Goal: Task Accomplishment & Management: Manage account settings

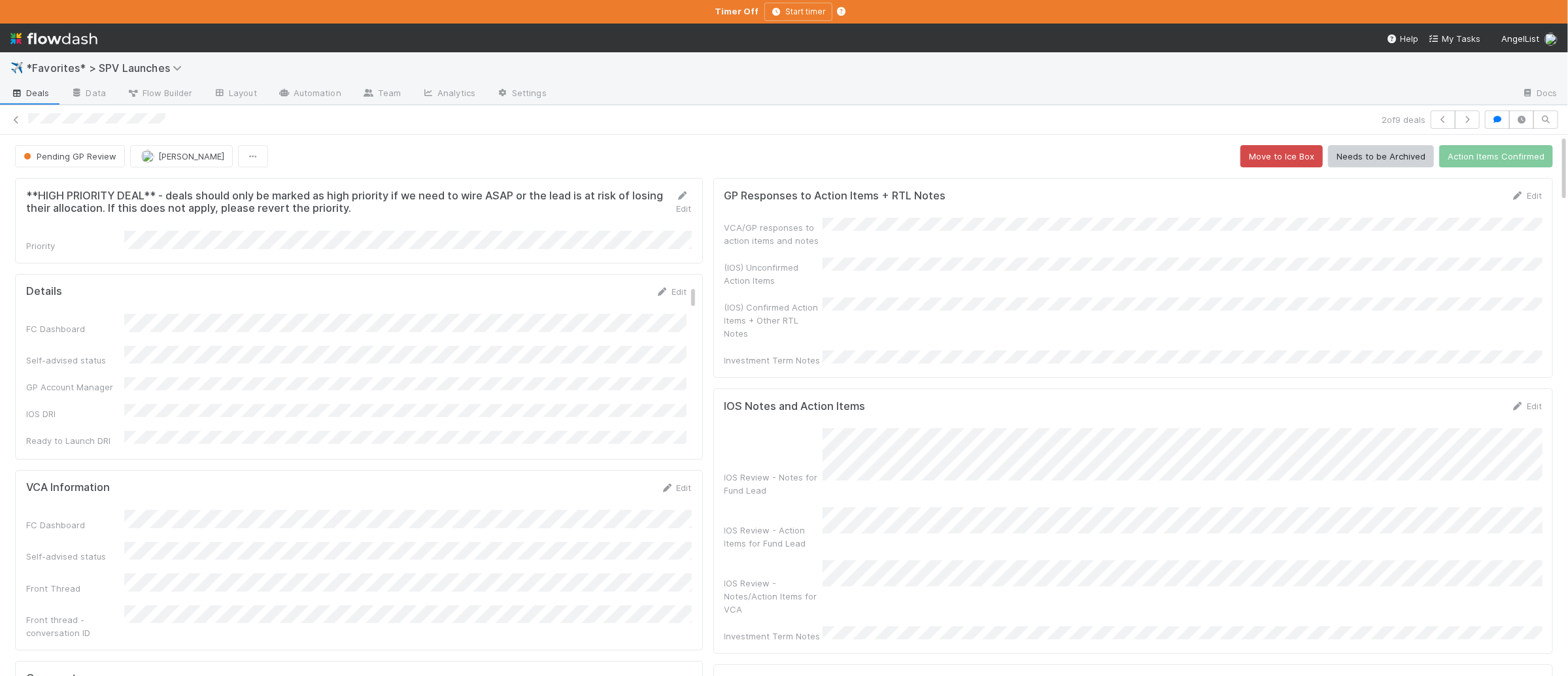
click at [46, 93] on span "Deals" at bounding box center [30, 93] width 39 height 13
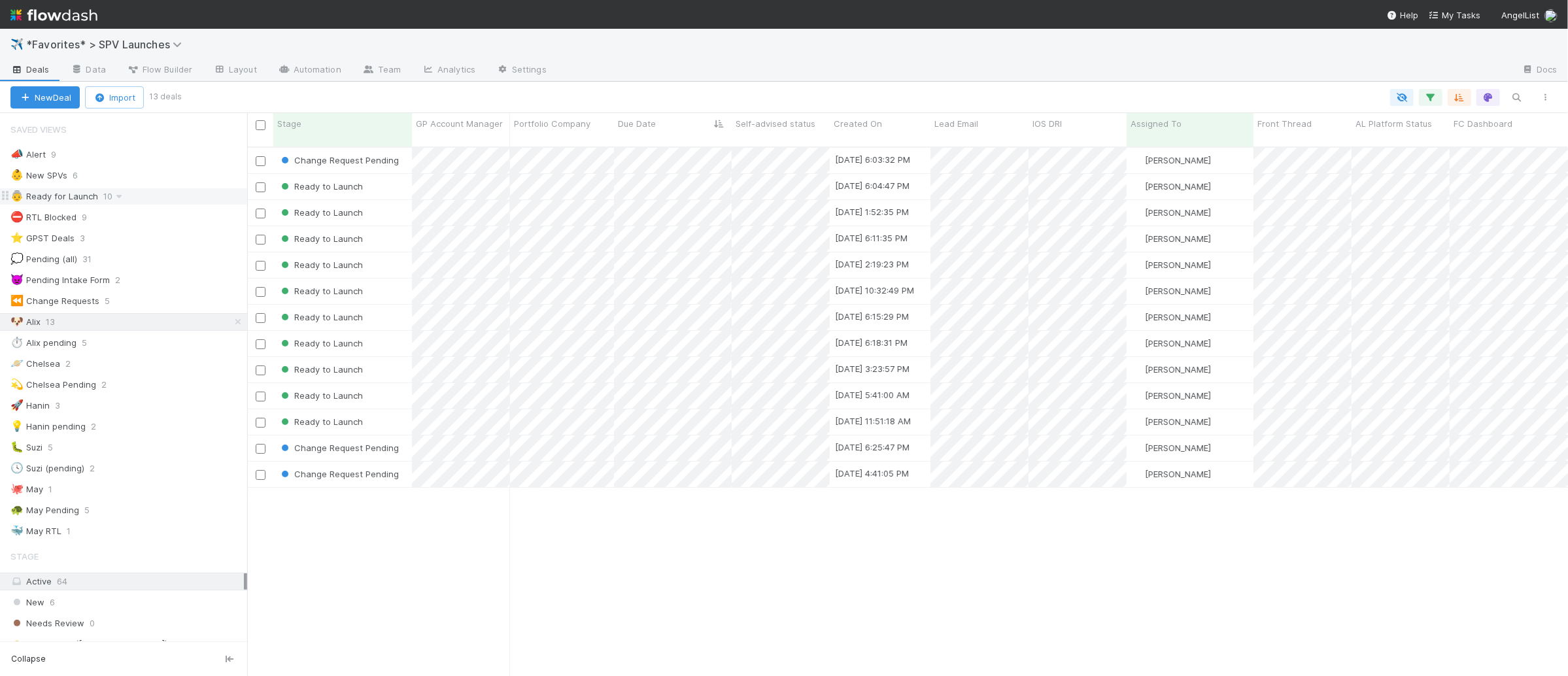
click at [167, 191] on div "👵 Ready for Launch 10" at bounding box center [128, 197] width 237 height 16
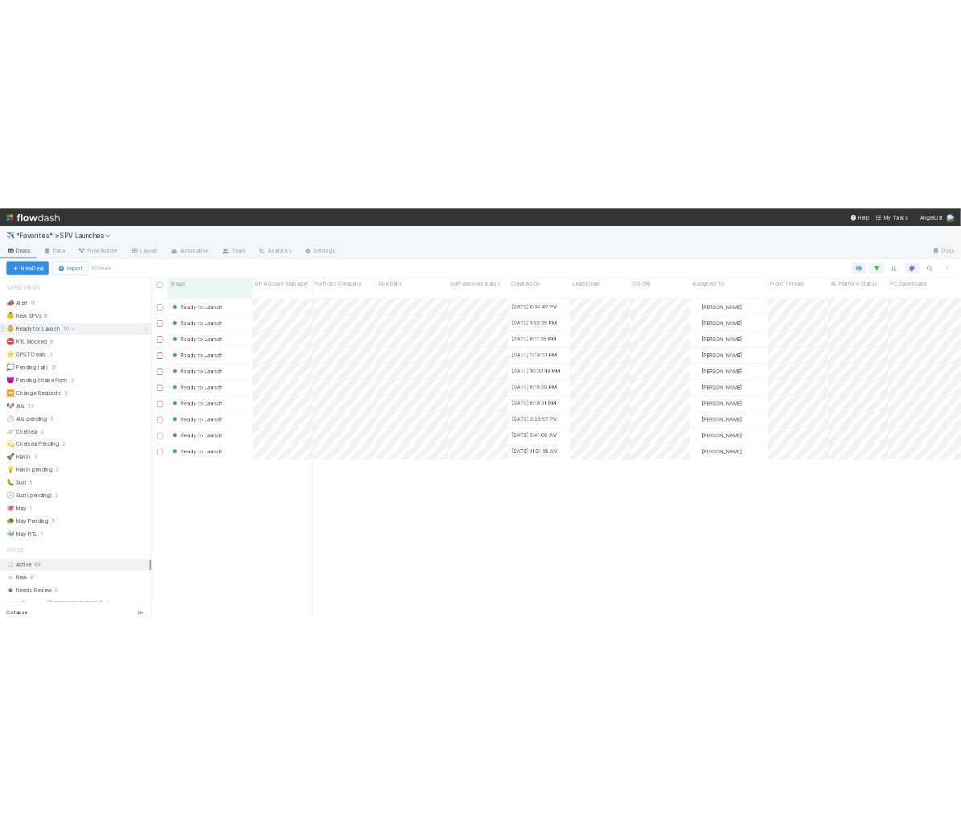
scroll to position [664, 1625]
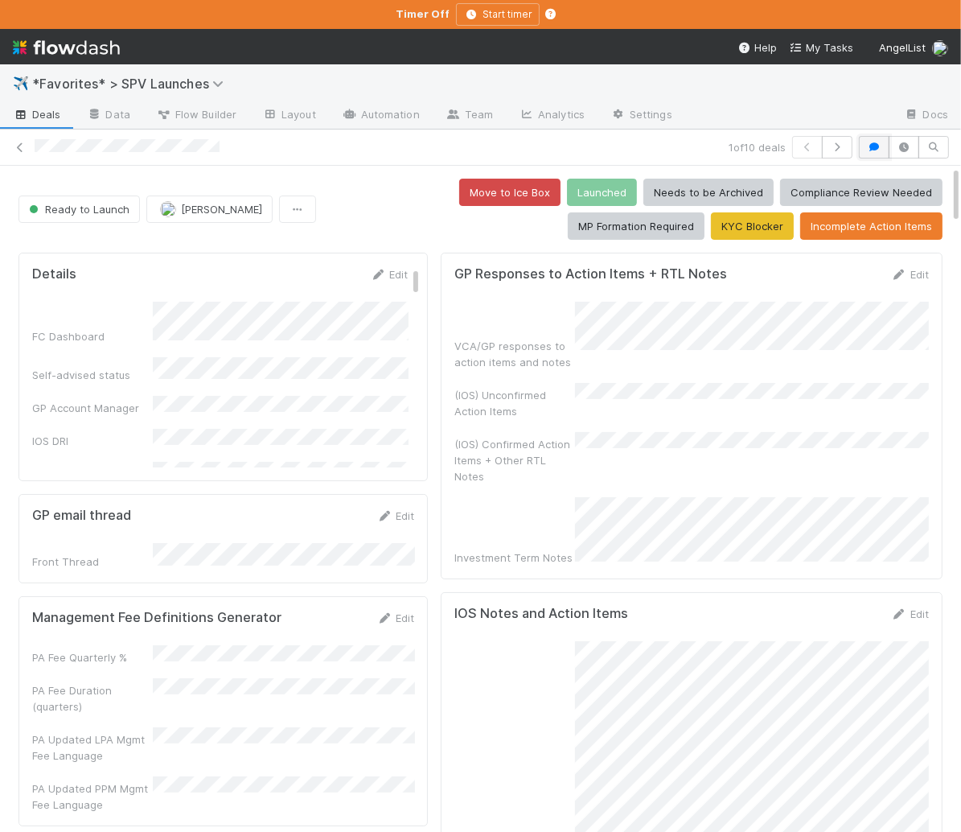
click at [868, 146] on icon "button" at bounding box center [874, 147] width 16 height 10
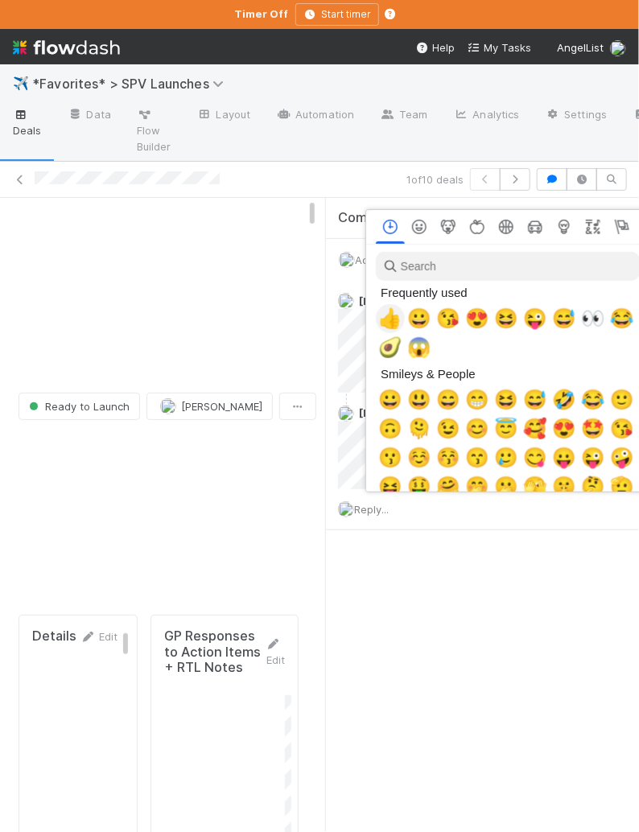
click at [385, 313] on span "👍" at bounding box center [390, 318] width 24 height 23
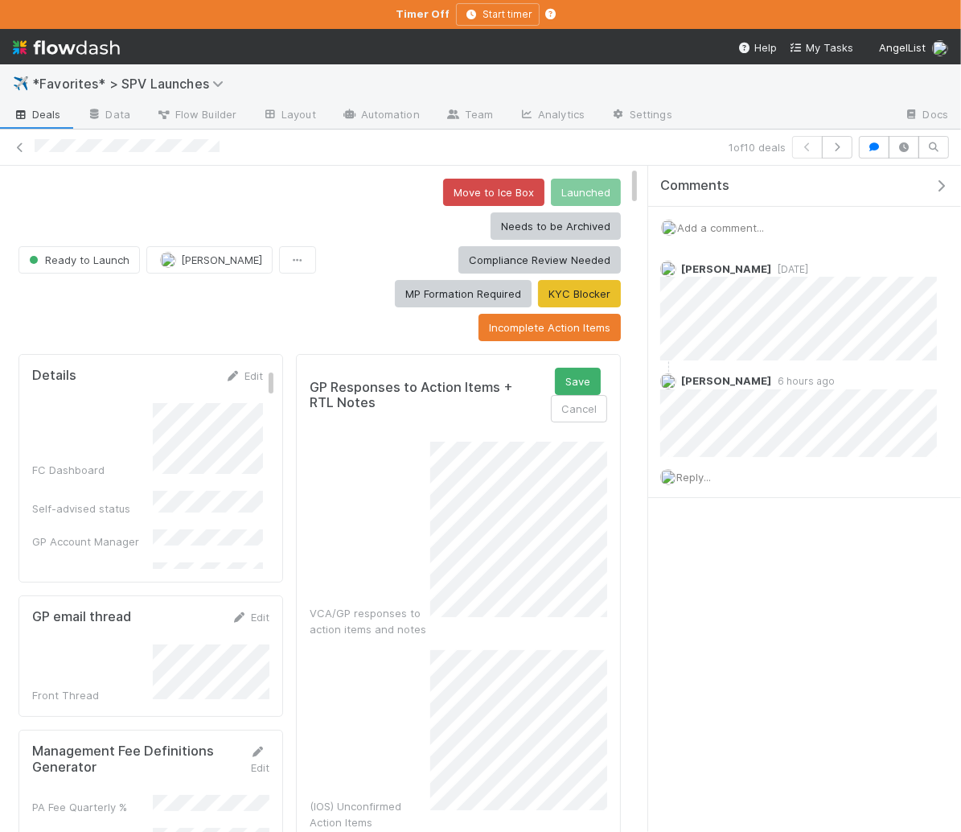
click at [413, 650] on div "(IOS) Unconfirmed Action Items" at bounding box center [459, 740] width 298 height 180
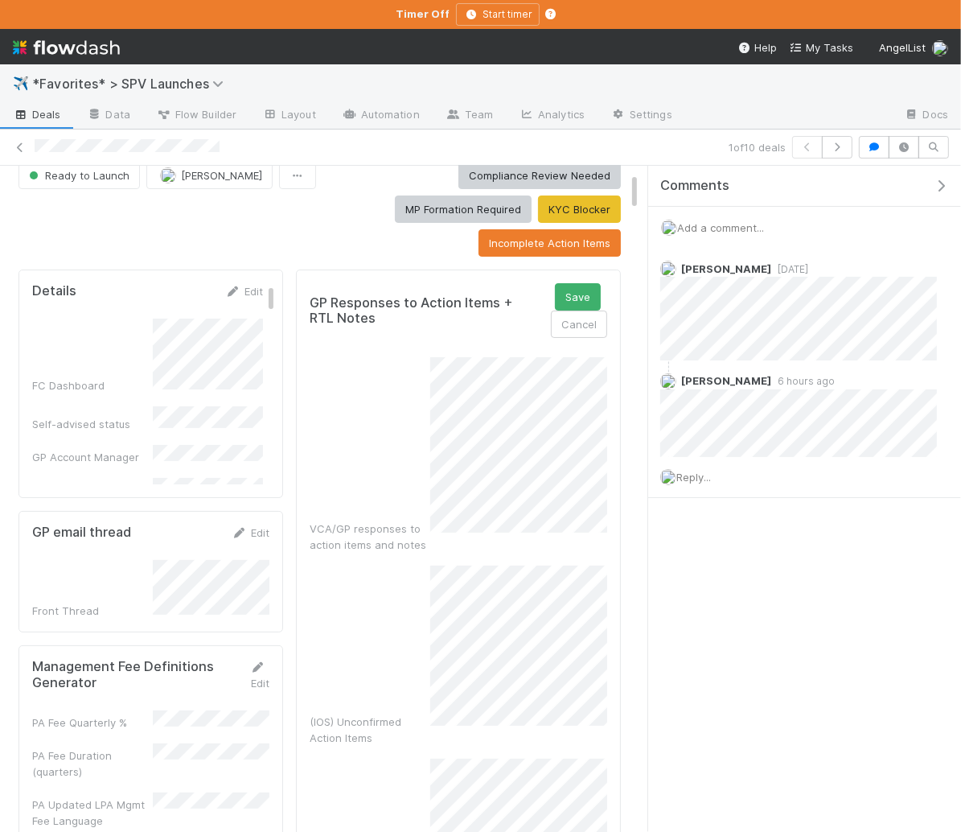
scroll to position [35, 0]
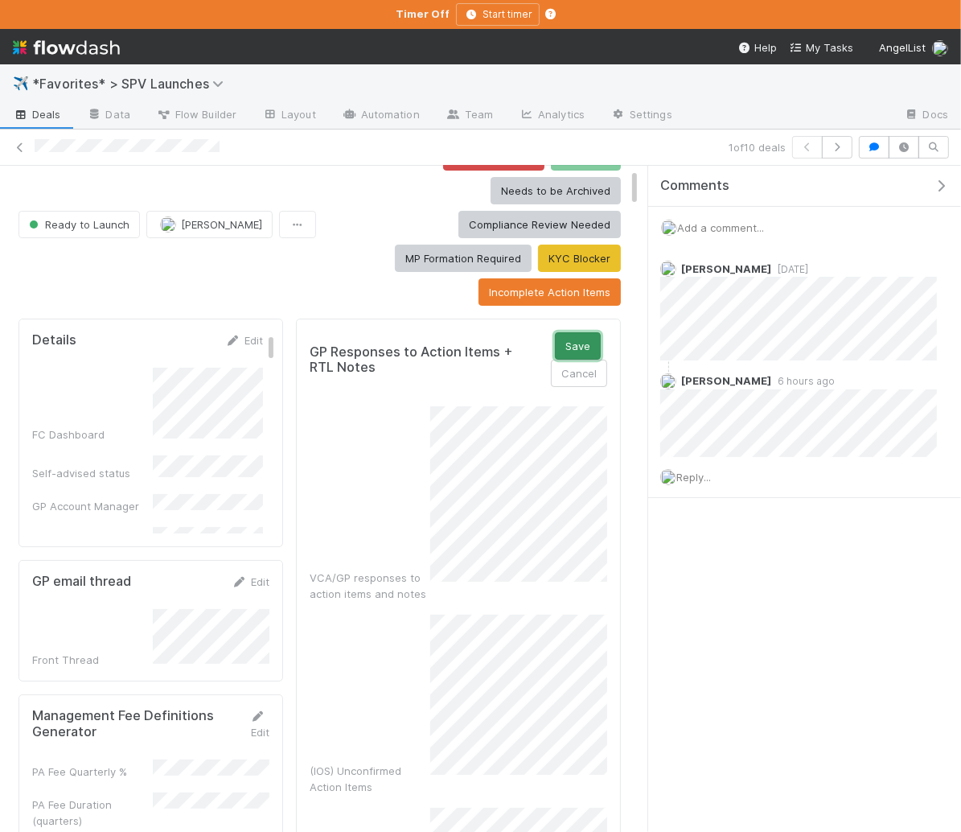
click at [568, 332] on button "Save" at bounding box center [578, 345] width 46 height 27
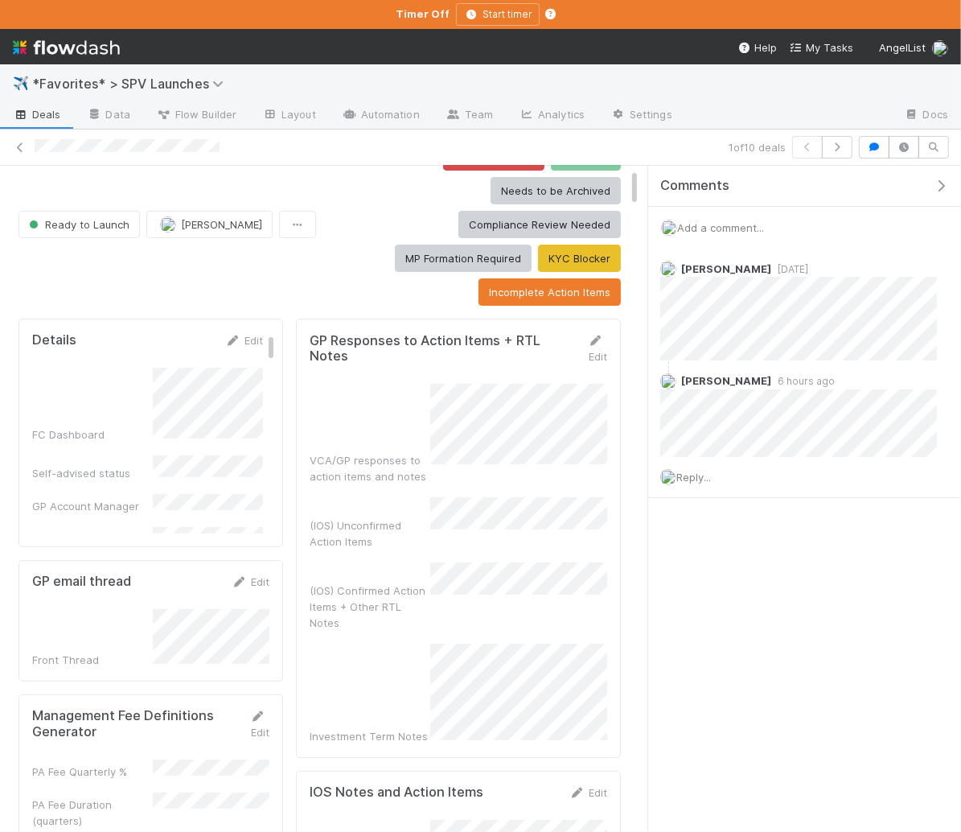
drag, startPoint x: 942, startPoint y: 180, endPoint x: 955, endPoint y: 180, distance: 12.9
click at [942, 180] on icon "button" at bounding box center [941, 185] width 16 height 13
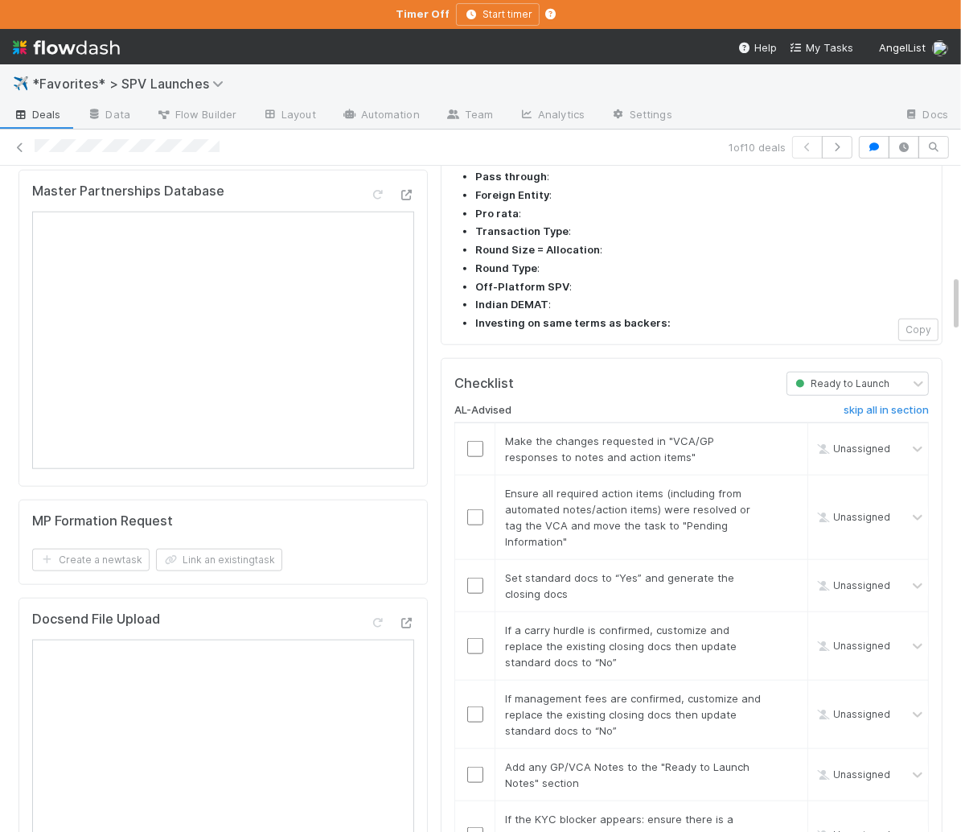
scroll to position [1326, 0]
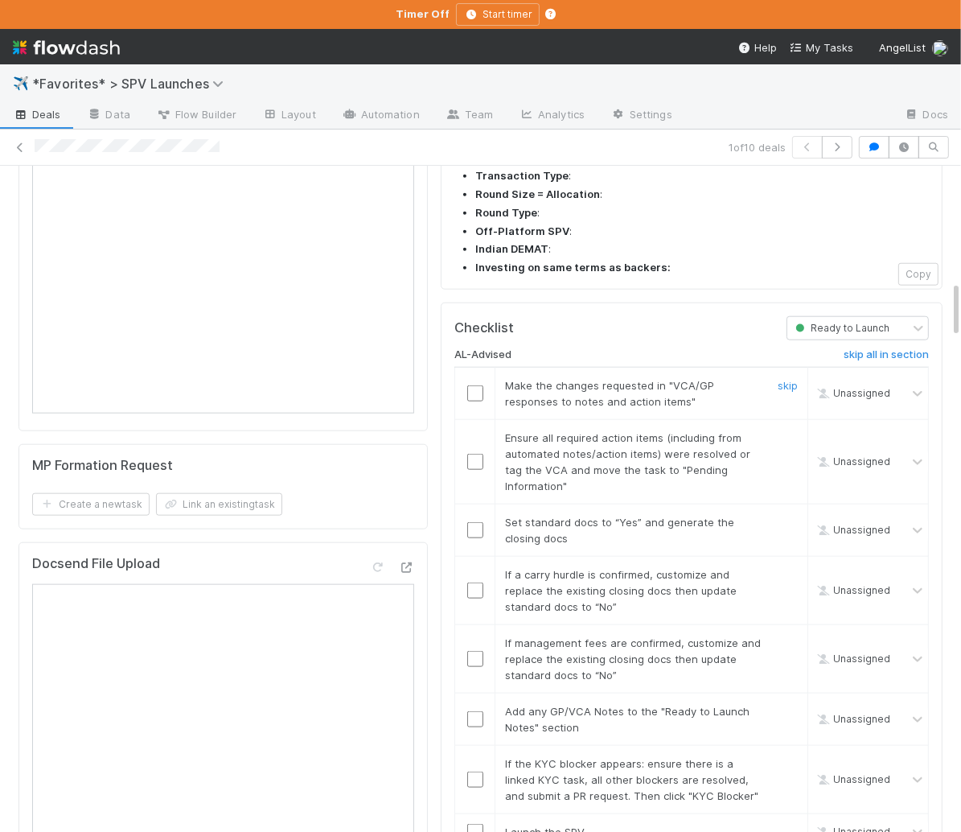
click at [474, 385] on input "checkbox" at bounding box center [475, 393] width 16 height 16
click at [475, 454] on input "checkbox" at bounding box center [475, 462] width 16 height 16
drag, startPoint x: 477, startPoint y: 430, endPoint x: 494, endPoint y: 432, distance: 17.0
click at [476, 522] on input "checkbox" at bounding box center [475, 530] width 16 height 16
click at [795, 568] on link "skip" at bounding box center [788, 574] width 20 height 13
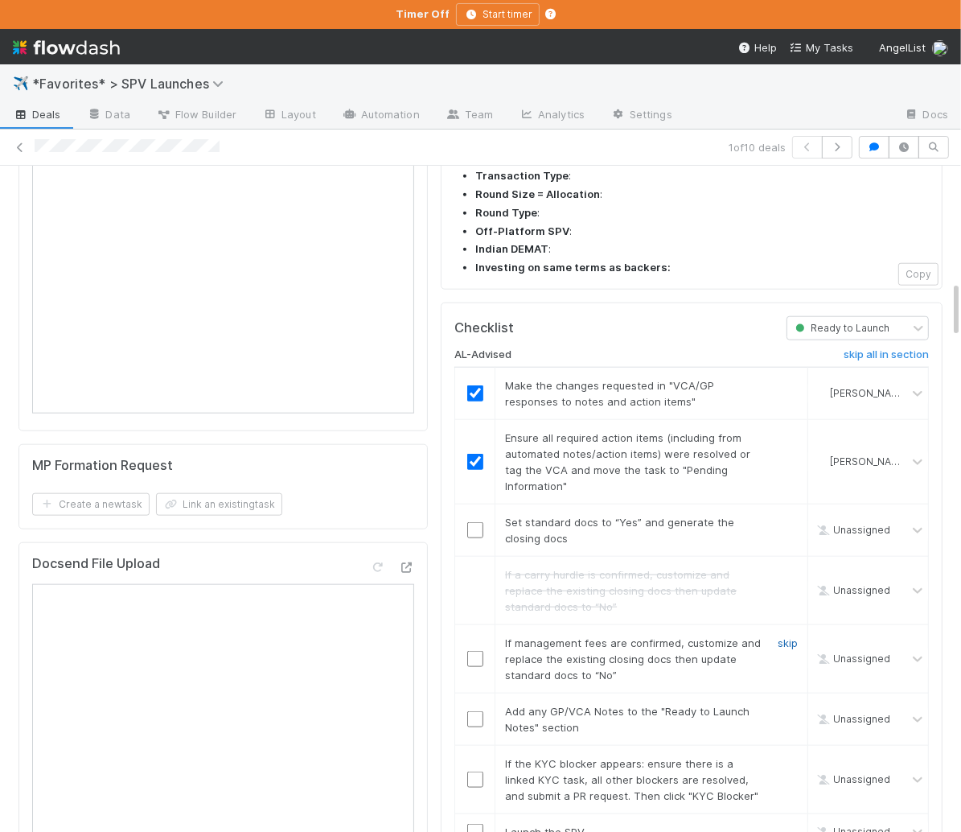
click at [790, 636] on link "skip" at bounding box center [788, 642] width 20 height 13
drag, startPoint x: 475, startPoint y: 619, endPoint x: 504, endPoint y: 626, distance: 29.9
click at [475, 711] on input "checkbox" at bounding box center [475, 719] width 16 height 16
drag, startPoint x: 788, startPoint y: 659, endPoint x: 772, endPoint y: 631, distance: 32.4
click at [788, 757] on link "skip" at bounding box center [788, 763] width 20 height 13
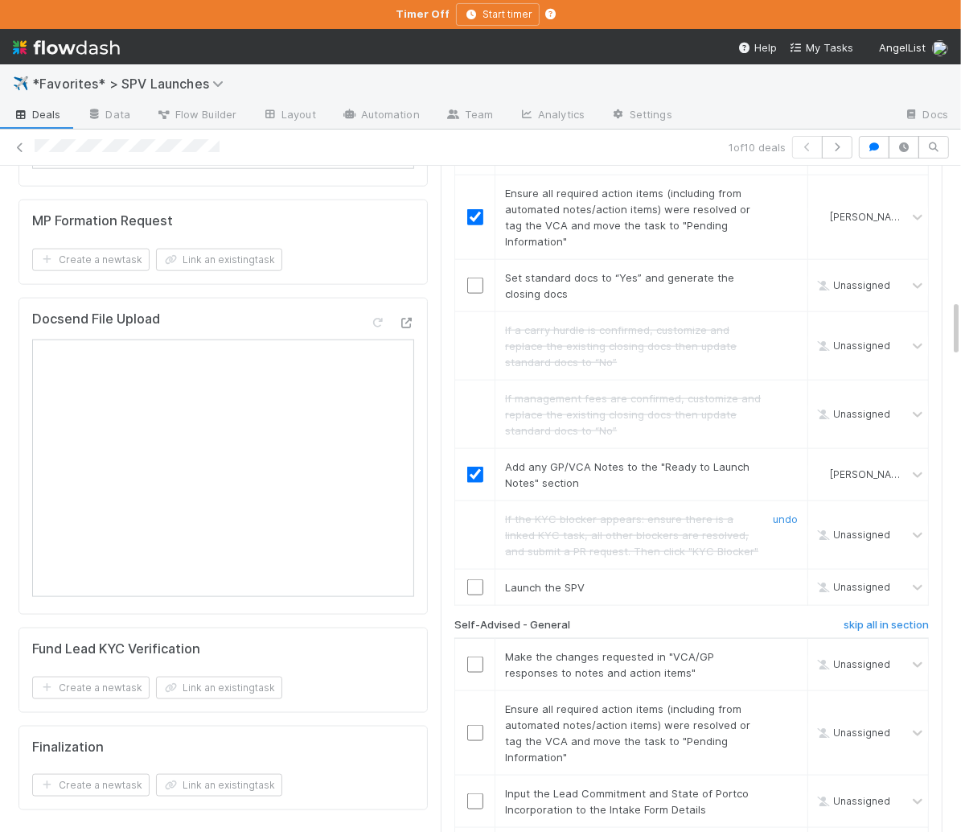
scroll to position [1665, 0]
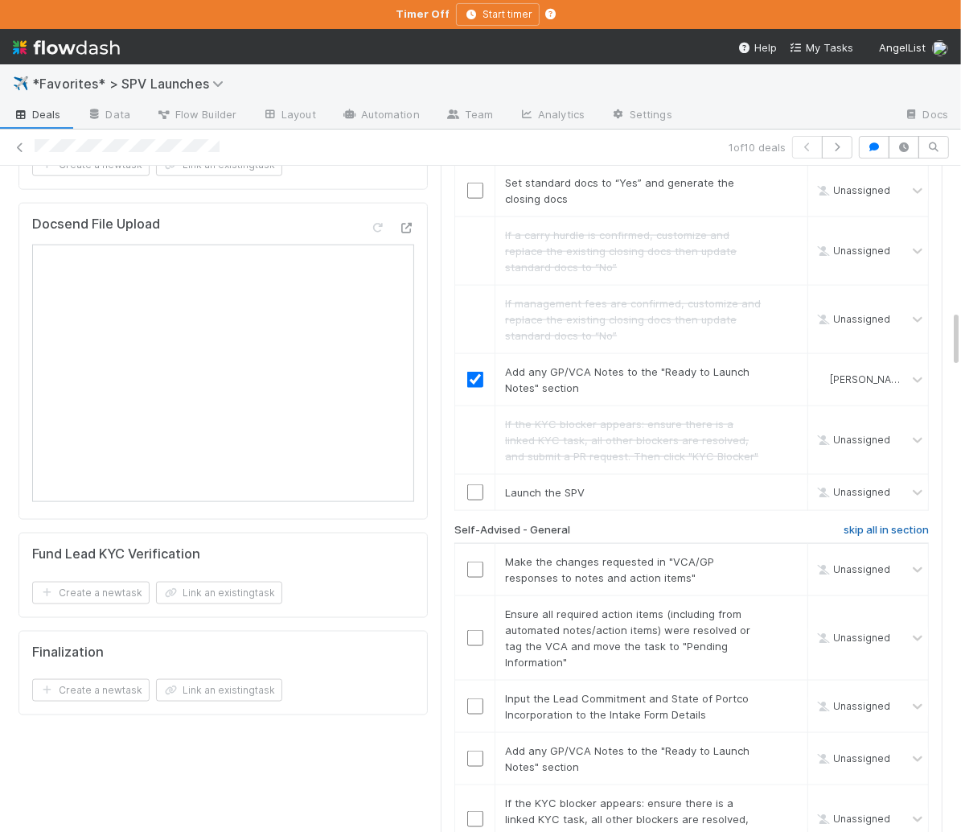
click at [862, 524] on h6 "skip all in section" at bounding box center [886, 530] width 85 height 13
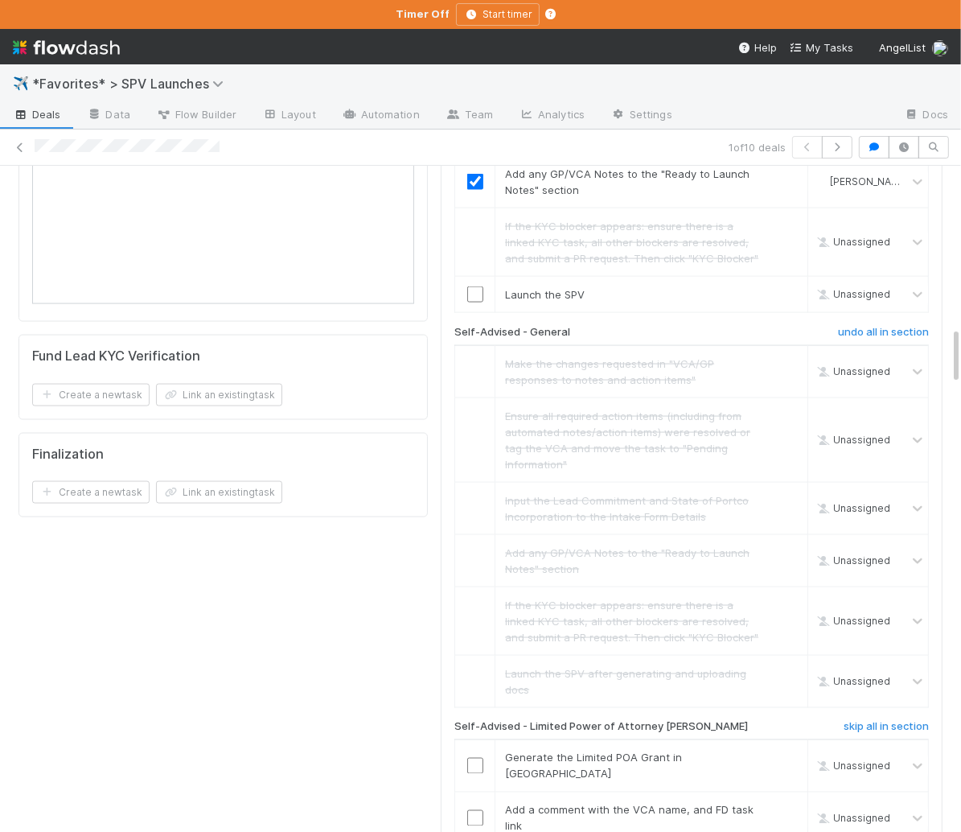
drag, startPoint x: 858, startPoint y: 626, endPoint x: 806, endPoint y: 435, distance: 197.5
click at [857, 721] on h6 "skip all in section" at bounding box center [886, 727] width 85 height 13
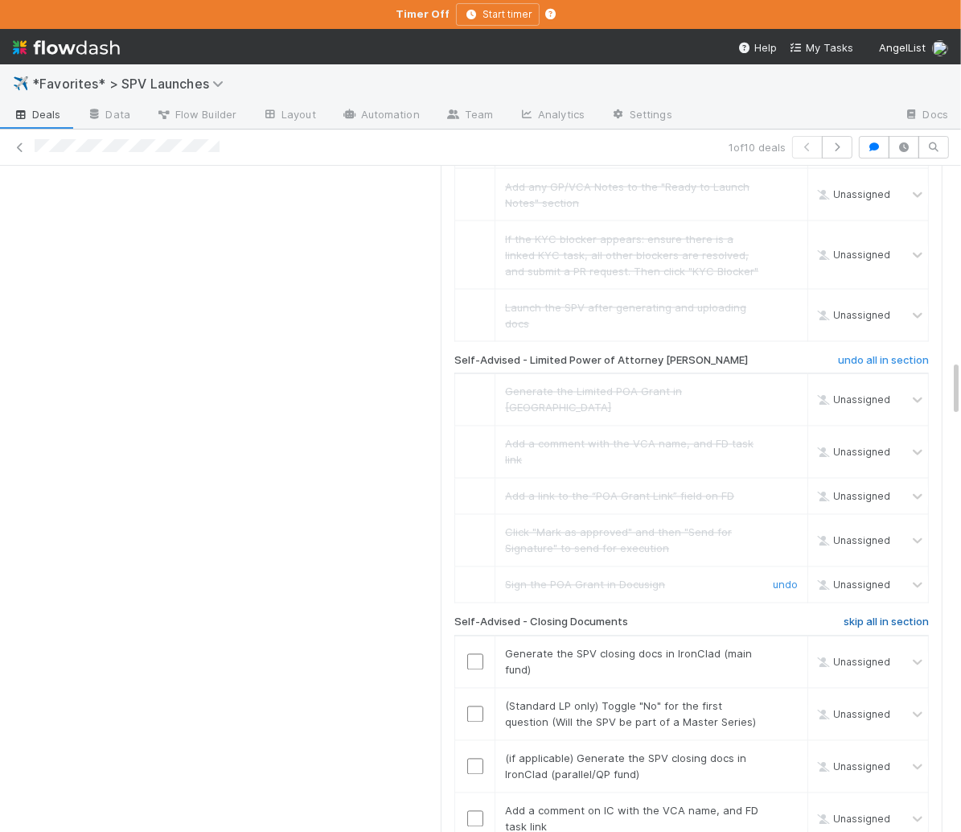
scroll to position [2239, 0]
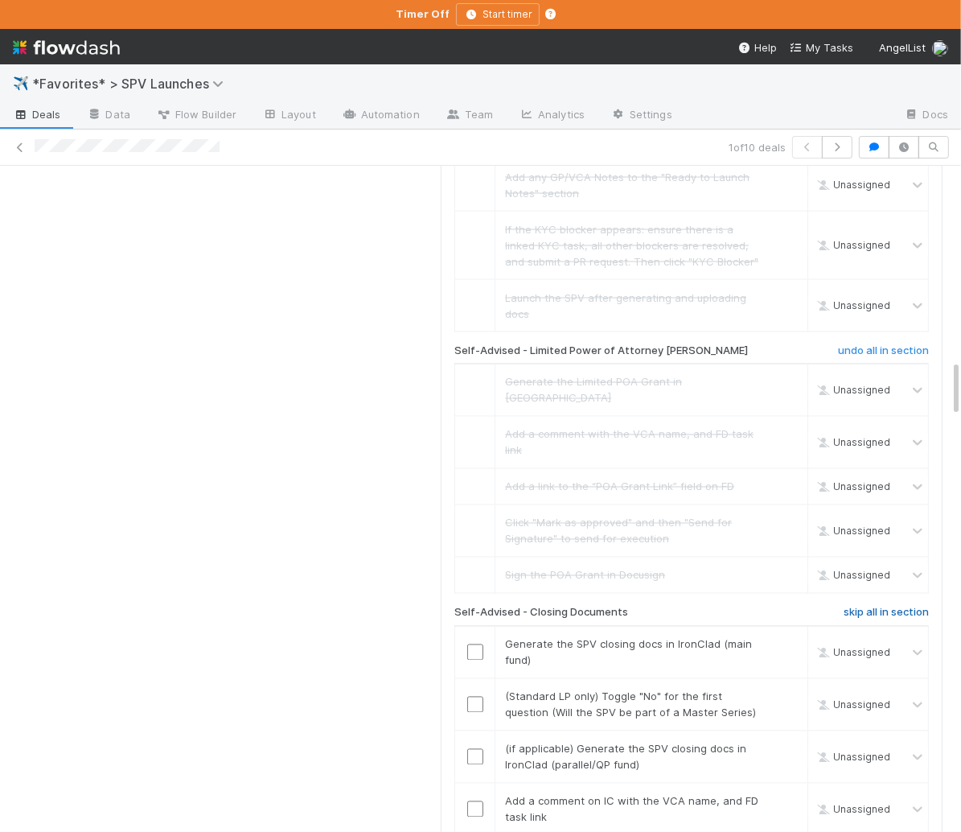
click at [854, 607] on h6 "skip all in section" at bounding box center [886, 613] width 85 height 13
checkbox input "true"
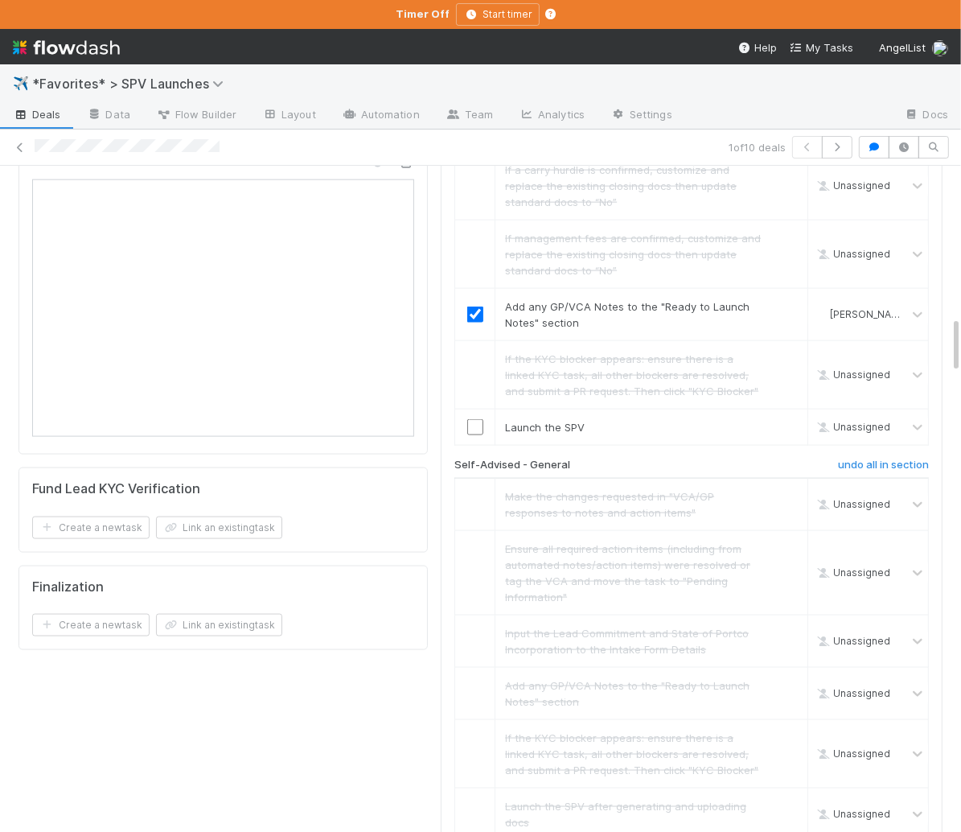
scroll to position [1709, 0]
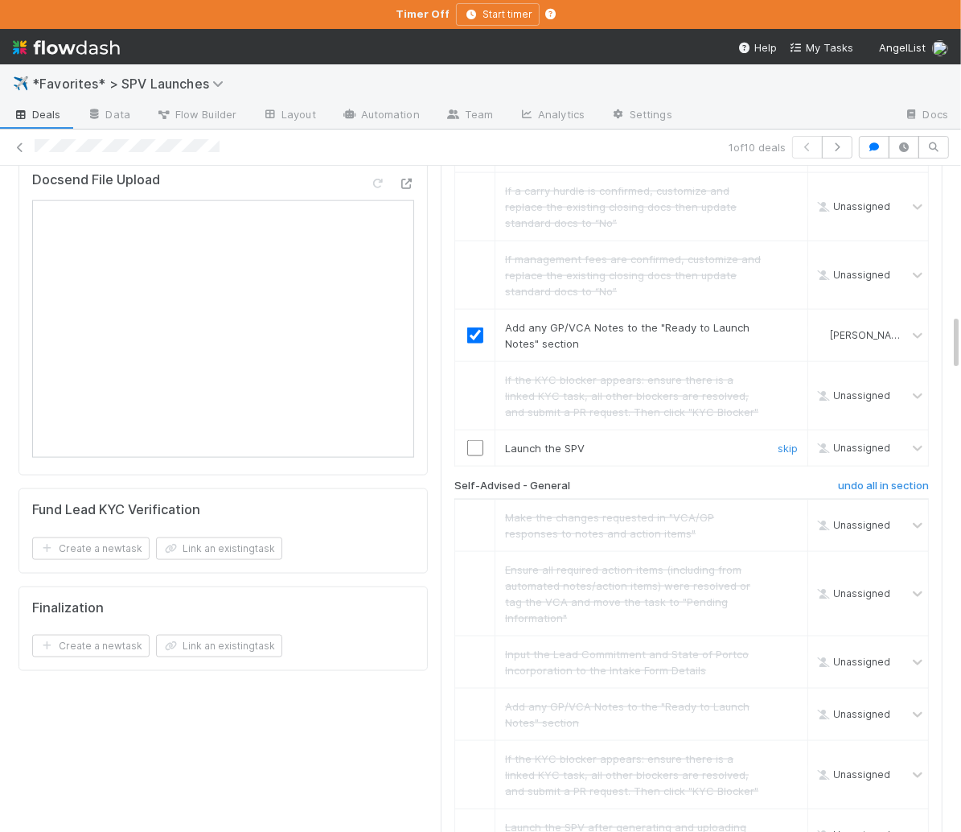
drag, startPoint x: 475, startPoint y: 348, endPoint x: 562, endPoint y: 261, distance: 122.9
click at [475, 440] on input "checkbox" at bounding box center [475, 448] width 16 height 16
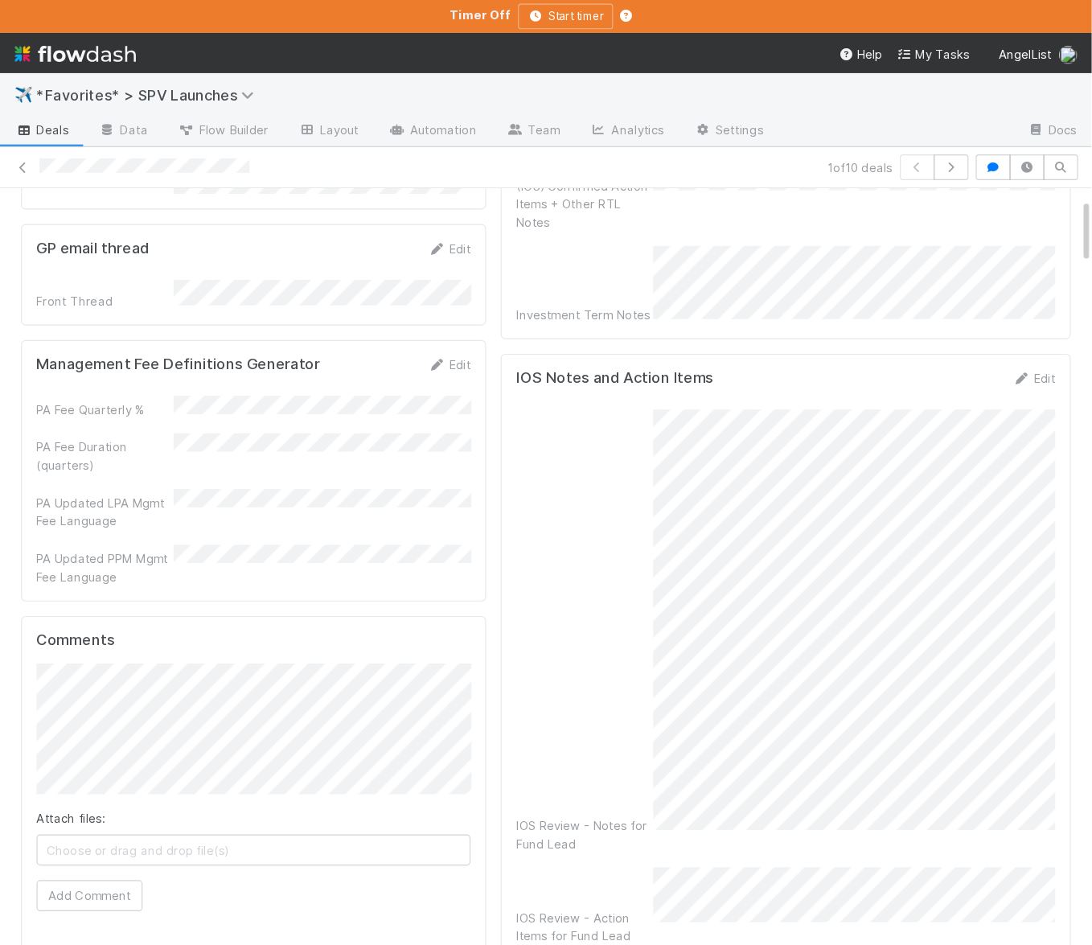
scroll to position [0, 0]
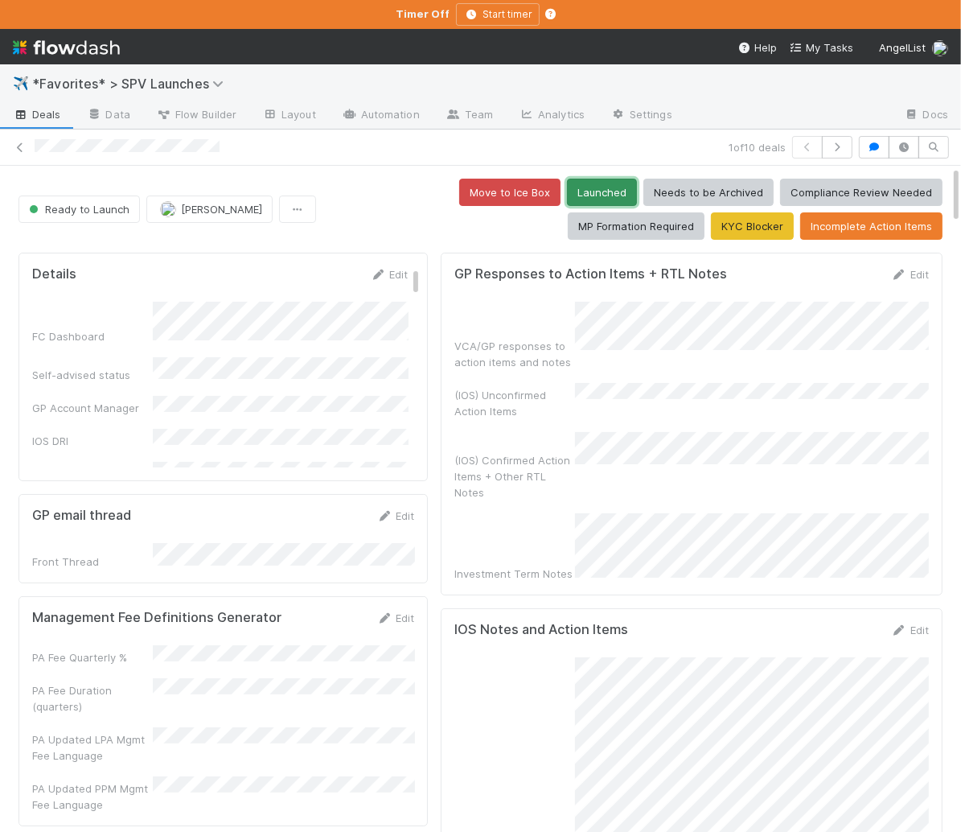
drag, startPoint x: 467, startPoint y: 195, endPoint x: 496, endPoint y: 192, distance: 29.1
click at [567, 195] on button "Launched" at bounding box center [602, 192] width 70 height 27
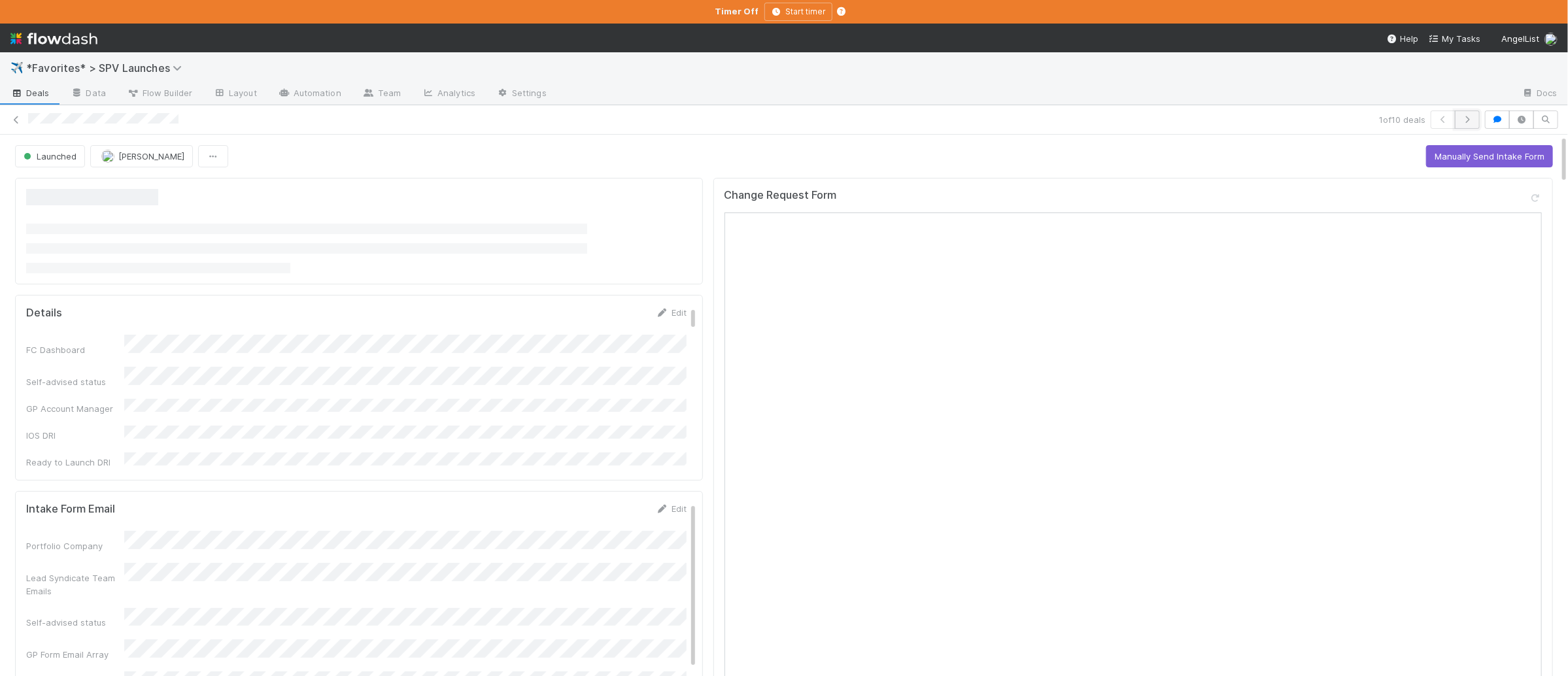
click at [984, 124] on button "button" at bounding box center [1467, 119] width 25 height 19
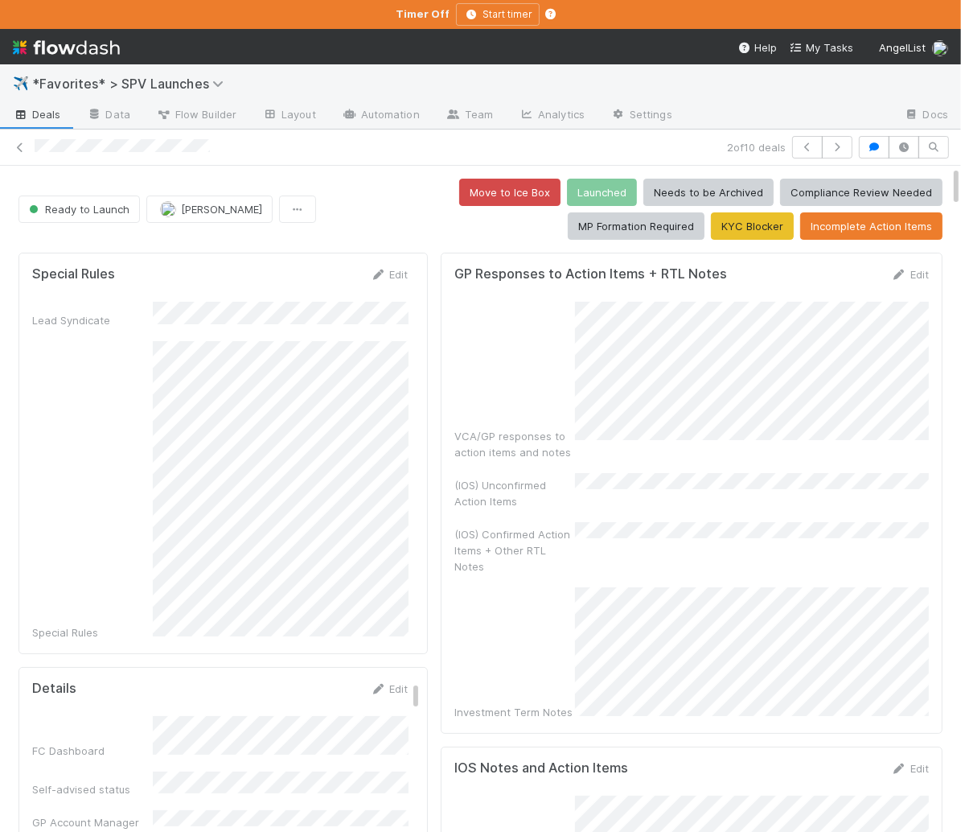
click at [942, 448] on div "GP Responses to Action Items + RTL Notes Edit VCA/GP responses to action items …" at bounding box center [692, 493] width 502 height 481
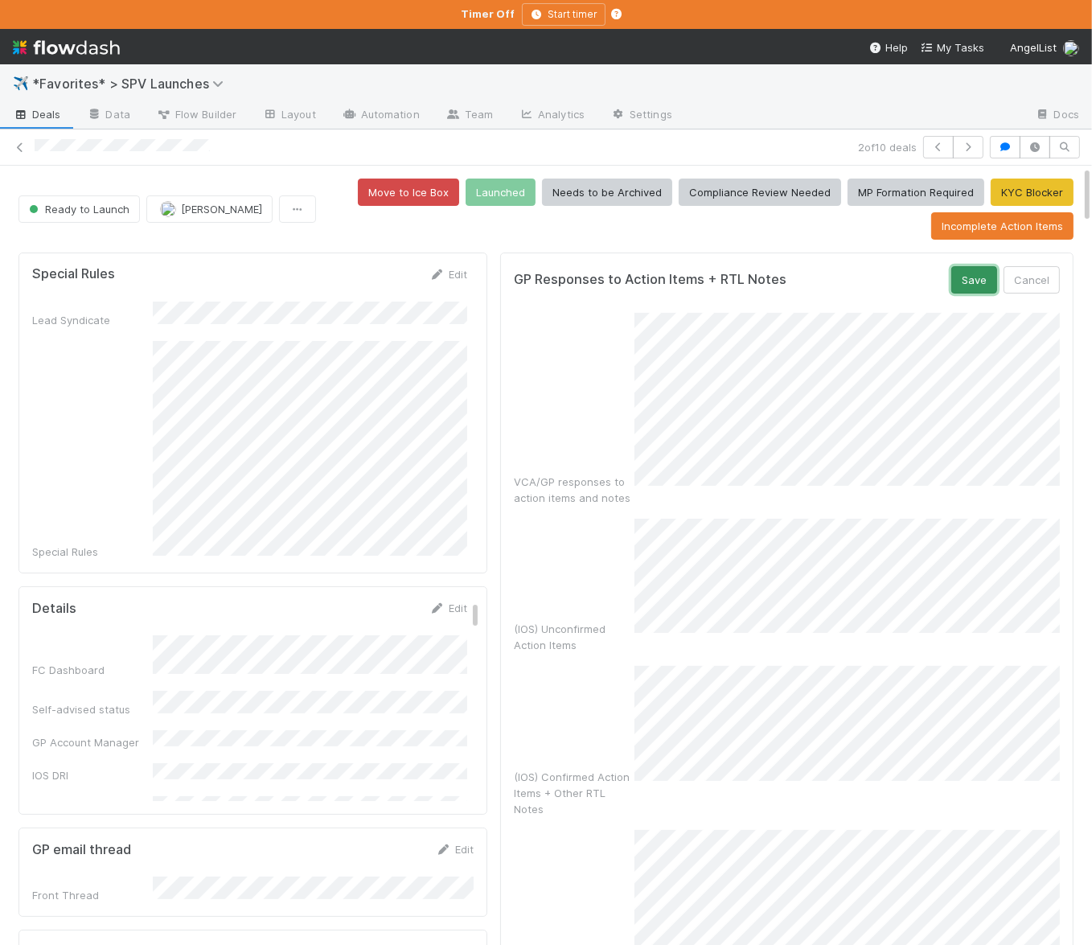
click at [985, 288] on button "Save" at bounding box center [975, 279] width 46 height 27
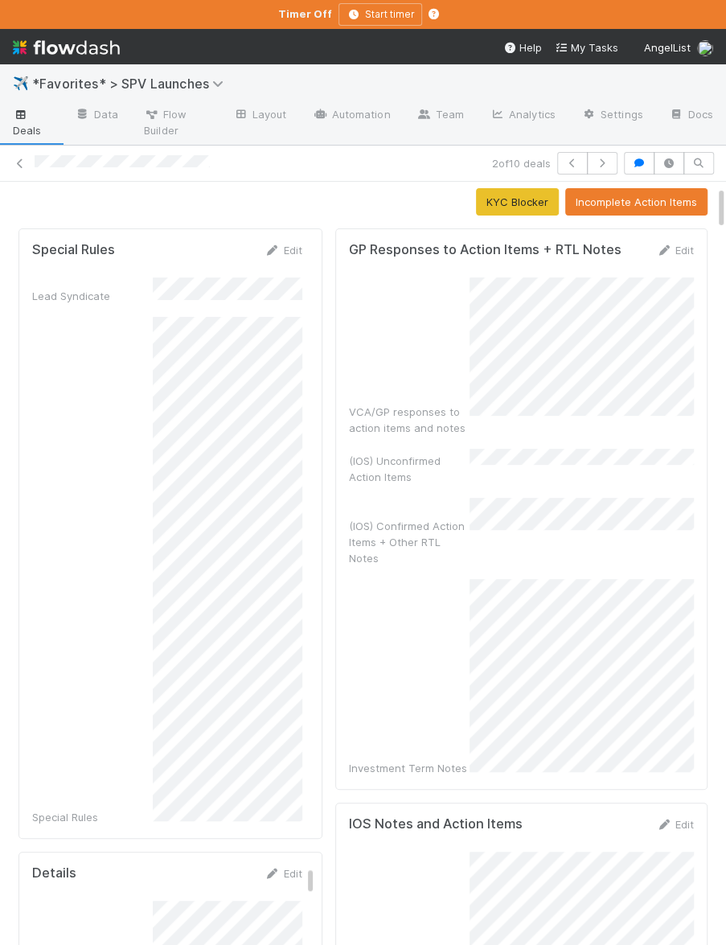
scroll to position [70, 0]
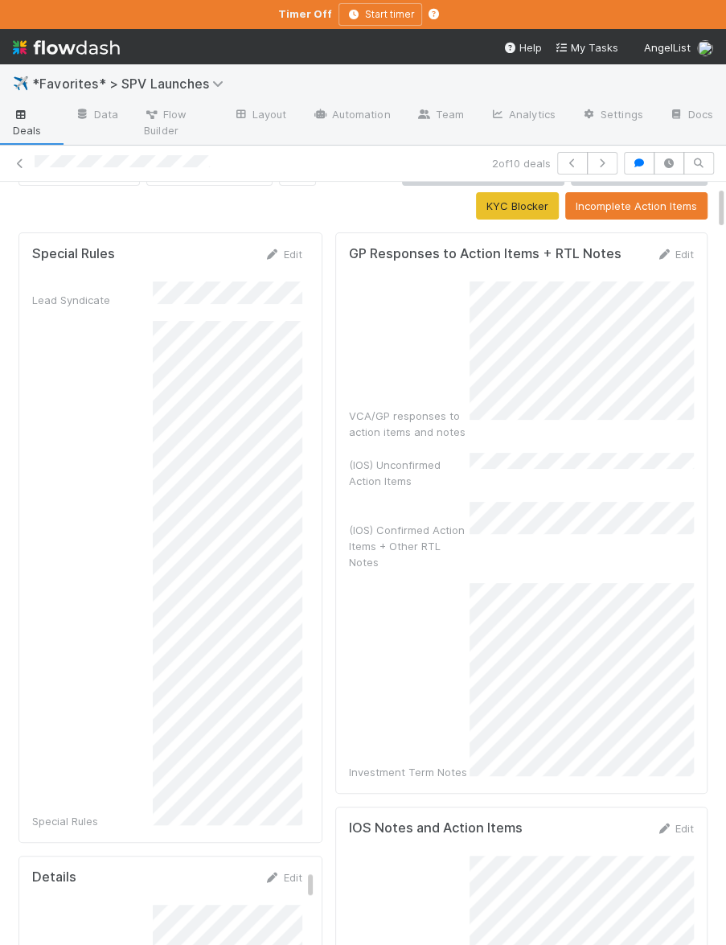
click at [564, 524] on div "VCA/GP responses to action items and notes (IOS) Unconfirmed Action Items (IOS)…" at bounding box center [521, 531] width 345 height 499
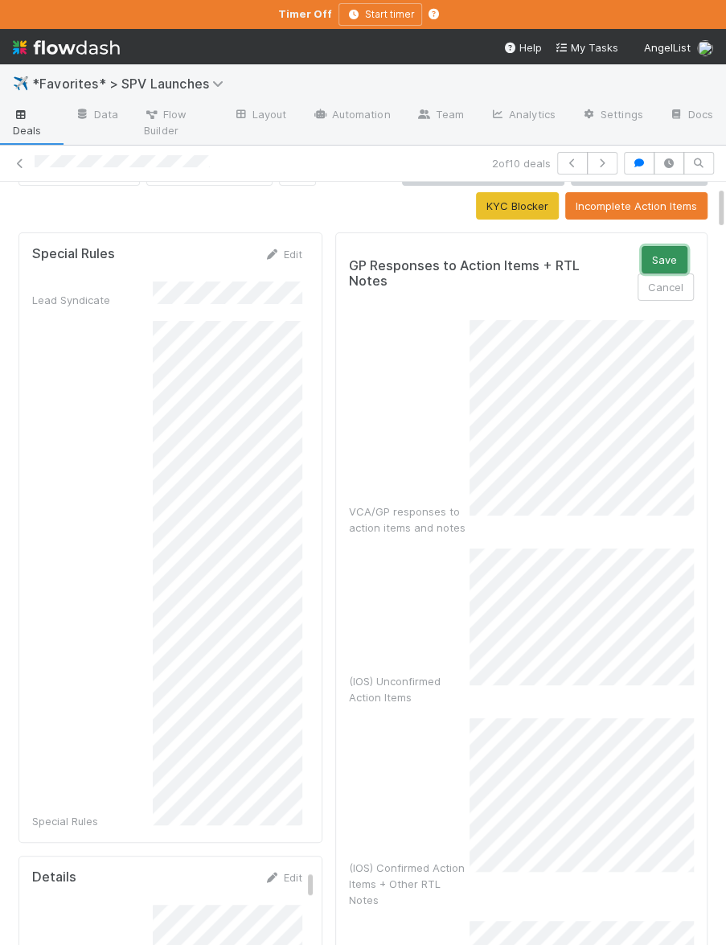
drag, startPoint x: 681, startPoint y: 257, endPoint x: 694, endPoint y: 274, distance: 21.7
click at [681, 257] on button "Save" at bounding box center [665, 259] width 46 height 27
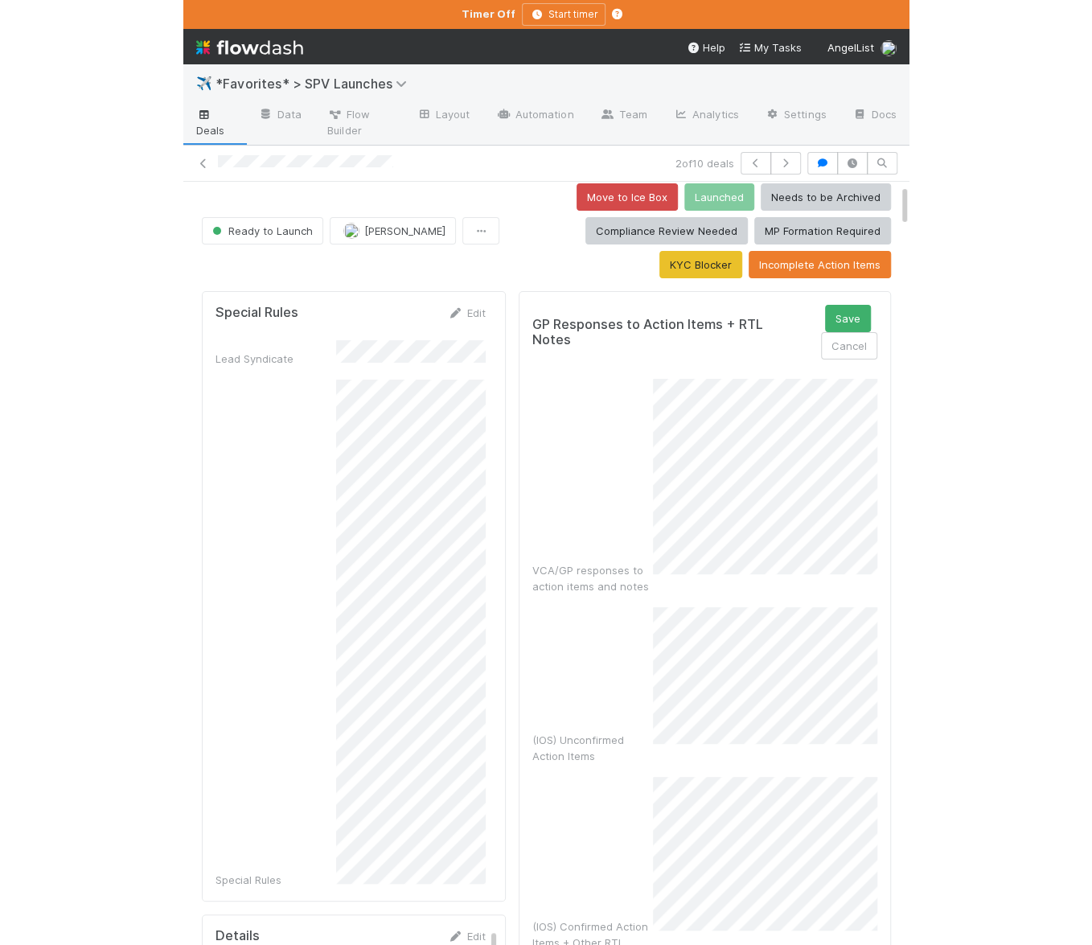
scroll to position [0, 0]
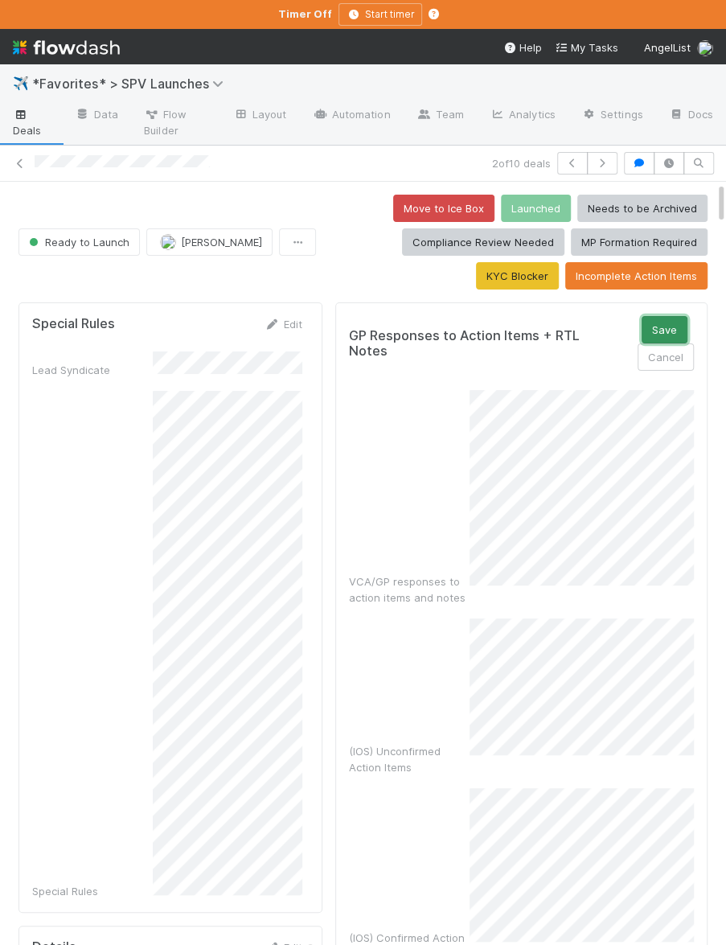
drag, startPoint x: 661, startPoint y: 324, endPoint x: 706, endPoint y: 323, distance: 45.1
click at [661, 324] on button "Save" at bounding box center [665, 329] width 46 height 27
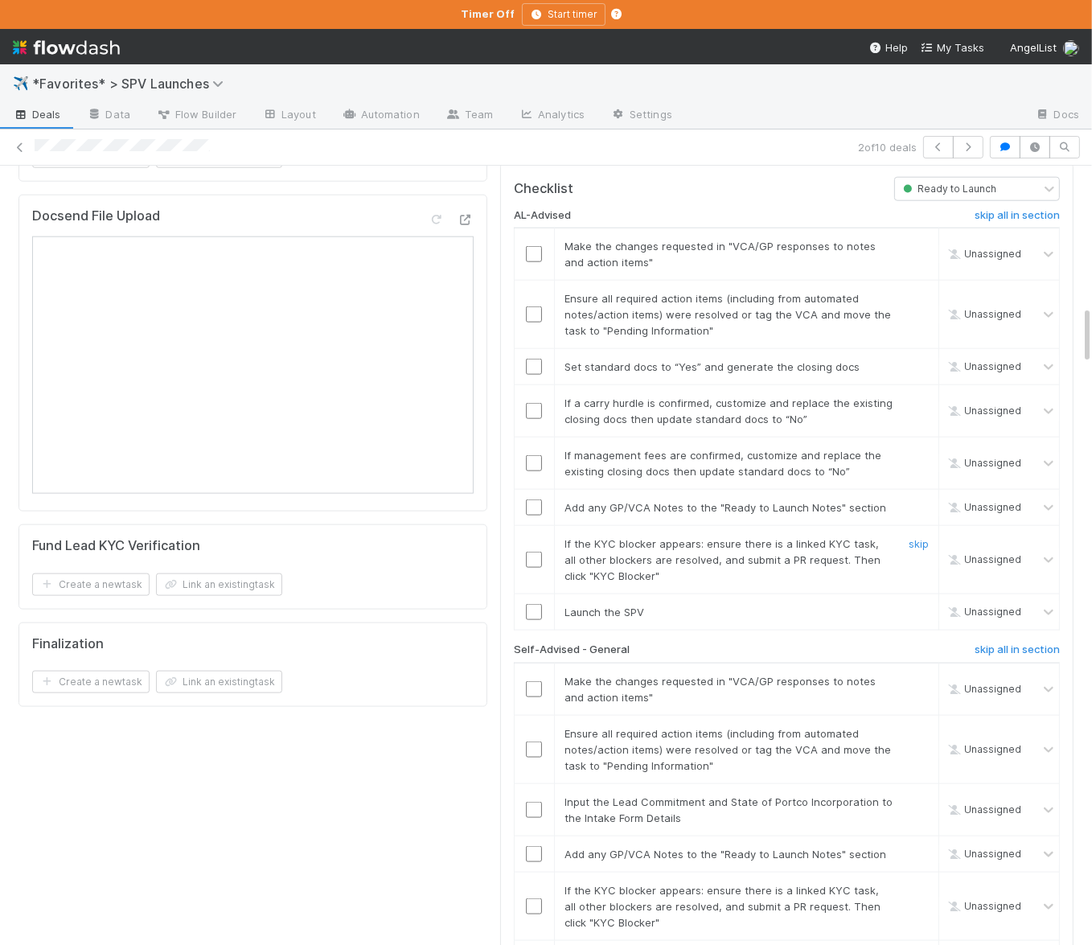
scroll to position [1890, 0]
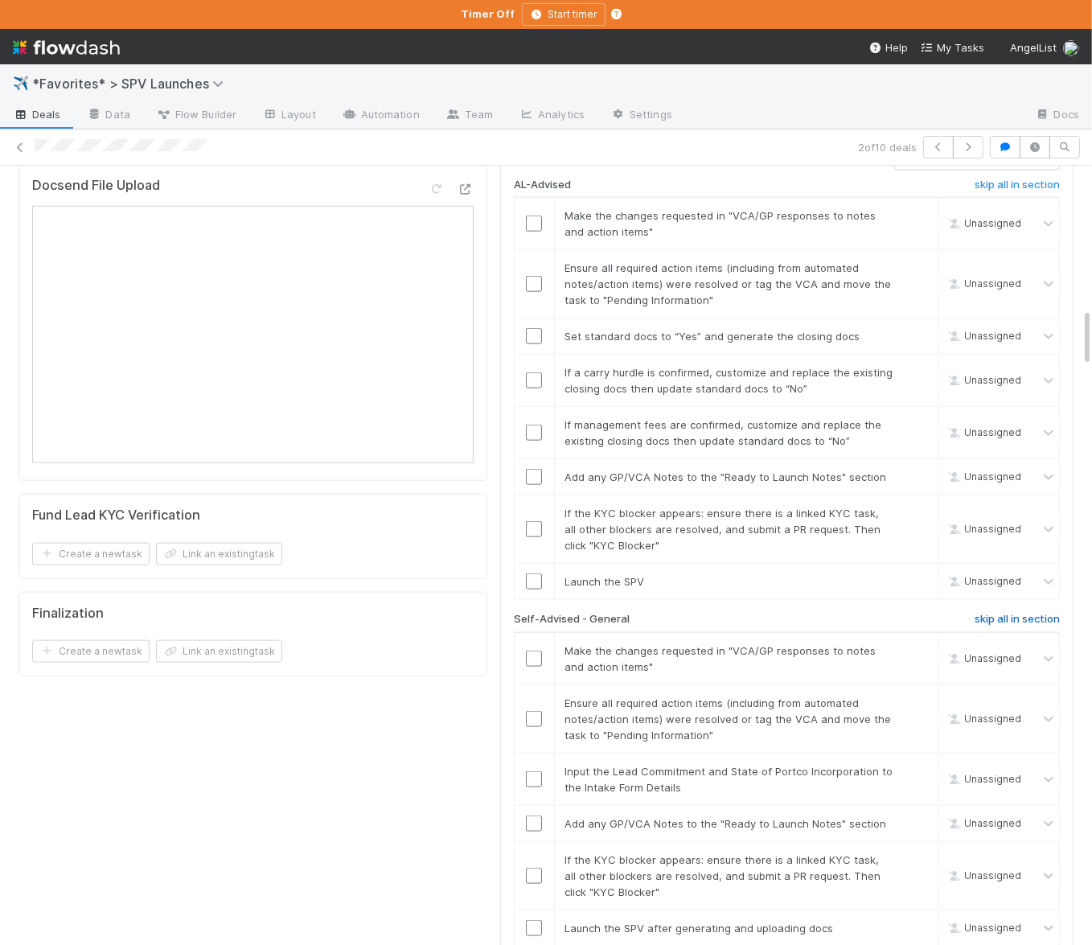
click at [1005, 613] on h6 "skip all in section" at bounding box center [1017, 619] width 85 height 13
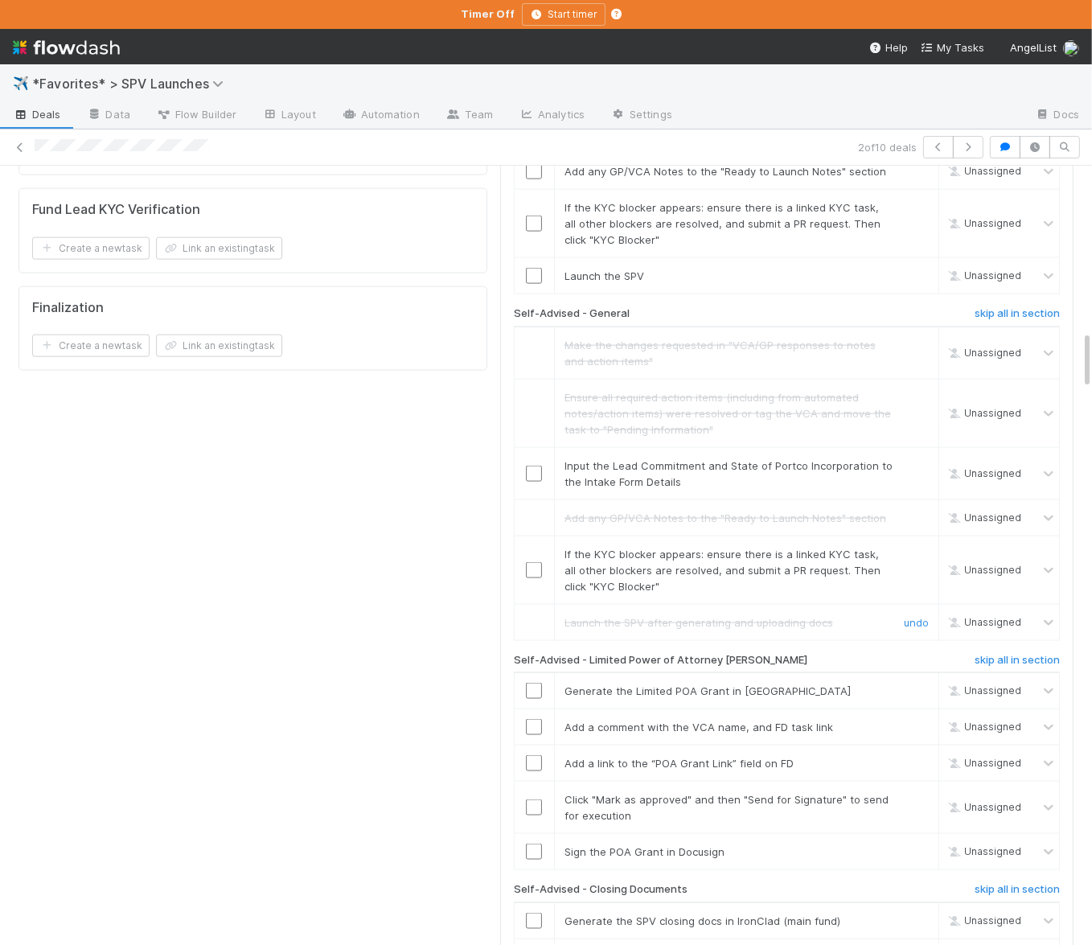
scroll to position [2200, 0]
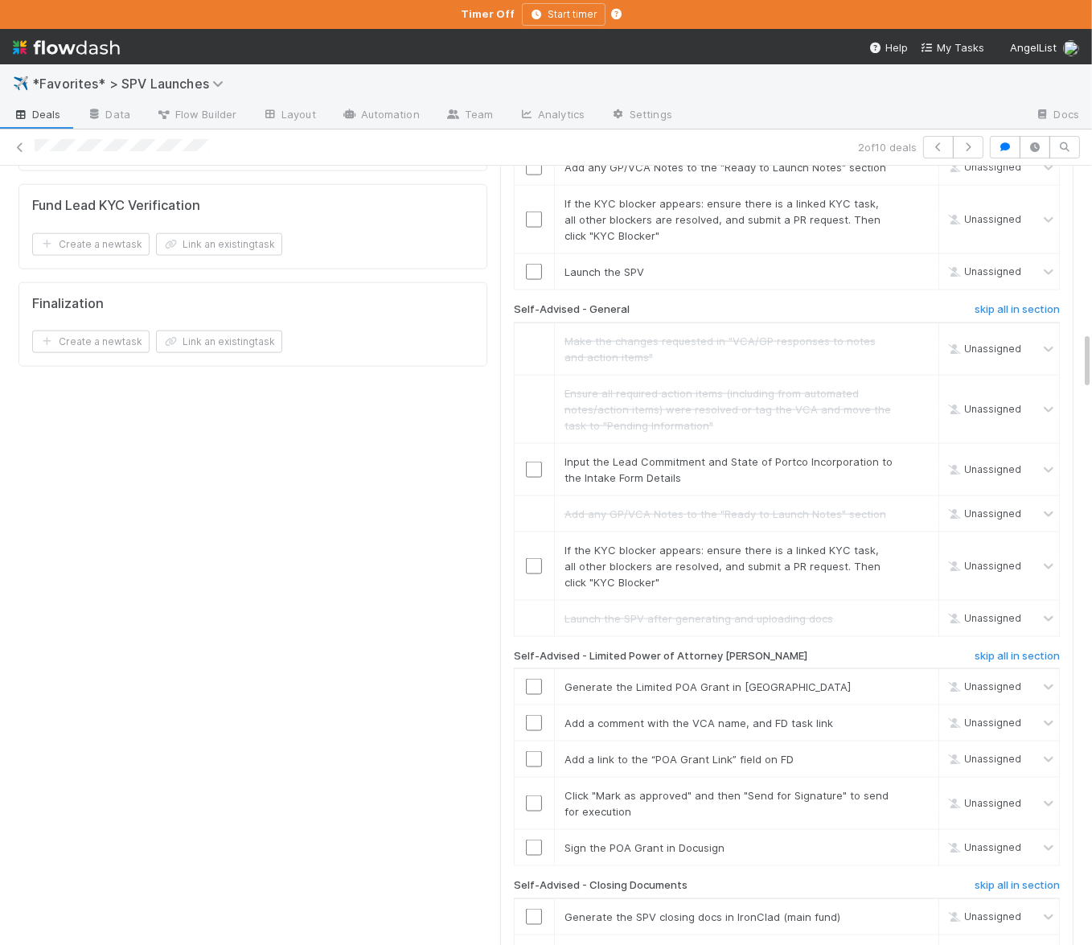
drag, startPoint x: 995, startPoint y: 505, endPoint x: 1011, endPoint y: 599, distance: 94.7
click at [995, 650] on h6 "skip all in section" at bounding box center [1017, 656] width 85 height 13
click at [1027, 831] on h6 "skip all in section" at bounding box center [1017, 885] width 85 height 13
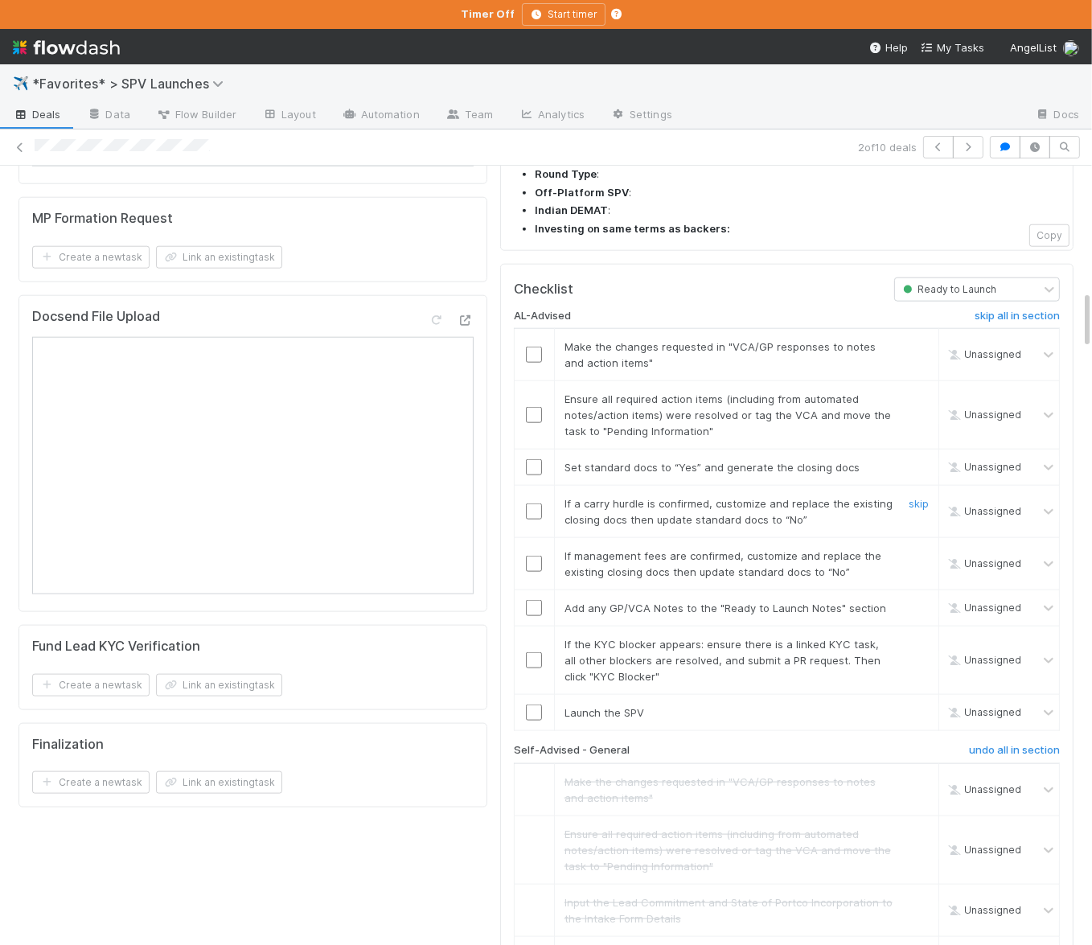
scroll to position [1620, 0]
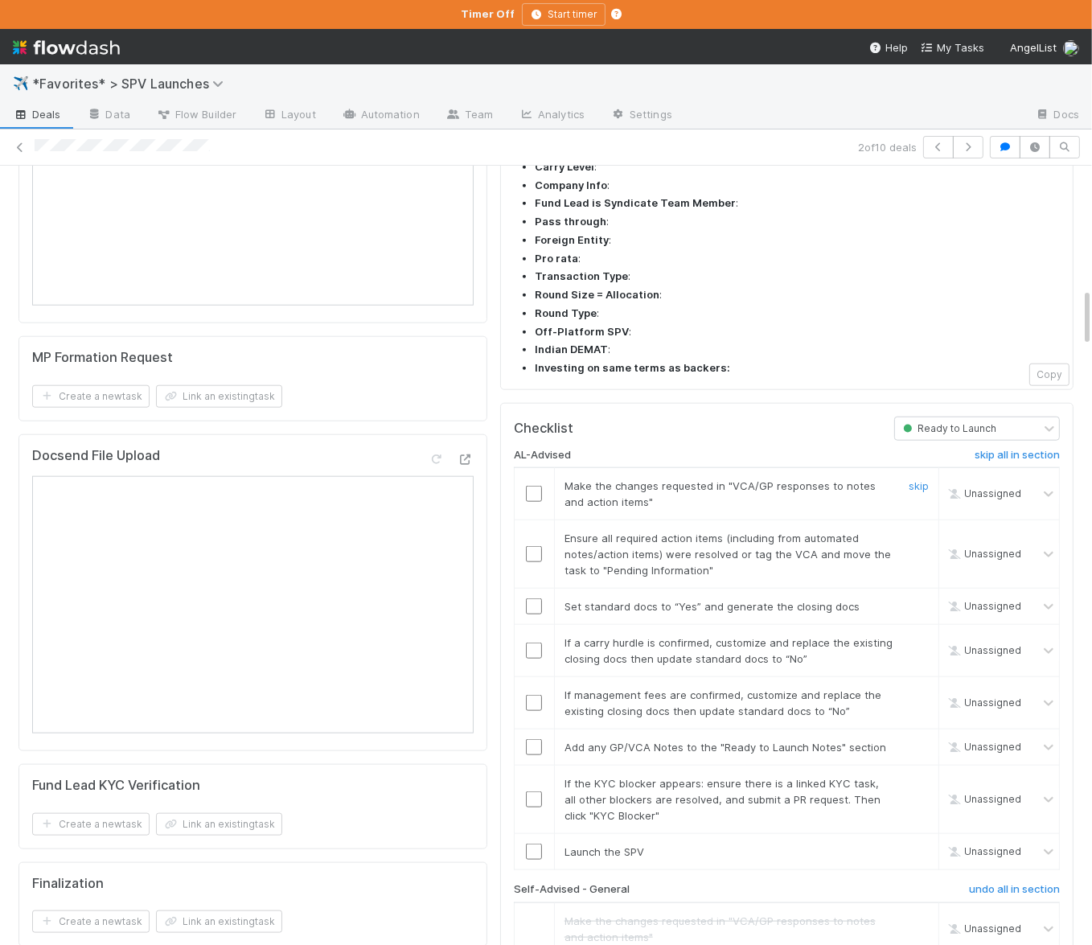
click at [538, 486] on input "checkbox" at bounding box center [534, 494] width 16 height 16
click at [531, 546] on input "checkbox" at bounding box center [534, 554] width 16 height 16
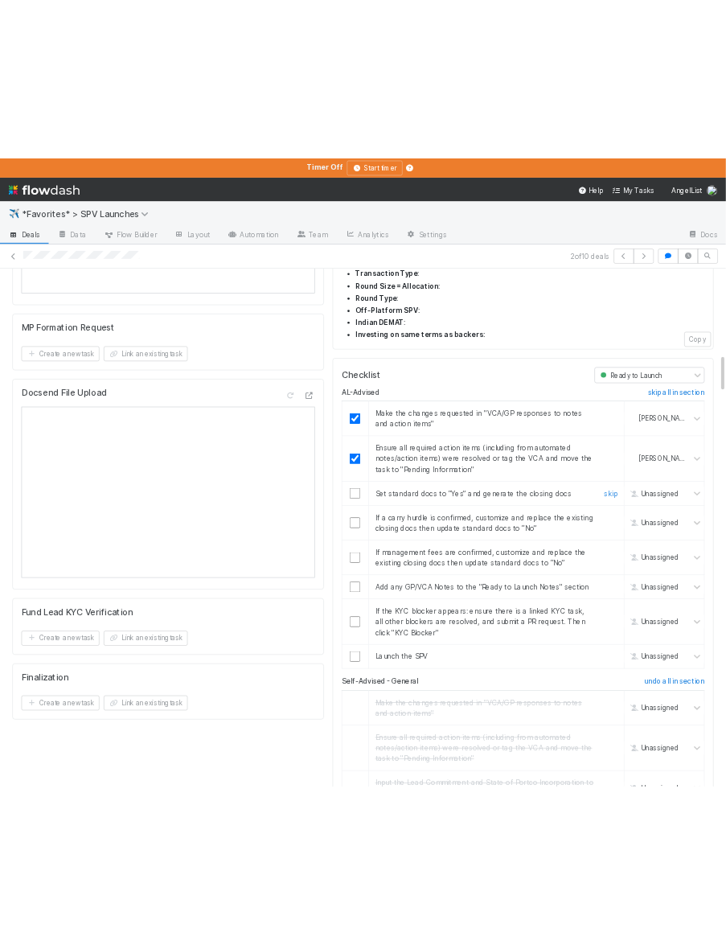
scroll to position [1741, 0]
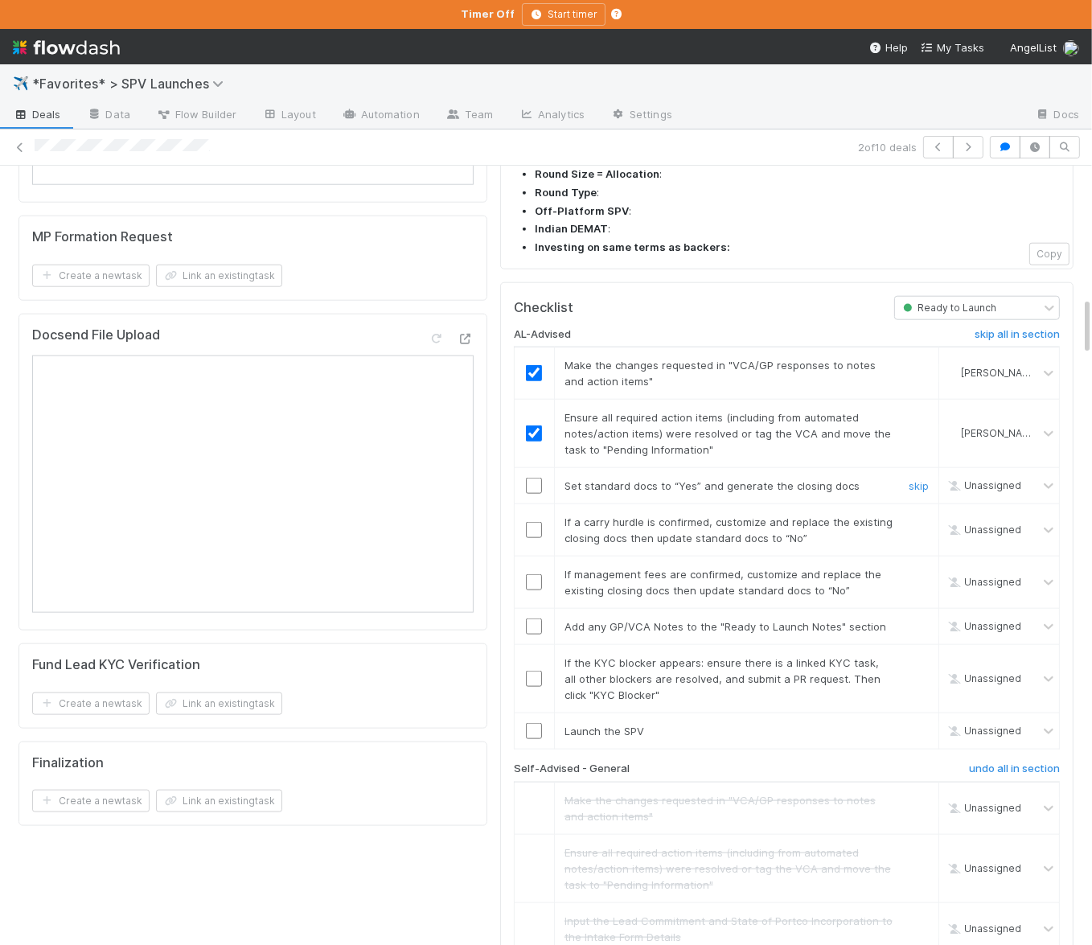
click at [533, 478] on input "checkbox" at bounding box center [534, 486] width 16 height 16
click at [926, 516] on link "skip" at bounding box center [919, 522] width 20 height 13
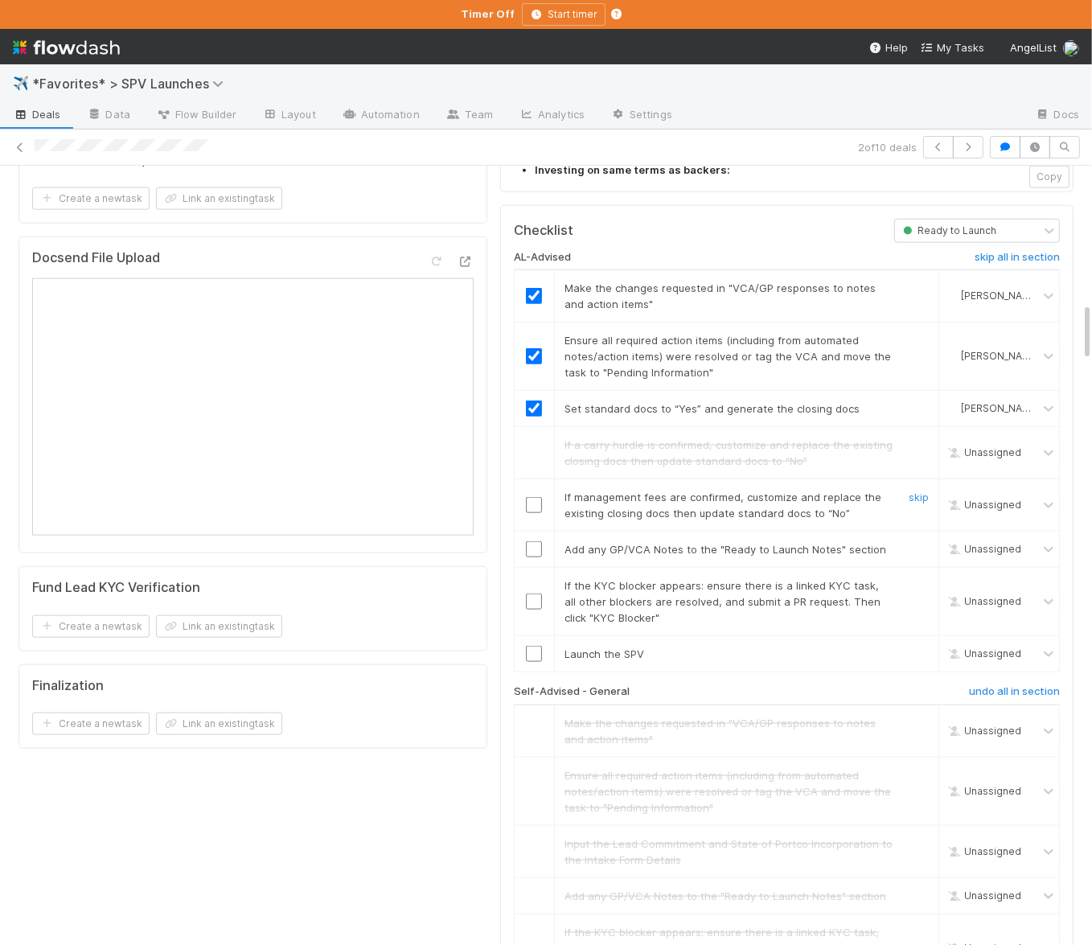
scroll to position [1815, 0]
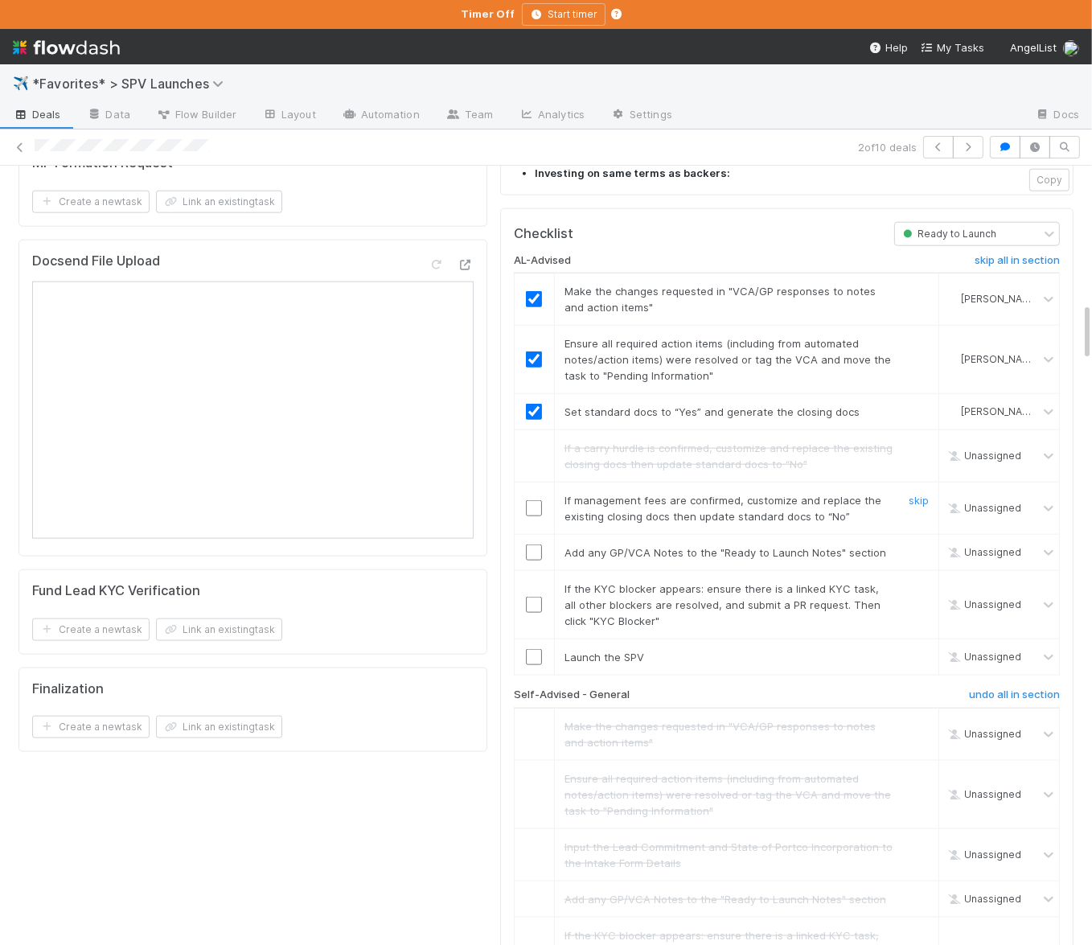
click at [537, 500] on input "checkbox" at bounding box center [534, 508] width 16 height 16
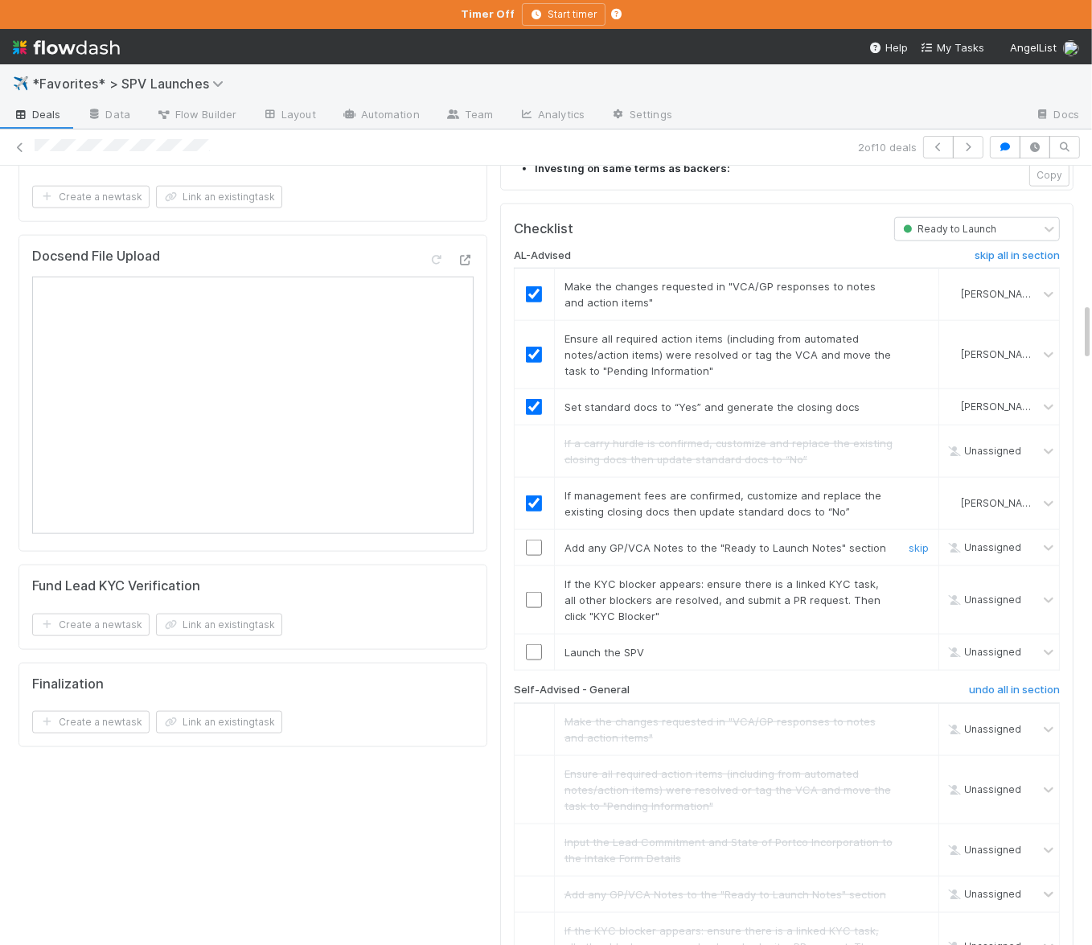
click at [538, 540] on input "checkbox" at bounding box center [534, 548] width 16 height 16
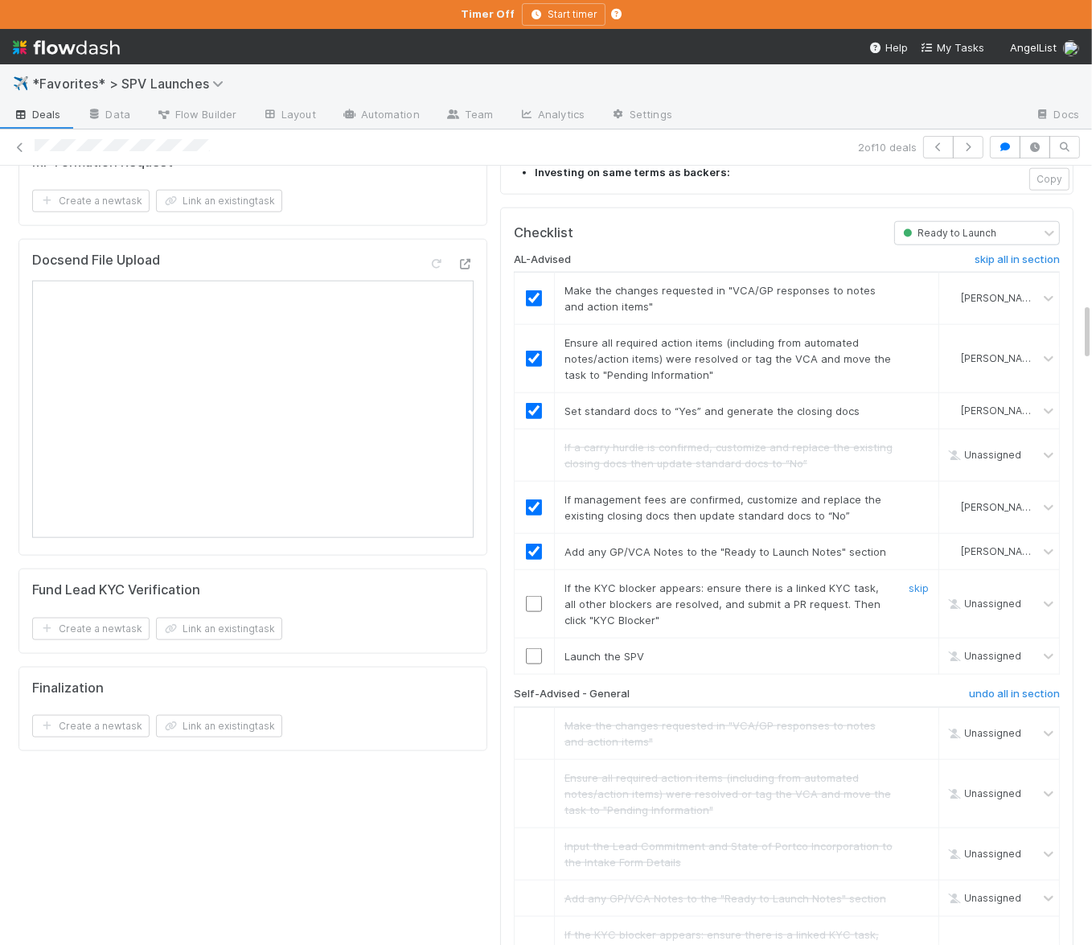
drag, startPoint x: 923, startPoint y: 439, endPoint x: 951, endPoint y: 435, distance: 28.4
click at [923, 582] on link "skip" at bounding box center [919, 588] width 20 height 13
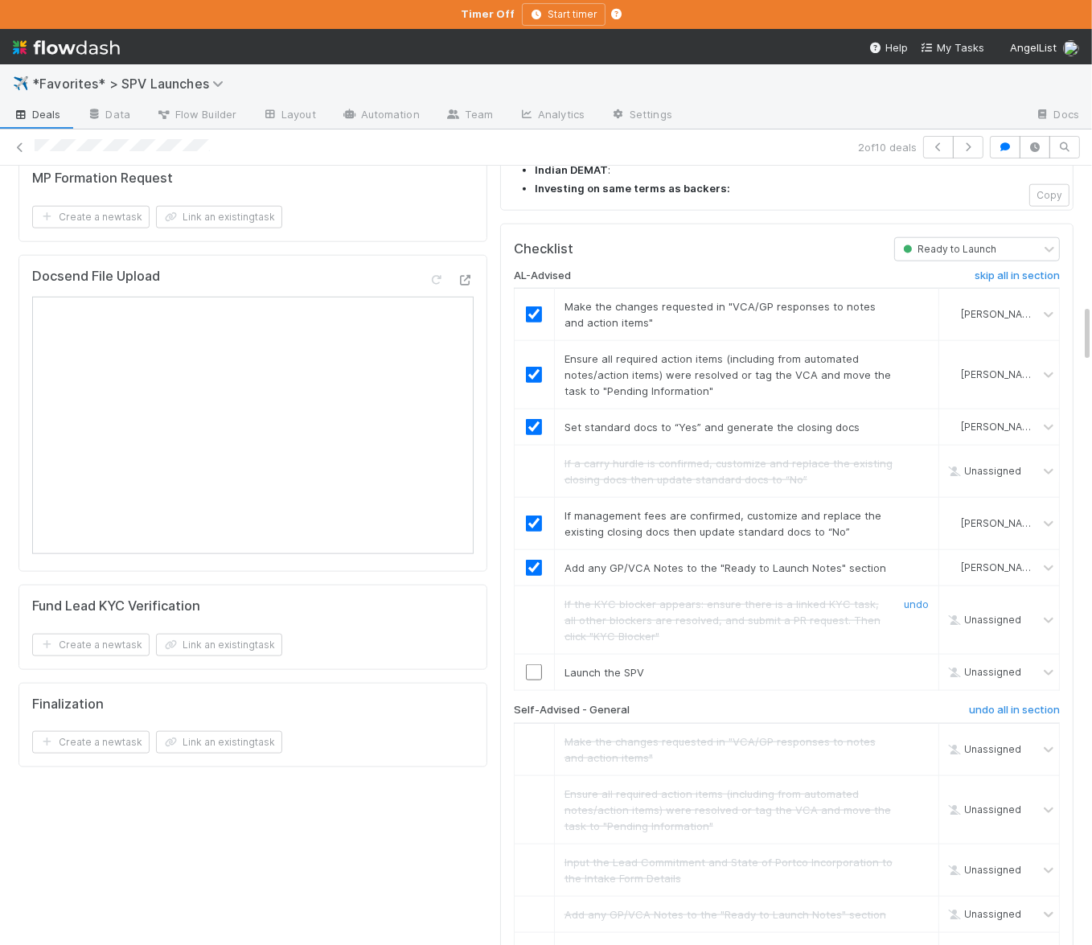
scroll to position [1840, 0]
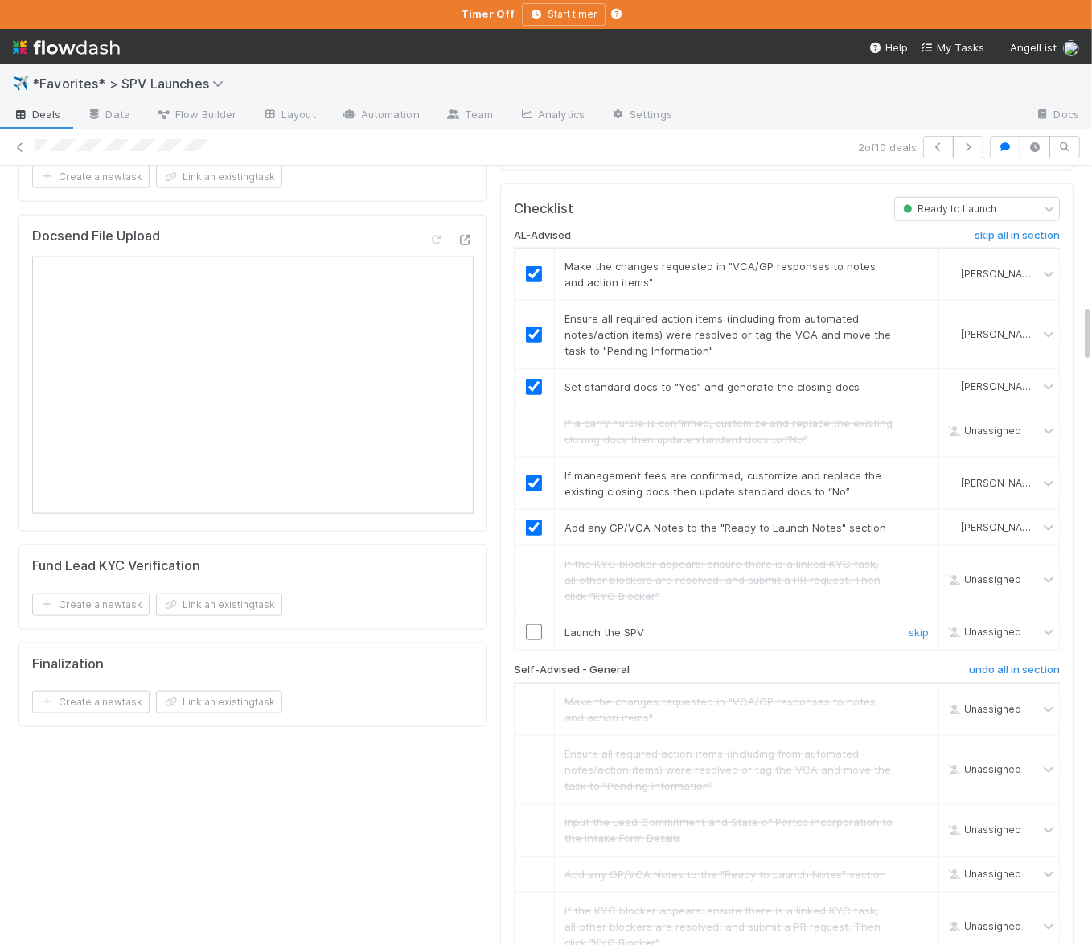
click at [531, 624] on input "checkbox" at bounding box center [534, 632] width 16 height 16
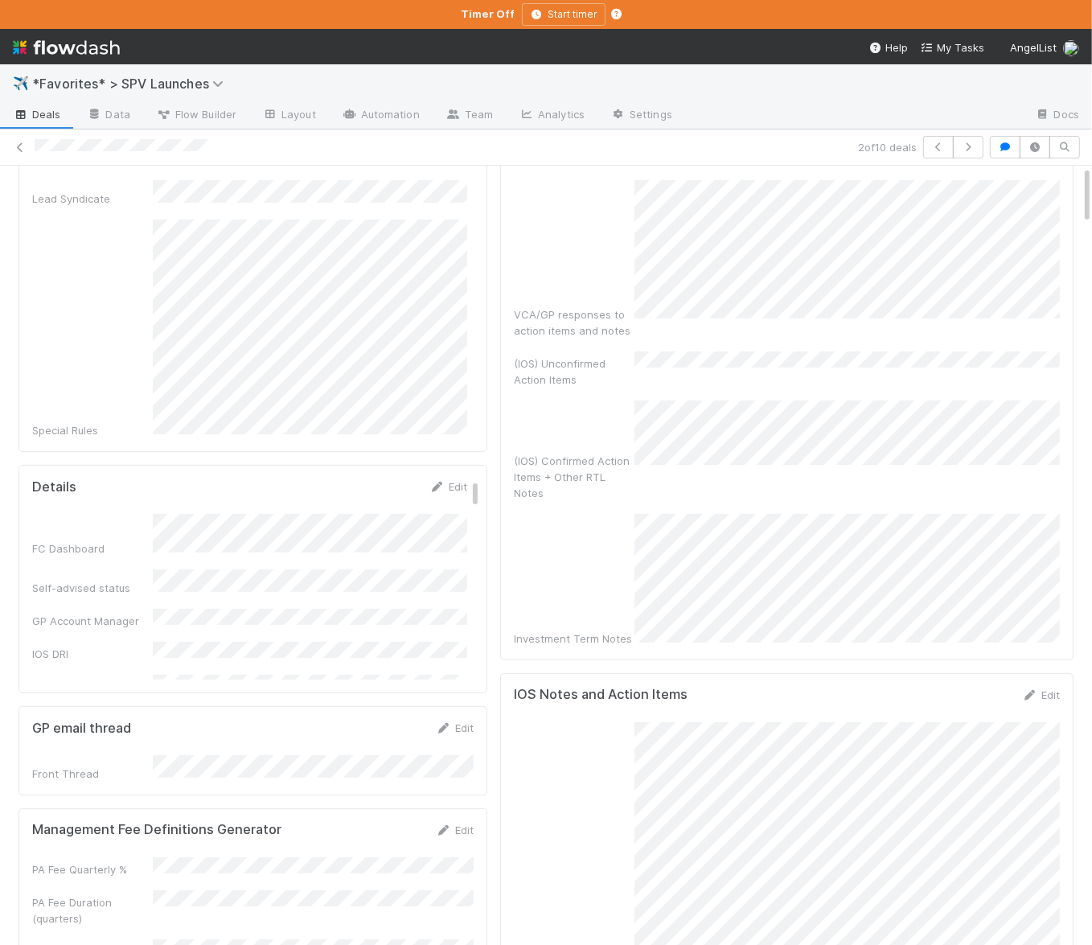
scroll to position [0, 0]
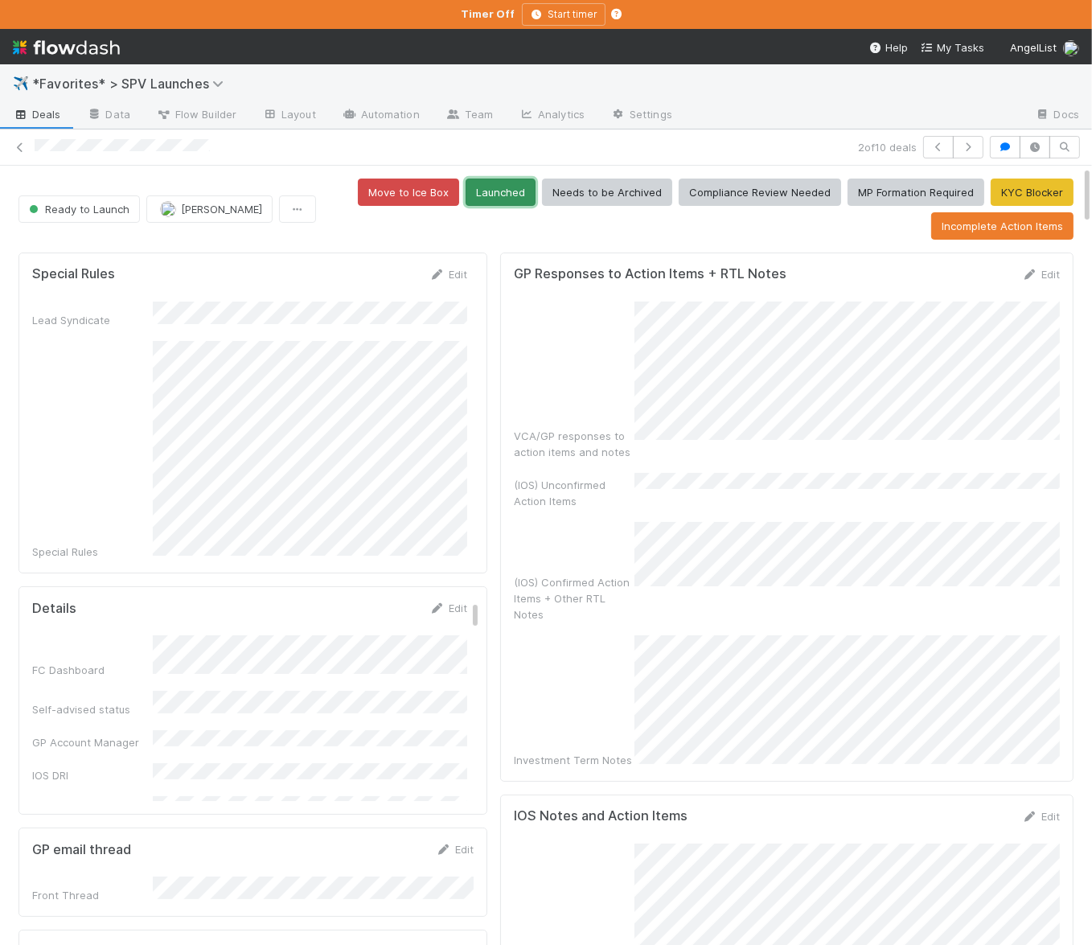
click at [520, 201] on button "Launched" at bounding box center [501, 192] width 70 height 27
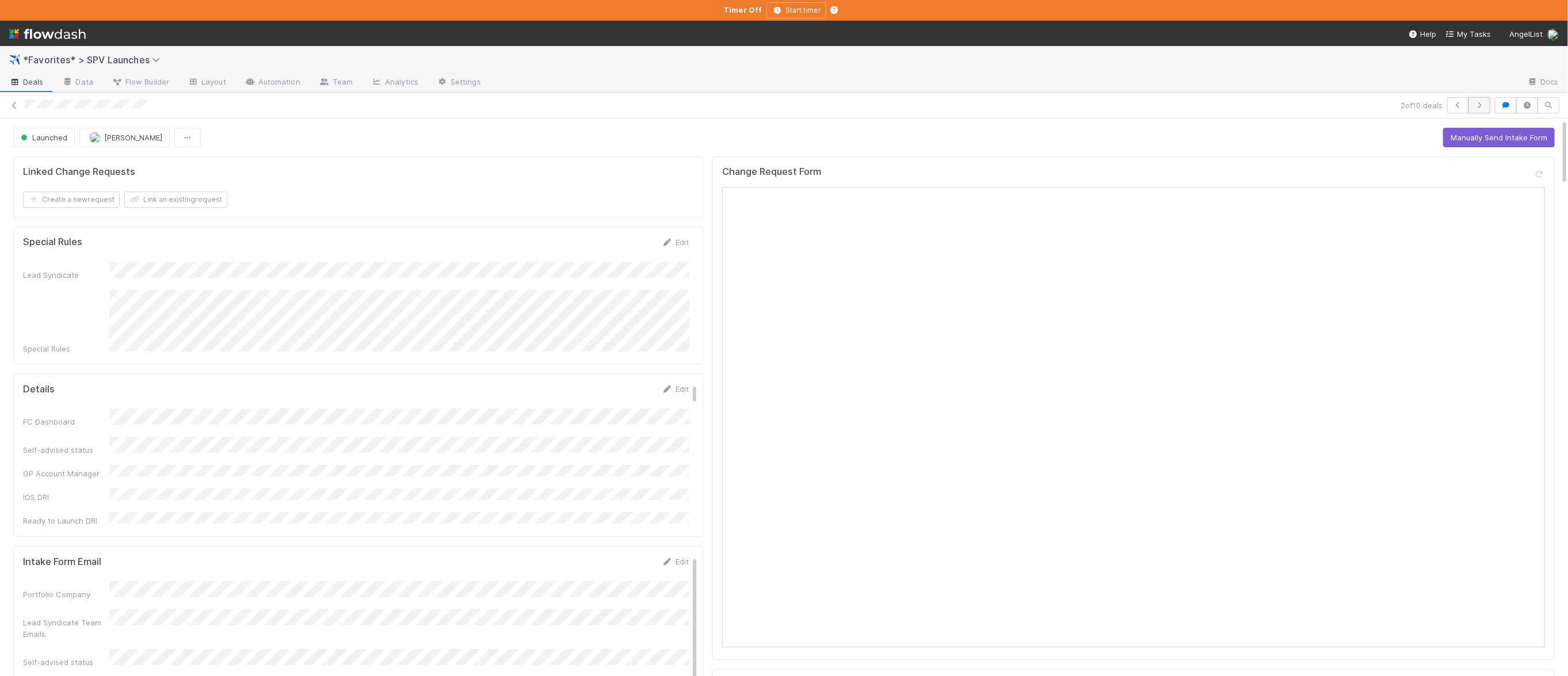
click at [866, 107] on icon "button" at bounding box center [1479, 105] width 11 height 7
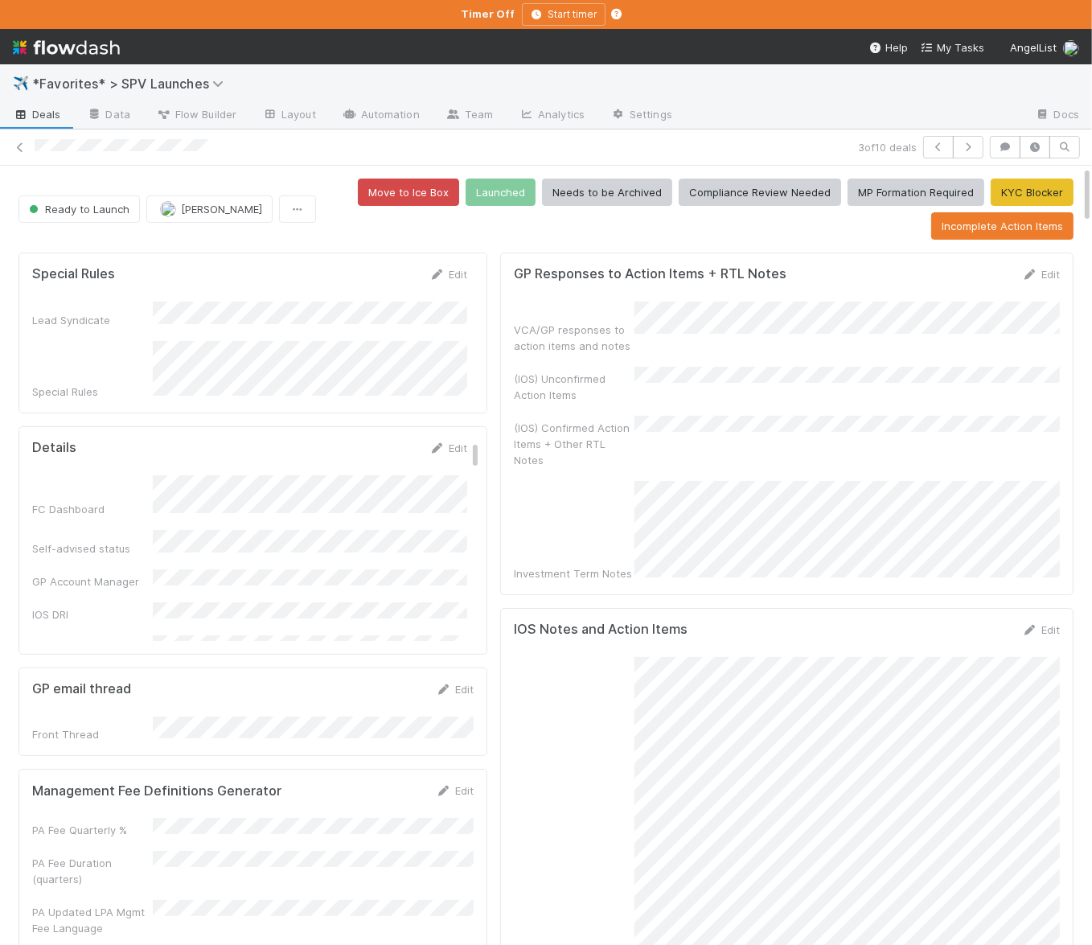
click at [730, 376] on div "(IOS) Unconfirmed Action Items" at bounding box center [787, 385] width 546 height 36
click at [727, 437] on div "(IOS) Confirmed Action Items + Other RTL Notes" at bounding box center [787, 442] width 546 height 52
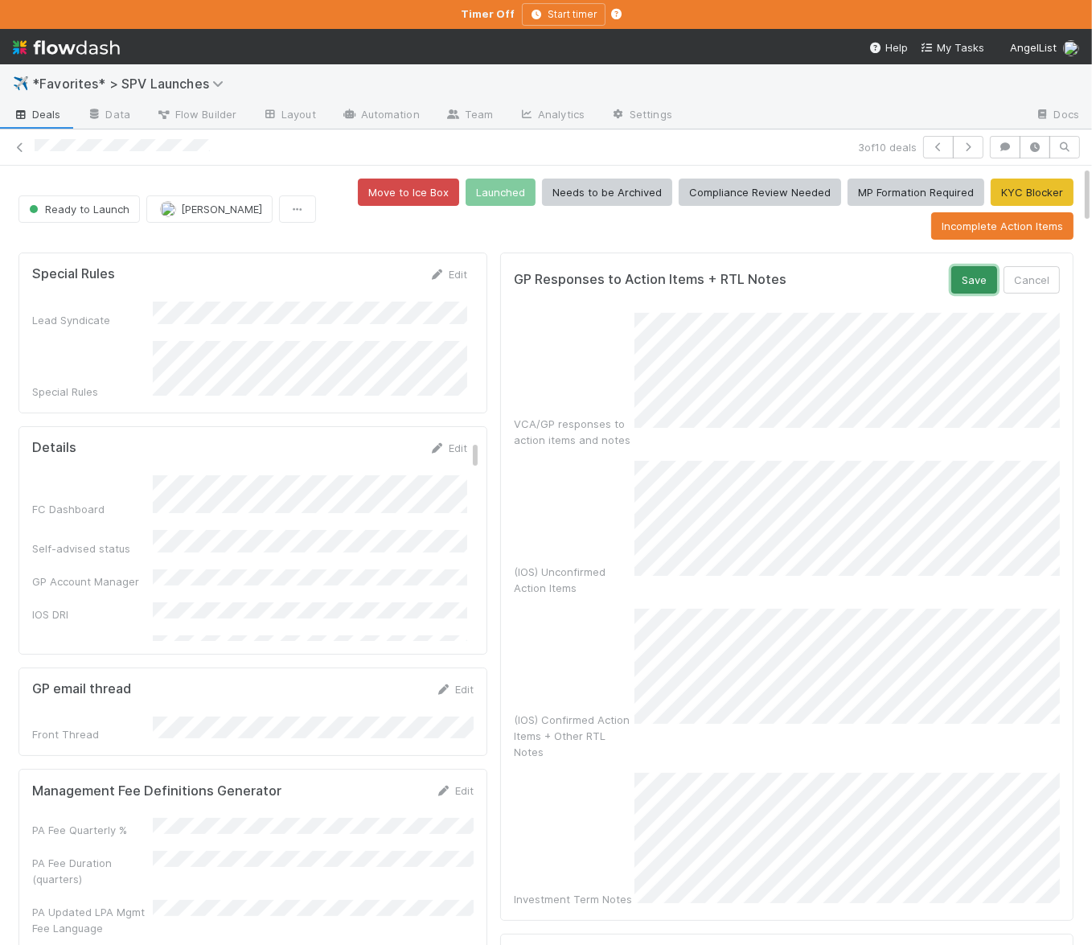
click at [976, 278] on button "Save" at bounding box center [975, 279] width 46 height 27
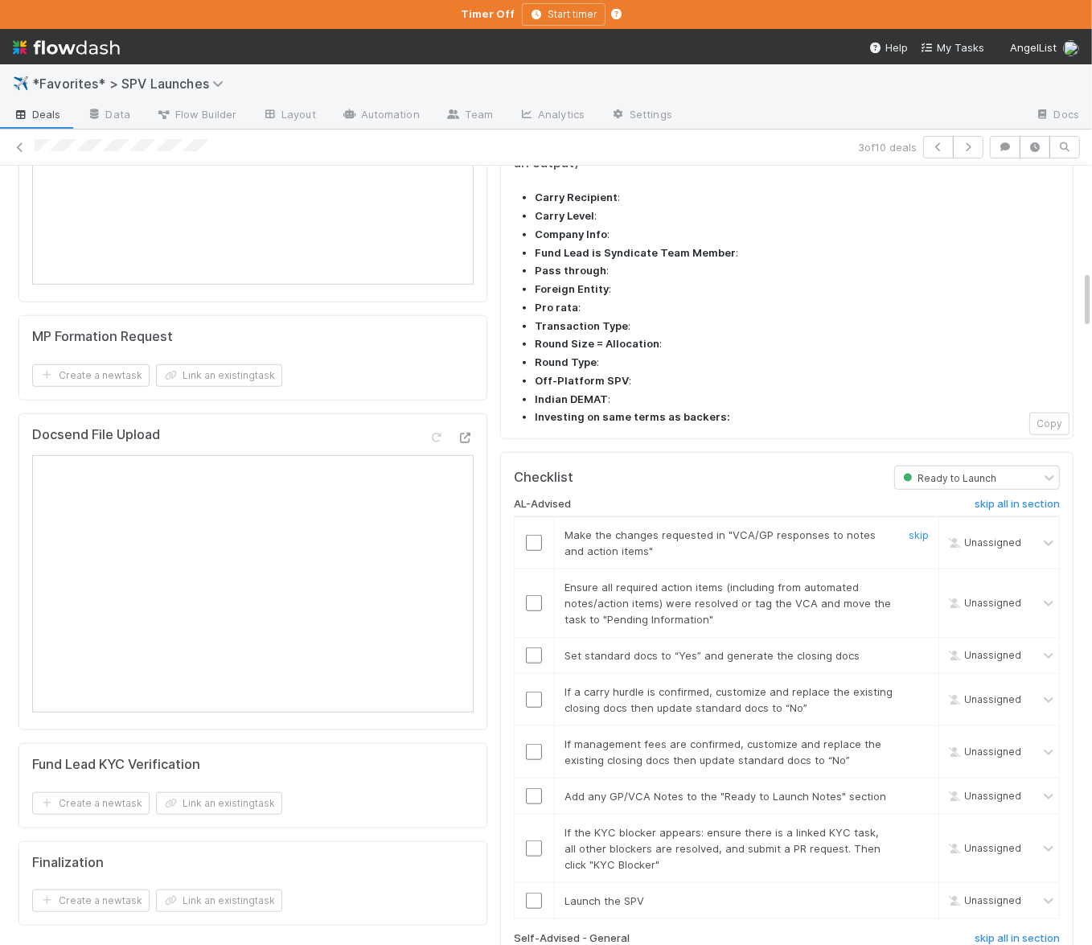
scroll to position [1424, 0]
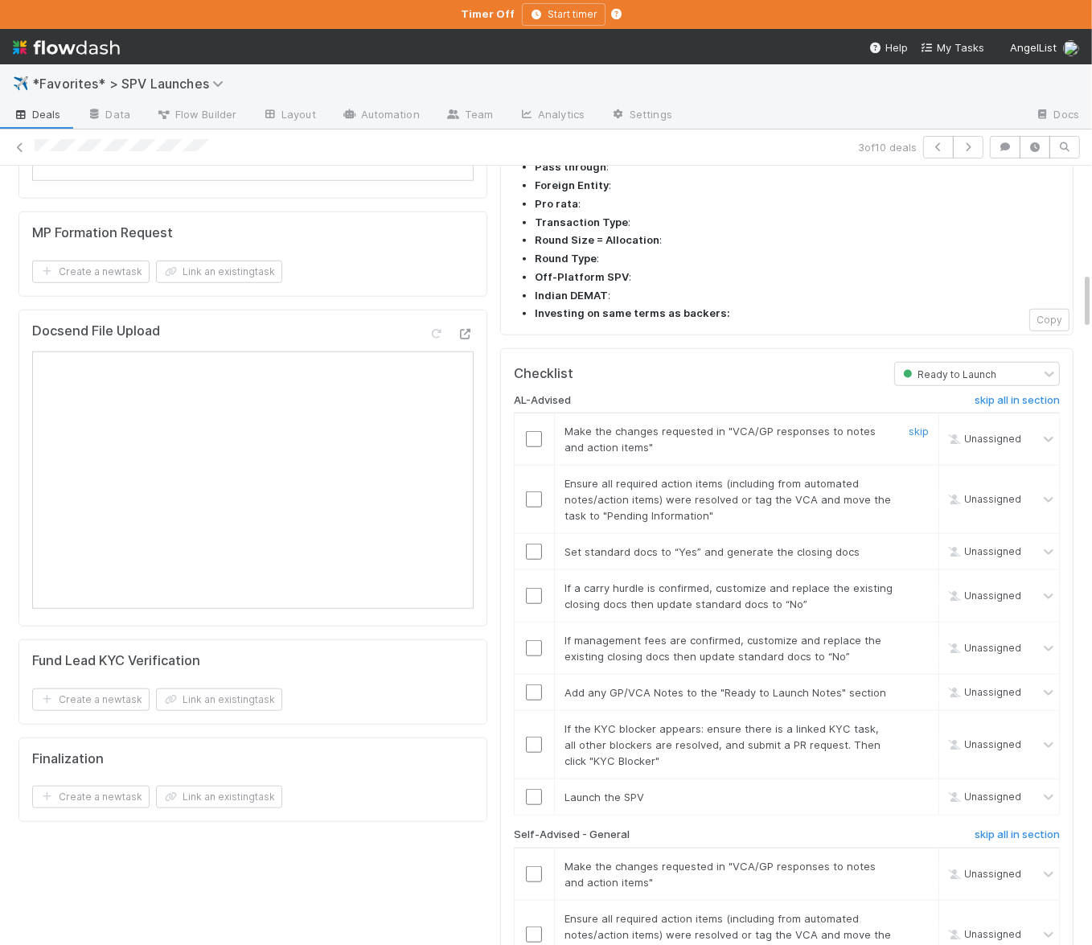
click at [534, 431] on input "checkbox" at bounding box center [534, 439] width 16 height 16
click at [536, 492] on input "checkbox" at bounding box center [534, 500] width 16 height 16
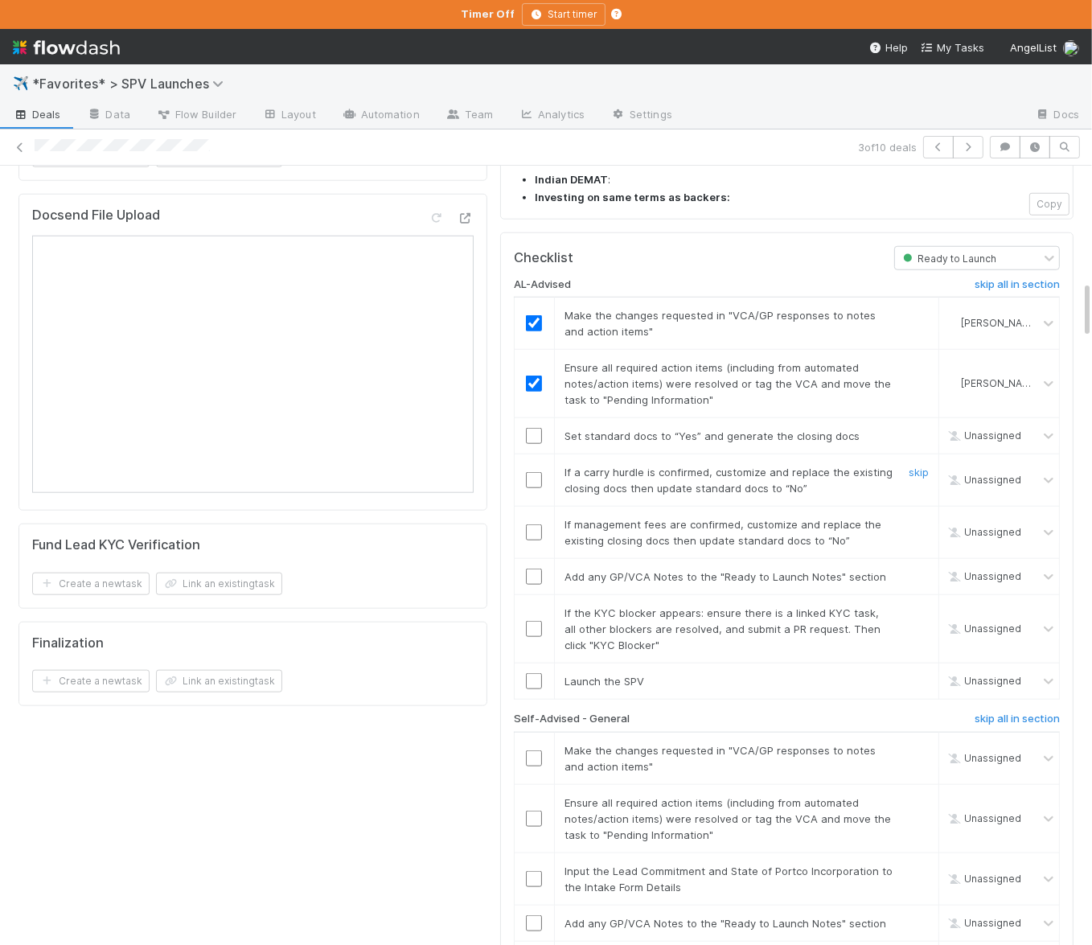
scroll to position [1540, 0]
drag, startPoint x: 530, startPoint y: 337, endPoint x: 632, endPoint y: 347, distance: 102.6
click at [530, 427] on input "checkbox" at bounding box center [534, 435] width 16 height 16
click at [918, 465] on link "skip" at bounding box center [919, 471] width 20 height 13
click at [923, 517] on link "skip" at bounding box center [919, 523] width 20 height 13
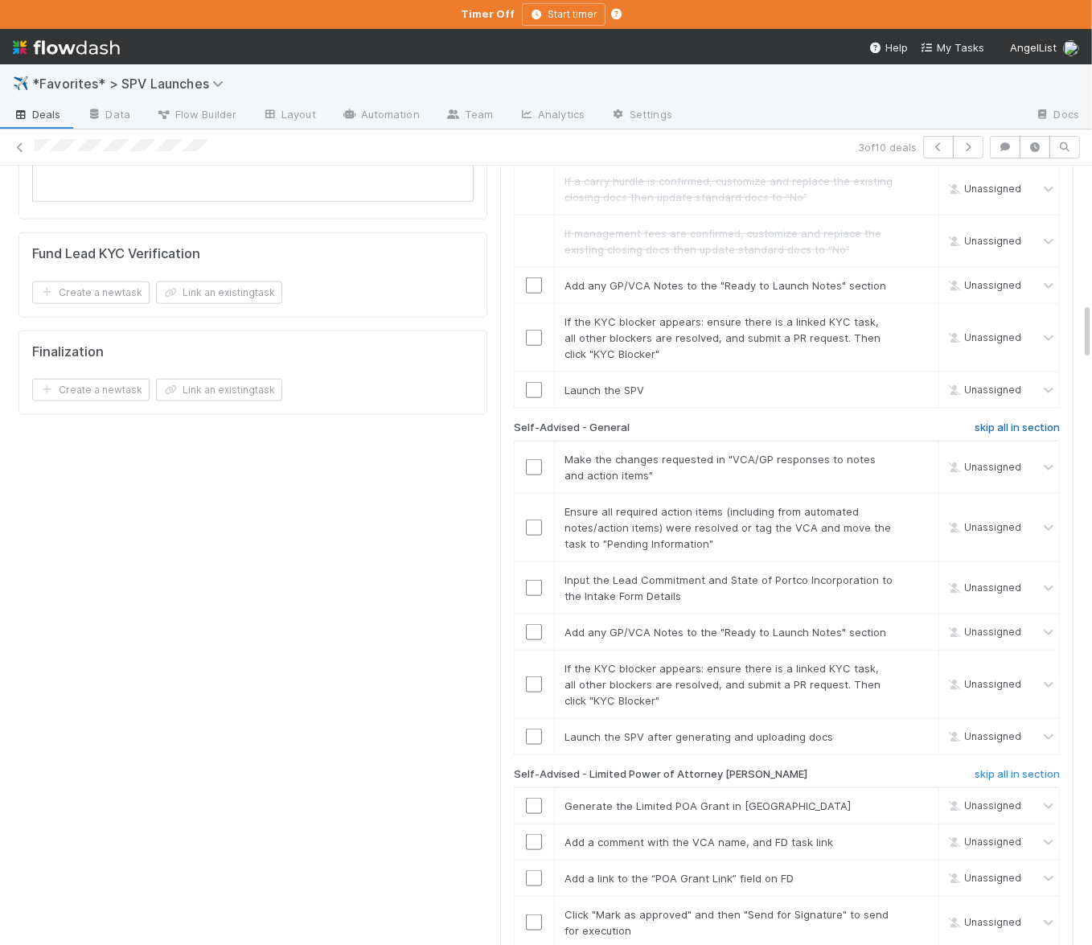
click at [1020, 422] on h6 "skip all in section" at bounding box center [1017, 428] width 85 height 13
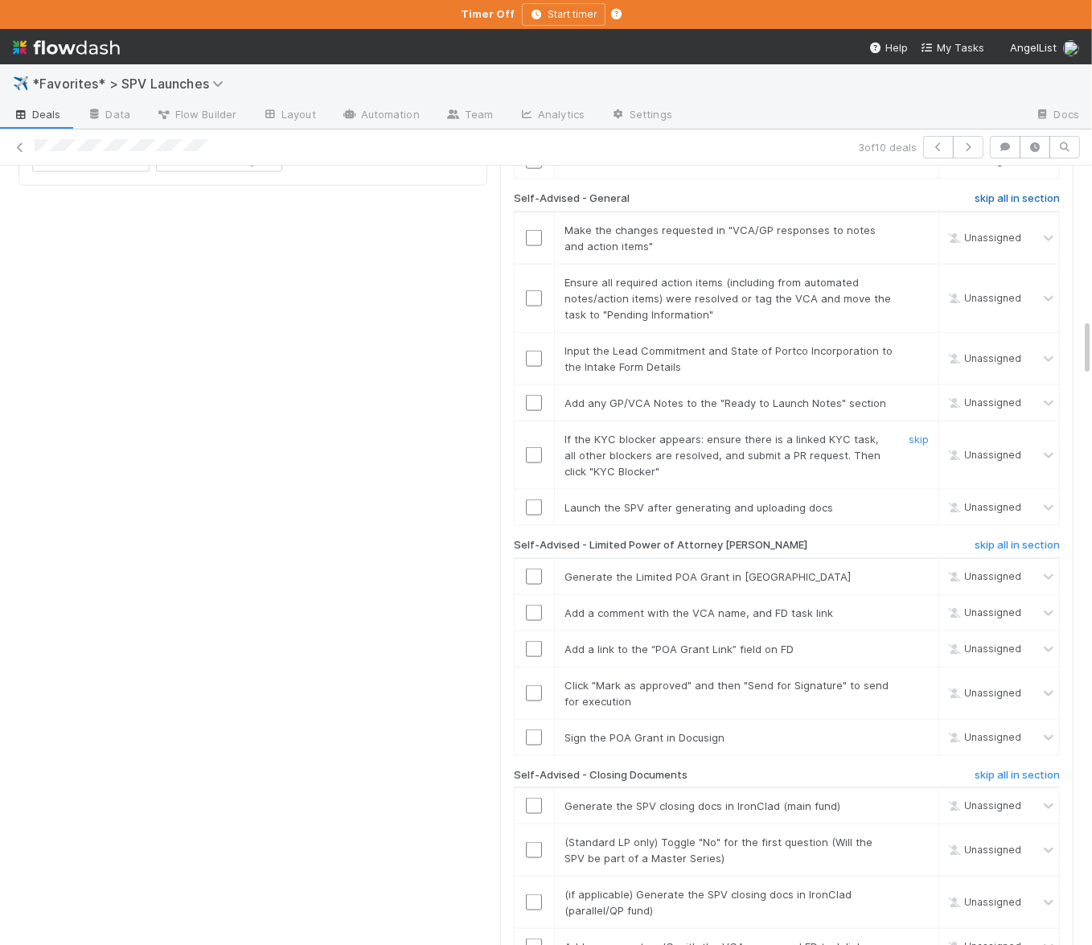
scroll to position [2150, 0]
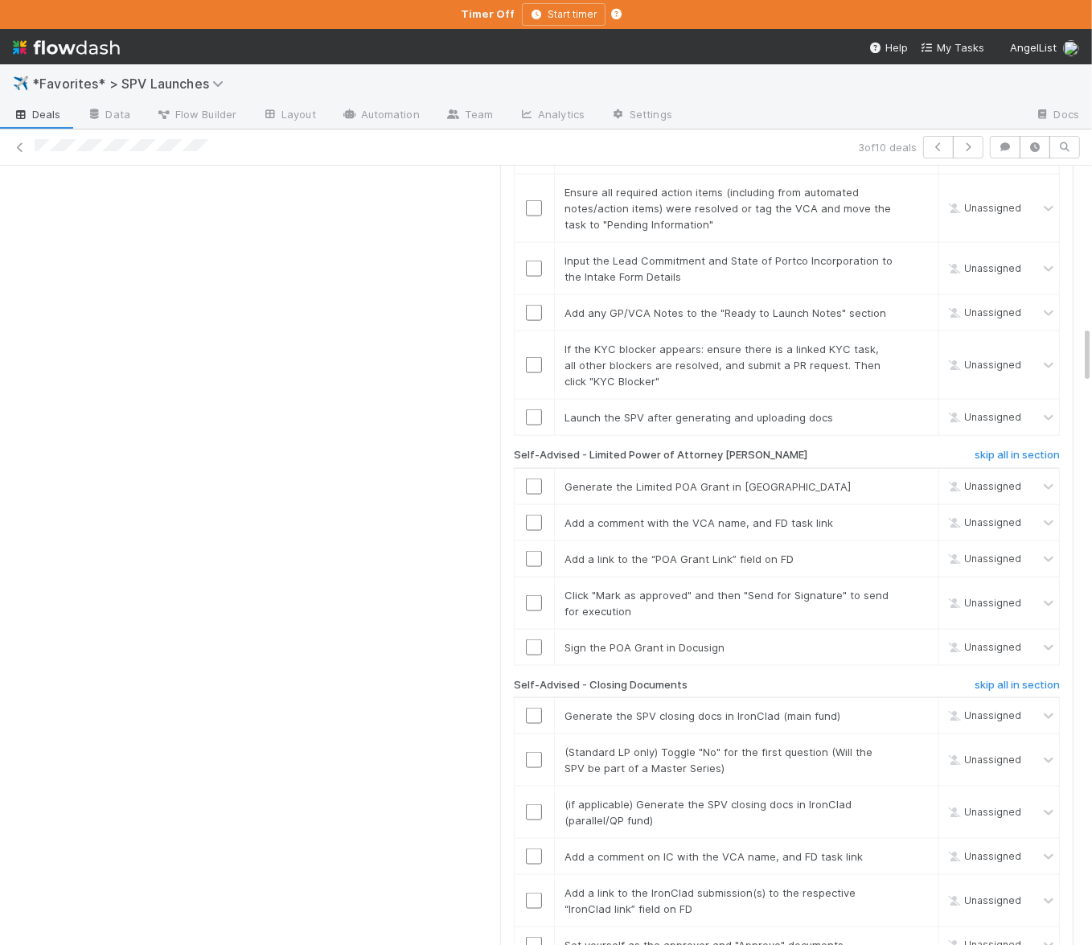
drag, startPoint x: 1017, startPoint y: 359, endPoint x: 1030, endPoint y: 422, distance: 64.1
click at [1017, 449] on h6 "skip all in section" at bounding box center [1017, 455] width 85 height 13
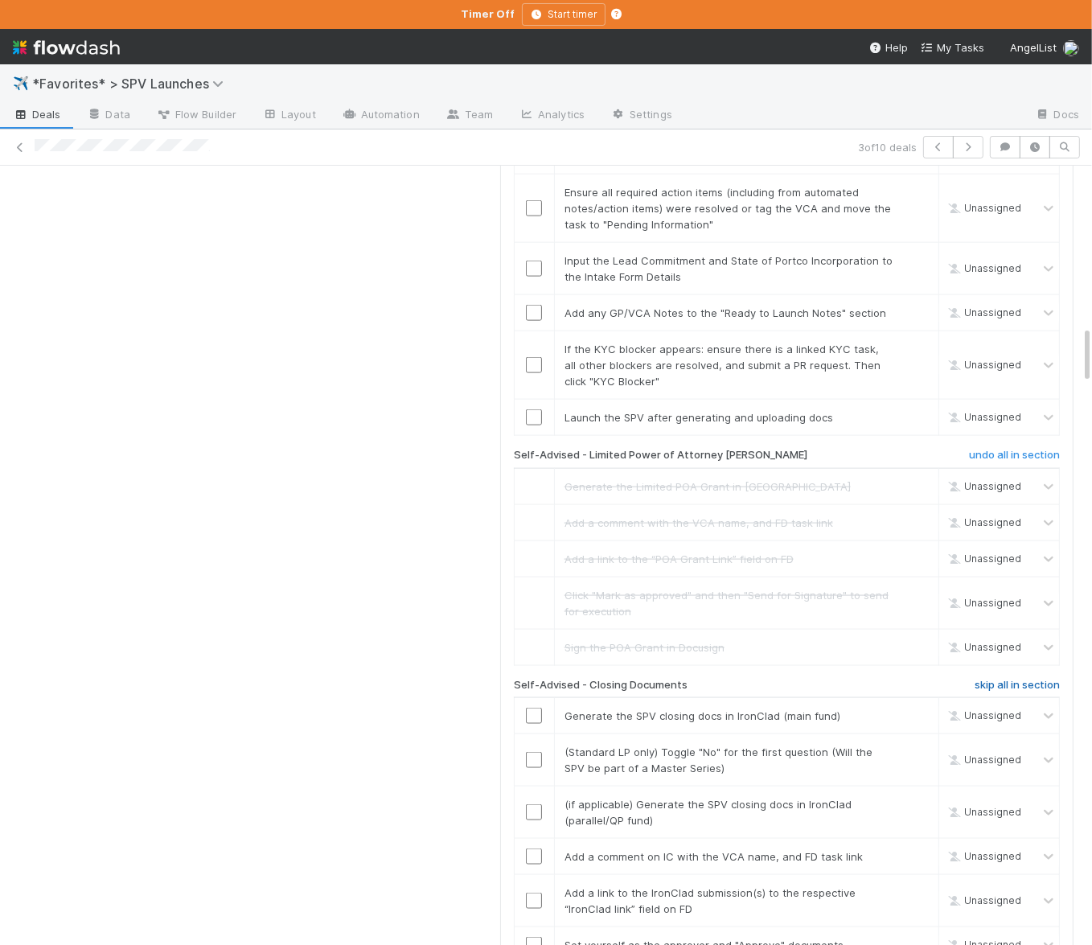
drag, startPoint x: 1042, startPoint y: 583, endPoint x: 1072, endPoint y: 570, distance: 33.2
click at [1042, 679] on h6 "skip all in section" at bounding box center [1017, 685] width 85 height 13
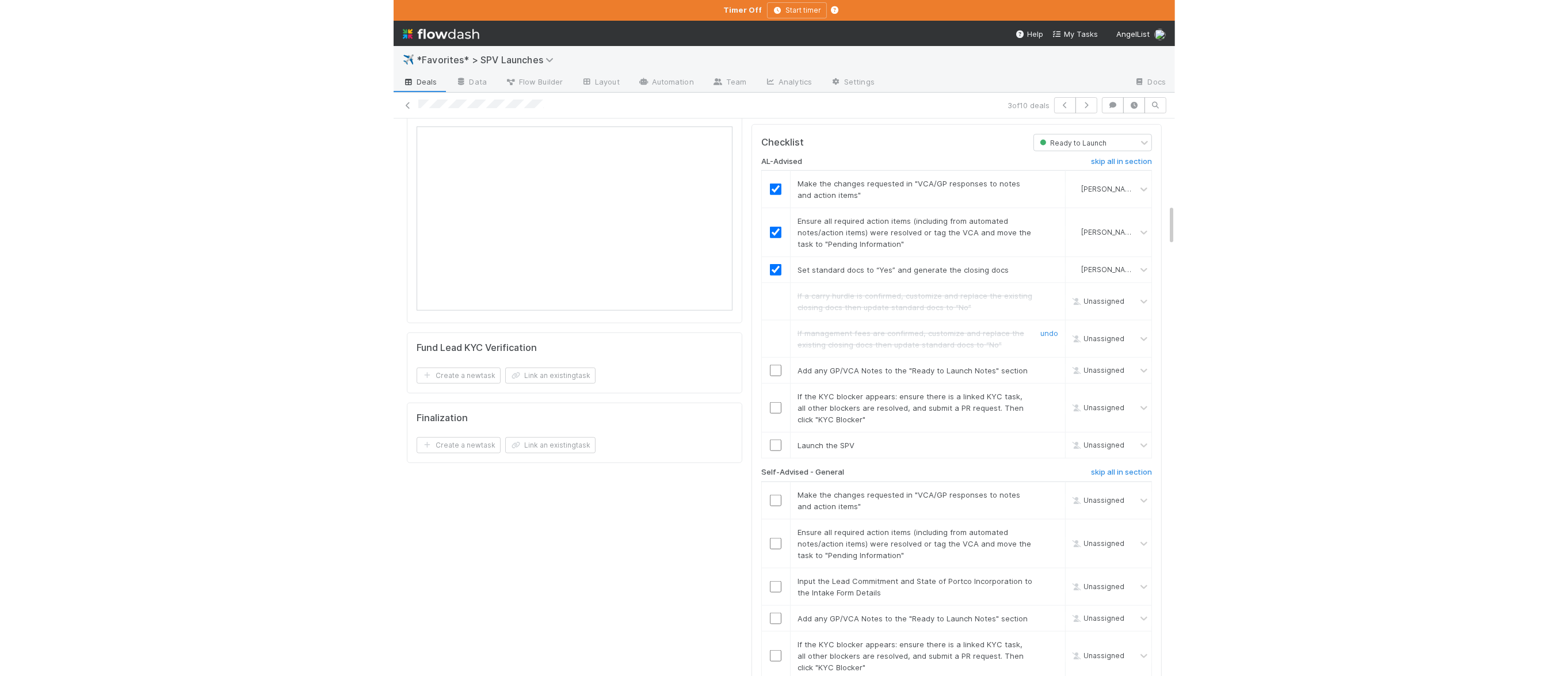
scroll to position [1143, 0]
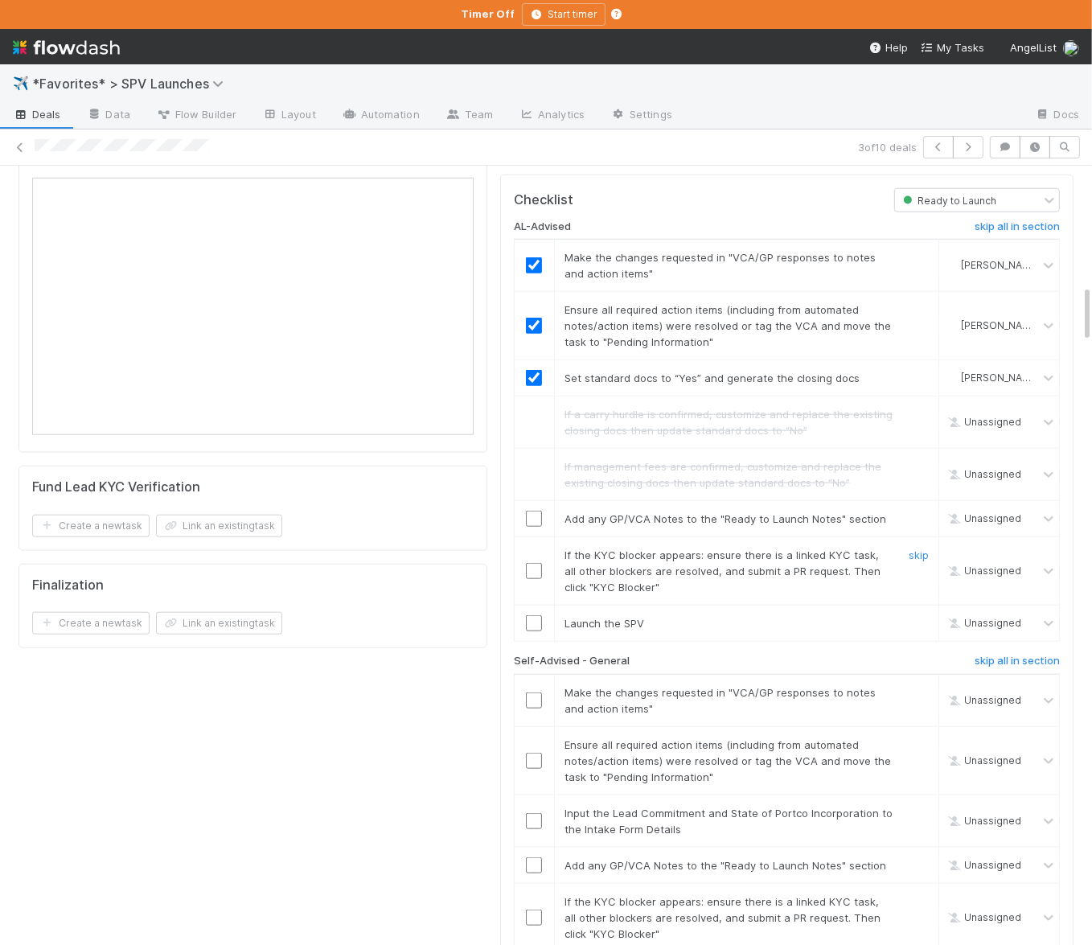
click at [678, 537] on td "If the KYC blocker appears: ensure there is a linked KYC task, all other blocke…" at bounding box center [746, 571] width 385 height 68
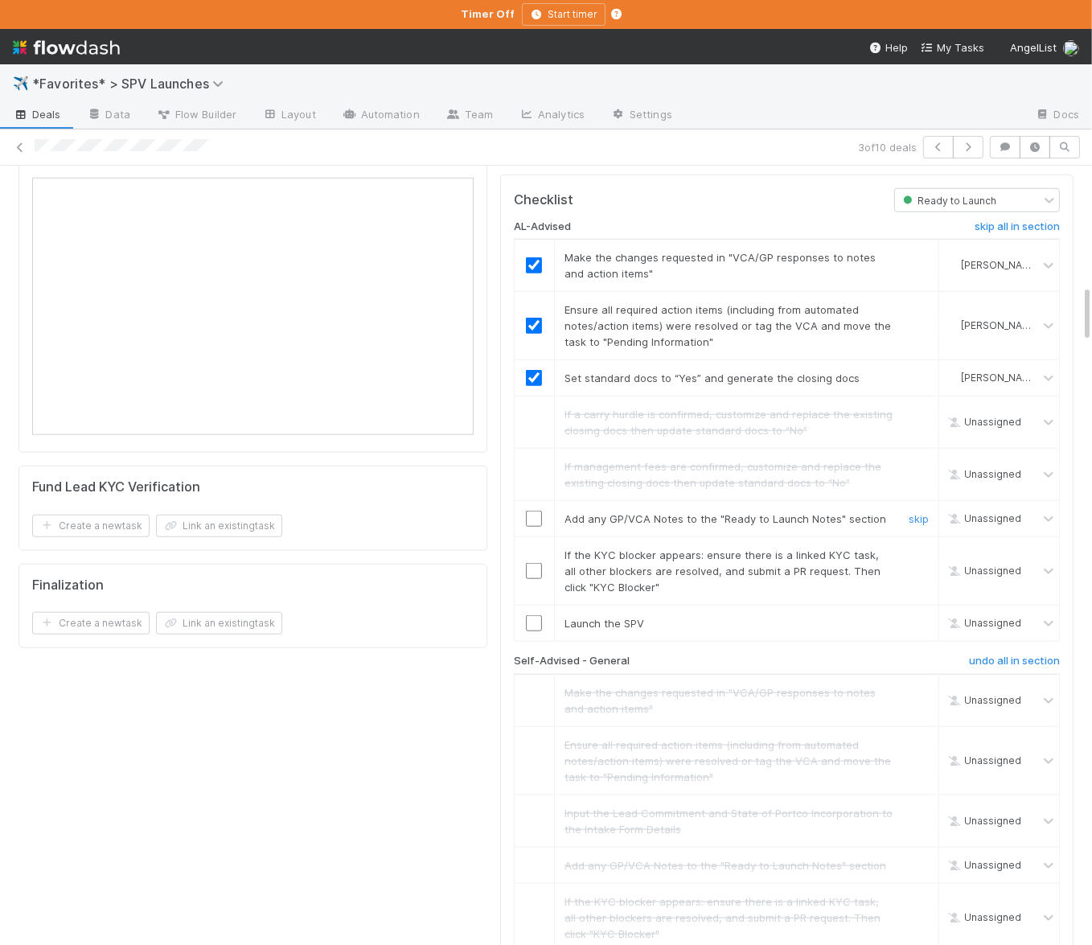
click at [537, 511] on input "checkbox" at bounding box center [534, 519] width 16 height 16
click at [908, 547] on div "skip" at bounding box center [917, 571] width 48 height 48
click at [536, 615] on input "checkbox" at bounding box center [534, 623] width 16 height 16
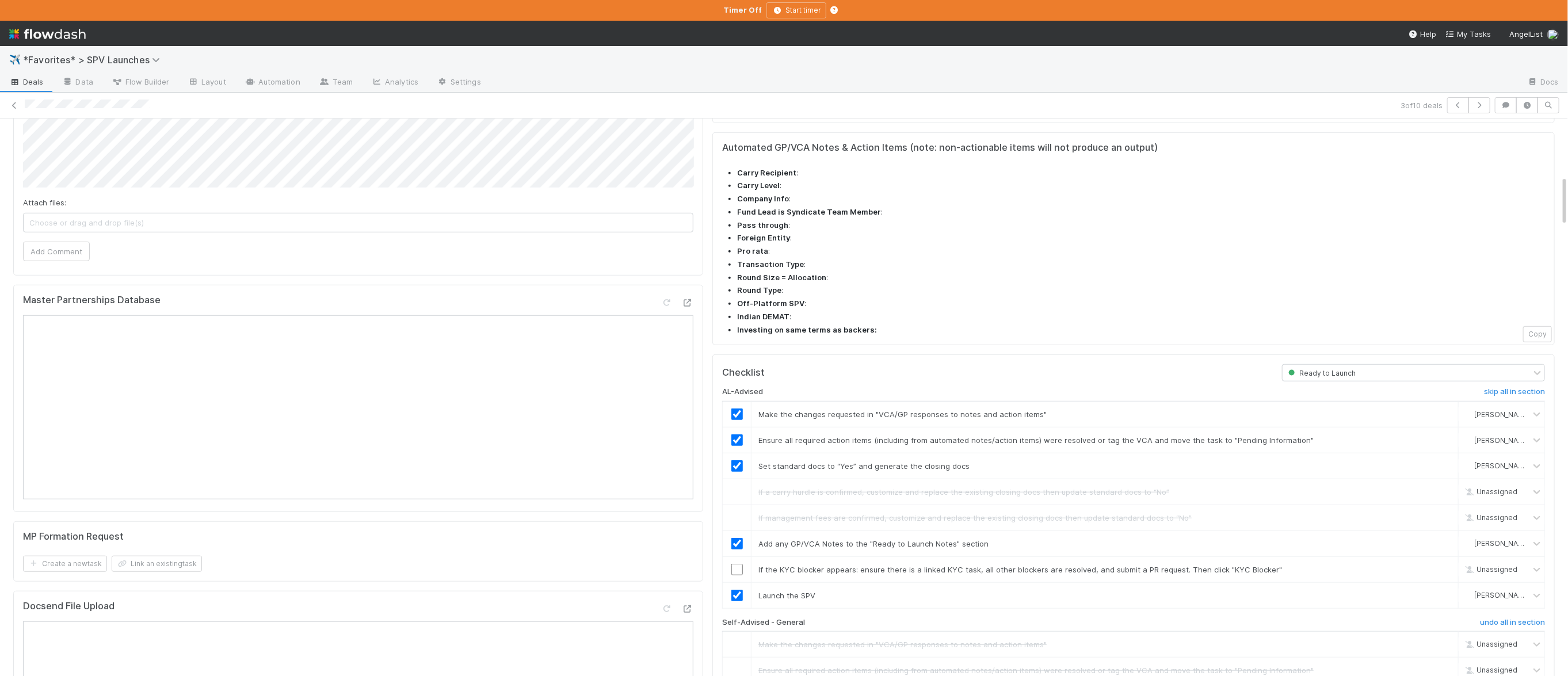
scroll to position [574, 0]
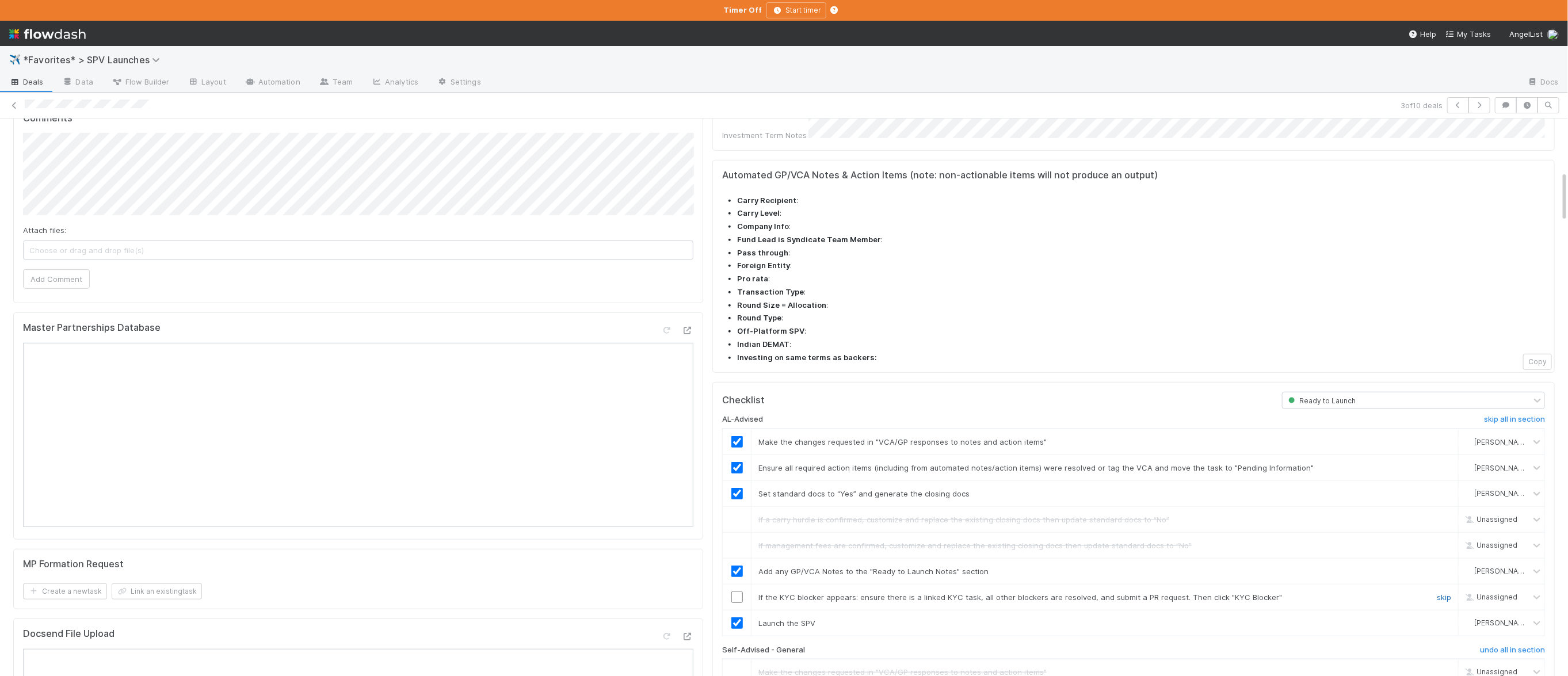
click at [866, 593] on link "skip" at bounding box center [1444, 597] width 14 height 9
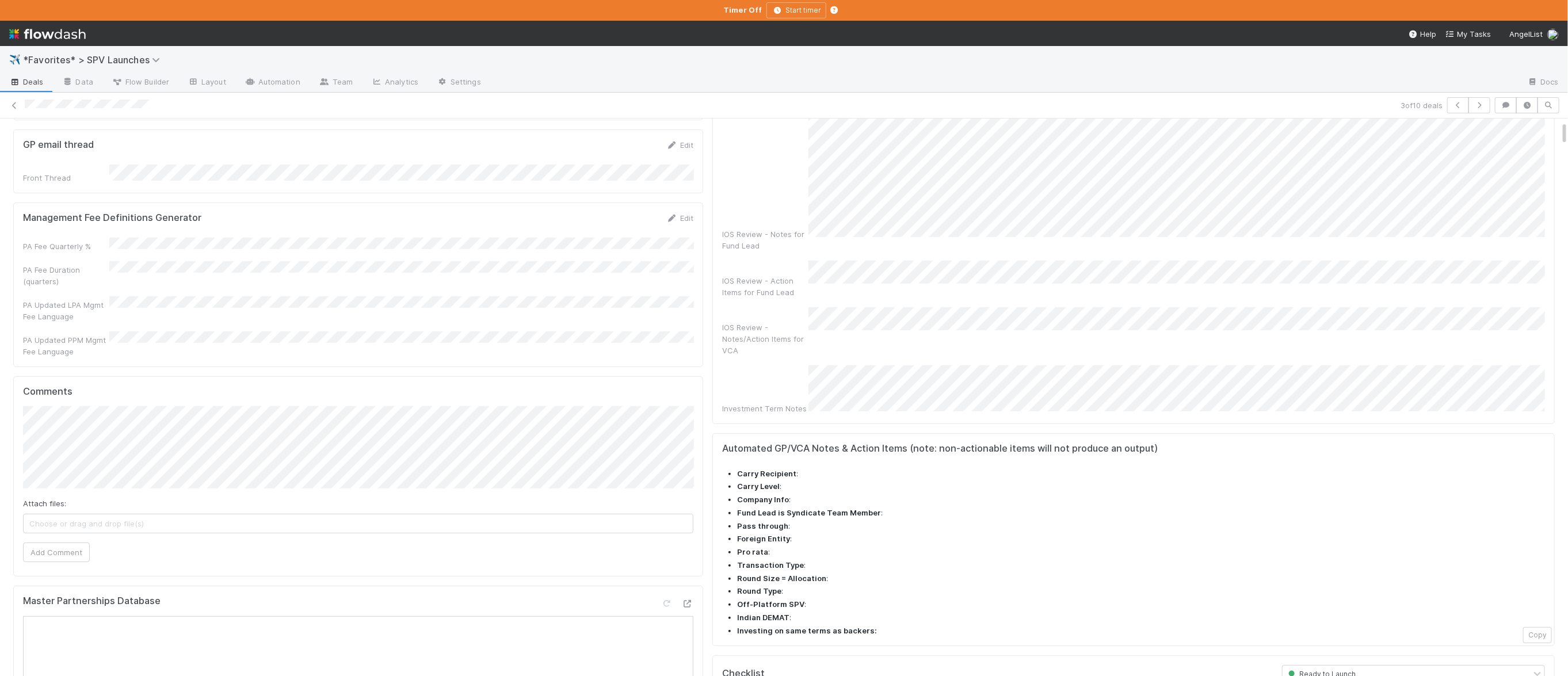
scroll to position [0, 0]
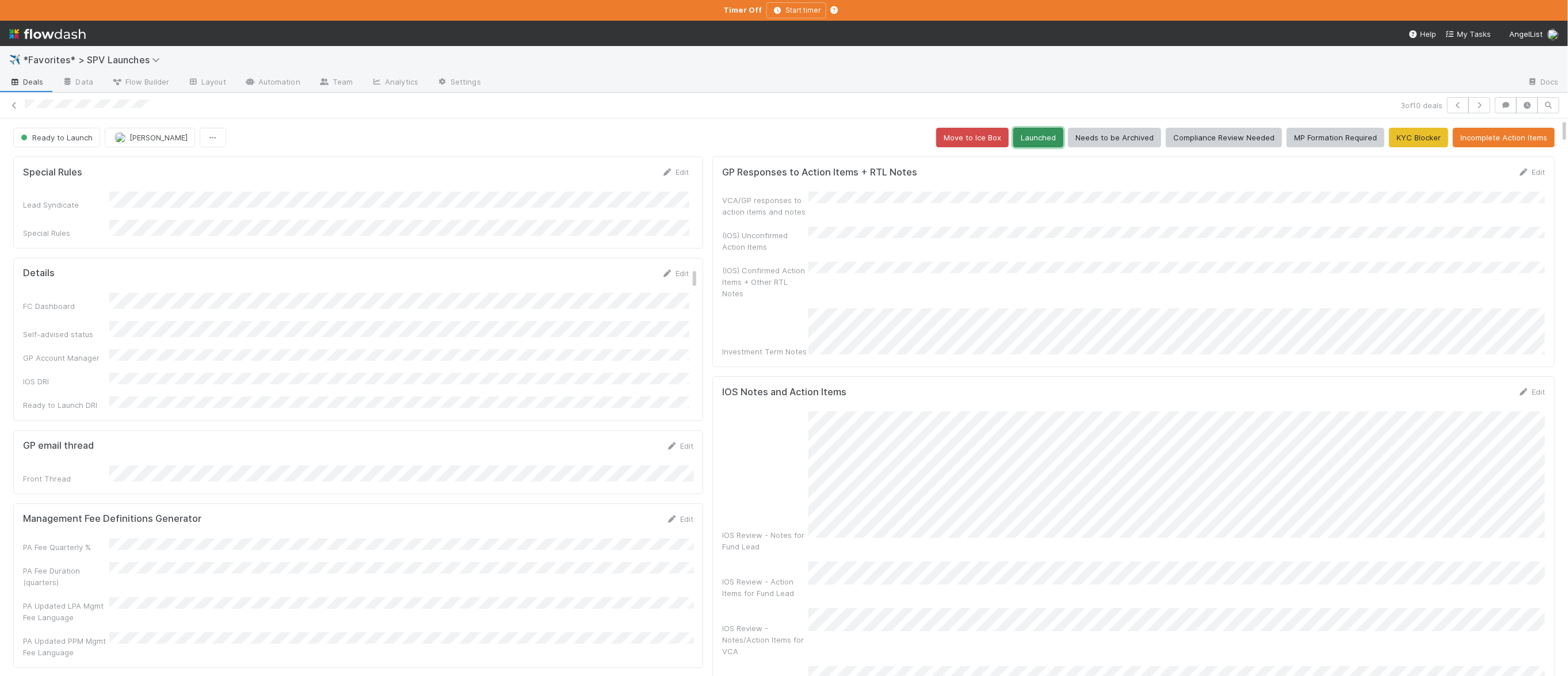
click at [866, 128] on button "Launched" at bounding box center [1039, 137] width 50 height 19
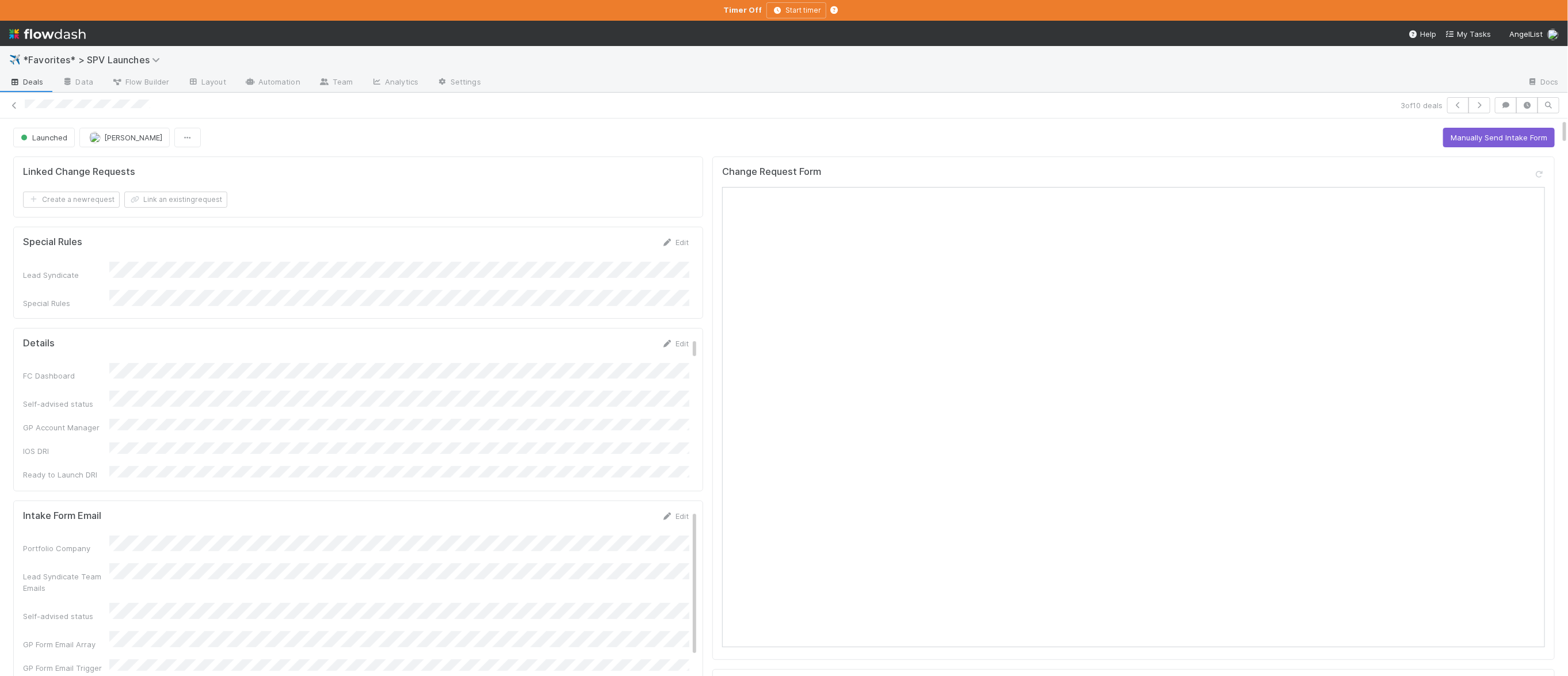
click at [31, 87] on span "Deals" at bounding box center [26, 82] width 34 height 11
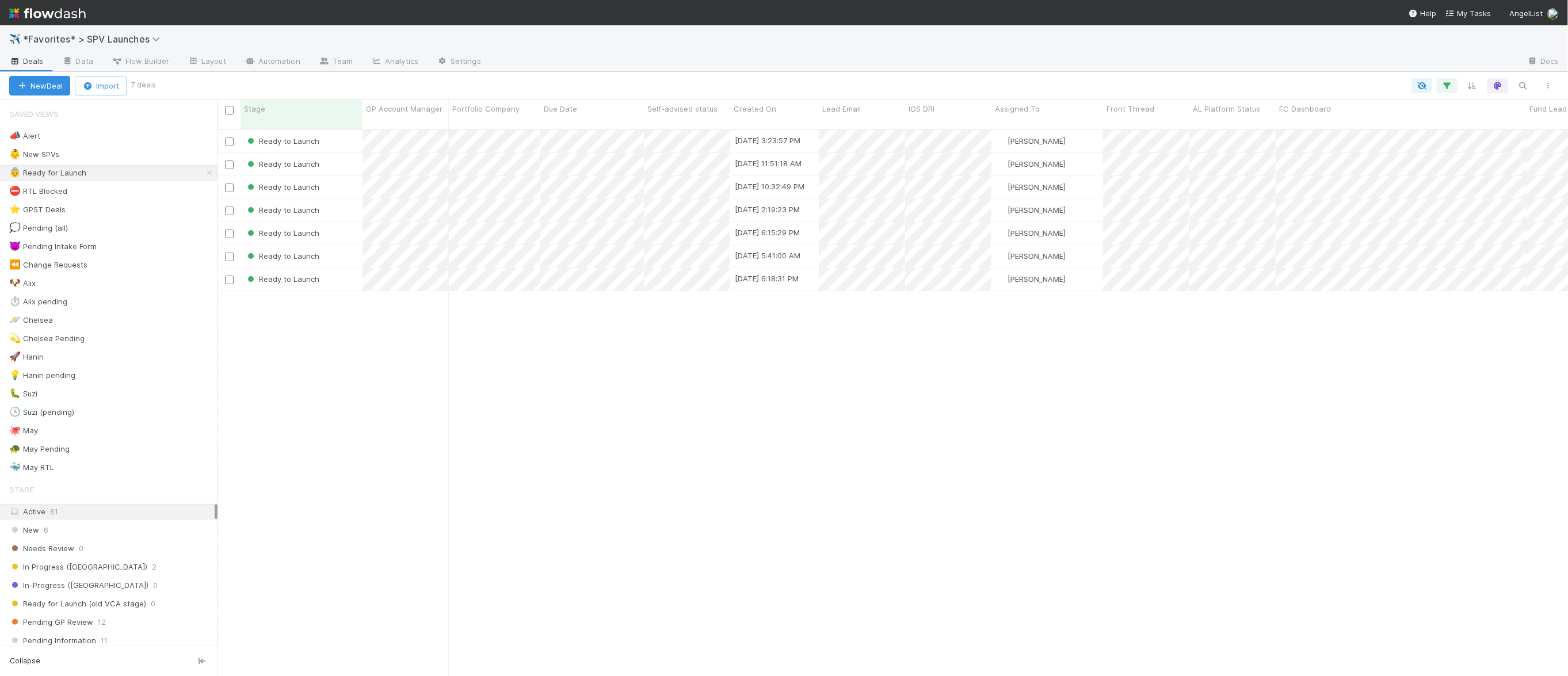
scroll to position [556, 1351]
click at [568, 110] on span "Due Date" at bounding box center [560, 109] width 34 height 11
click at [568, 125] on div "Sort Oldest → Newest" at bounding box center [609, 131] width 131 height 17
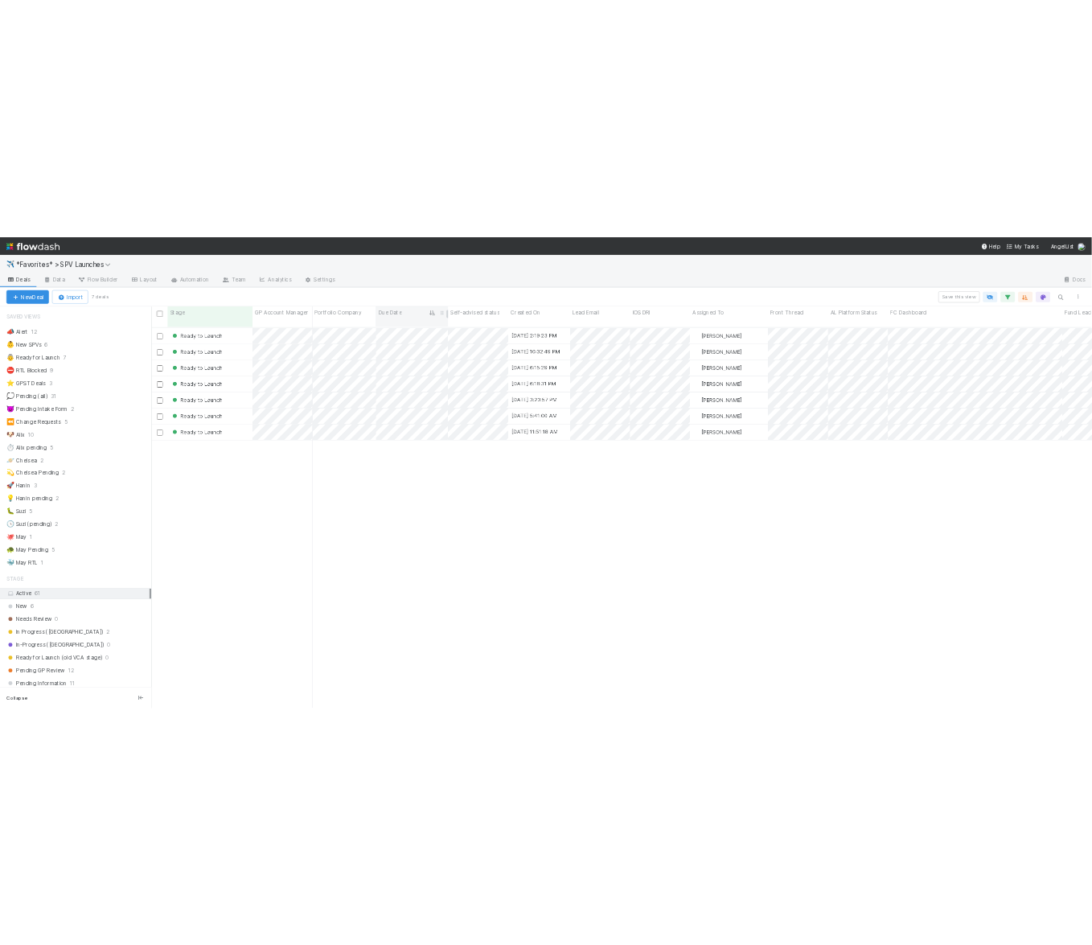
scroll to position [777, 1888]
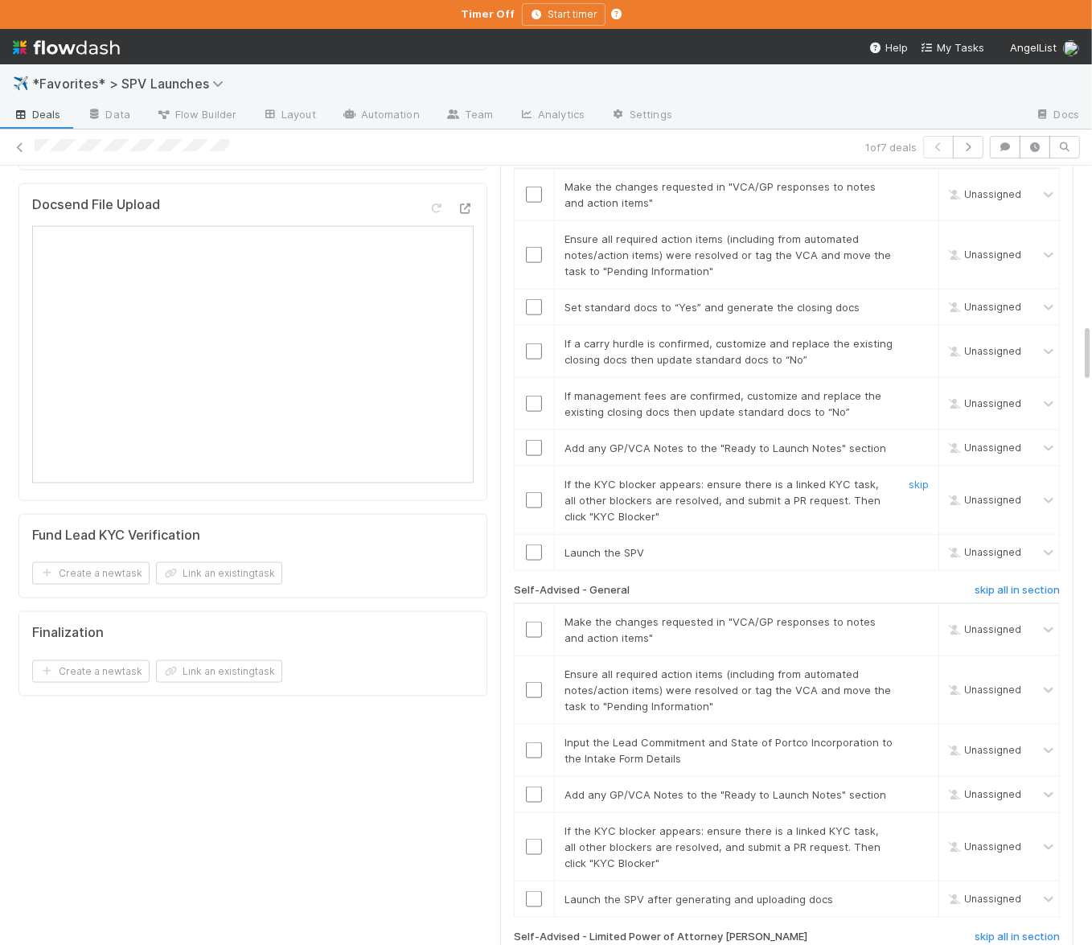
scroll to position [2102, 0]
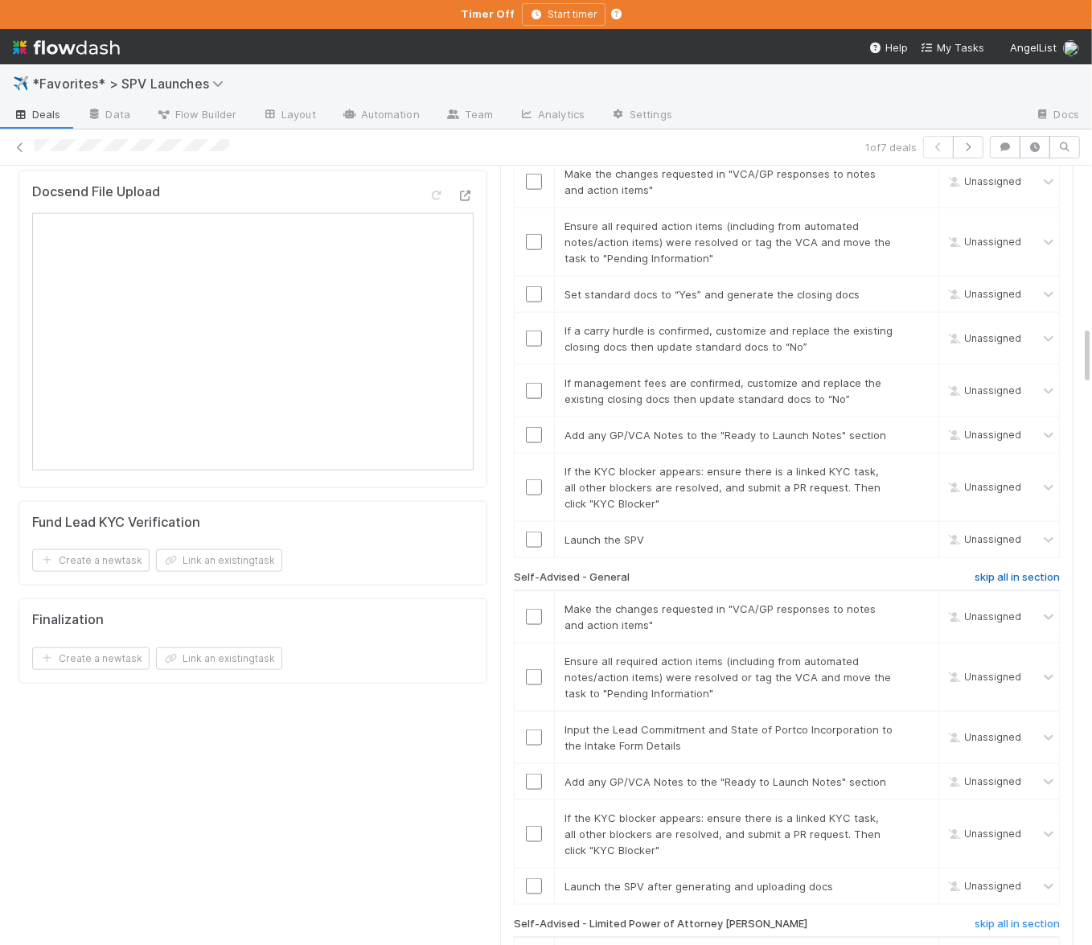
click at [1051, 571] on h6 "skip all in section" at bounding box center [1017, 577] width 85 height 13
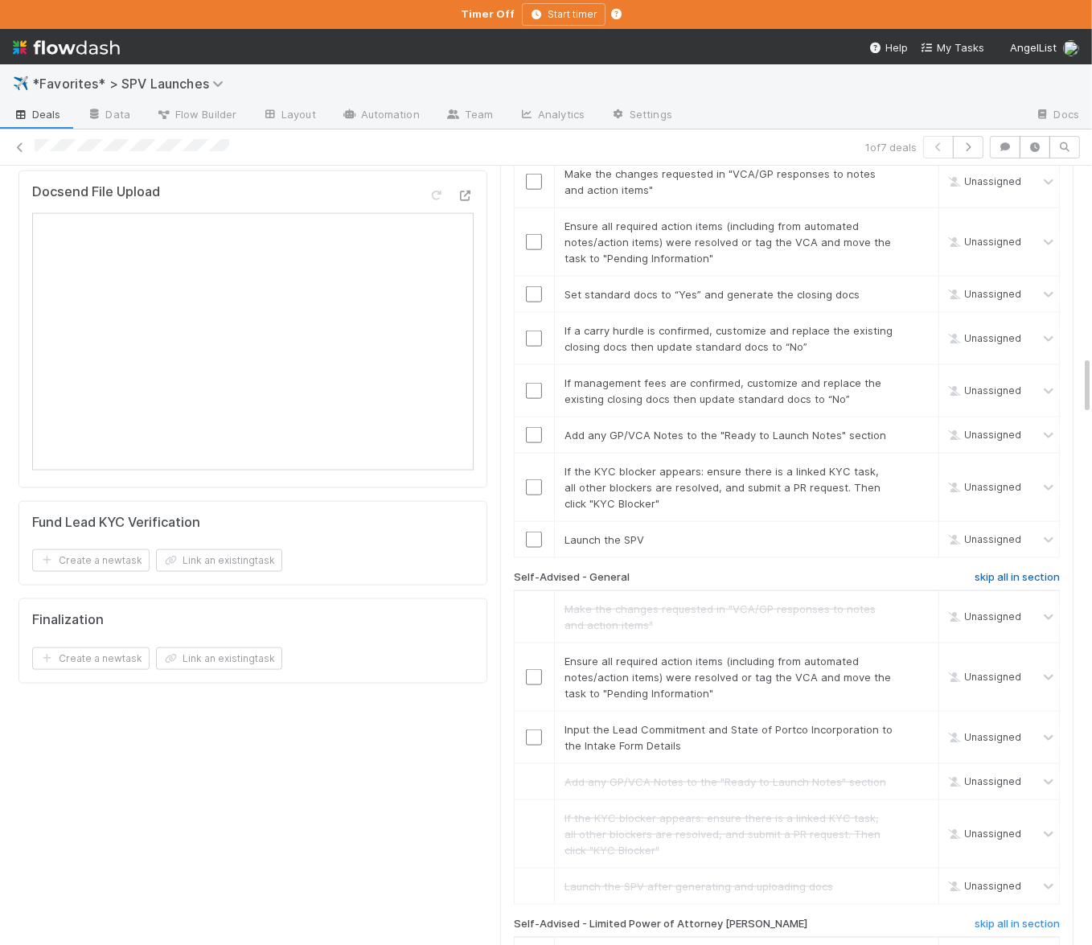
scroll to position [2533, 0]
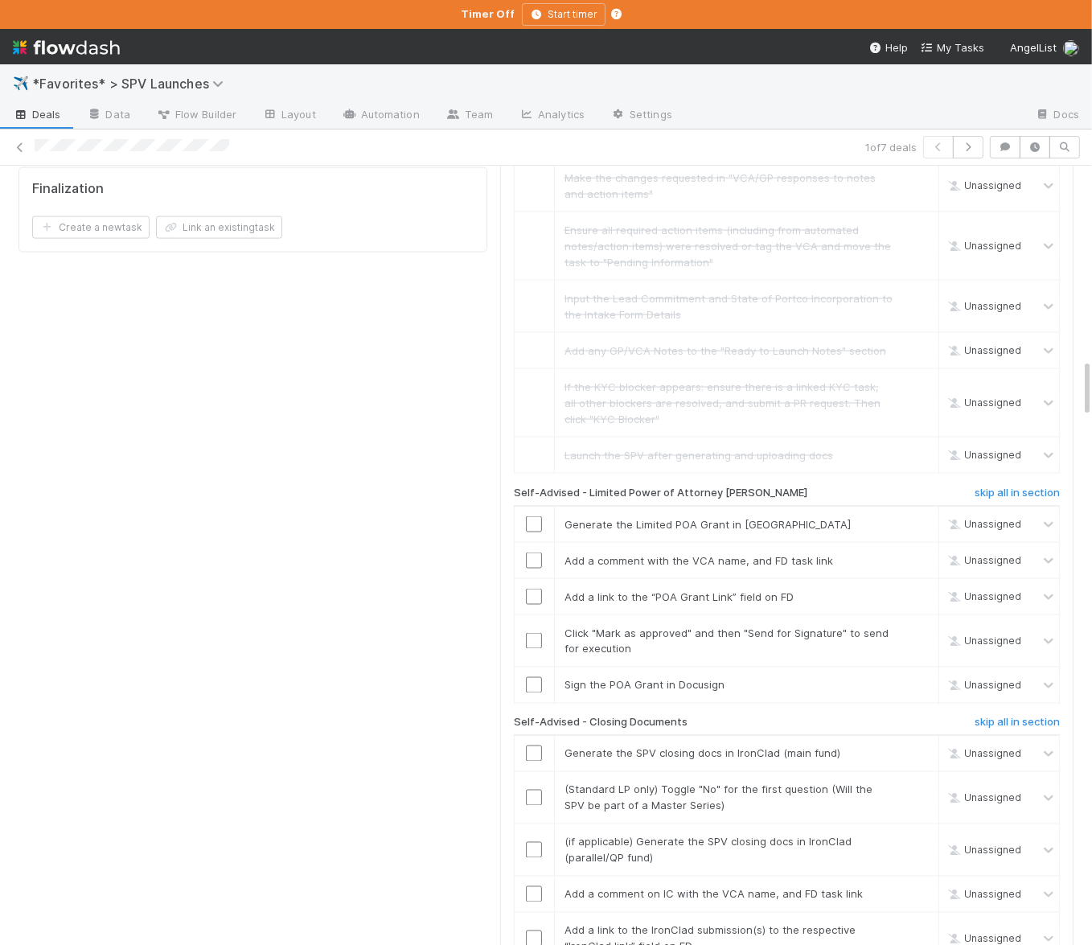
drag, startPoint x: 1006, startPoint y: 413, endPoint x: 1033, endPoint y: 478, distance: 69.9
click at [1006, 487] on h6 "skip all in section" at bounding box center [1017, 493] width 85 height 13
click at [1043, 717] on h6 "skip all in section" at bounding box center [1017, 723] width 85 height 13
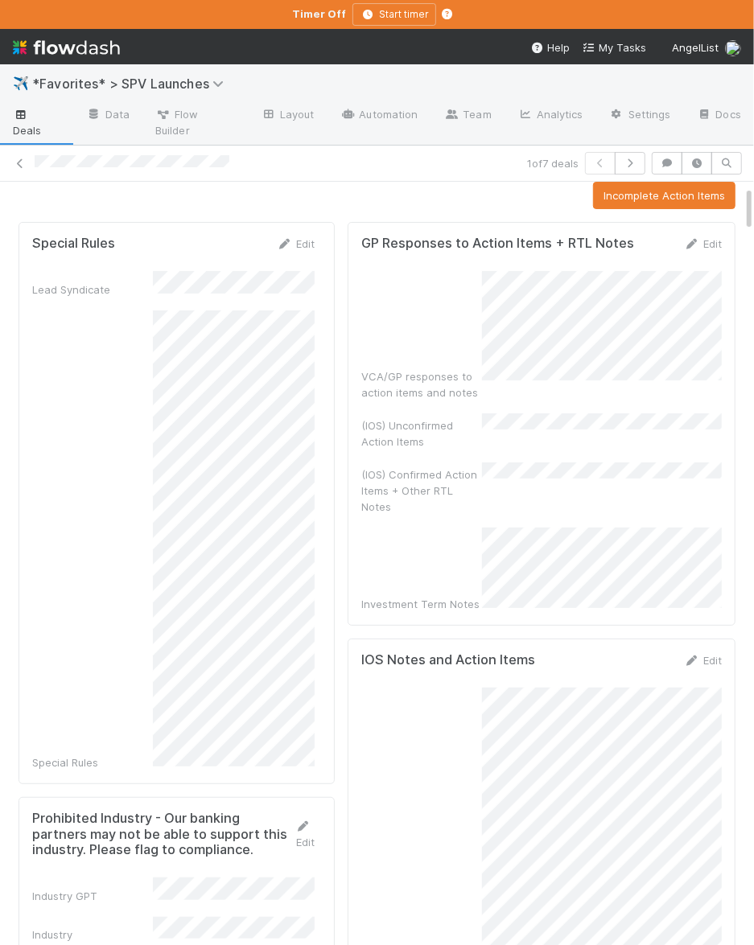
scroll to position [106, 0]
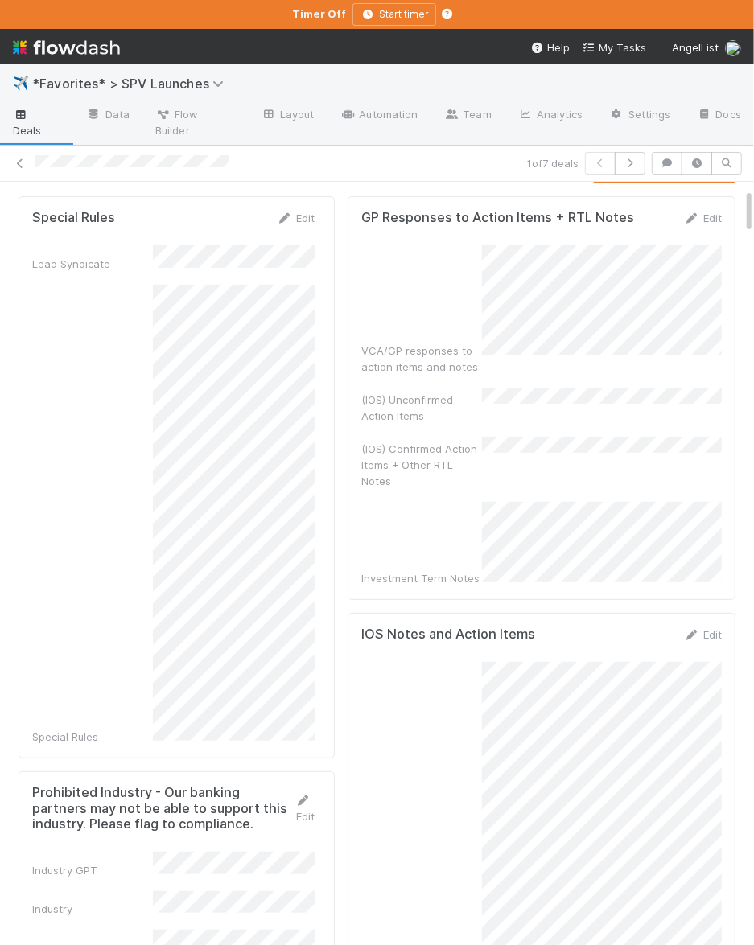
click at [502, 437] on div "(IOS) Confirmed Action Items + Other RTL Notes" at bounding box center [541, 463] width 360 height 52
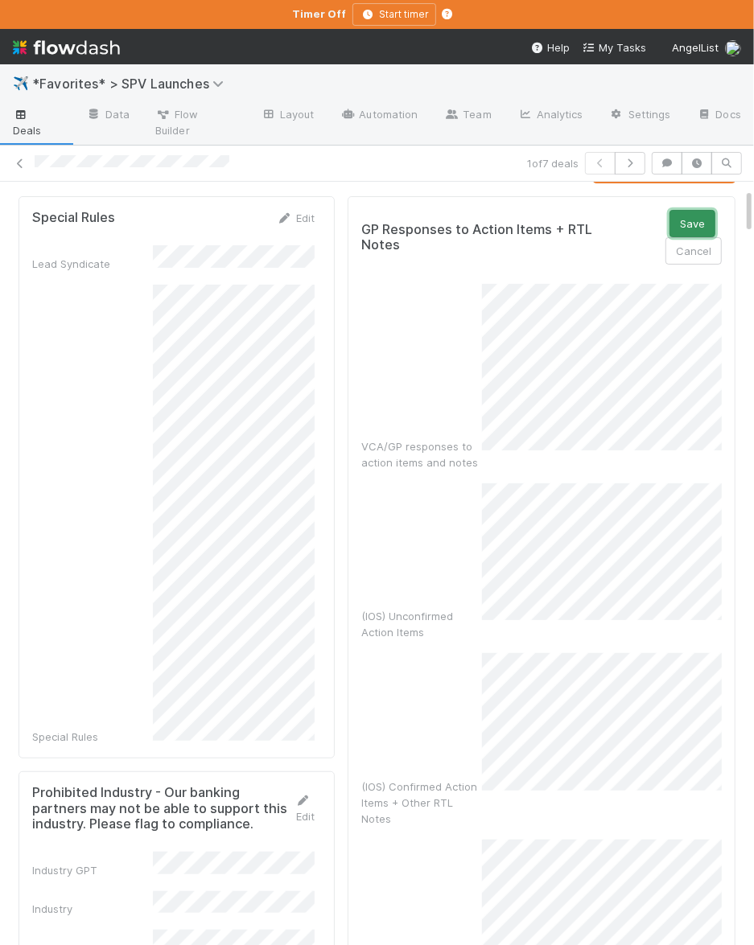
click at [690, 210] on button "Save" at bounding box center [692, 223] width 46 height 27
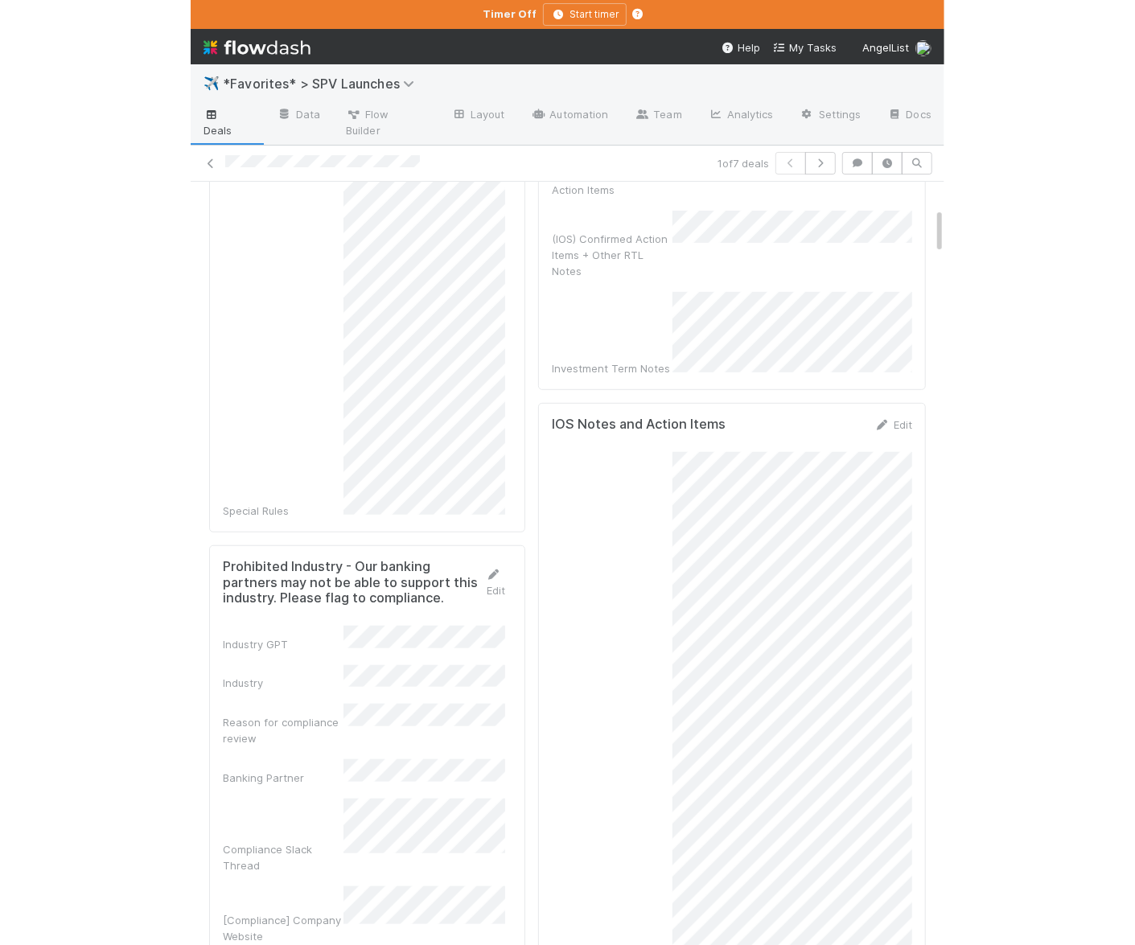
scroll to position [0, 0]
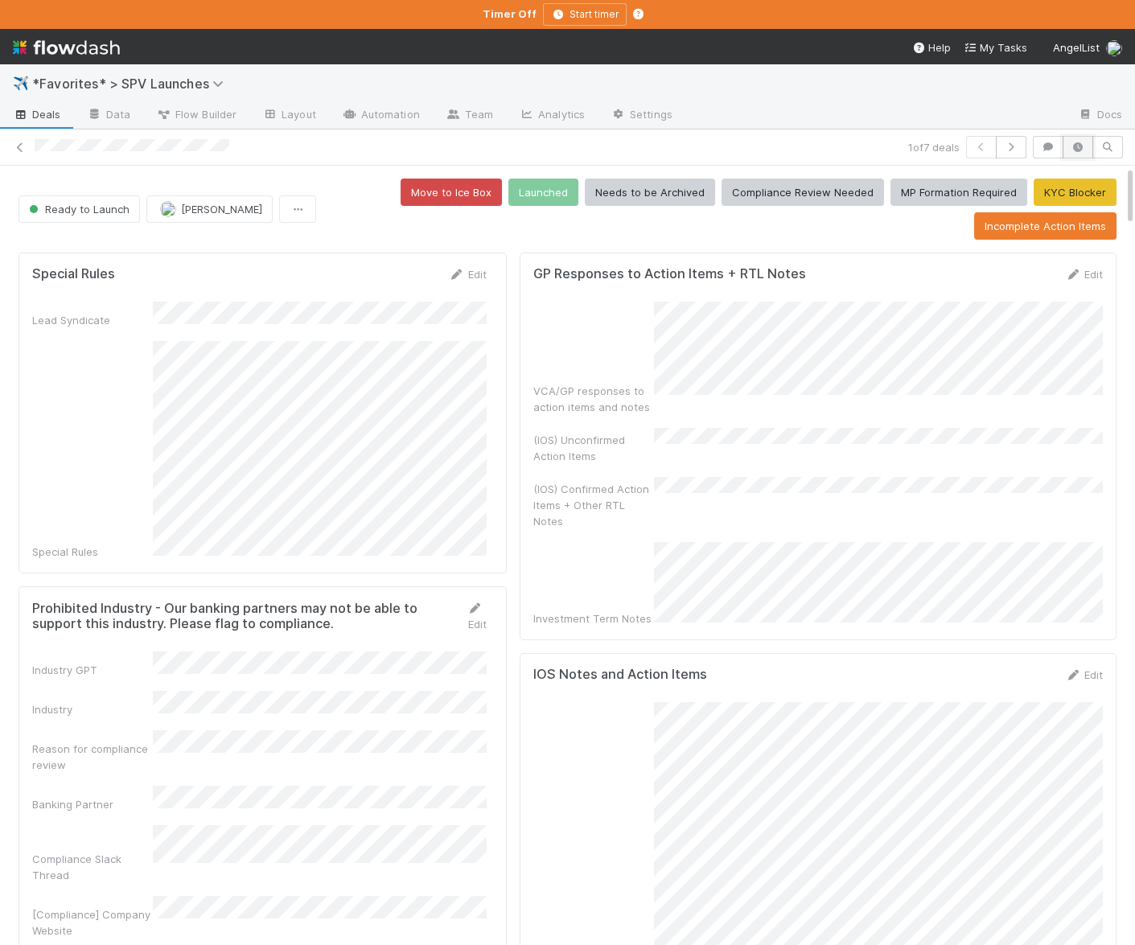
click at [1087, 146] on button "button" at bounding box center [1078, 147] width 31 height 23
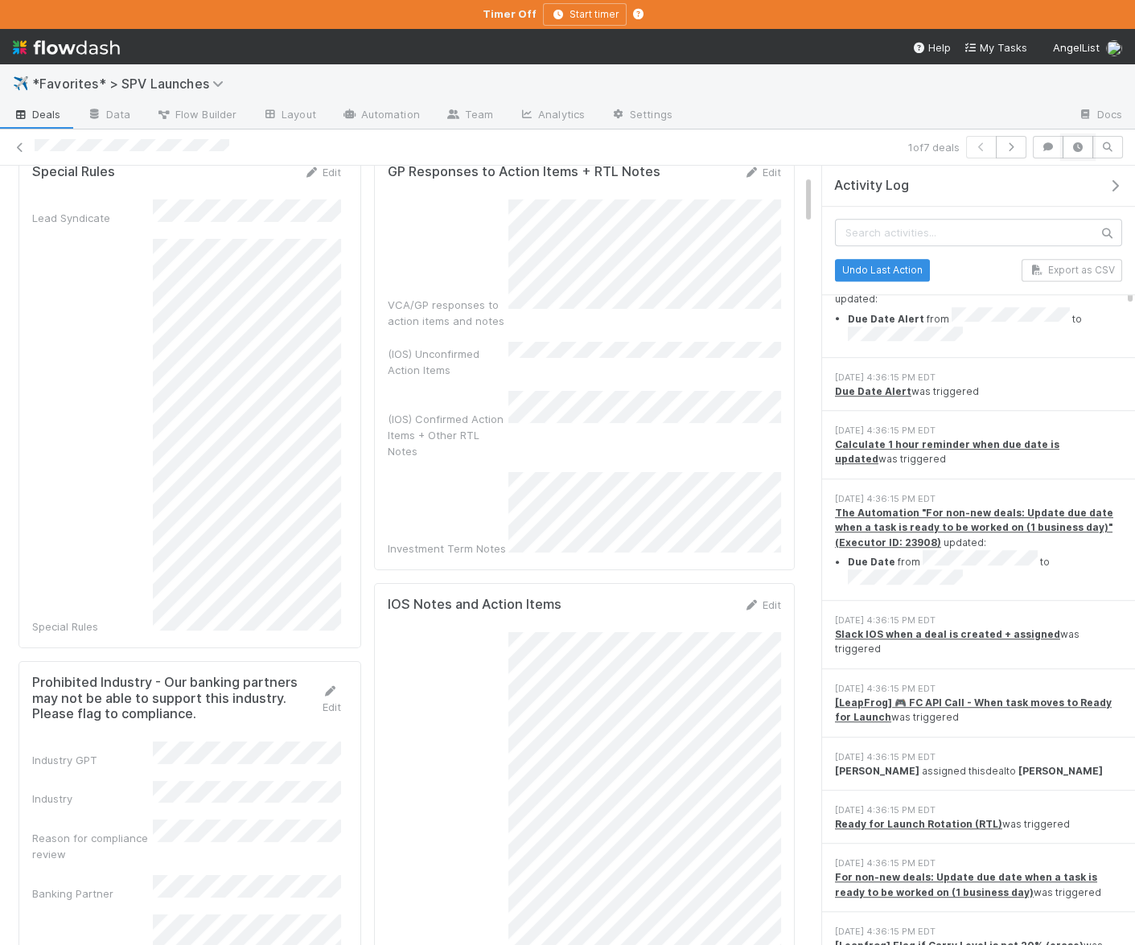
scroll to position [2141, 0]
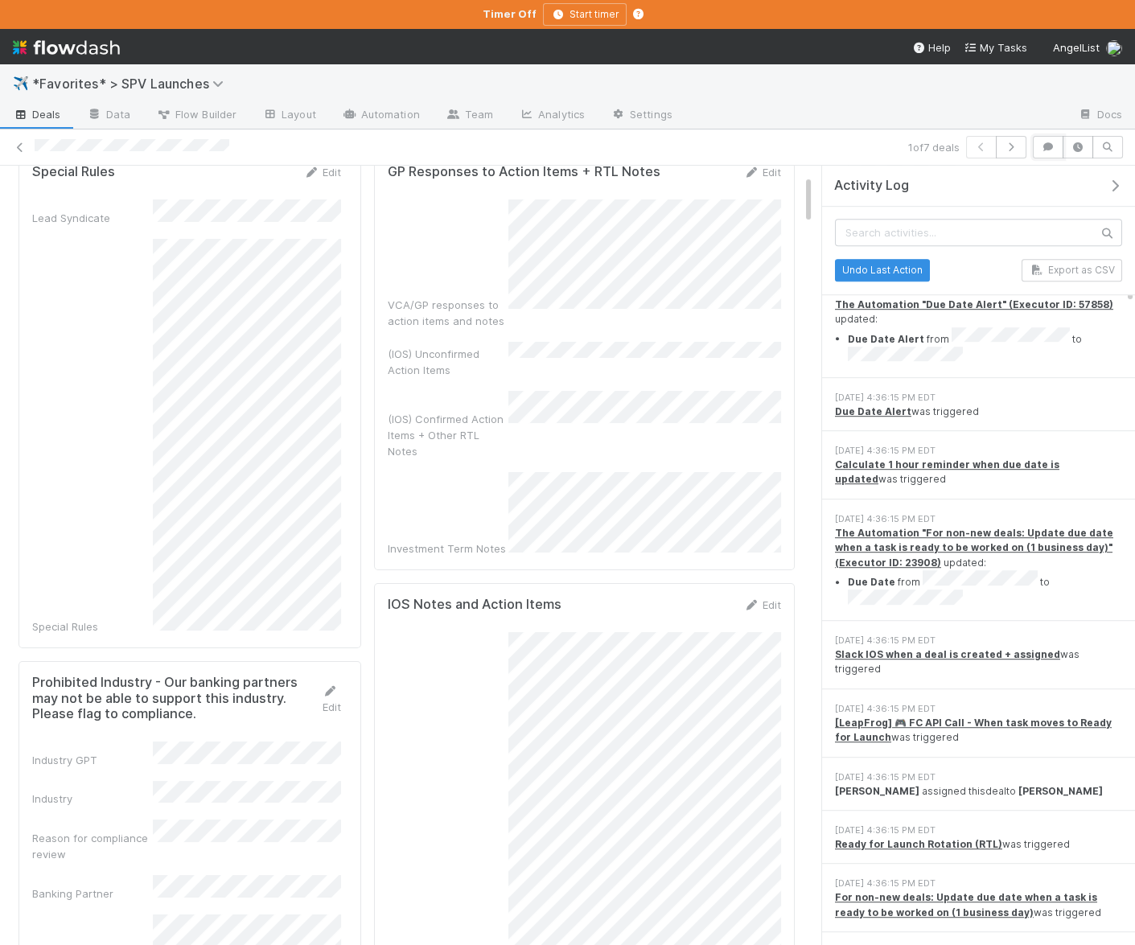
click at [1047, 152] on button "button" at bounding box center [1048, 147] width 31 height 23
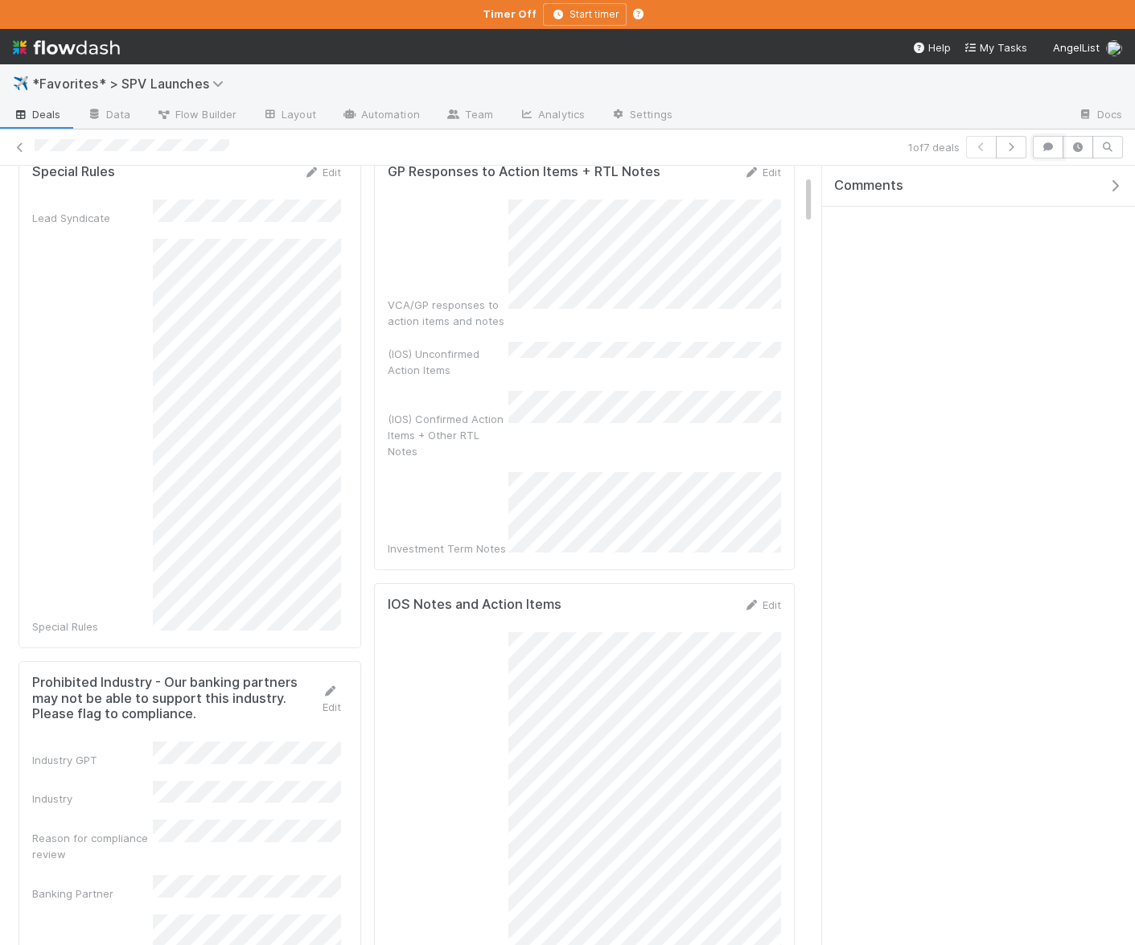
scroll to position [0, 0]
click at [890, 224] on span "Add a comment..." at bounding box center [894, 227] width 87 height 13
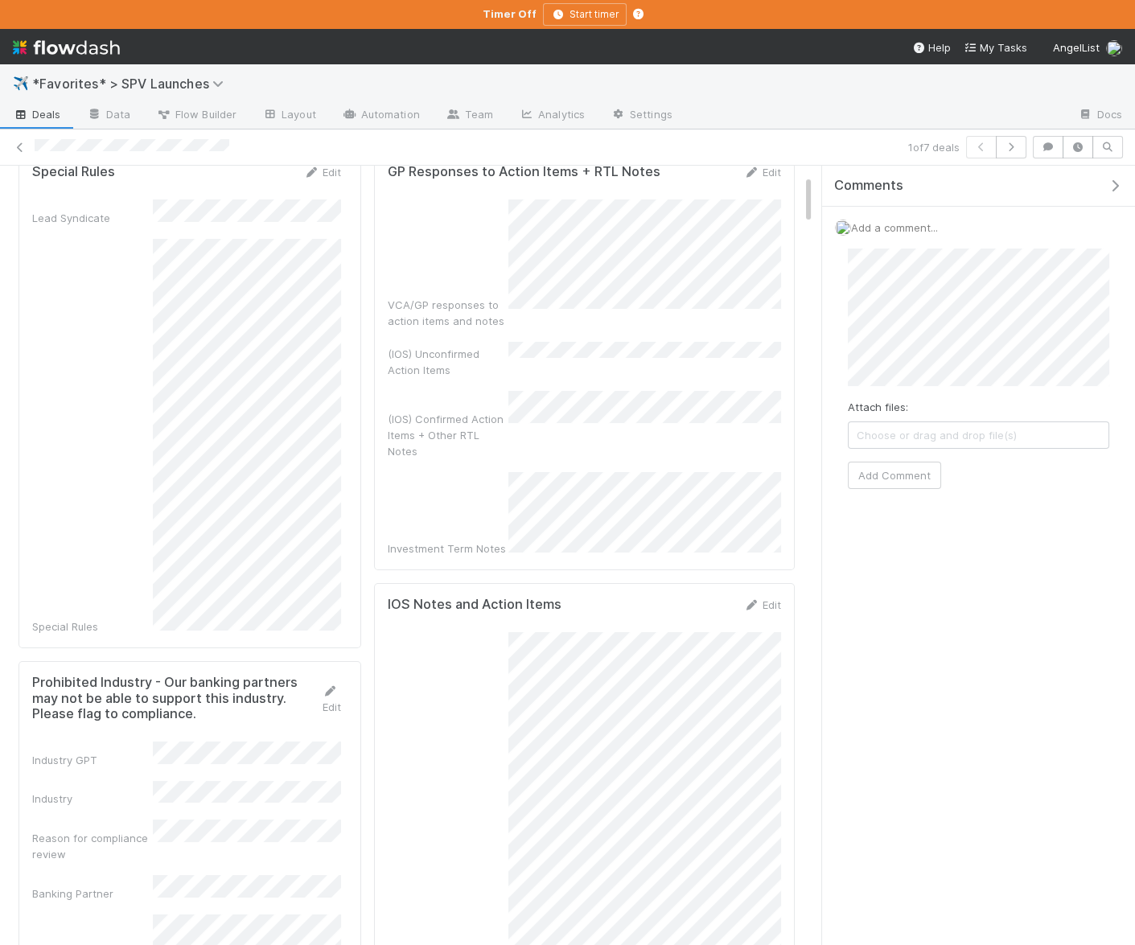
click at [875, 452] on div "Attach files: Choose or drag and drop file(s) Add Comment" at bounding box center [978, 369] width 261 height 241
click at [877, 472] on button "Add Comment" at bounding box center [894, 475] width 93 height 27
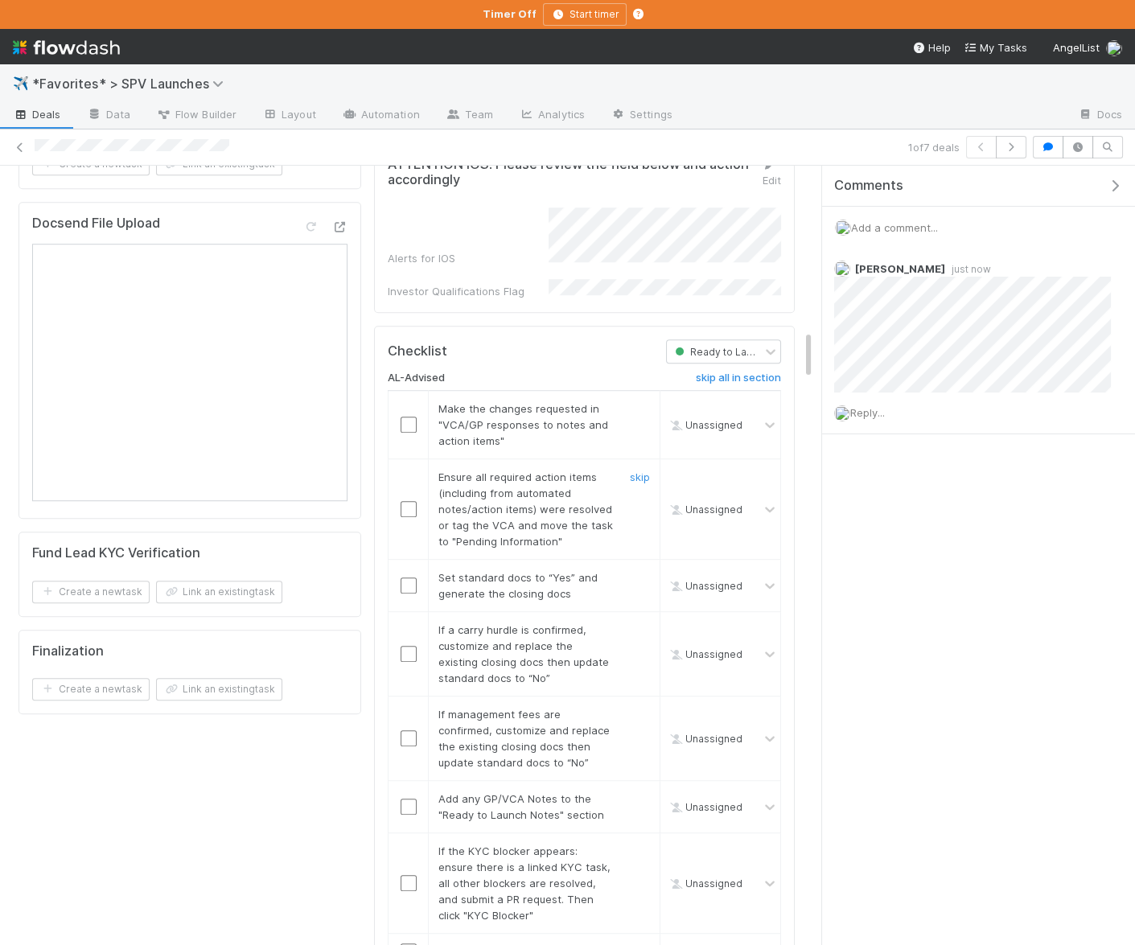
scroll to position [2589, 0]
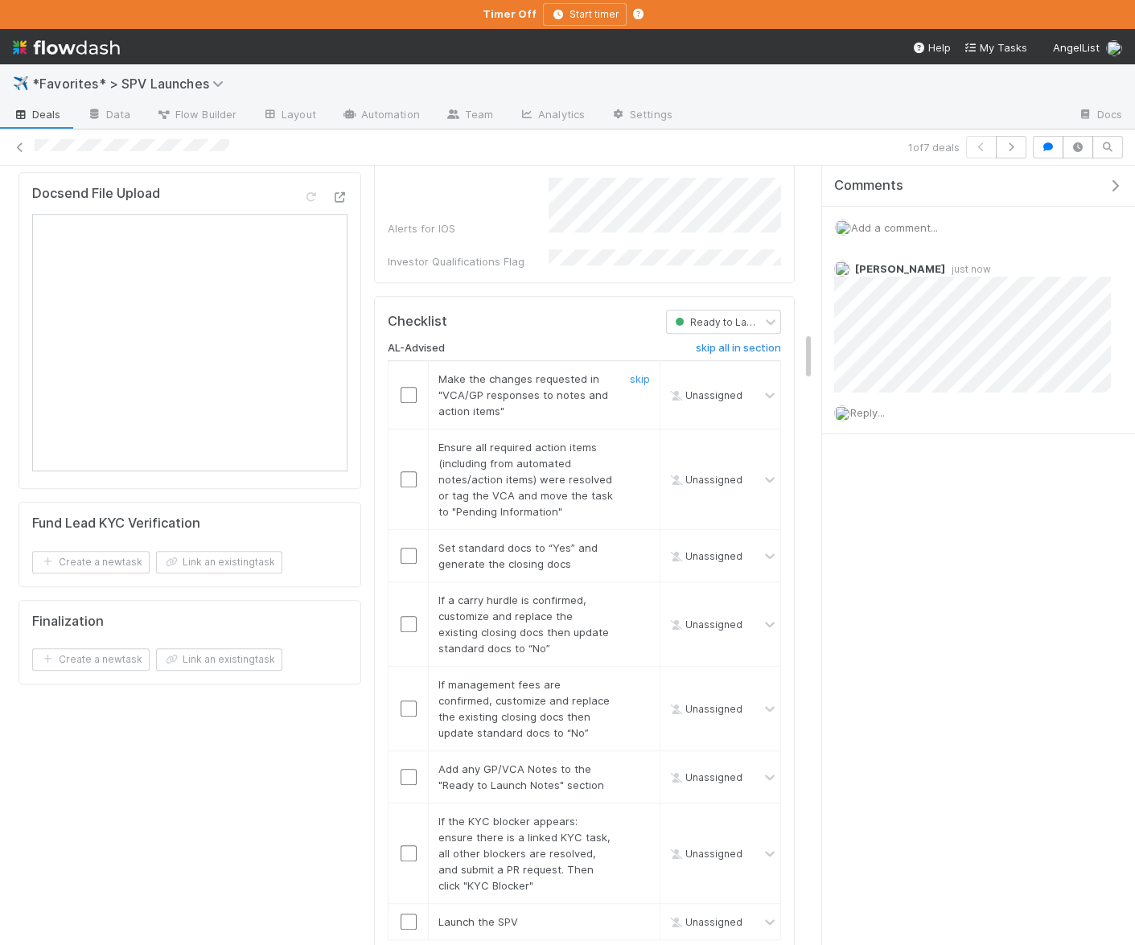
drag, startPoint x: 409, startPoint y: 275, endPoint x: 411, endPoint y: 317, distance: 41.9
click at [409, 387] on input "checkbox" at bounding box center [409, 395] width 16 height 16
click at [410, 471] on input "checkbox" at bounding box center [409, 479] width 16 height 16
click at [409, 548] on input "checkbox" at bounding box center [409, 556] width 16 height 16
click at [492, 678] on span "If management fees are confirmed, customize and replace the existing closing do…" at bounding box center [523, 708] width 171 height 61
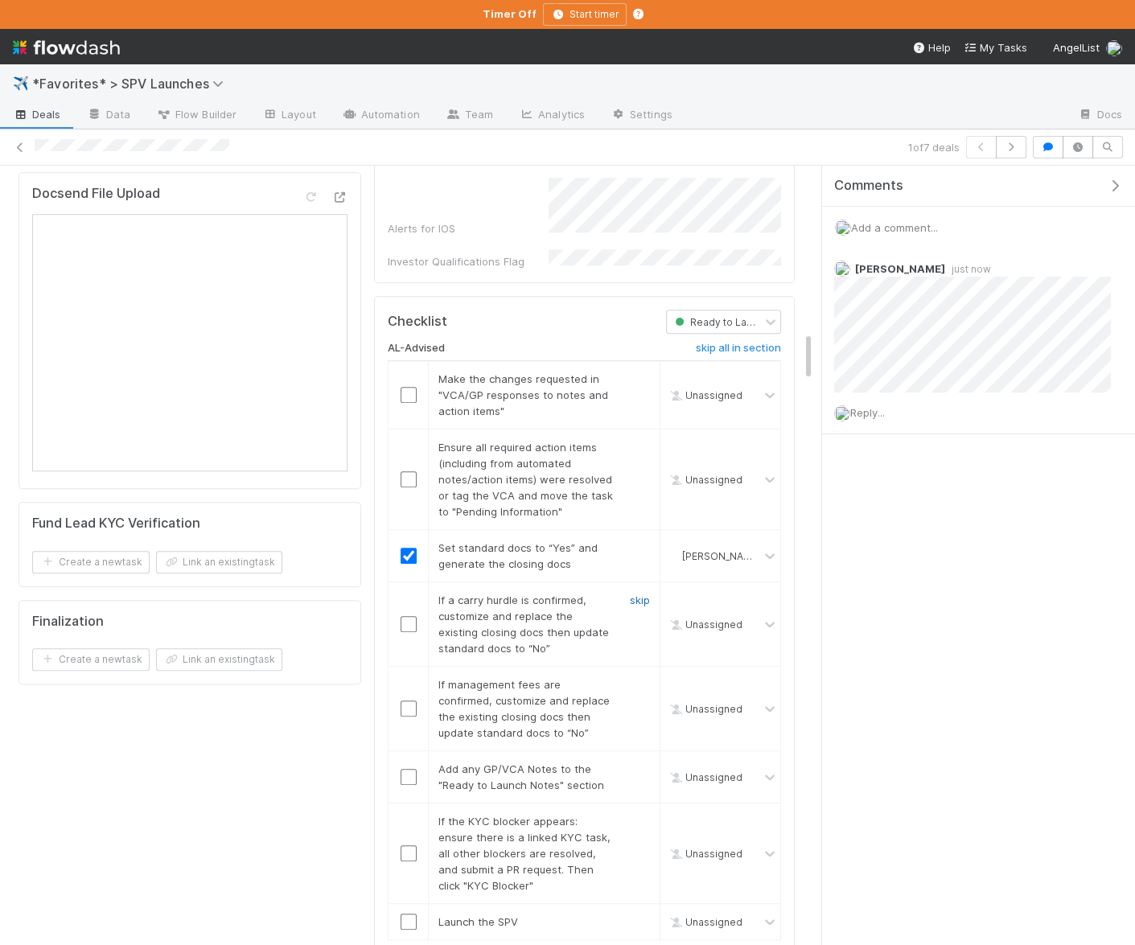
click at [644, 594] on link "skip" at bounding box center [640, 600] width 20 height 13
drag, startPoint x: 637, startPoint y: 555, endPoint x: 629, endPoint y: 560, distance: 9.4
click at [636, 678] on link "skip" at bounding box center [640, 684] width 20 height 13
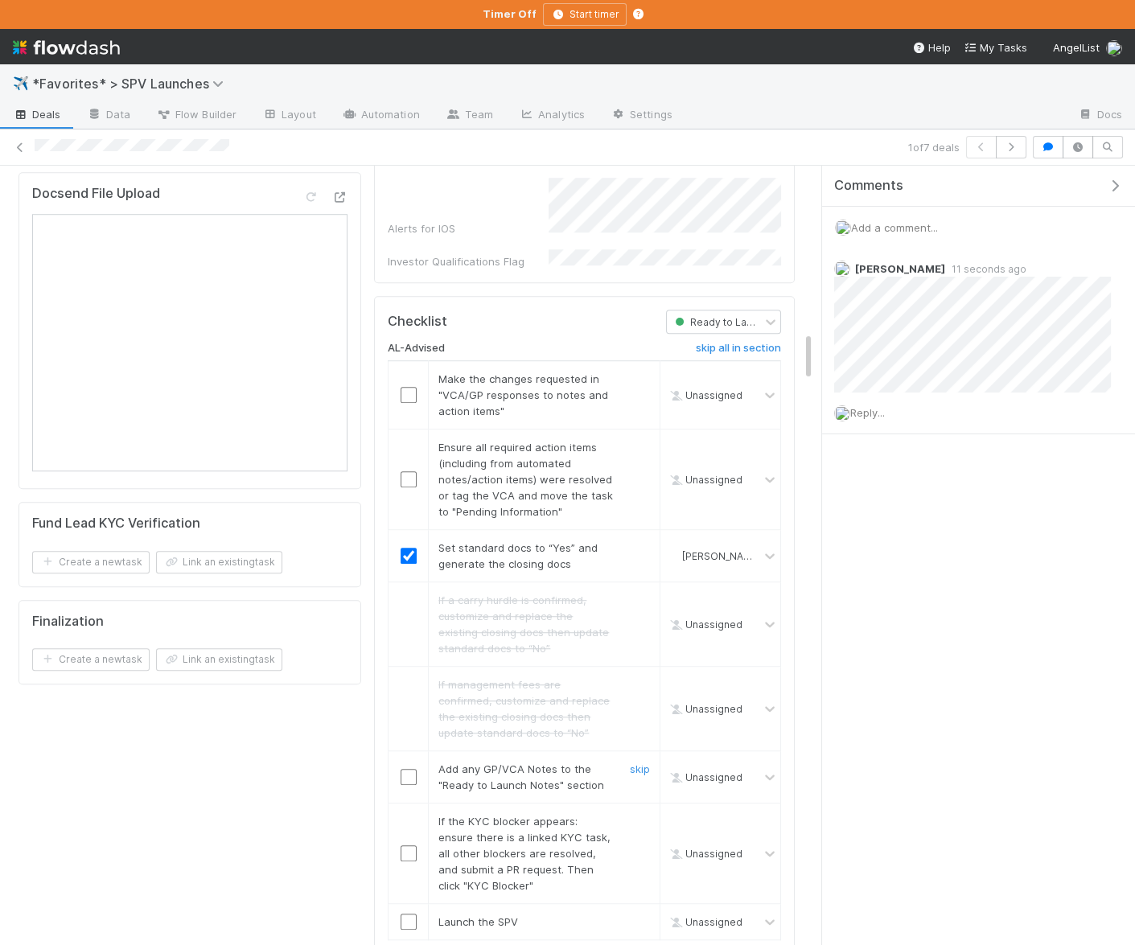
click at [409, 769] on input "checkbox" at bounding box center [409, 777] width 16 height 16
drag, startPoint x: 641, startPoint y: 697, endPoint x: 865, endPoint y: 535, distance: 276.4
click at [641, 815] on link "skip" at bounding box center [640, 821] width 20 height 13
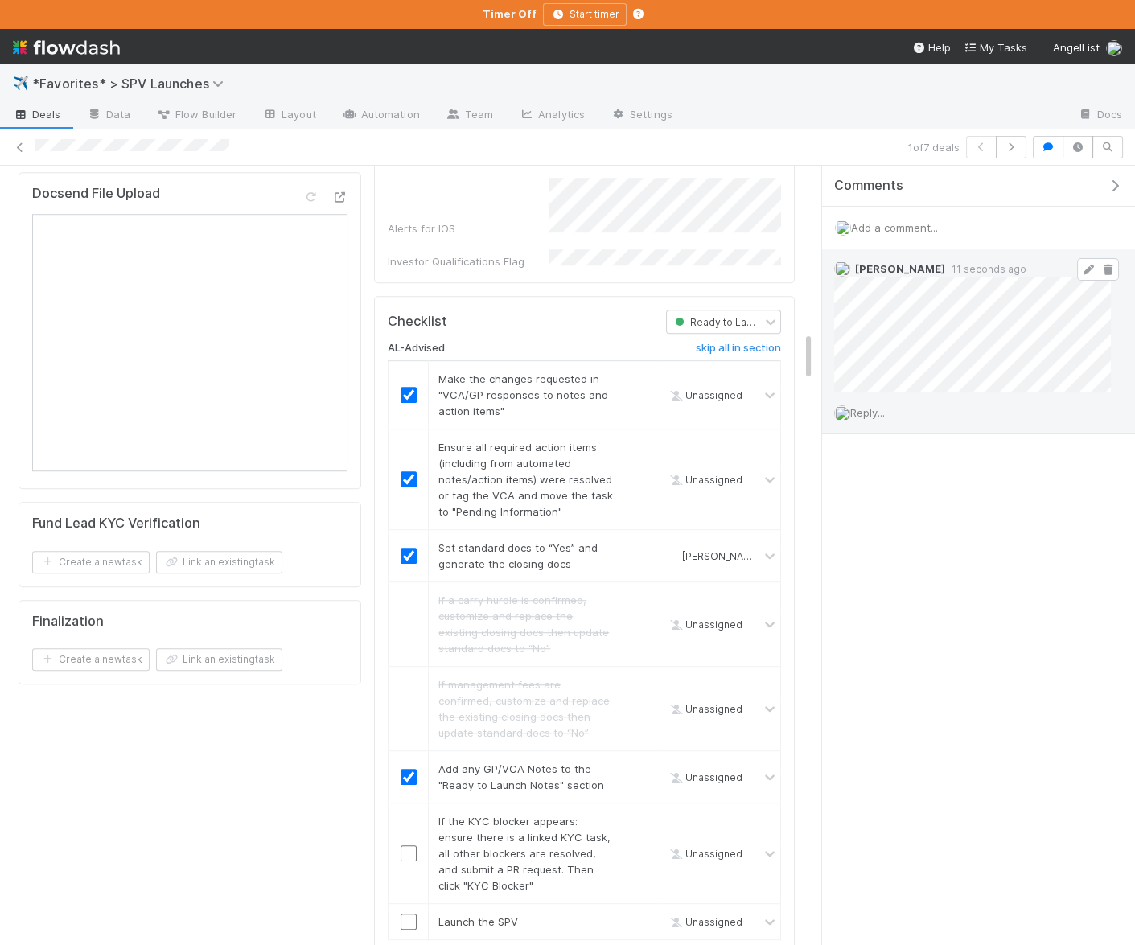
checkbox input "true"
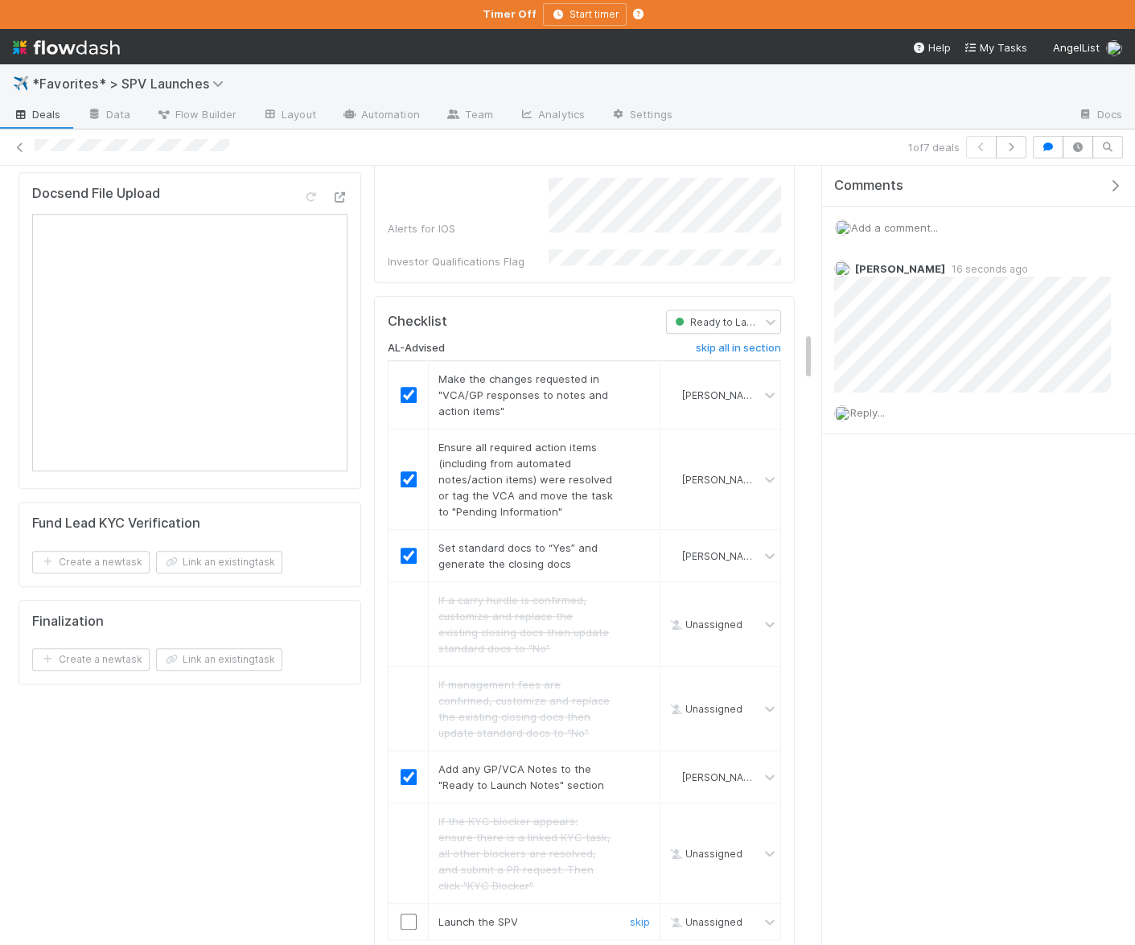
click at [410, 831] on input "checkbox" at bounding box center [409, 922] width 16 height 16
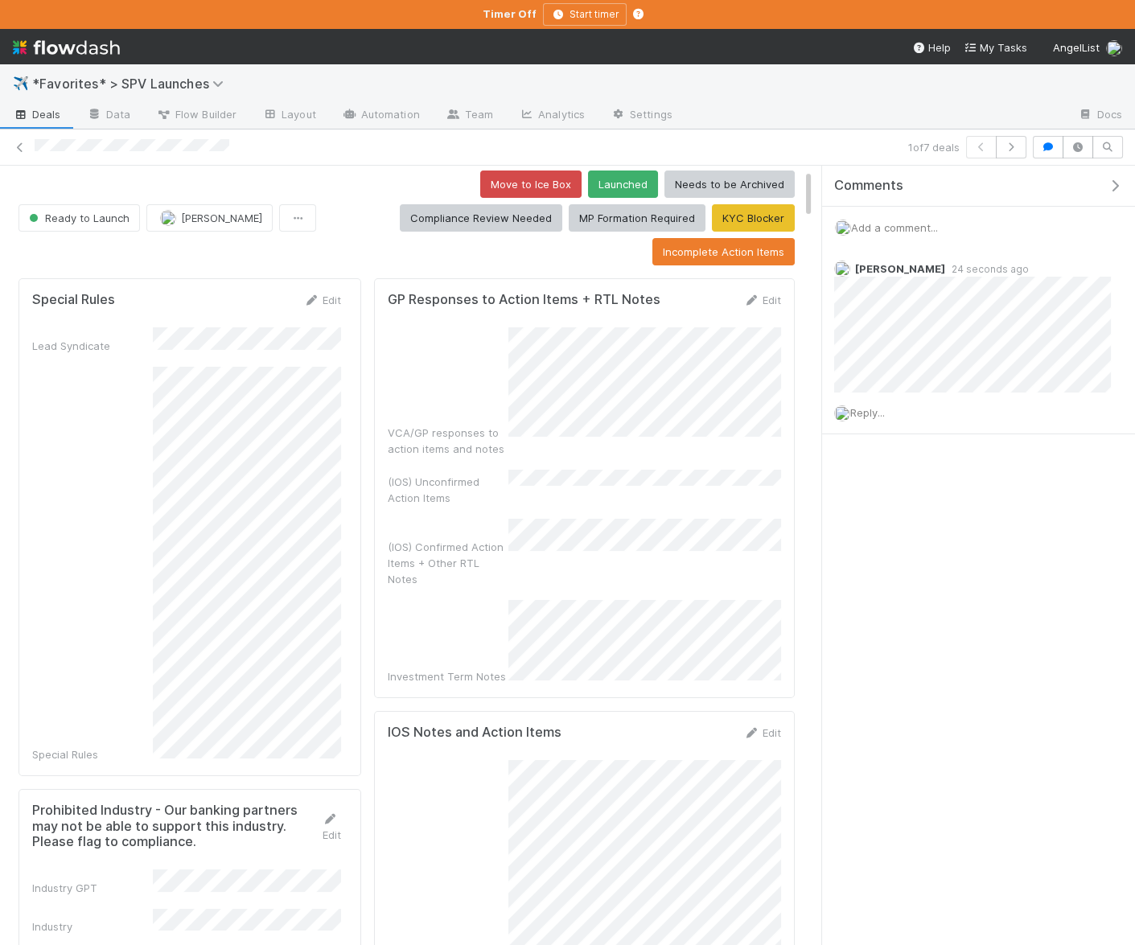
scroll to position [0, 0]
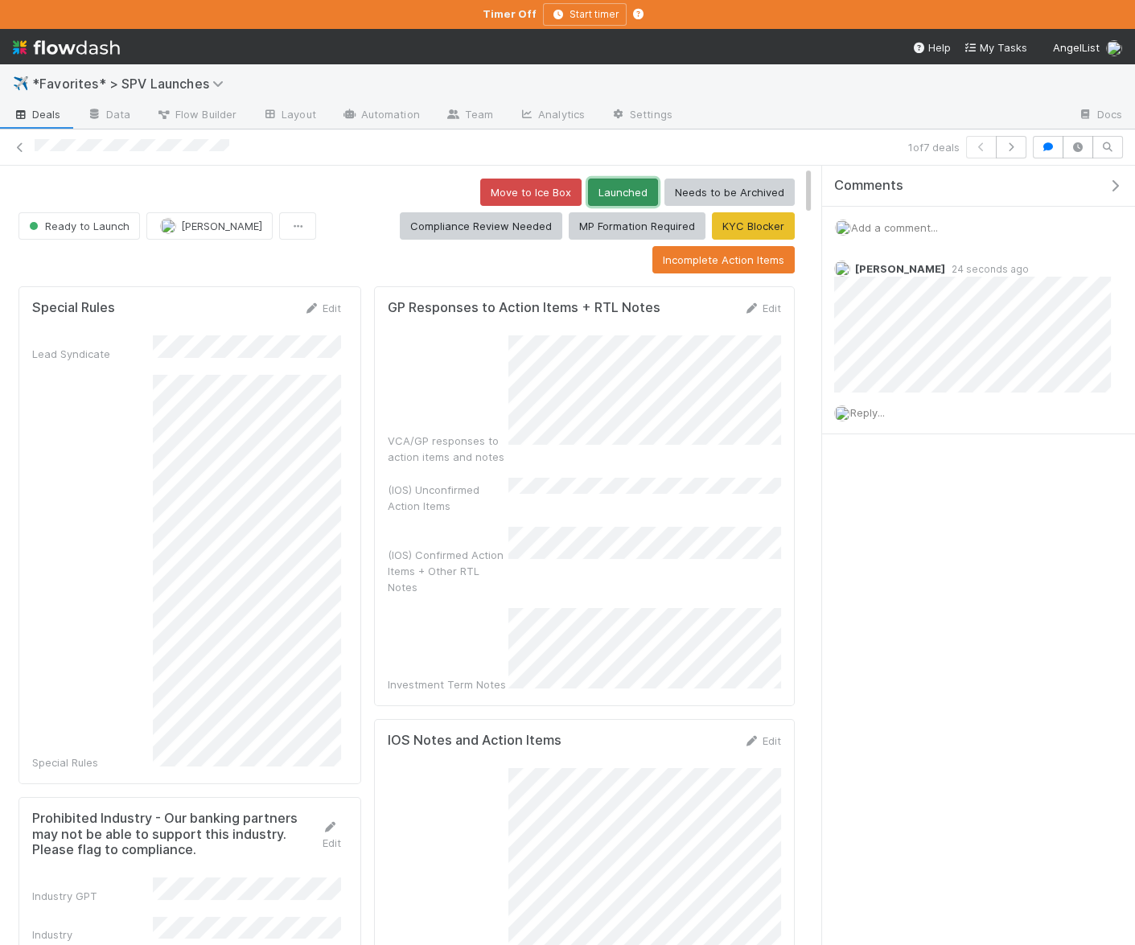
click at [588, 189] on button "Launched" at bounding box center [623, 192] width 70 height 27
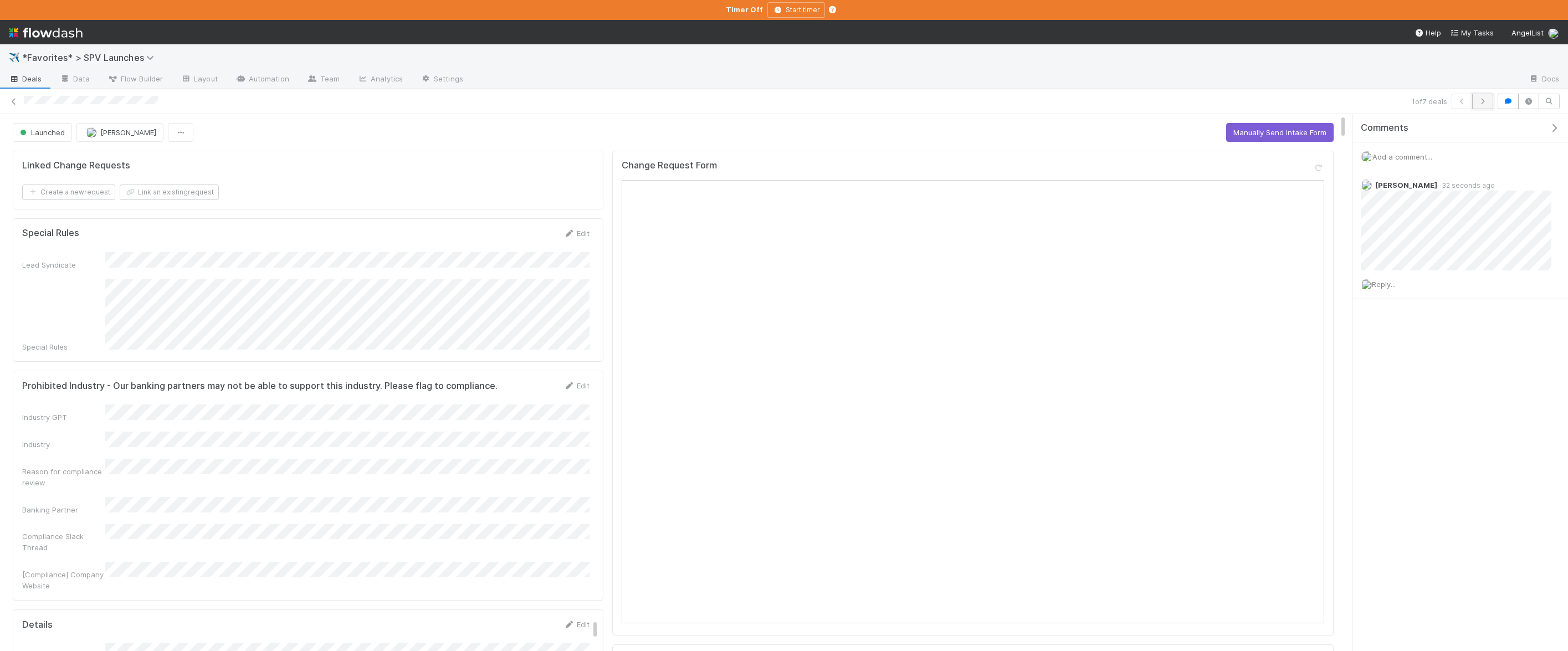
click at [834, 103] on icon "button" at bounding box center [1483, 101] width 11 height 7
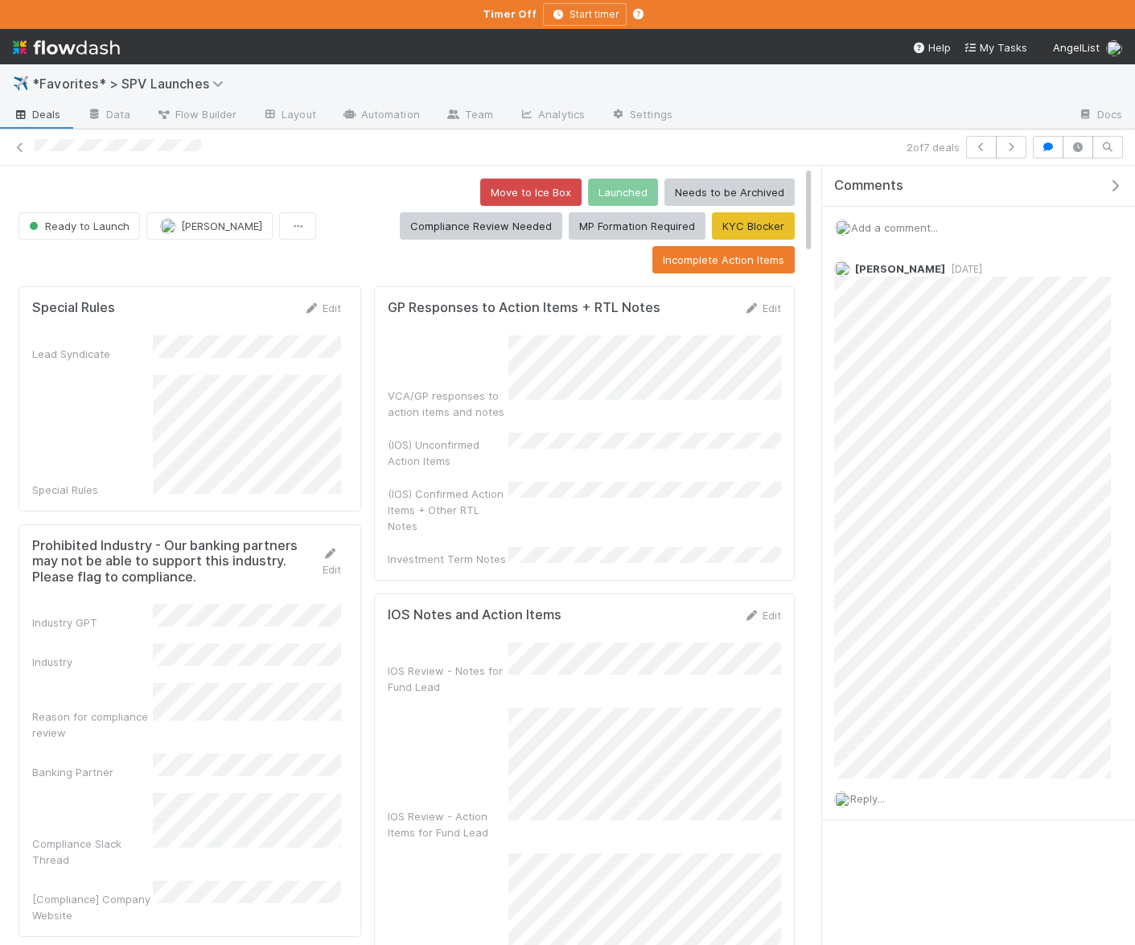
click at [1109, 188] on icon "button" at bounding box center [1115, 185] width 16 height 13
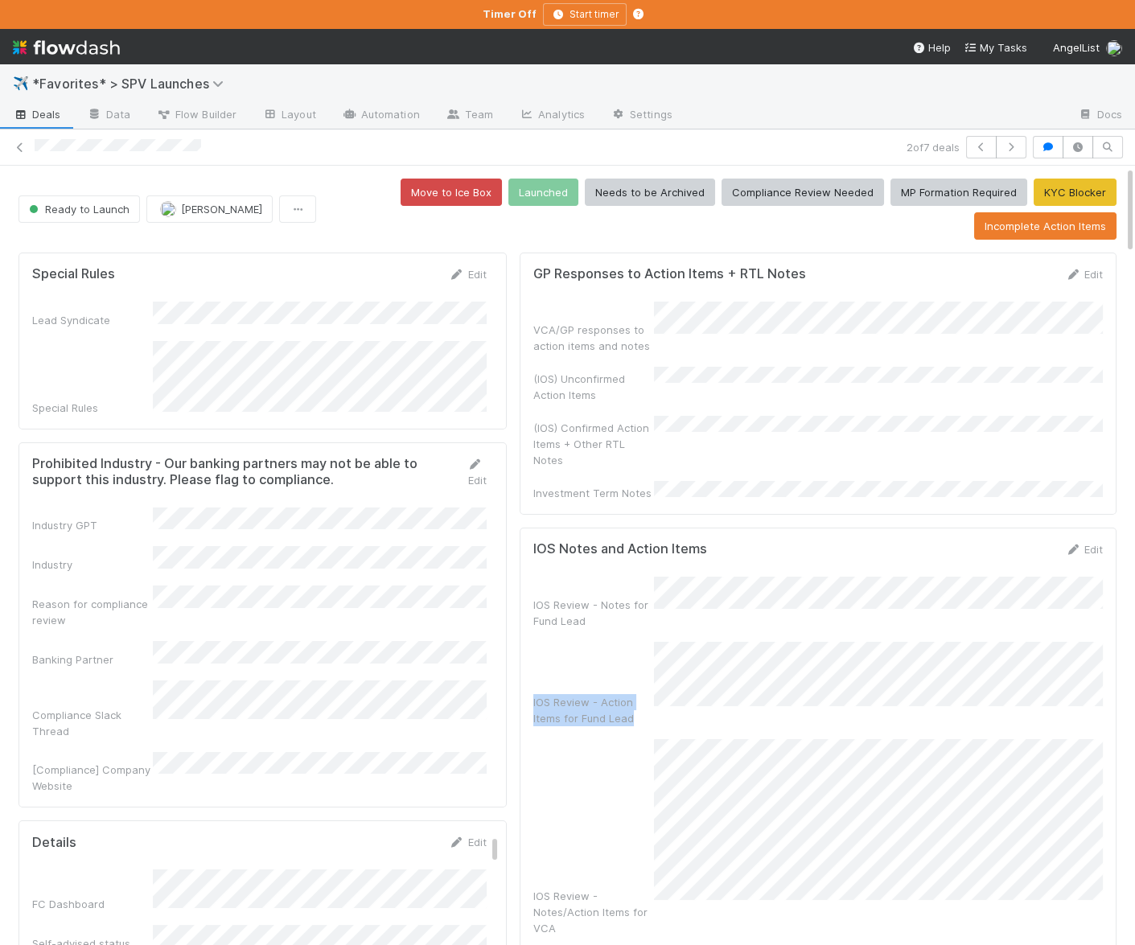
click at [612, 581] on div "IOS Review - Notes for Fund Lead IOS Review - Action Items for Fund Lead IOS Re…" at bounding box center [818, 773] width 570 height 393
click at [657, 416] on div "(IOS) Confirmed Action Items + Other RTL Notes" at bounding box center [818, 442] width 570 height 52
click at [656, 416] on div "(IOS) Confirmed Action Items + Other RTL Notes" at bounding box center [818, 442] width 570 height 52
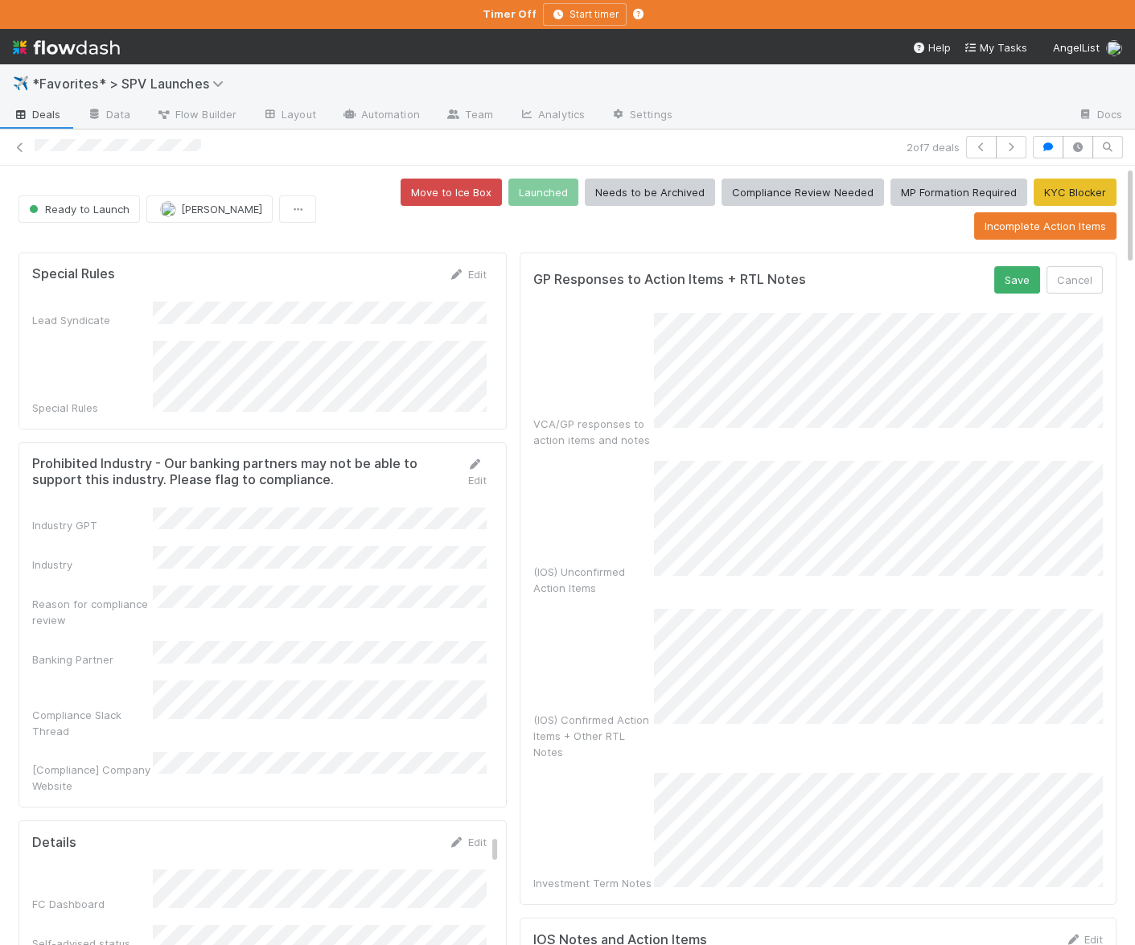
click at [1044, 282] on div "Save Cancel" at bounding box center [1048, 279] width 109 height 27
click at [1020, 282] on button "Save" at bounding box center [1017, 279] width 46 height 27
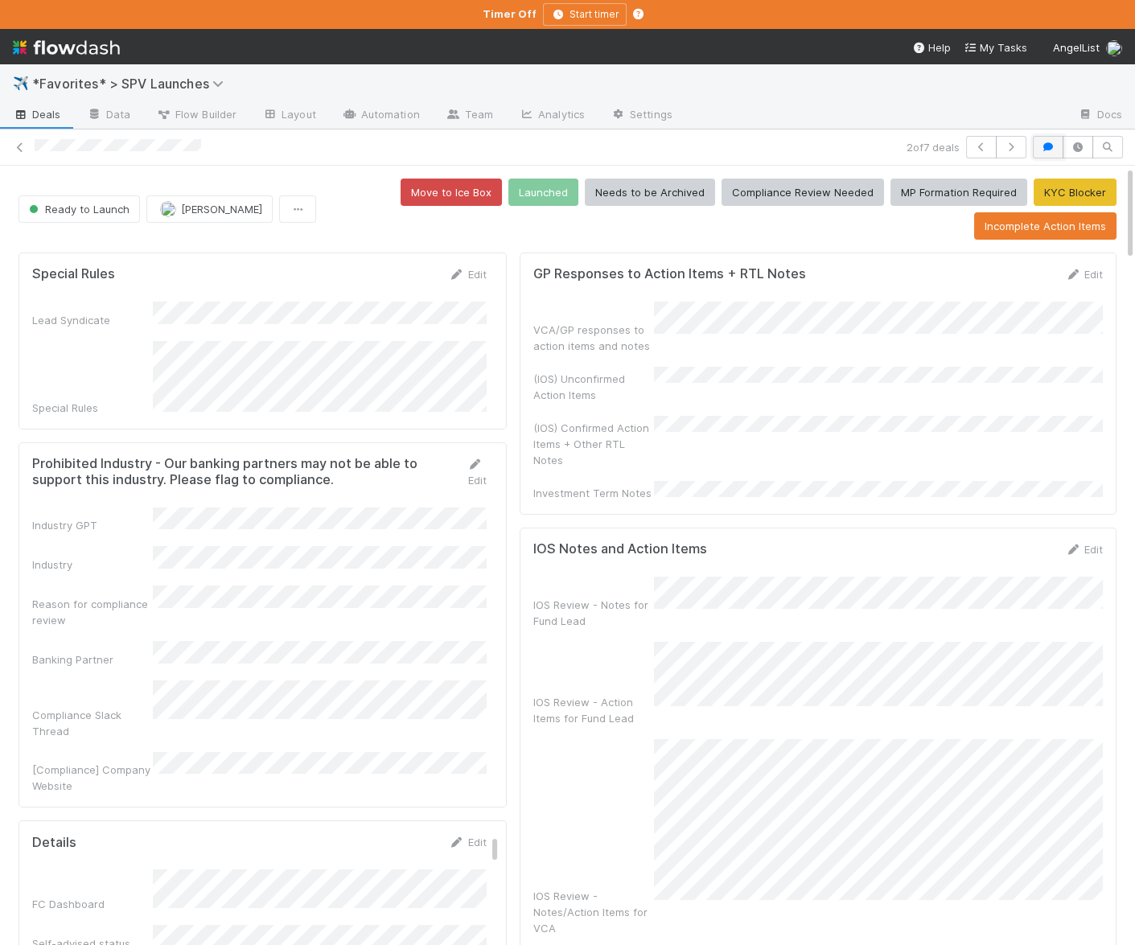
click at [1055, 148] on icon "button" at bounding box center [1048, 147] width 16 height 10
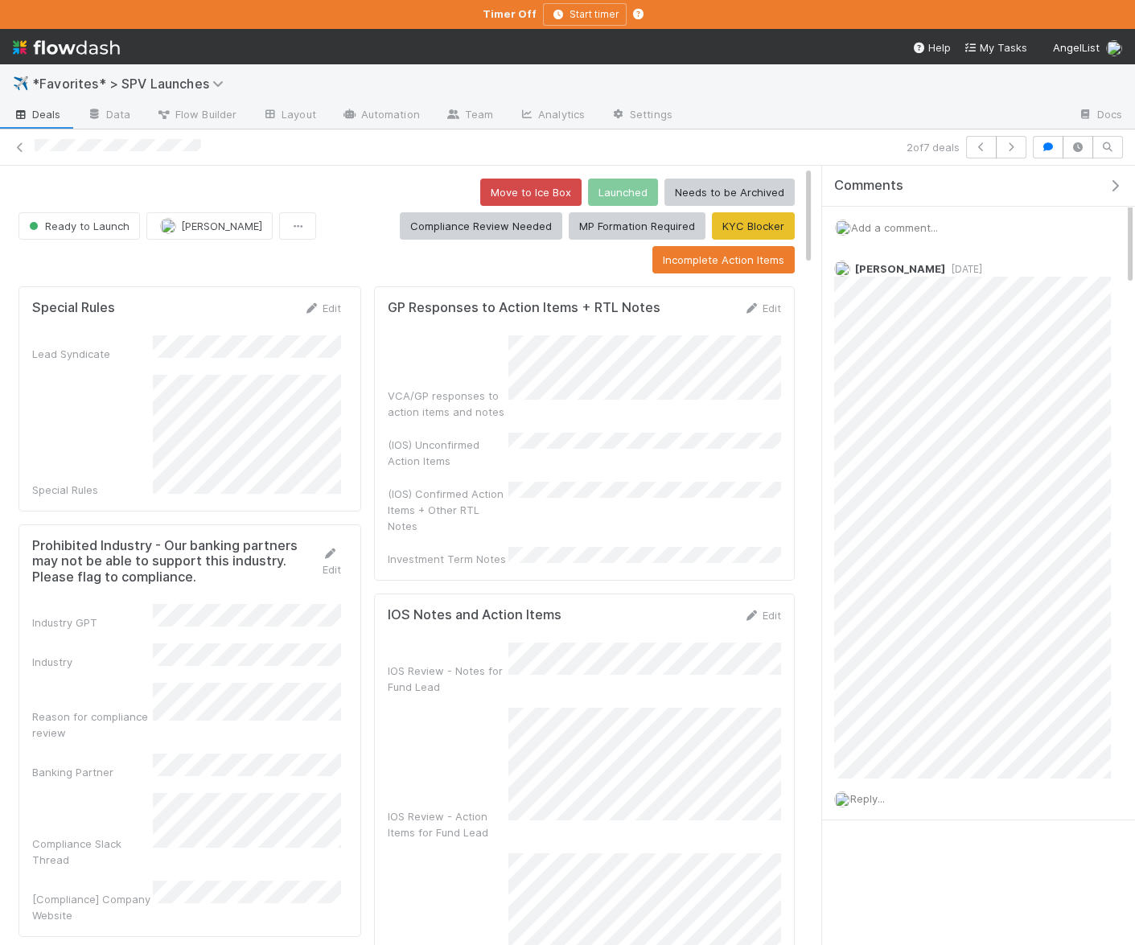
click at [1111, 189] on icon "button" at bounding box center [1115, 185] width 16 height 13
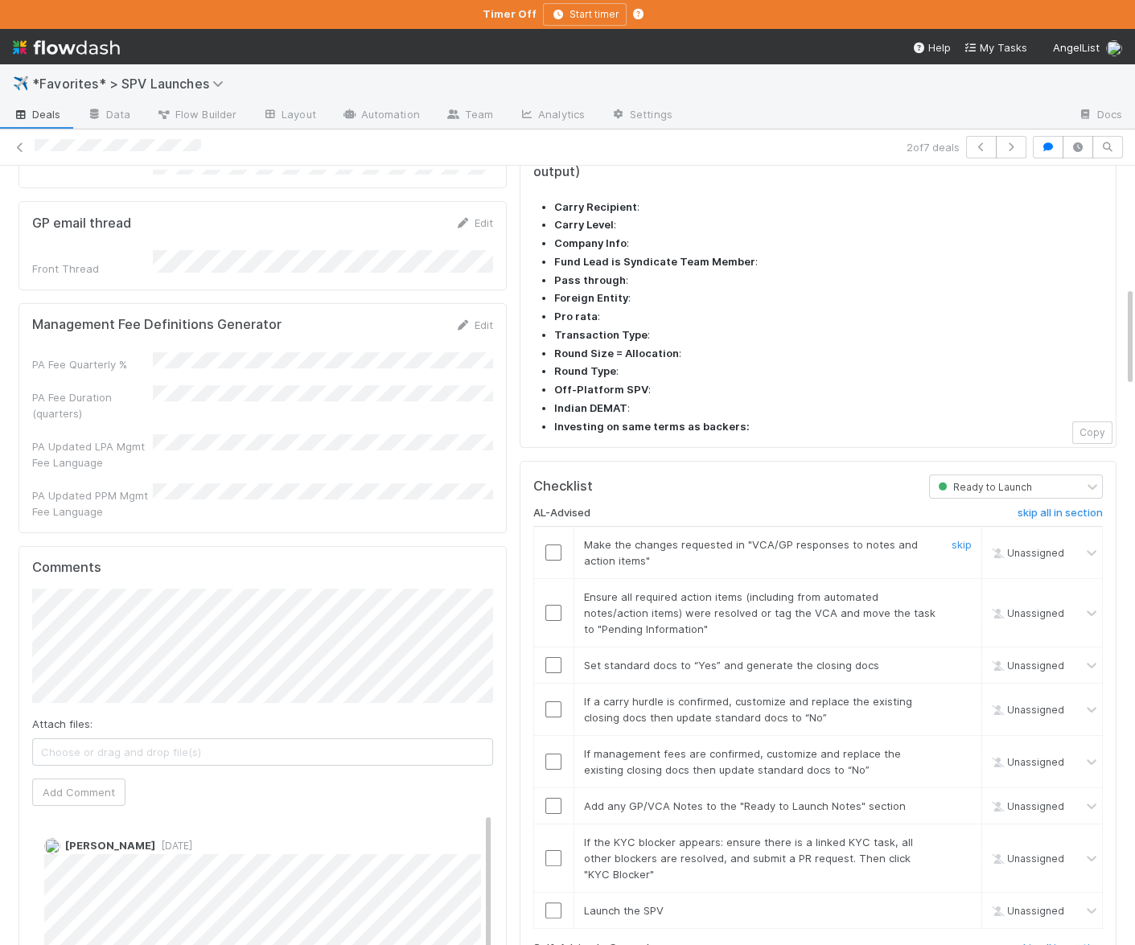
scroll to position [989, 0]
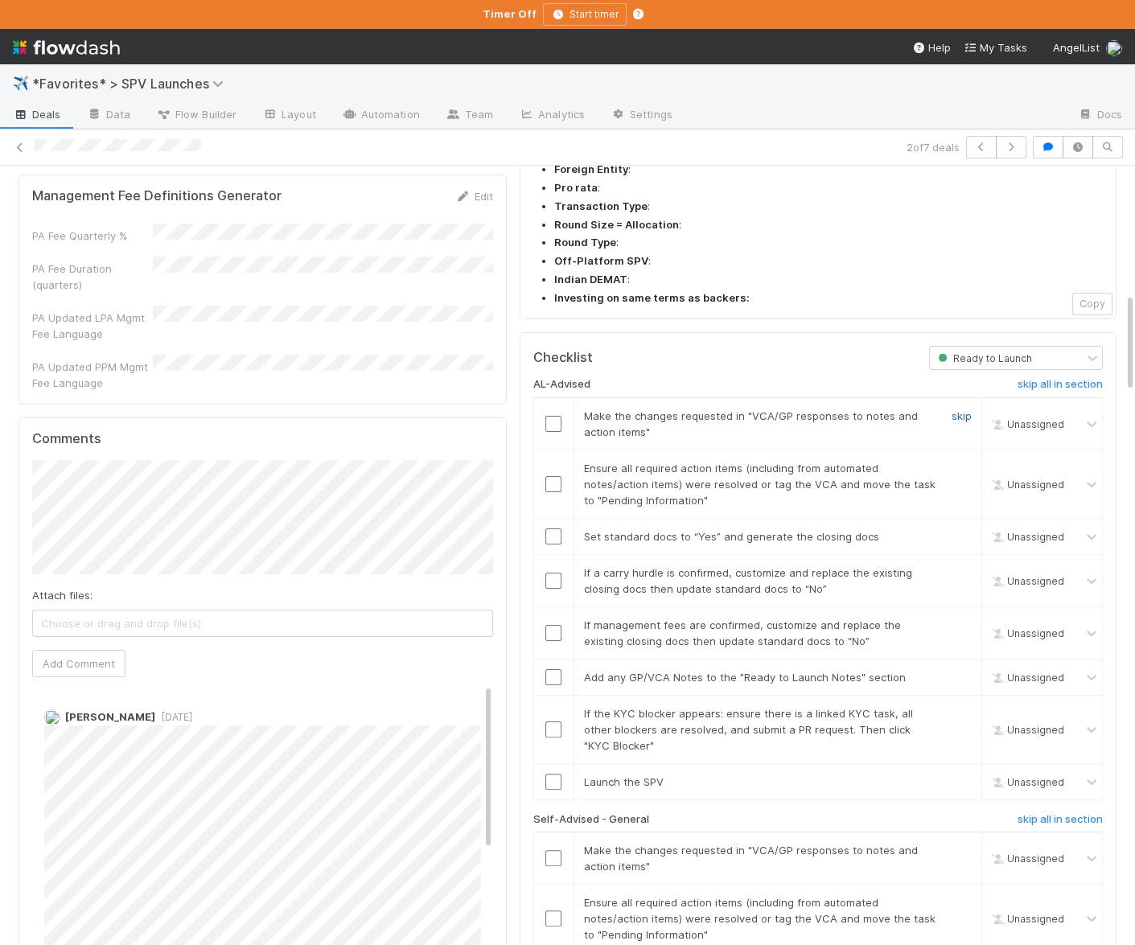
click at [956, 409] on link "skip" at bounding box center [962, 415] width 20 height 13
drag, startPoint x: 553, startPoint y: 368, endPoint x: 555, endPoint y: 397, distance: 29.8
click at [553, 476] on input "checkbox" at bounding box center [553, 484] width 16 height 16
click at [553, 529] on input "checkbox" at bounding box center [553, 537] width 16 height 16
click at [956, 566] on link "skip" at bounding box center [962, 572] width 20 height 13
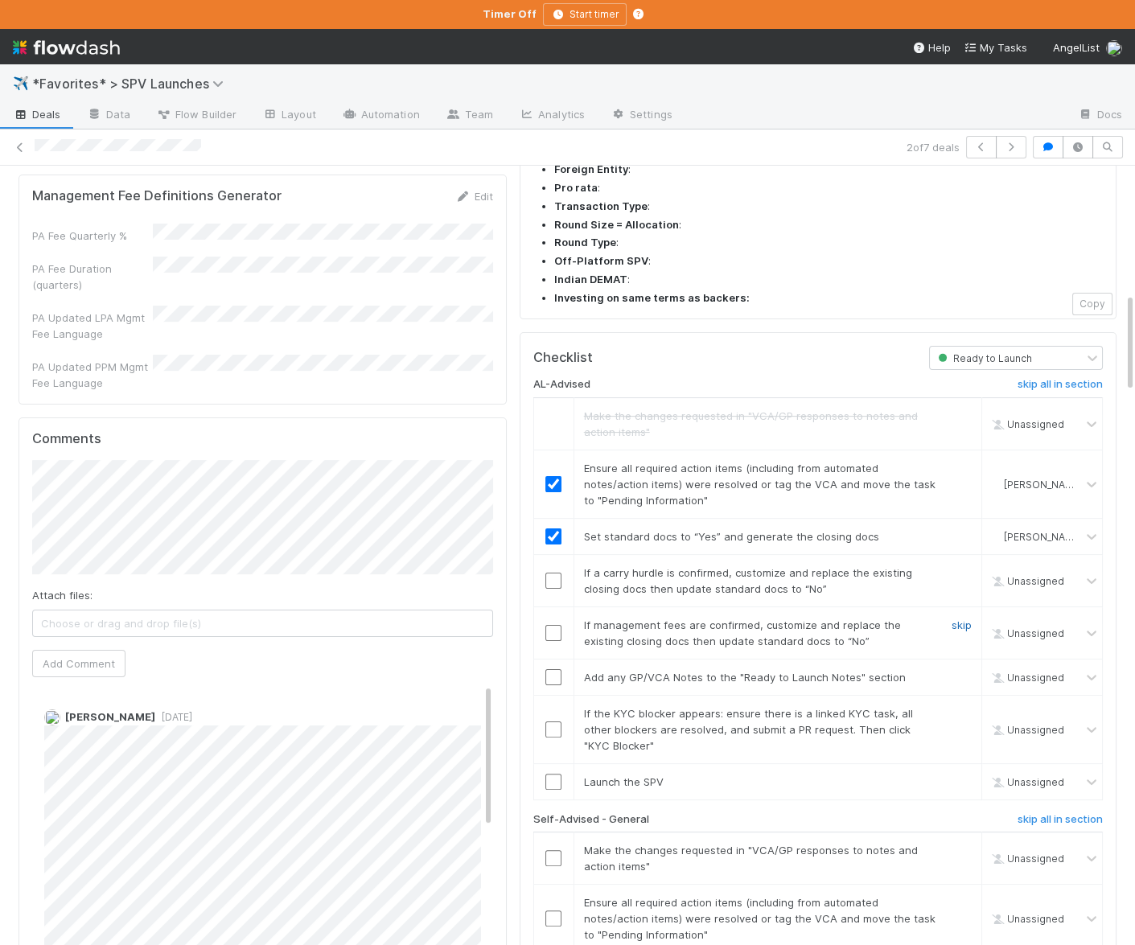
click at [959, 619] on link "skip" at bounding box center [962, 625] width 20 height 13
click at [553, 669] on input "checkbox" at bounding box center [553, 677] width 16 height 16
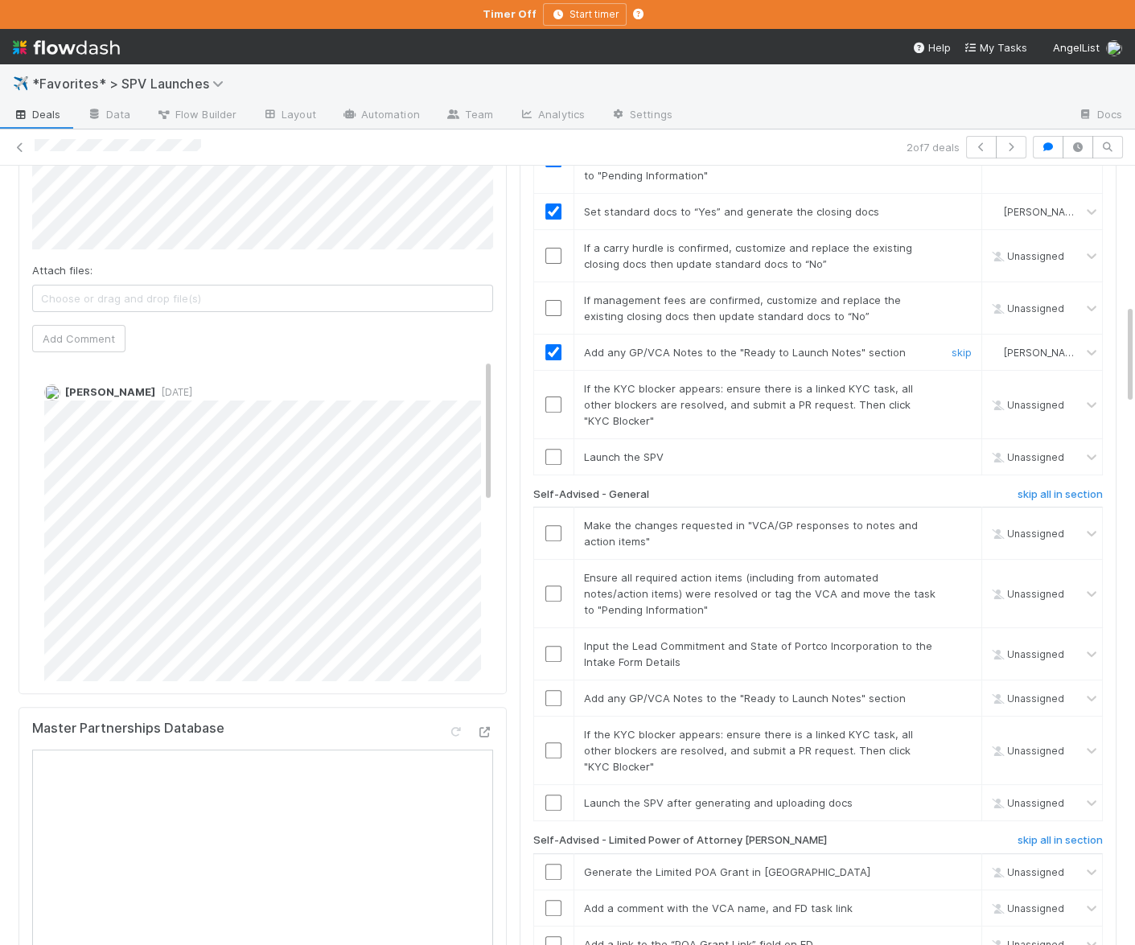
scroll to position [1357, 0]
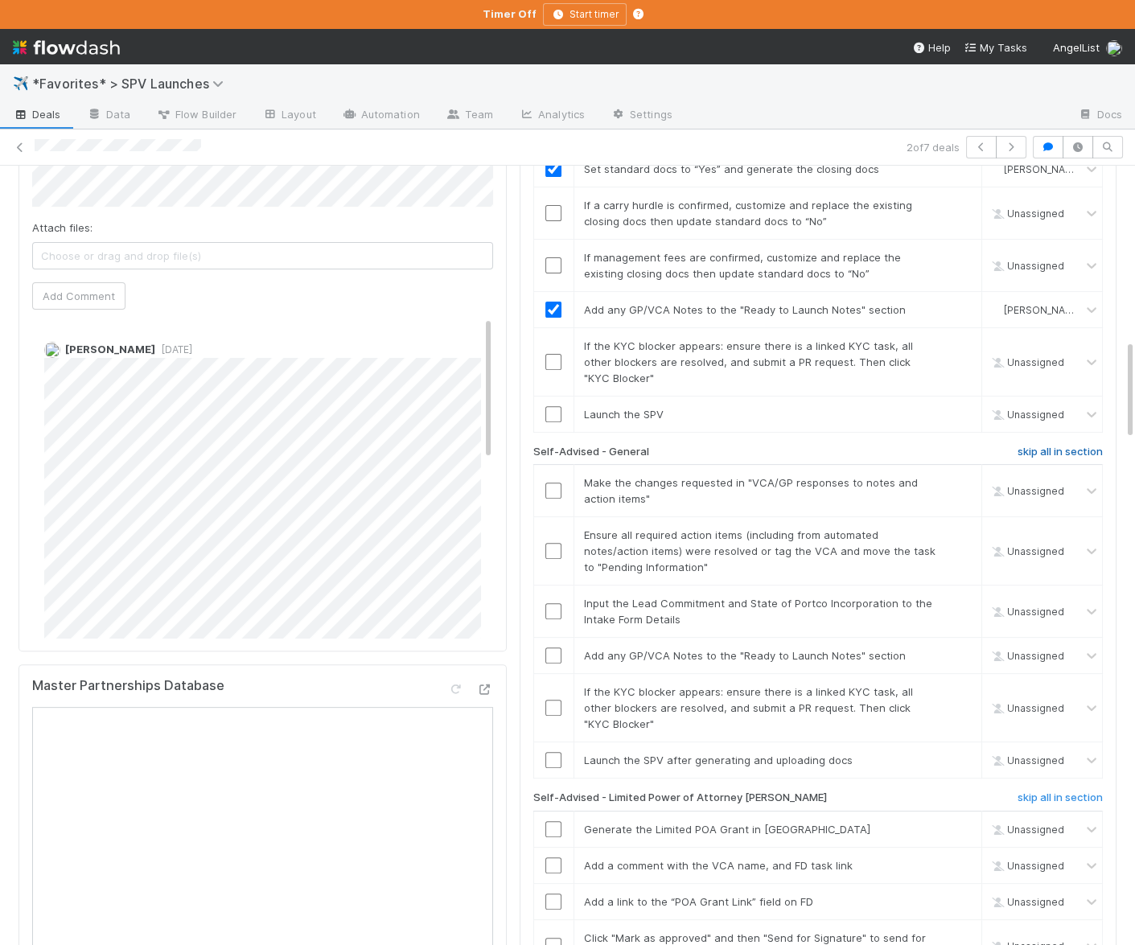
click at [1077, 446] on h6 "skip all in section" at bounding box center [1060, 452] width 85 height 13
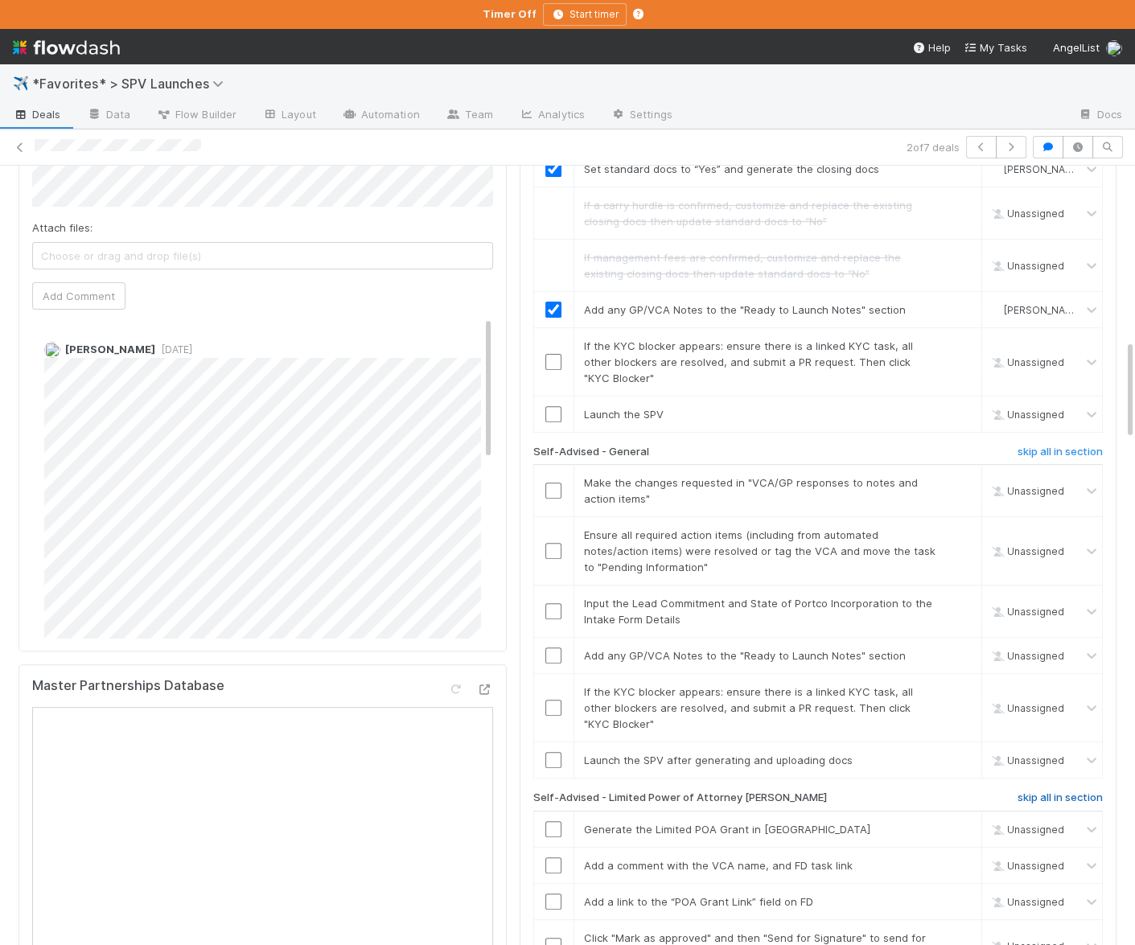
click at [1075, 792] on h6 "skip all in section" at bounding box center [1060, 798] width 85 height 13
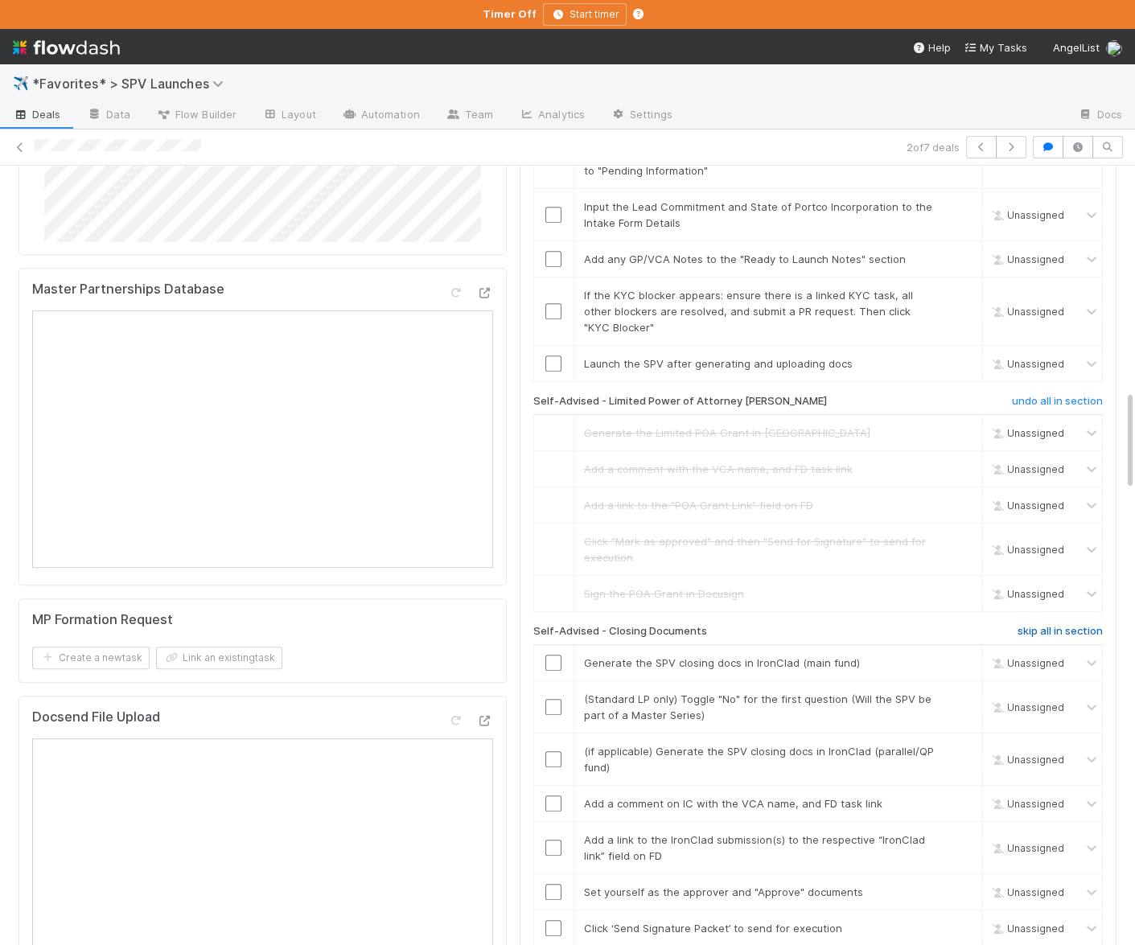
click at [1032, 625] on h6 "skip all in section" at bounding box center [1060, 631] width 85 height 13
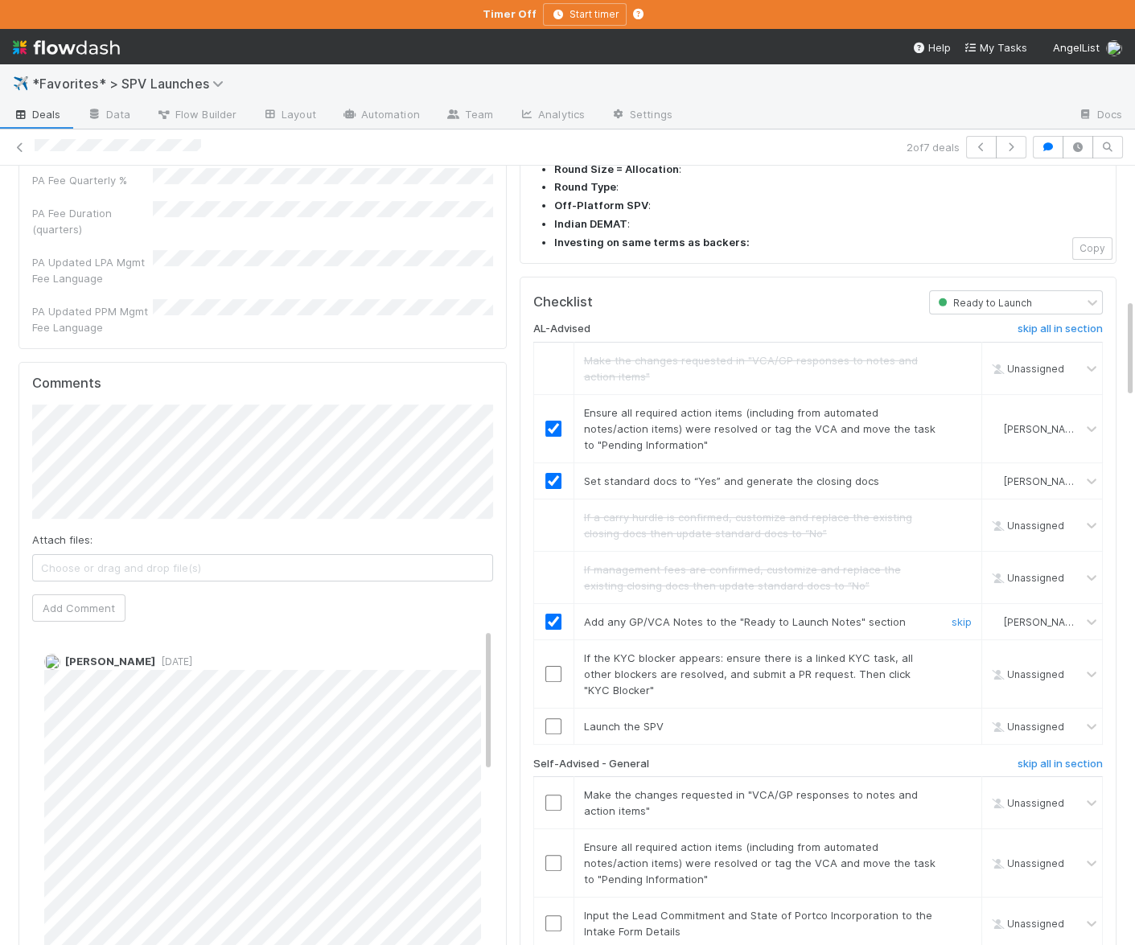
scroll to position [1032, 0]
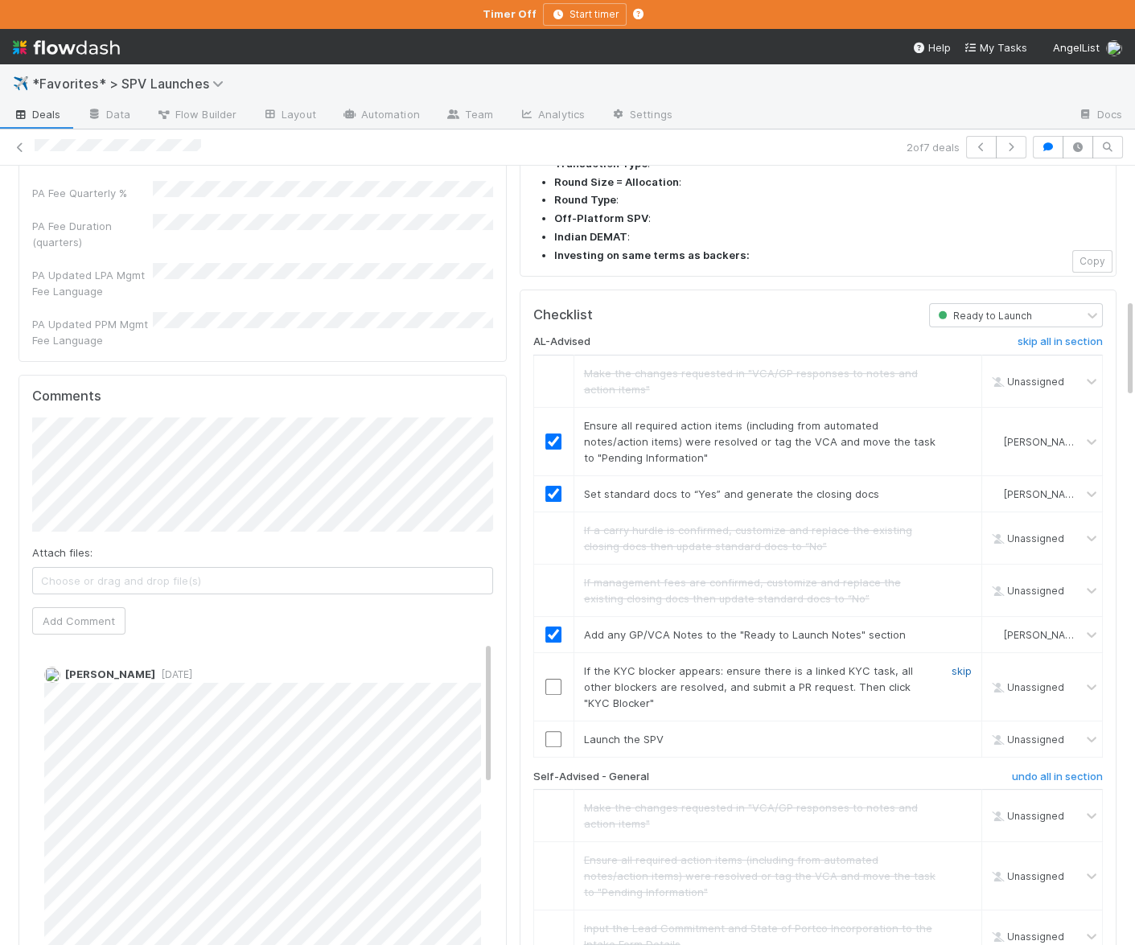
click at [959, 664] on link "skip" at bounding box center [962, 670] width 20 height 13
click at [551, 731] on input "checkbox" at bounding box center [553, 739] width 16 height 16
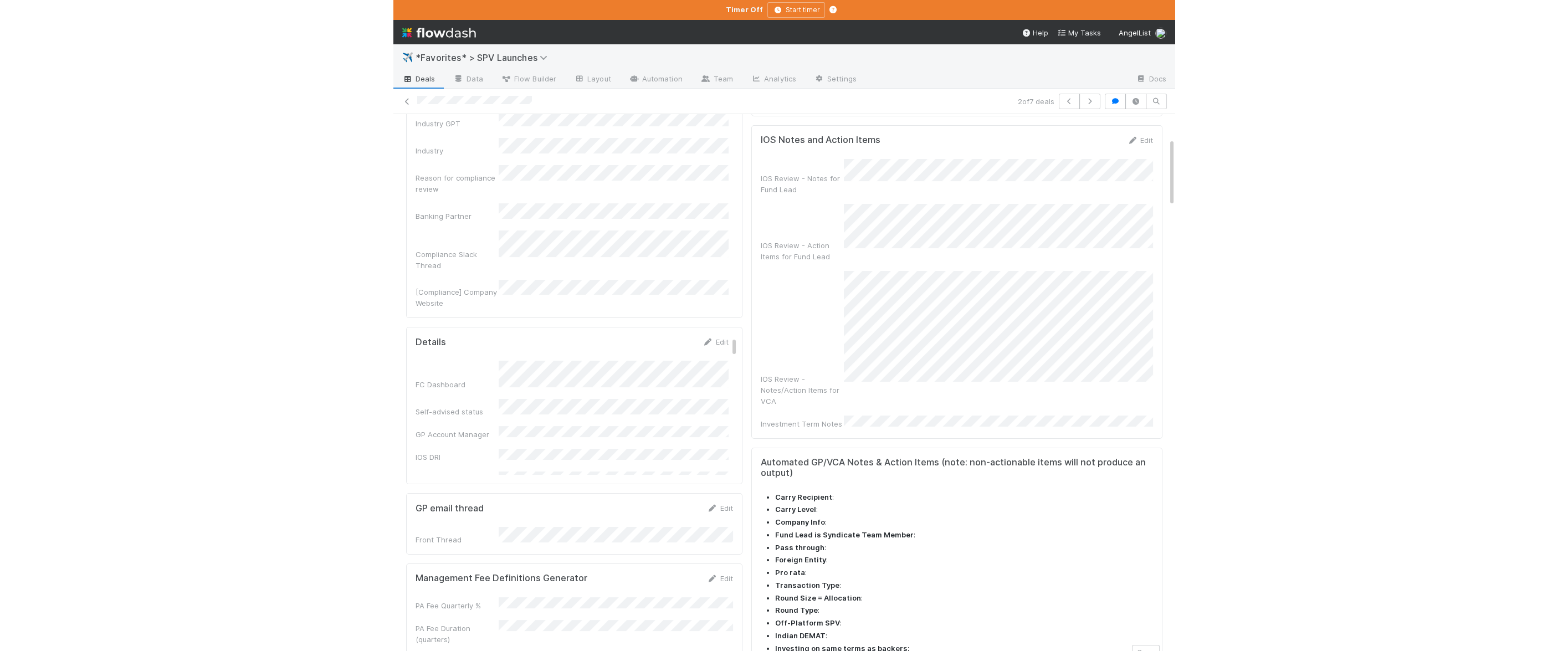
scroll to position [0, 0]
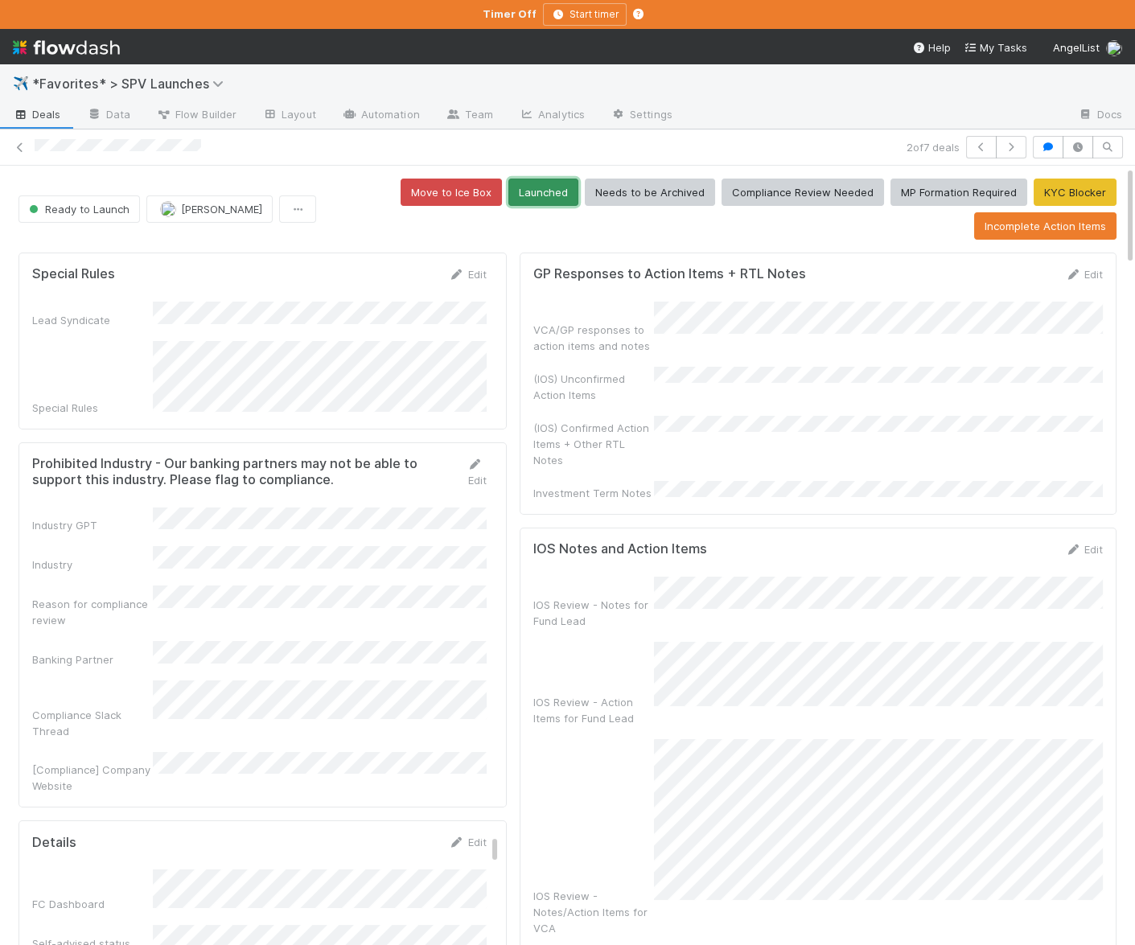
click at [528, 184] on button "Launched" at bounding box center [543, 192] width 70 height 27
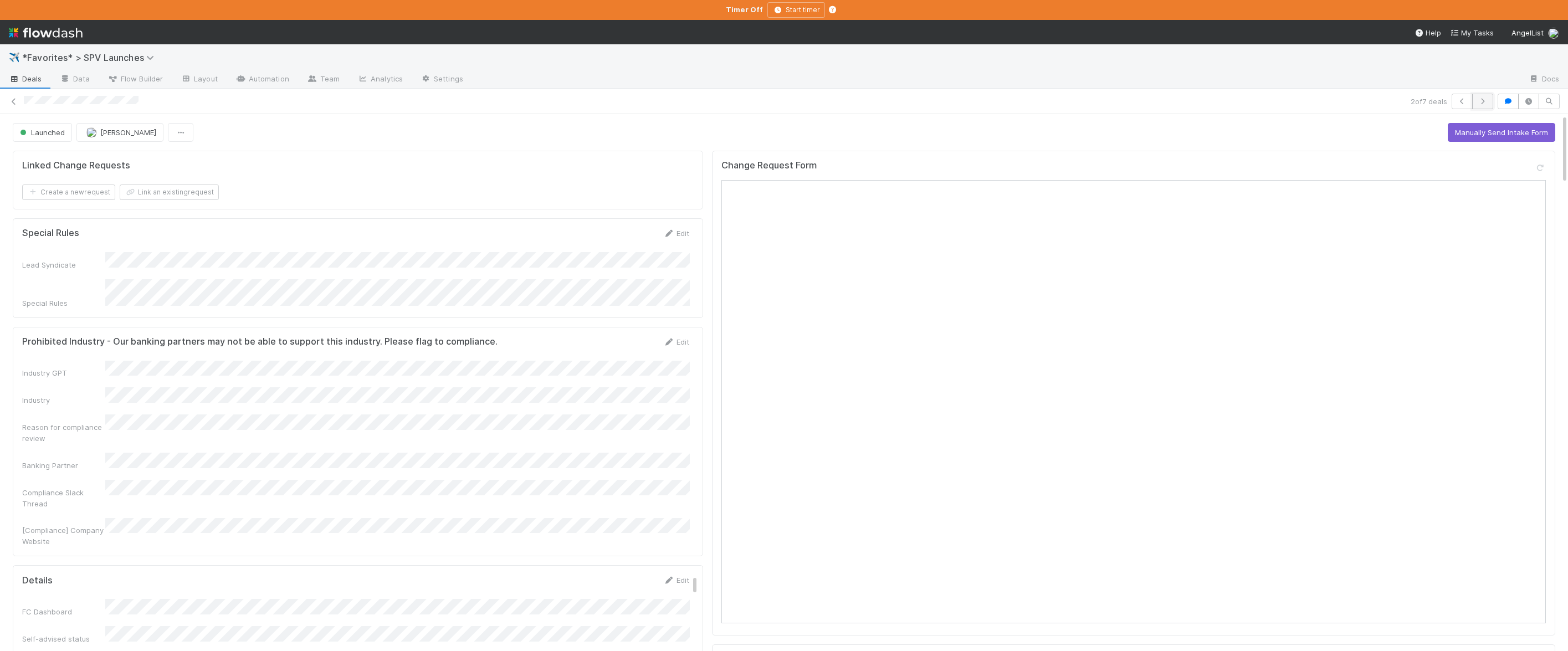
click at [834, 101] on icon "button" at bounding box center [1483, 101] width 11 height 7
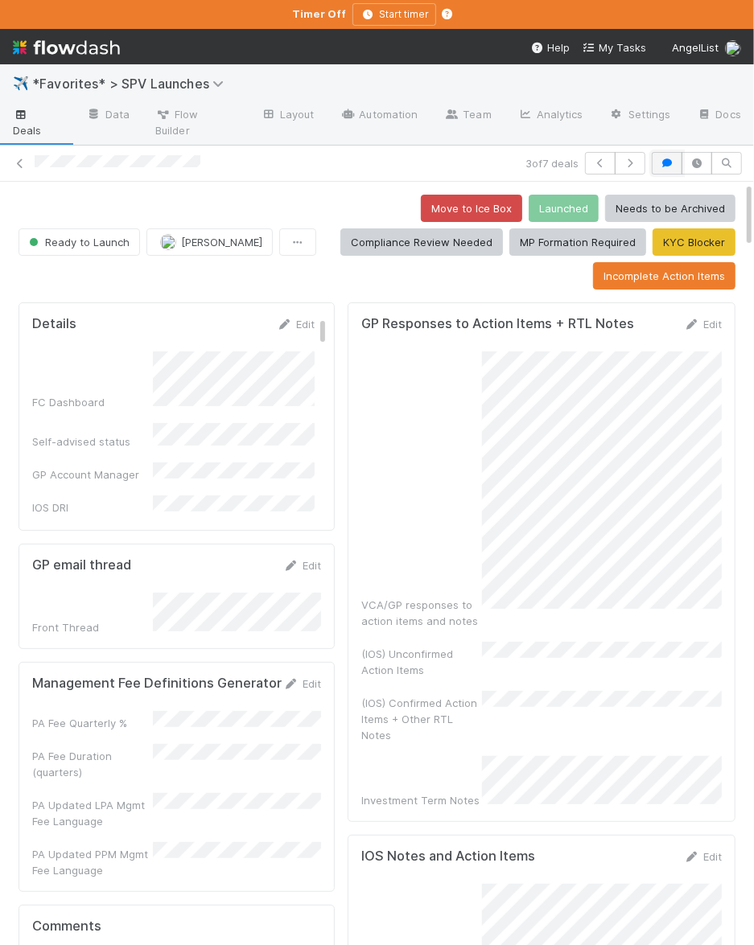
click at [662, 158] on icon "button" at bounding box center [667, 163] width 16 height 10
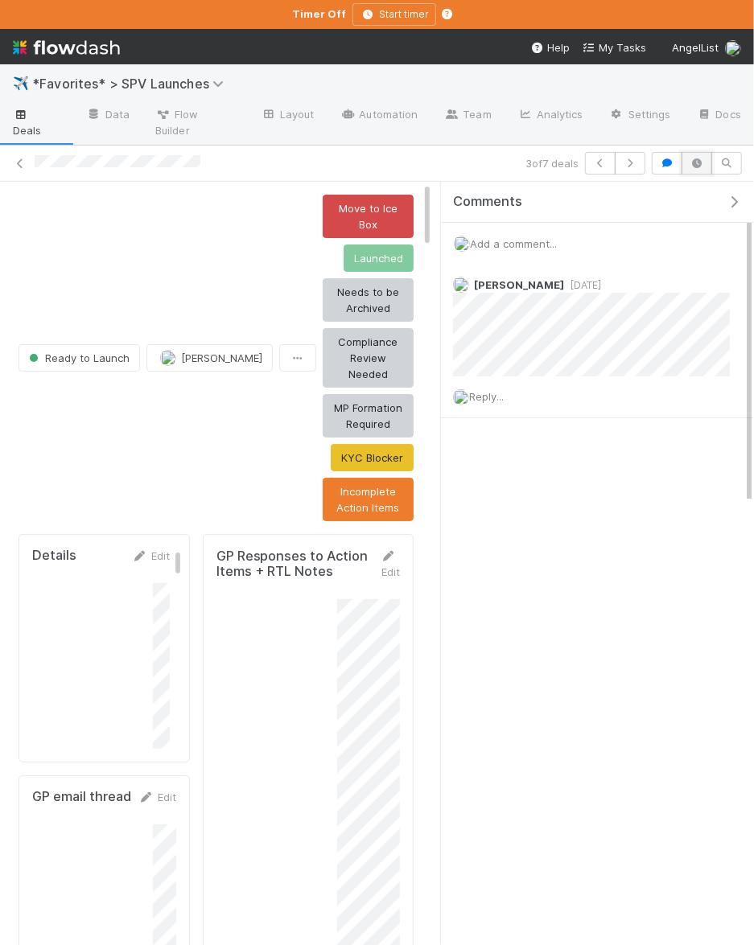
click at [689, 152] on button "button" at bounding box center [696, 163] width 31 height 23
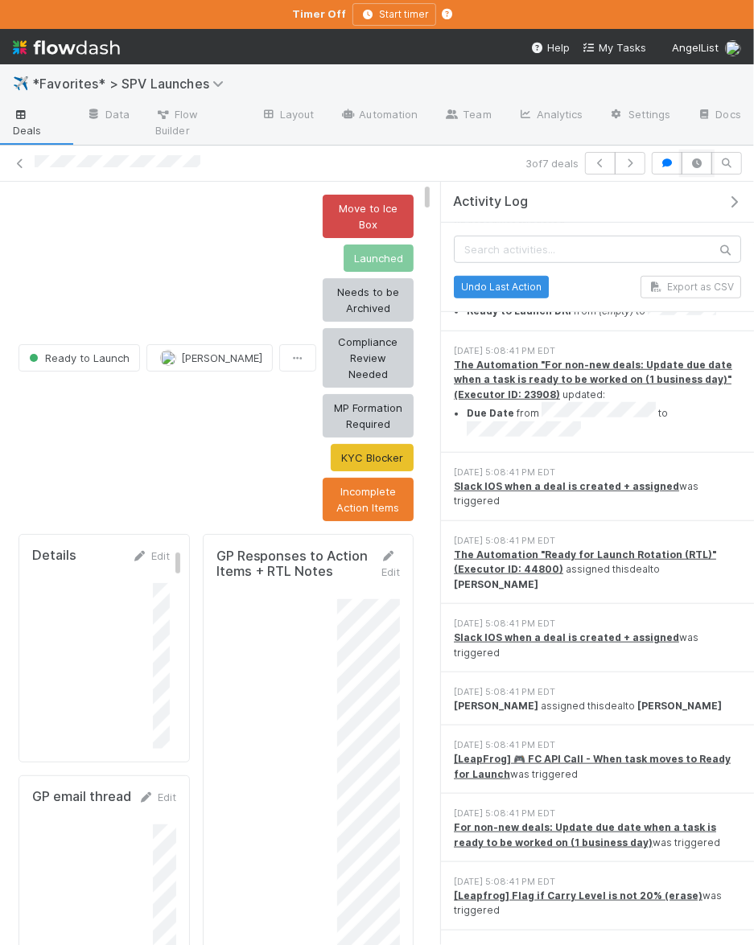
scroll to position [496, 0]
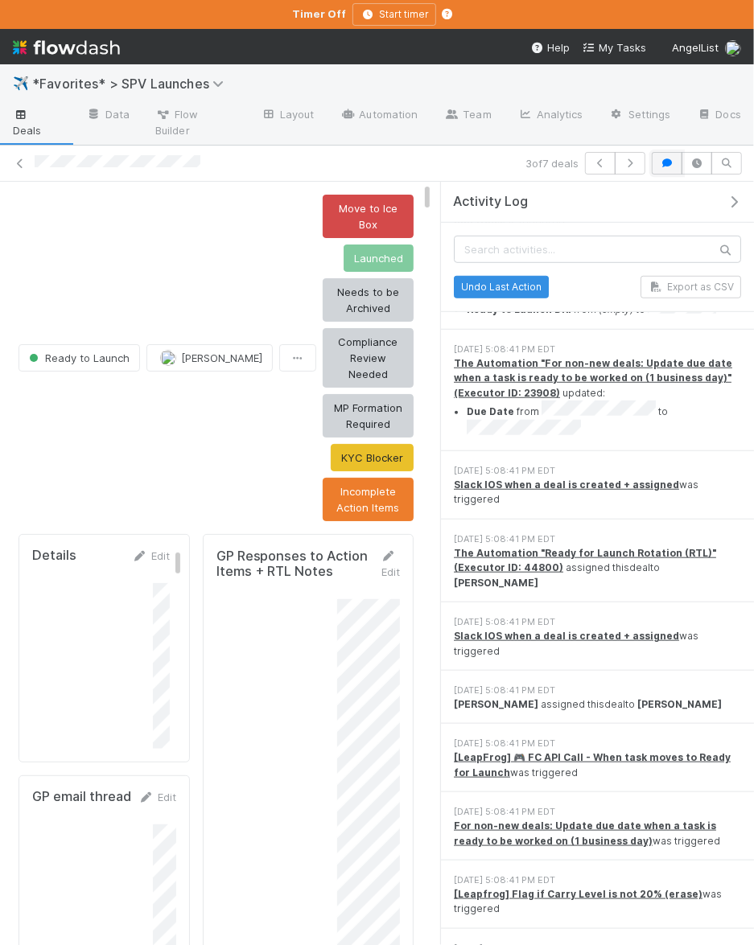
click at [677, 152] on button "button" at bounding box center [667, 163] width 31 height 23
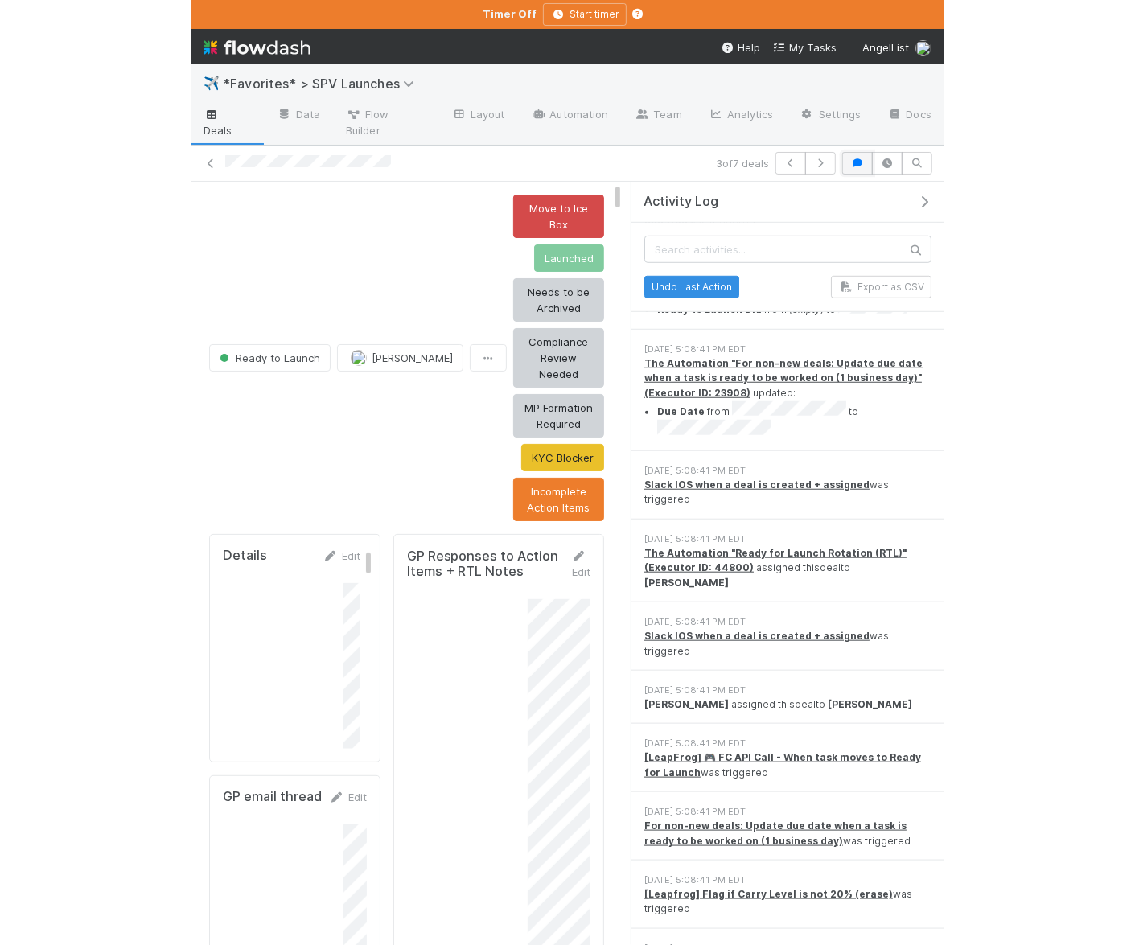
scroll to position [0, 0]
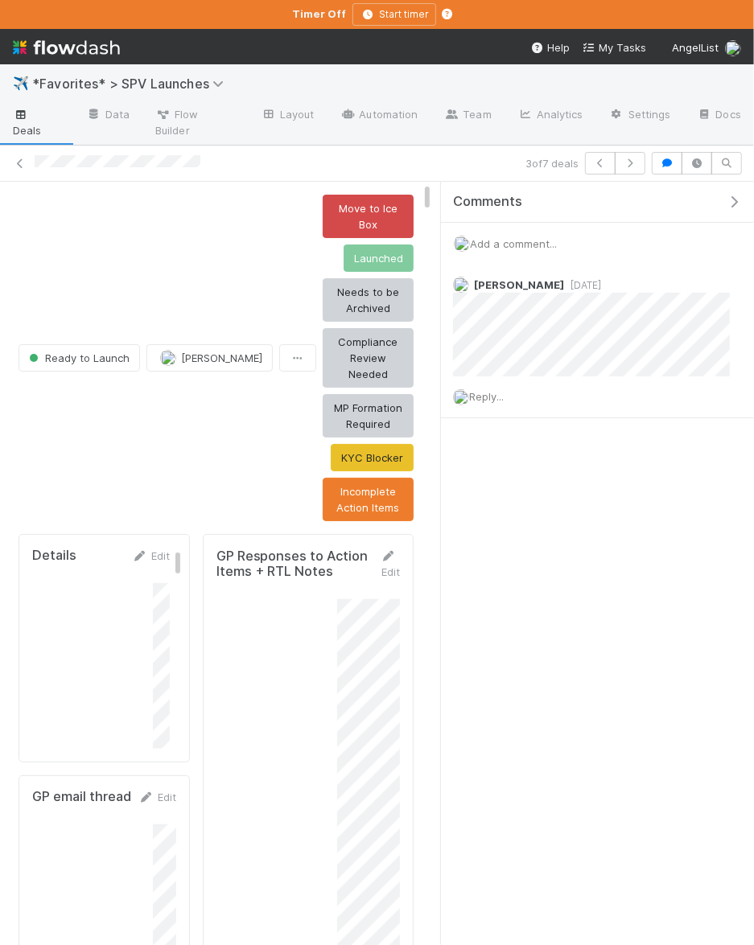
click at [550, 237] on span "Add a comment..." at bounding box center [513, 243] width 87 height 13
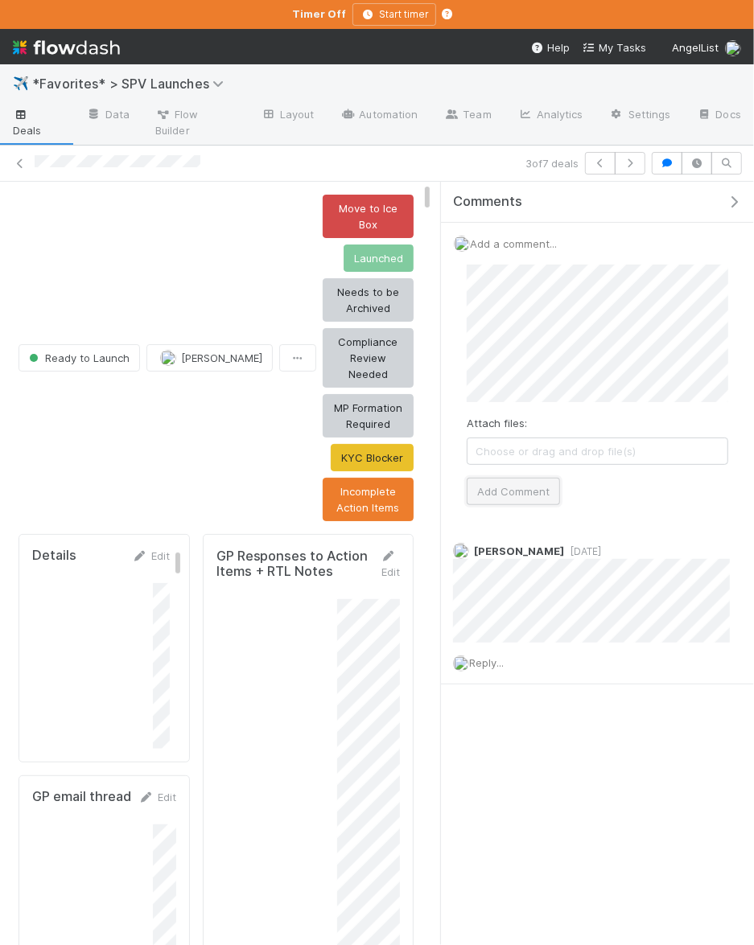
click at [510, 478] on button "Add Comment" at bounding box center [513, 491] width 93 height 27
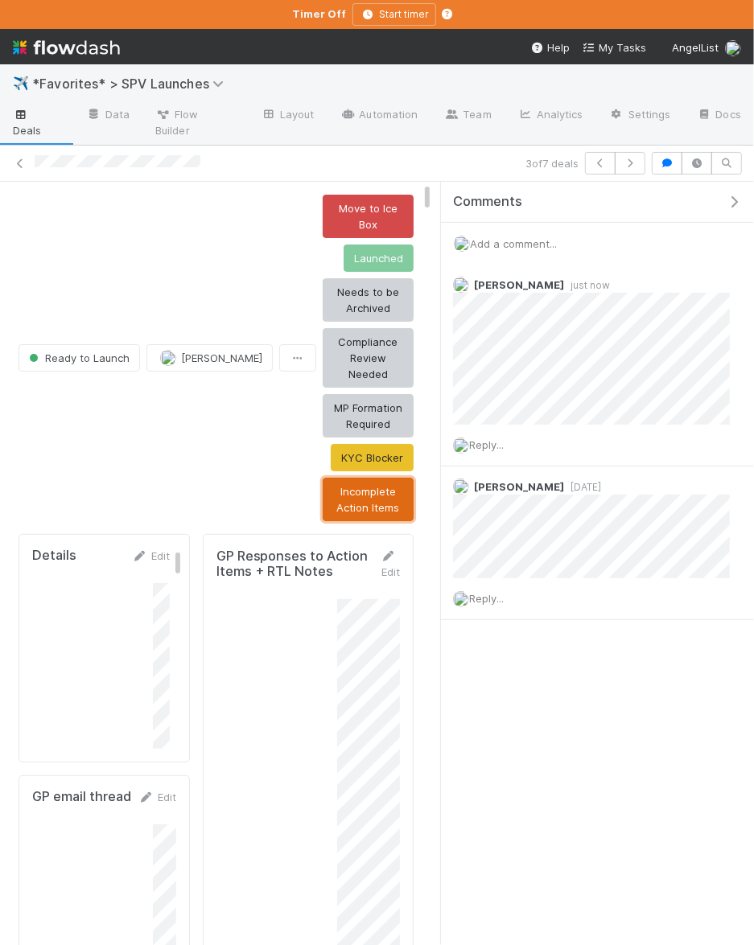
click at [348, 478] on button "Incomplete Action Items" at bounding box center [368, 499] width 91 height 43
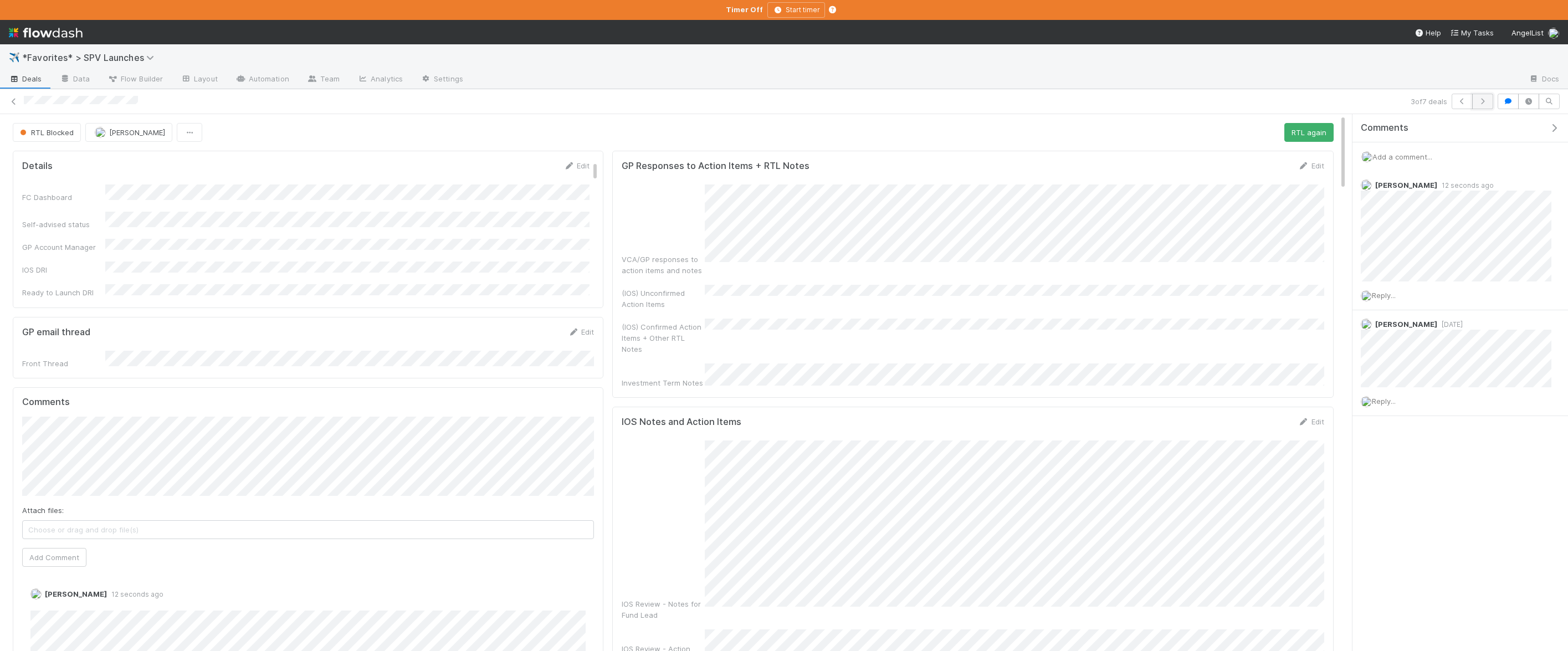
click at [834, 102] on icon "button" at bounding box center [1483, 101] width 11 height 7
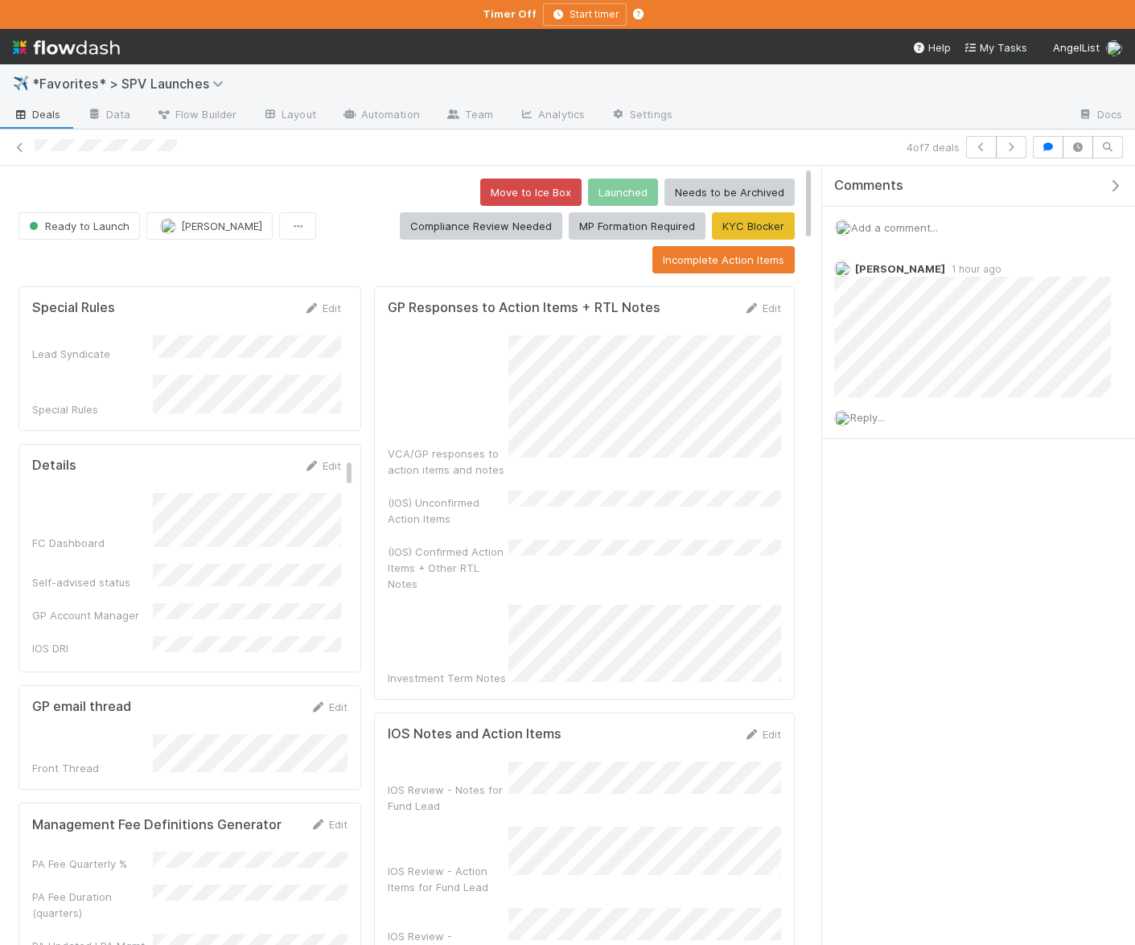
click at [1119, 186] on icon "button" at bounding box center [1115, 185] width 16 height 13
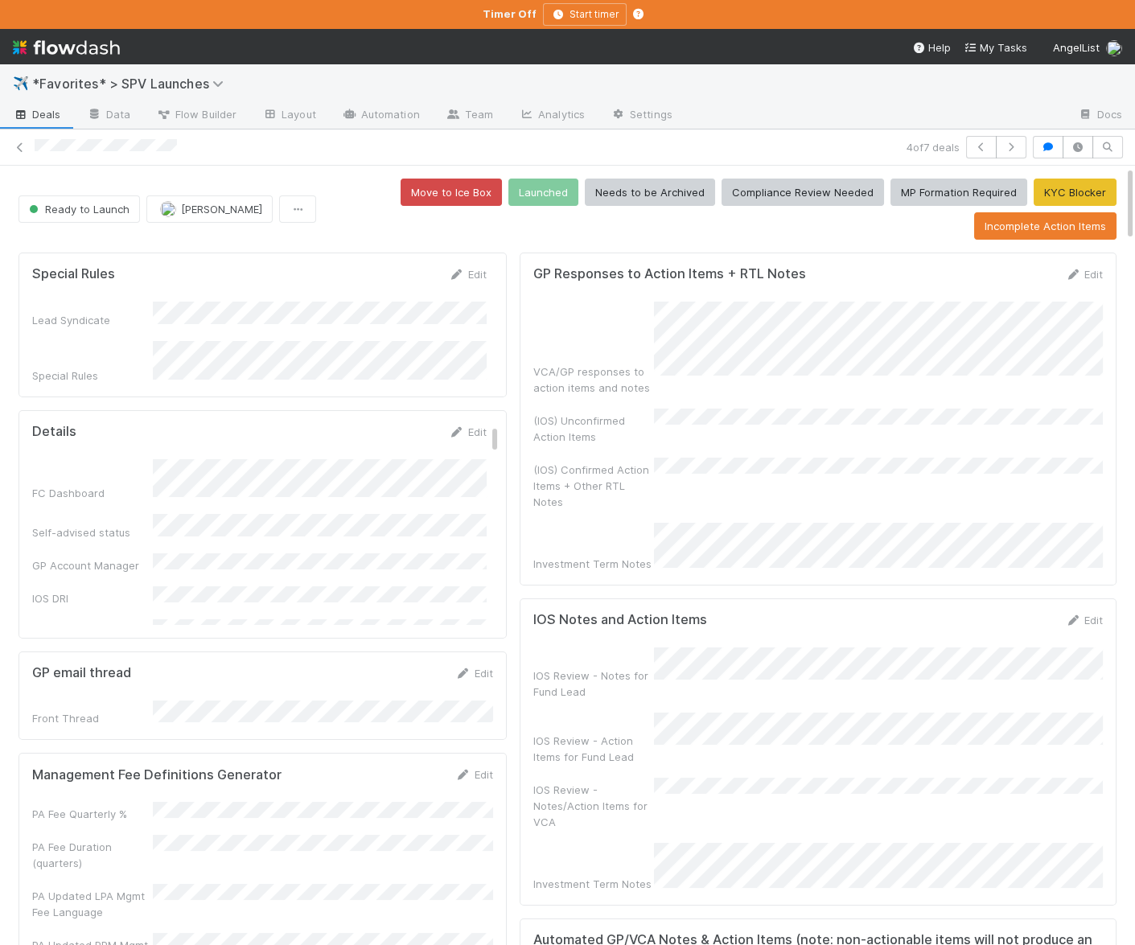
click at [767, 414] on div "(IOS) Unconfirmed Action Items" at bounding box center [818, 427] width 570 height 36
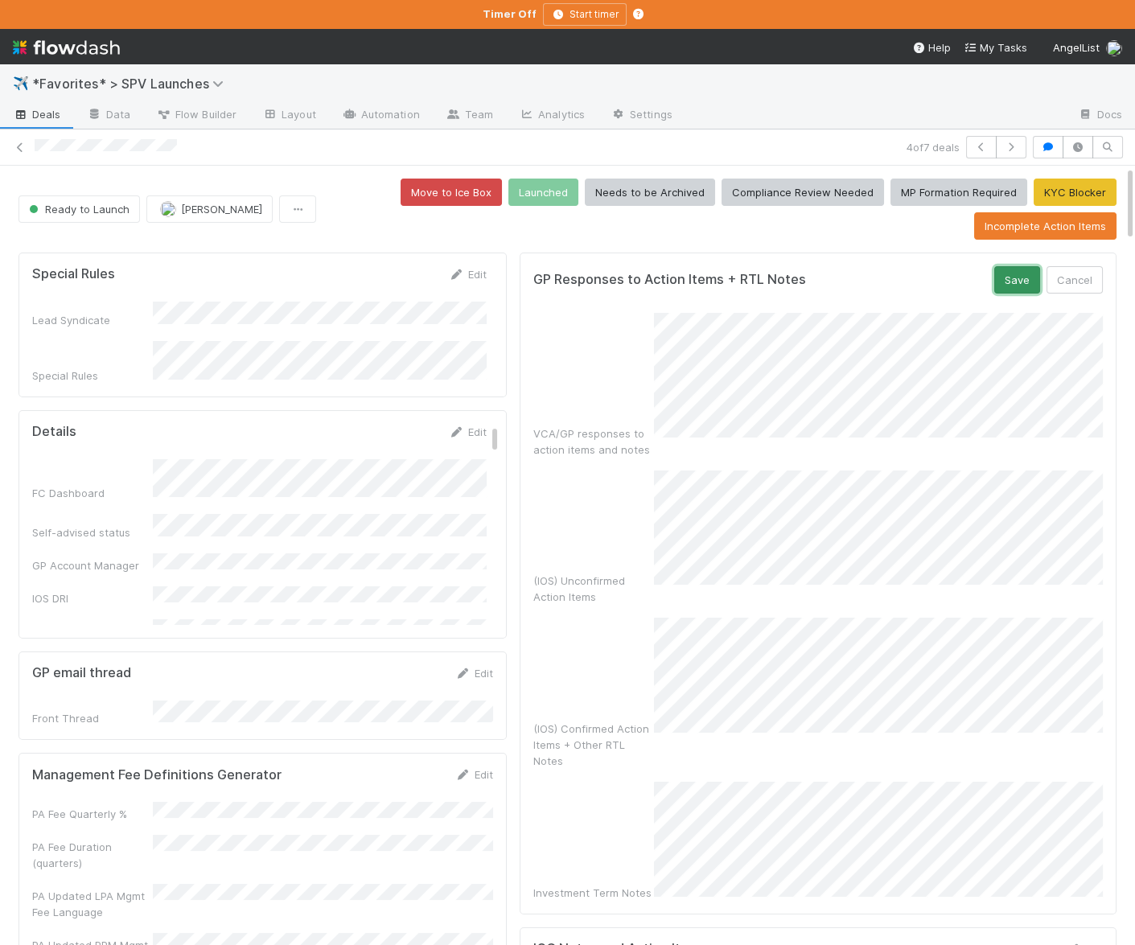
click at [1006, 275] on button "Save" at bounding box center [1017, 279] width 46 height 27
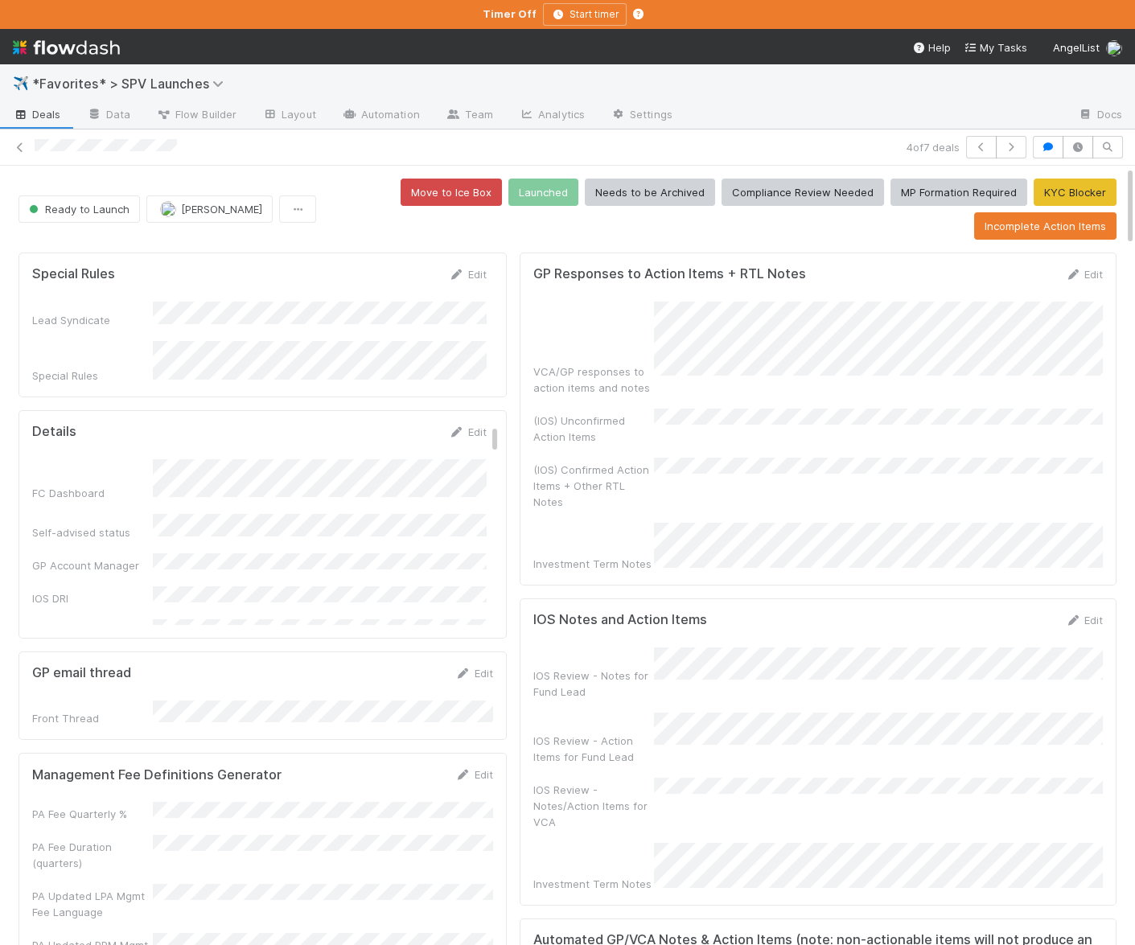
click at [747, 410] on div "(IOS) Unconfirmed Action Items" at bounding box center [818, 427] width 570 height 36
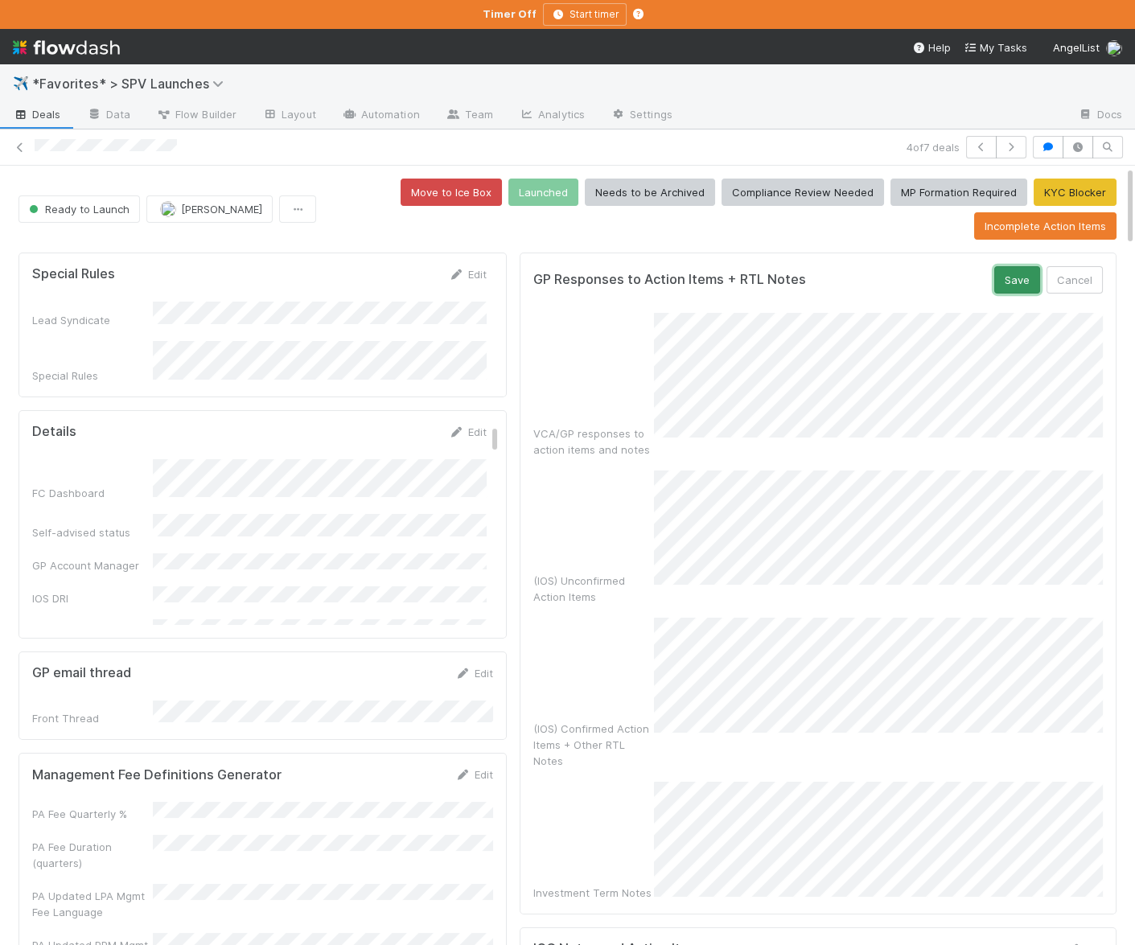
click at [1017, 286] on button "Save" at bounding box center [1017, 279] width 46 height 27
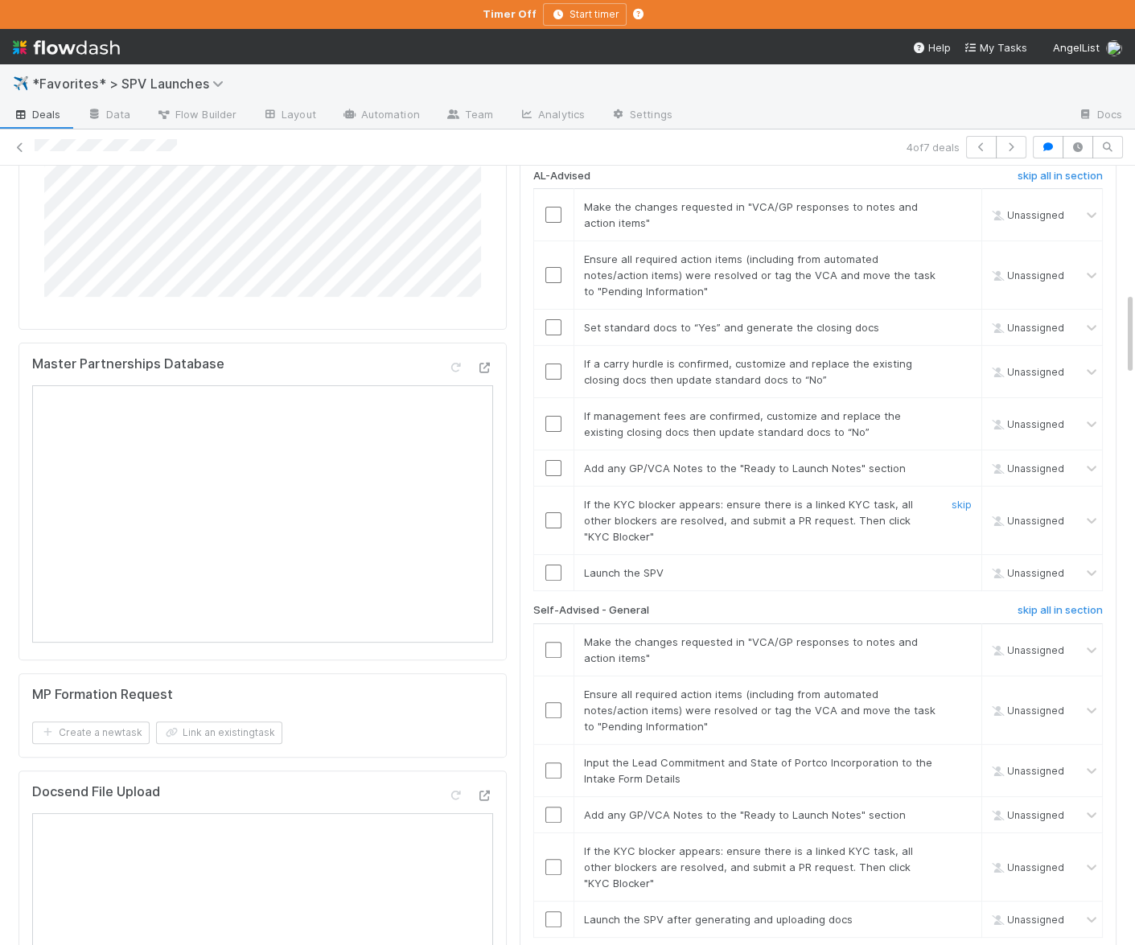
scroll to position [1207, 0]
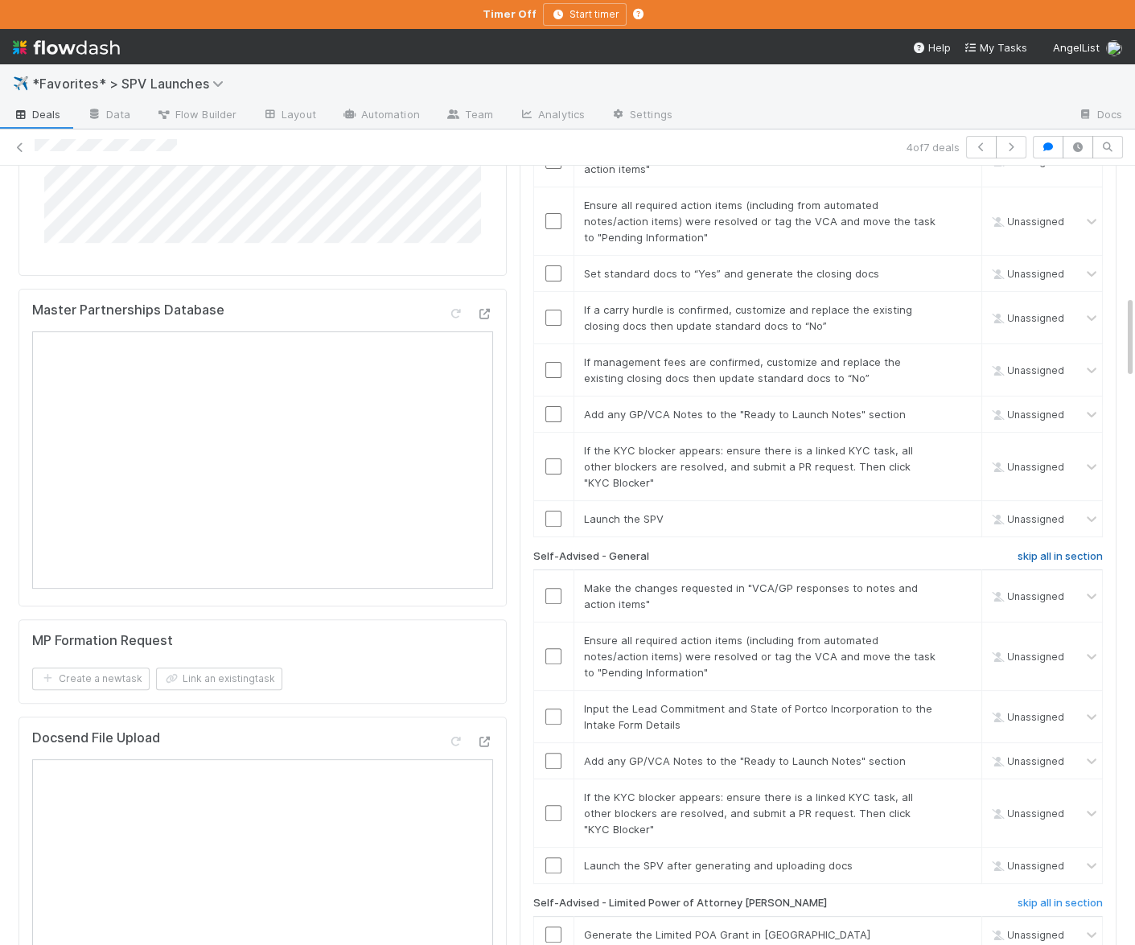
click at [1054, 550] on h6 "skip all in section" at bounding box center [1060, 556] width 85 height 13
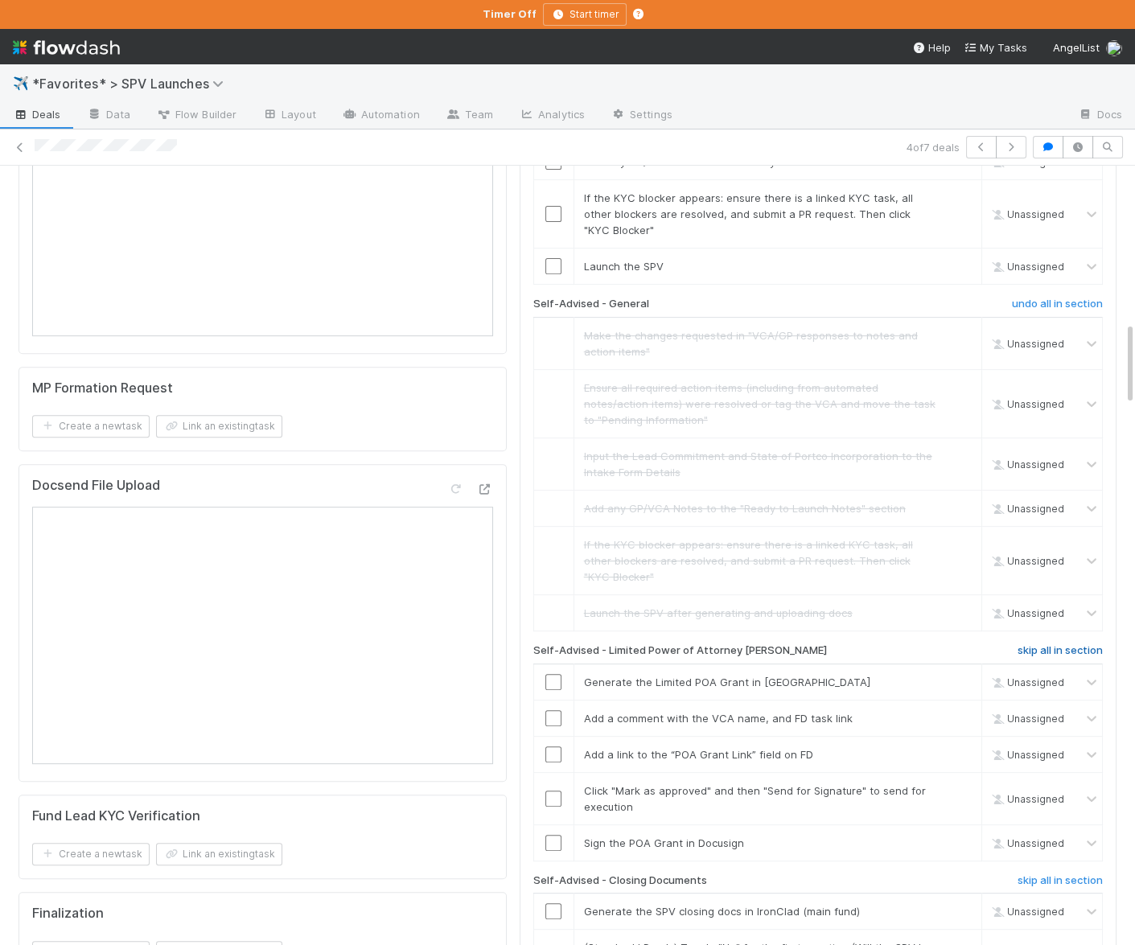
click at [1043, 644] on h6 "skip all in section" at bounding box center [1060, 650] width 85 height 13
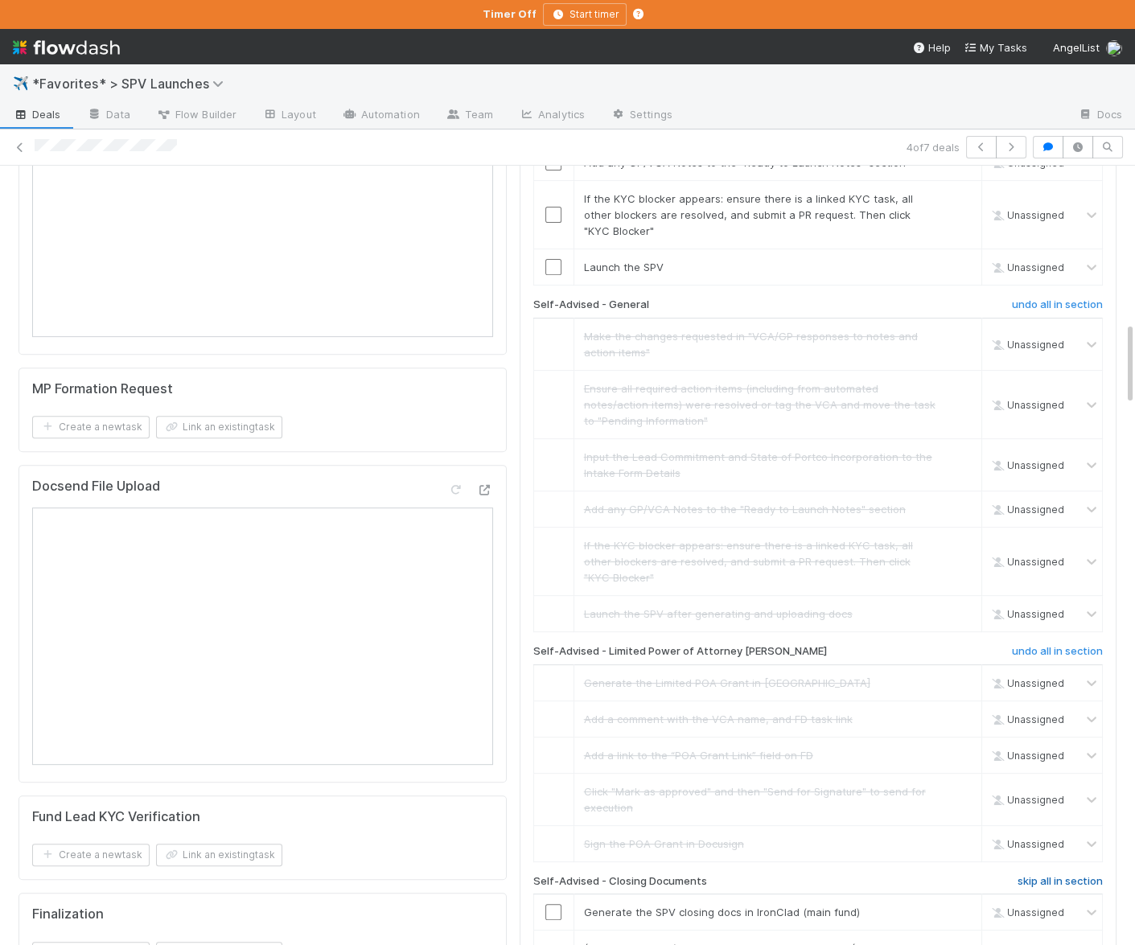
click at [1057, 831] on h6 "skip all in section" at bounding box center [1060, 881] width 85 height 13
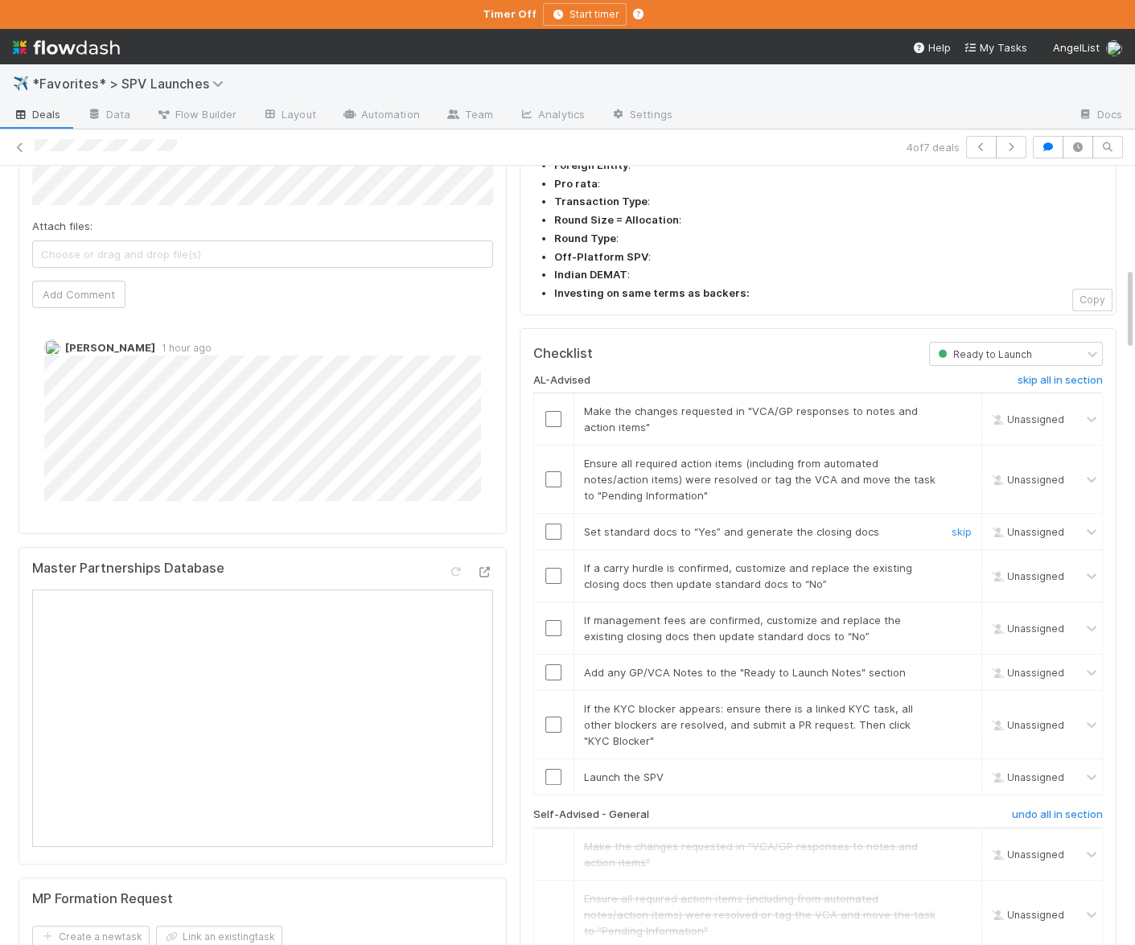
scroll to position [874, 0]
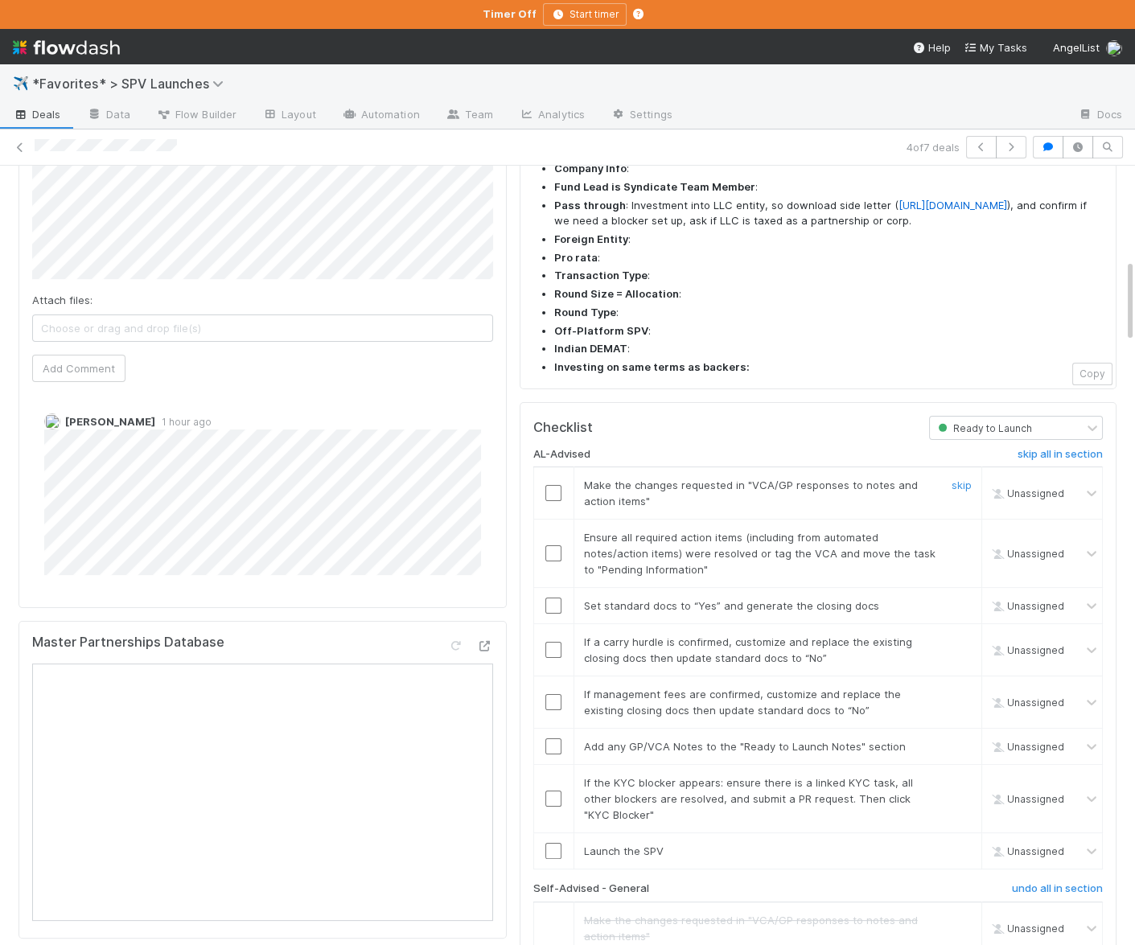
click at [556, 485] on input "checkbox" at bounding box center [553, 493] width 16 height 16
click at [552, 545] on input "checkbox" at bounding box center [553, 553] width 16 height 16
drag, startPoint x: 555, startPoint y: 541, endPoint x: 566, endPoint y: 547, distance: 11.9
click at [555, 598] on input "checkbox" at bounding box center [553, 606] width 16 height 16
drag, startPoint x: 961, startPoint y: 575, endPoint x: 962, endPoint y: 583, distance: 8.1
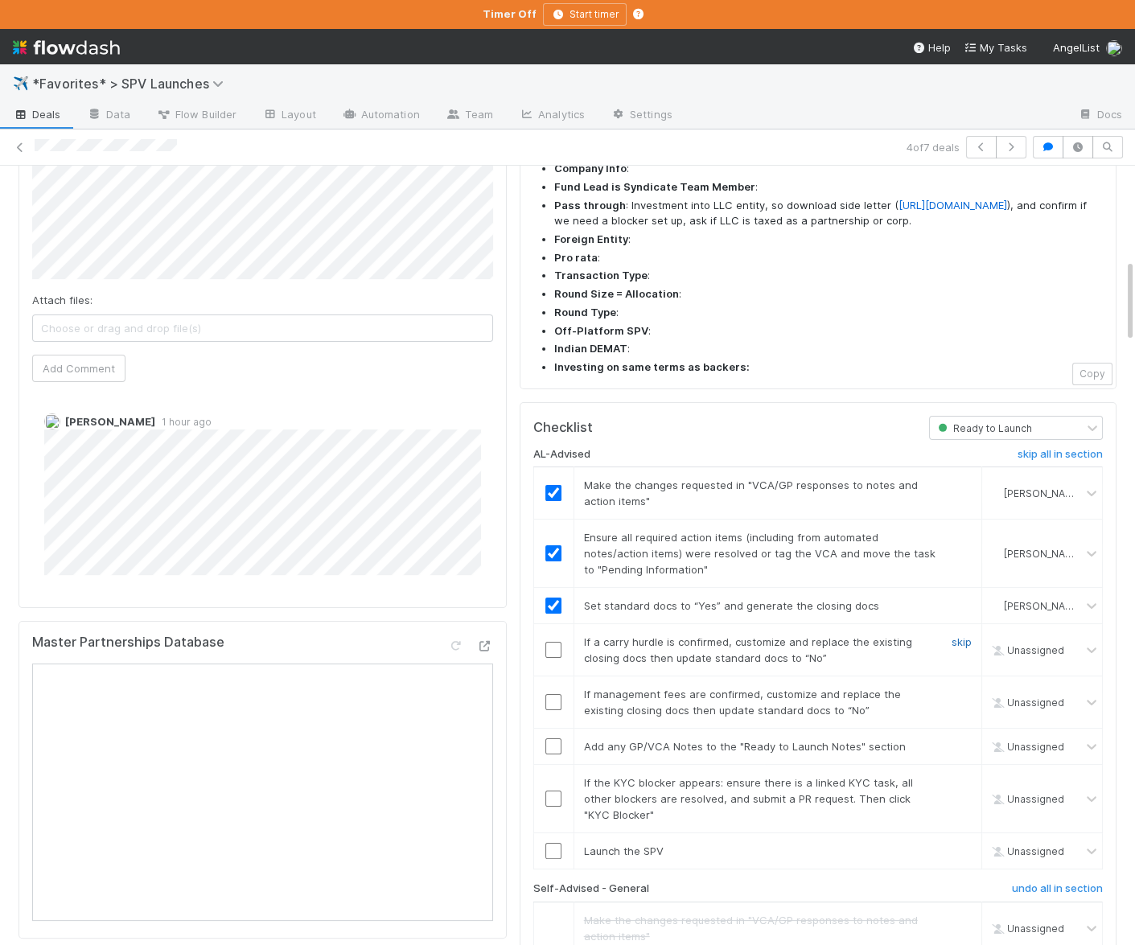
click at [961, 636] on link "skip" at bounding box center [962, 642] width 20 height 13
click at [964, 688] on link "skip" at bounding box center [962, 694] width 20 height 13
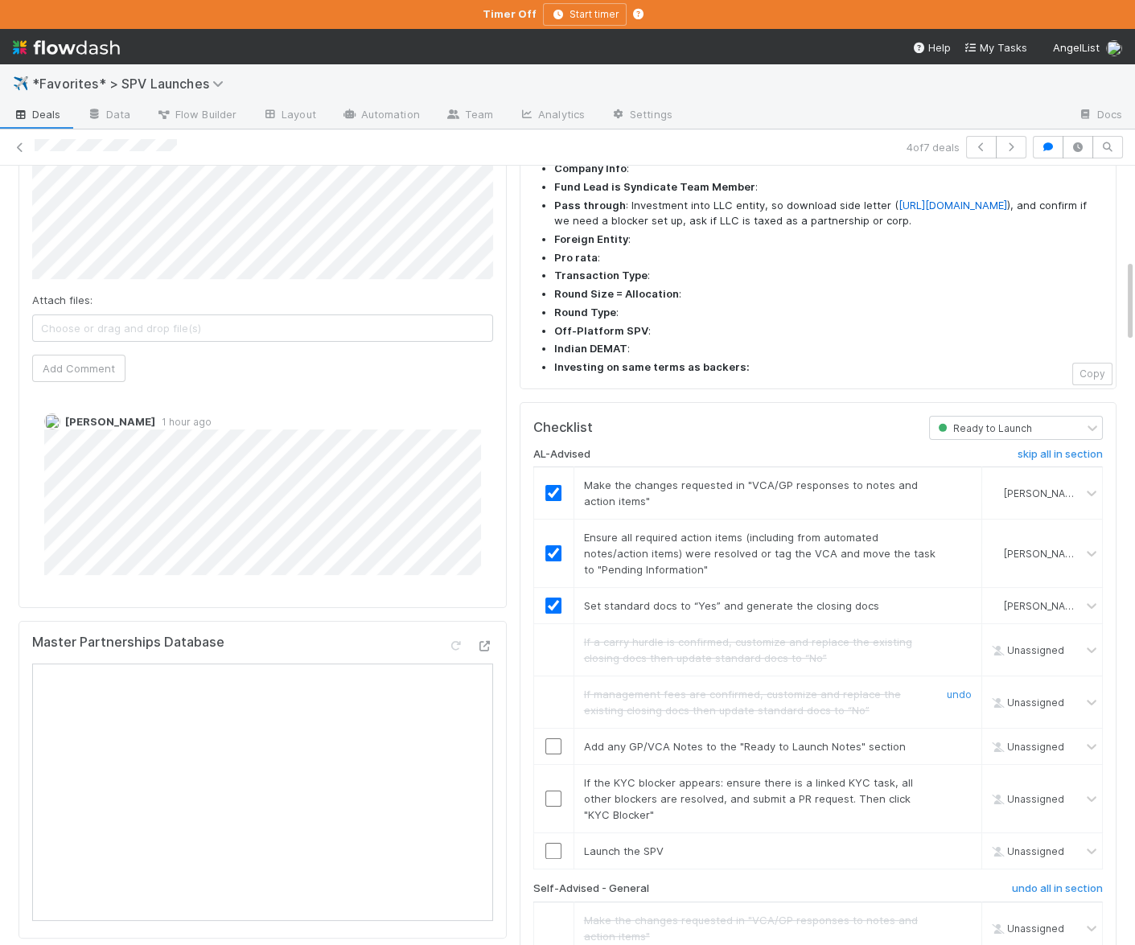
click at [599, 677] on td "If management fees are confirmed, customize and replace the existing closing do…" at bounding box center [778, 703] width 408 height 52
click at [553, 738] on input "checkbox" at bounding box center [553, 746] width 16 height 16
click at [959, 776] on link "skip" at bounding box center [962, 782] width 20 height 13
click at [554, 831] on input "checkbox" at bounding box center [553, 851] width 16 height 16
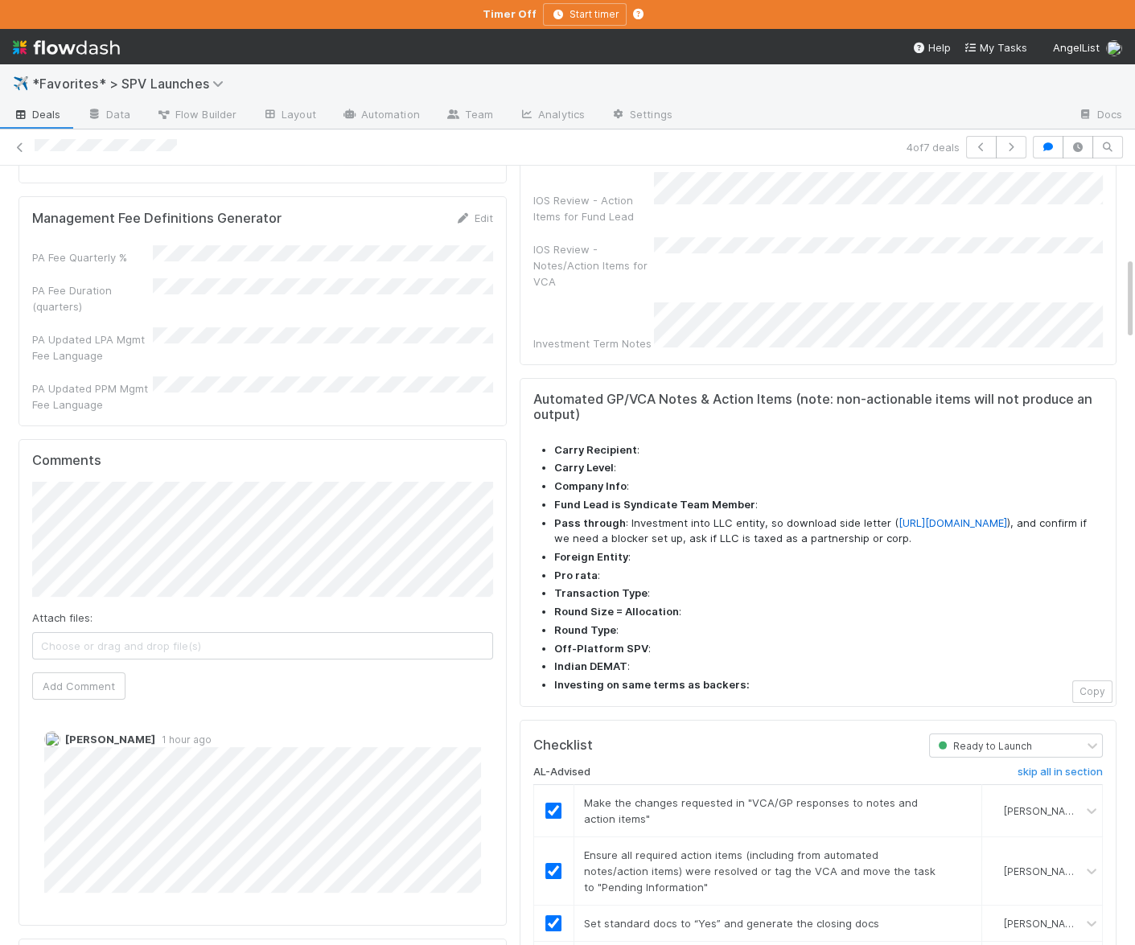
scroll to position [0, 0]
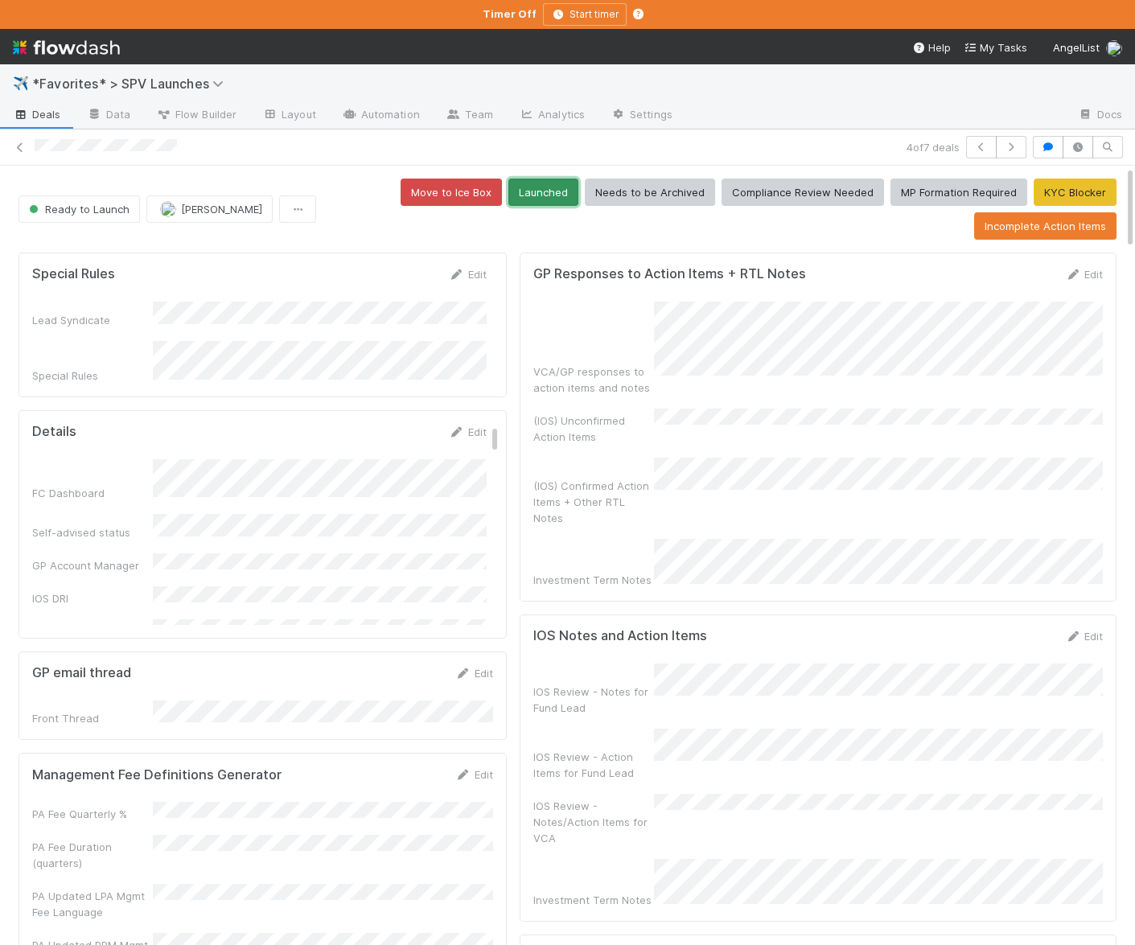
click at [554, 199] on button "Launched" at bounding box center [543, 192] width 70 height 27
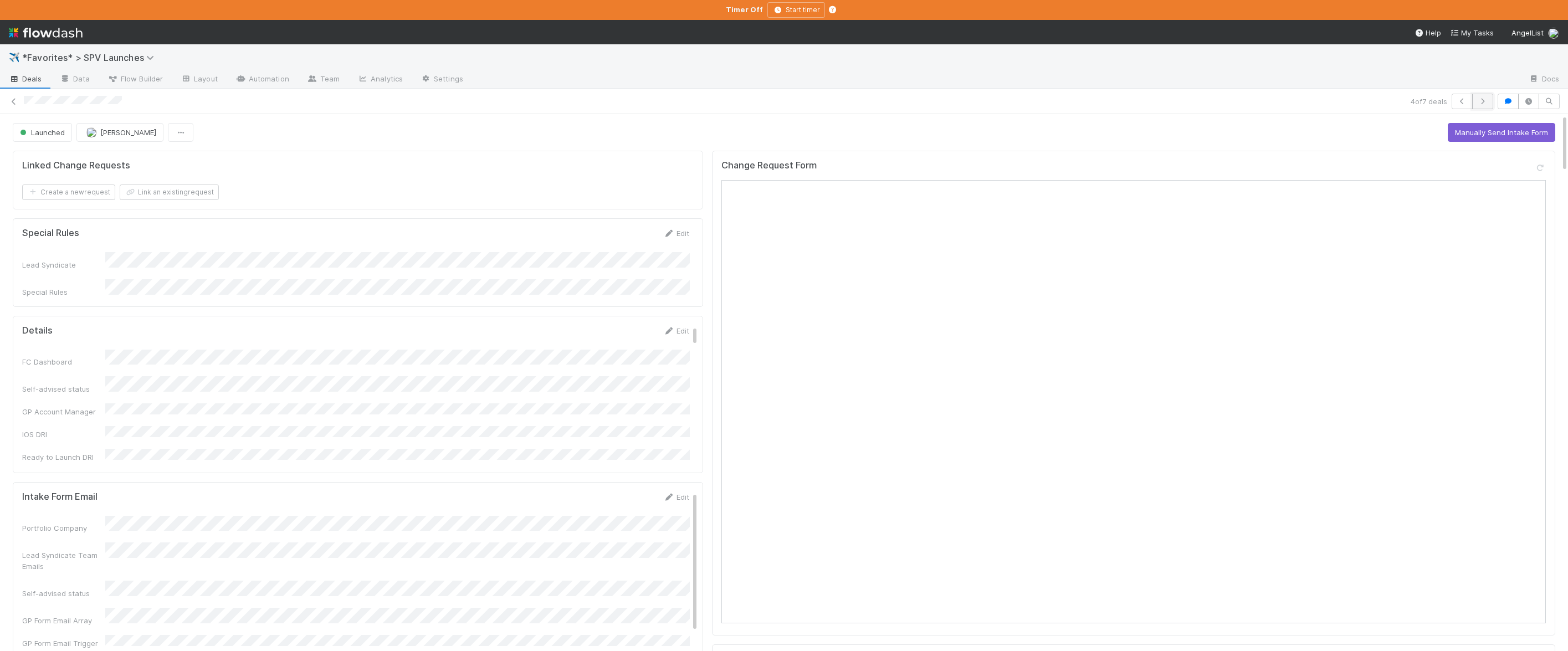
click at [834, 101] on icon "button" at bounding box center [1483, 101] width 11 height 7
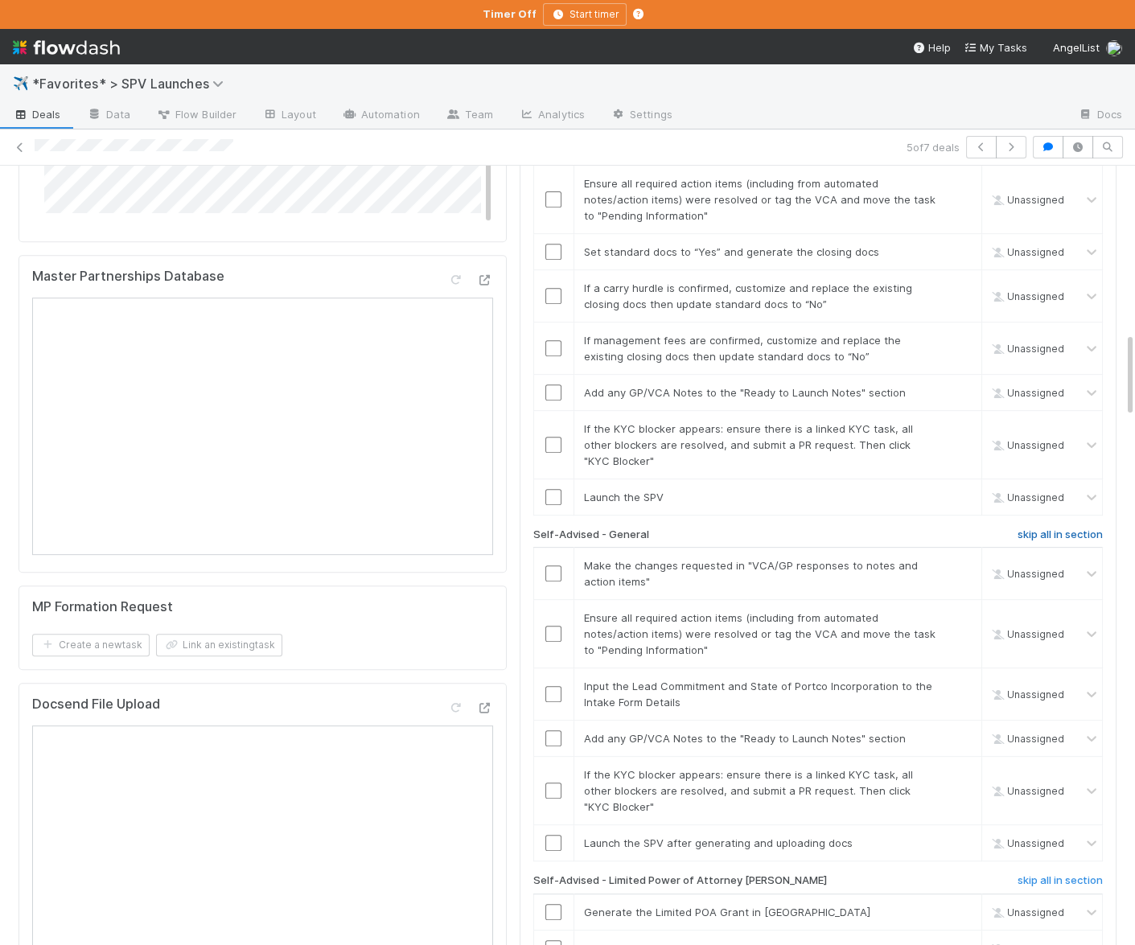
click at [1041, 529] on h6 "skip all in section" at bounding box center [1060, 535] width 85 height 13
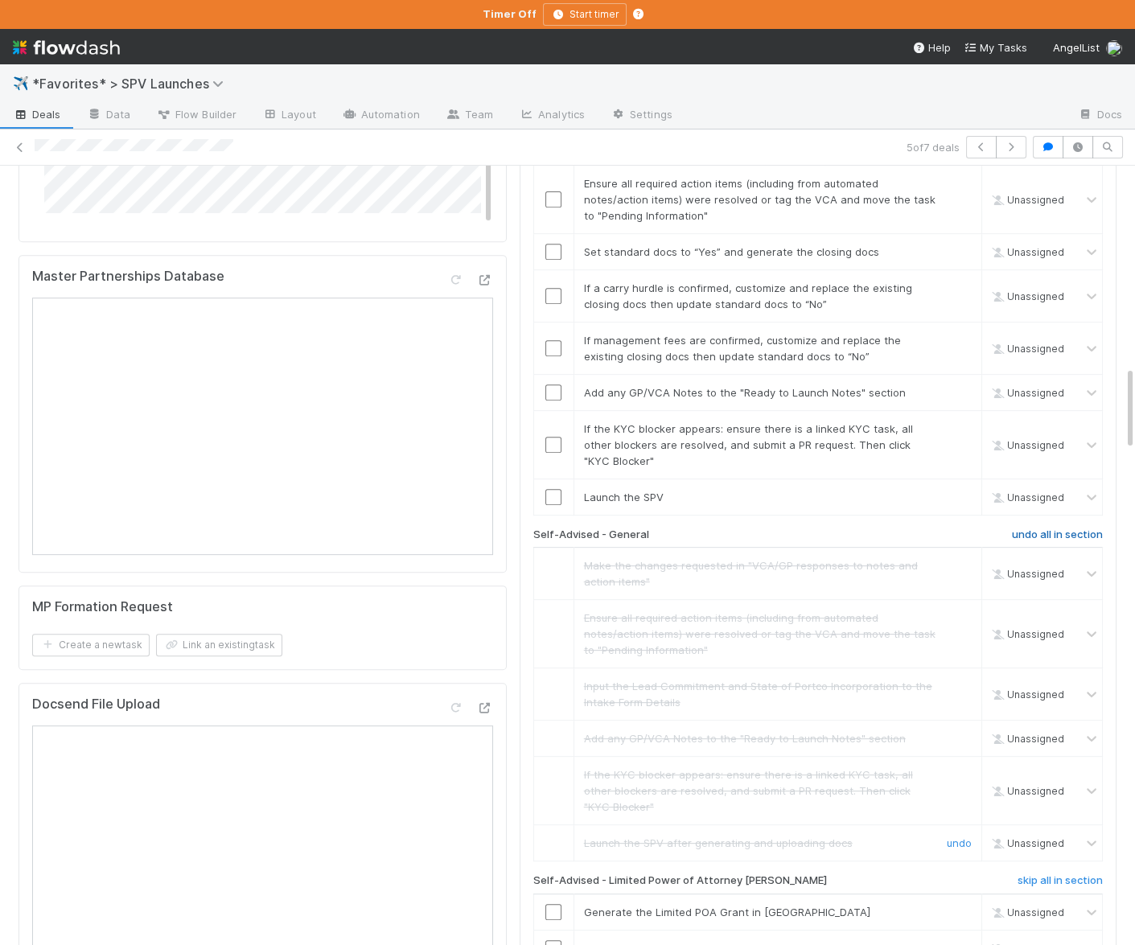
scroll to position [1873, 0]
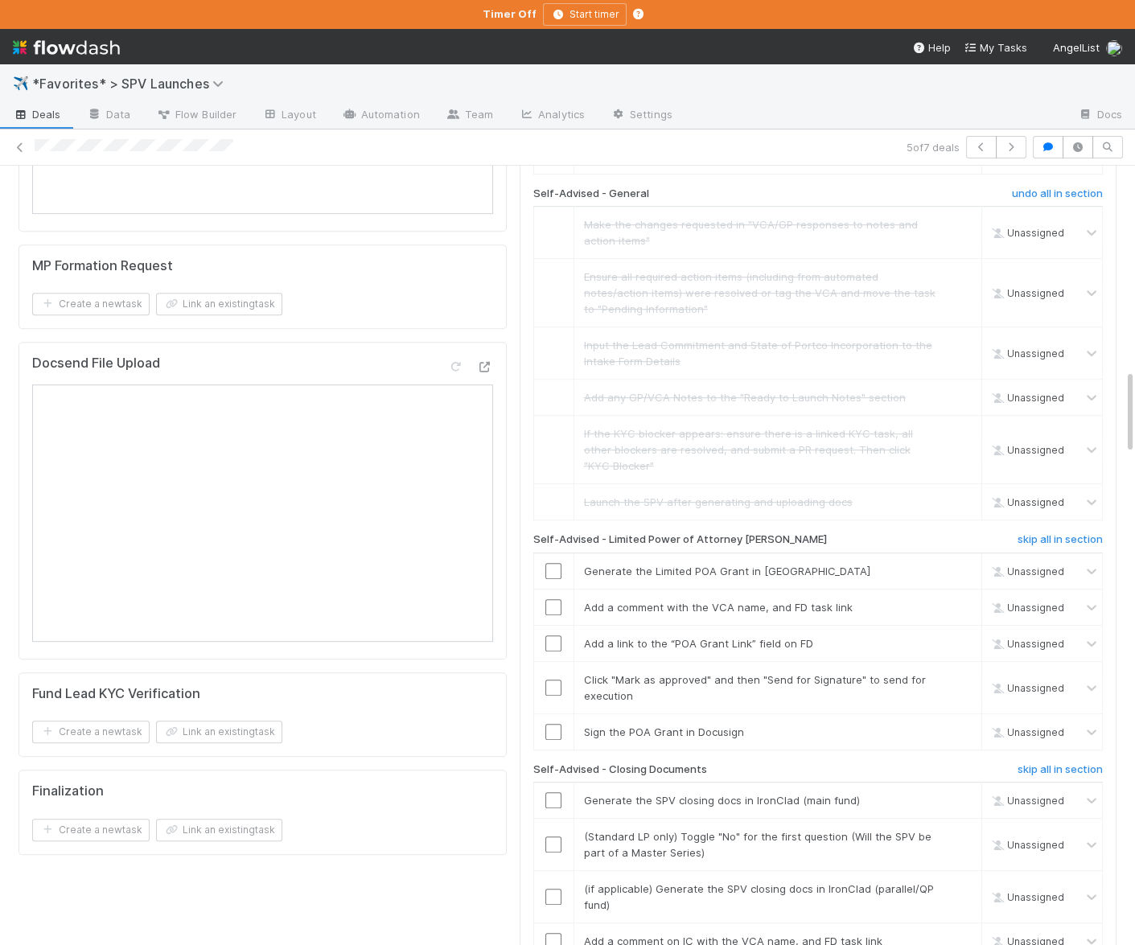
drag, startPoint x: 1035, startPoint y: 420, endPoint x: 1052, endPoint y: 537, distance: 118.7
click at [1035, 533] on h6 "skip all in section" at bounding box center [1060, 539] width 85 height 13
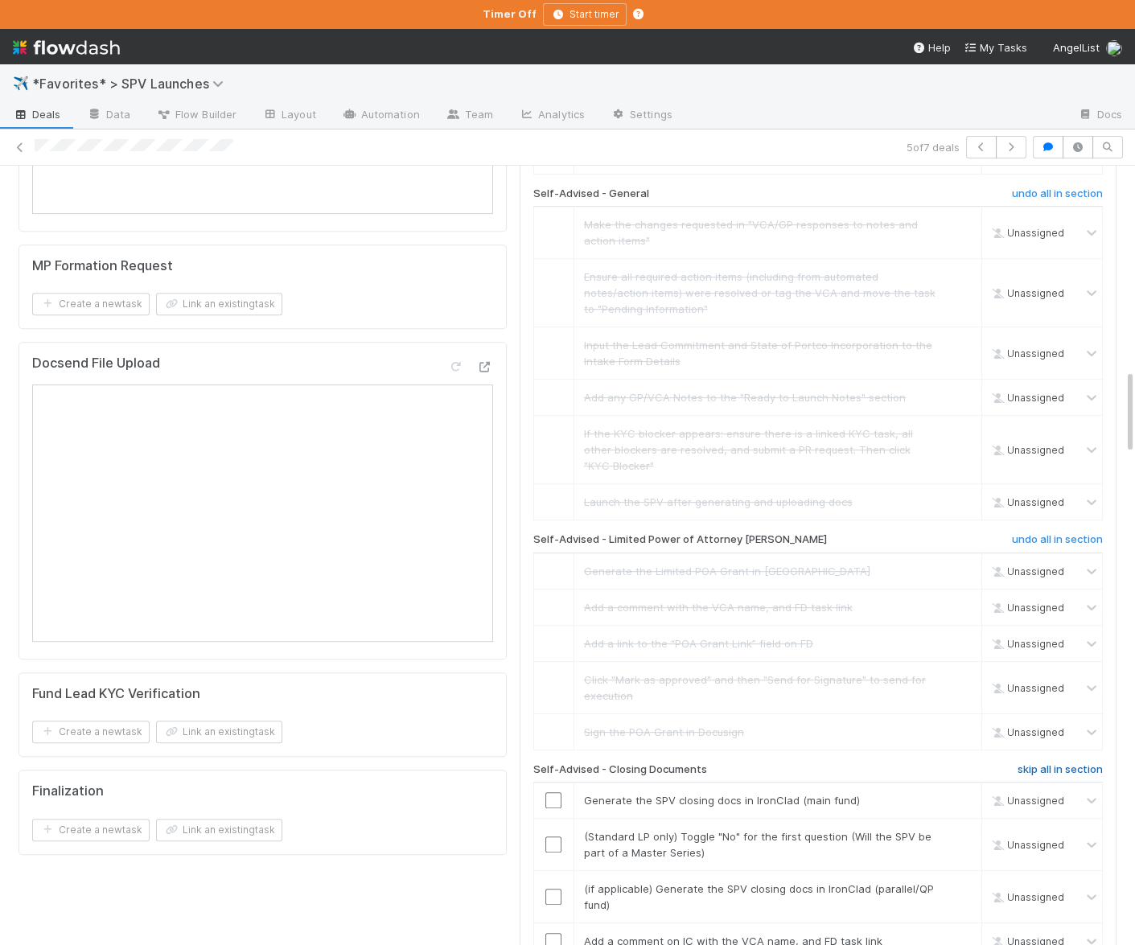
click at [1072, 763] on h6 "skip all in section" at bounding box center [1060, 769] width 85 height 13
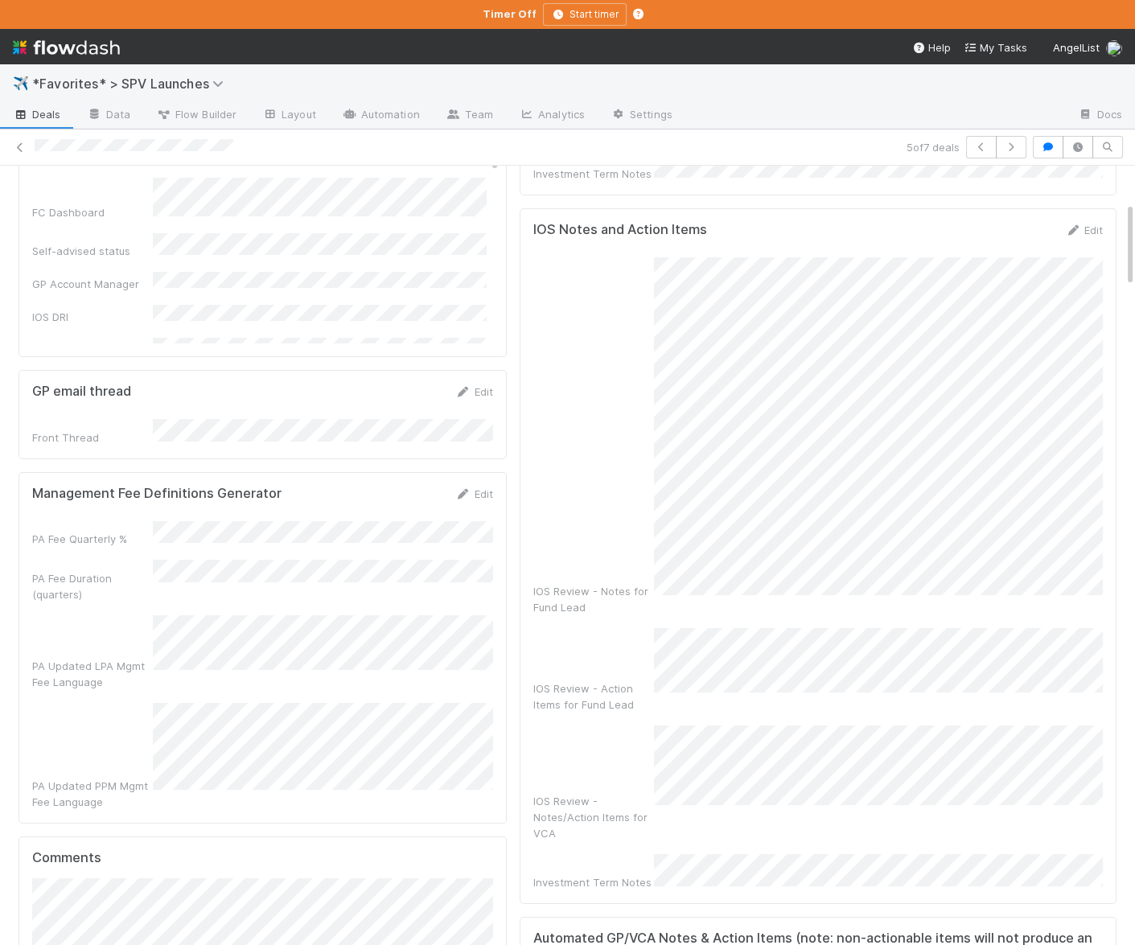
scroll to position [332, 0]
click at [668, 576] on div "IOS Review - Notes for Fund Lead IOS Review - Action Items for Fund Lead IOS Re…" at bounding box center [818, 578] width 570 height 634
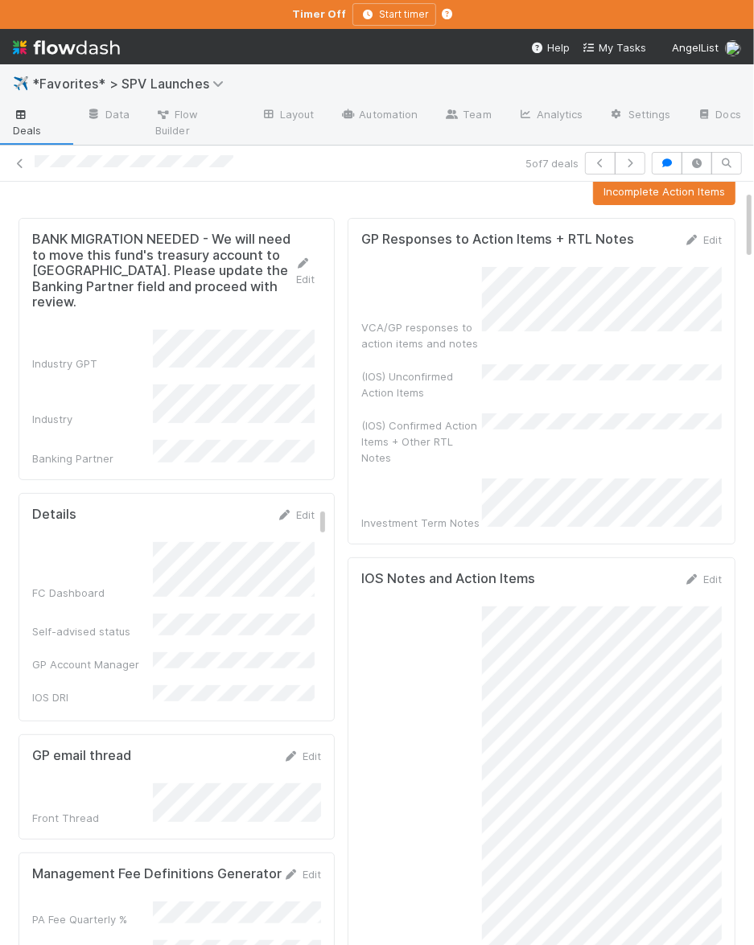
scroll to position [84, 0]
click at [519, 430] on div "VCA/GP responses to action items and notes (IOS) Unconfirmed Action Items (IOS)…" at bounding box center [541, 400] width 360 height 264
click at [526, 414] on div "(IOS) Confirmed Action Items + Other RTL Notes" at bounding box center [541, 440] width 360 height 52
click at [525, 414] on div "(IOS) Confirmed Action Items + Other RTL Notes" at bounding box center [541, 440] width 360 height 52
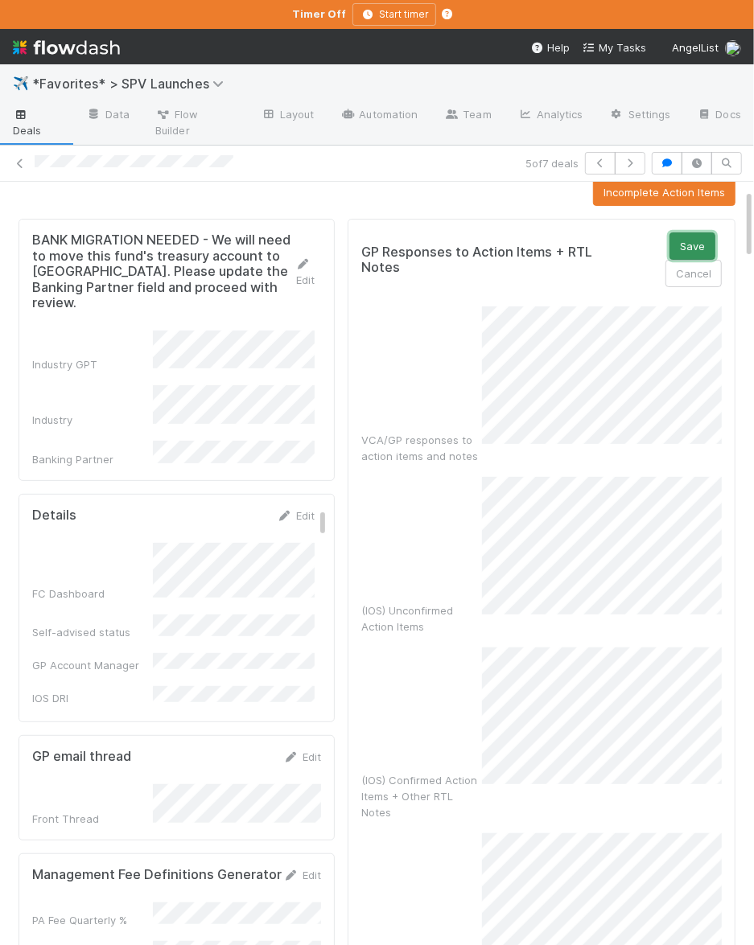
click at [672, 232] on button "Save" at bounding box center [692, 245] width 46 height 27
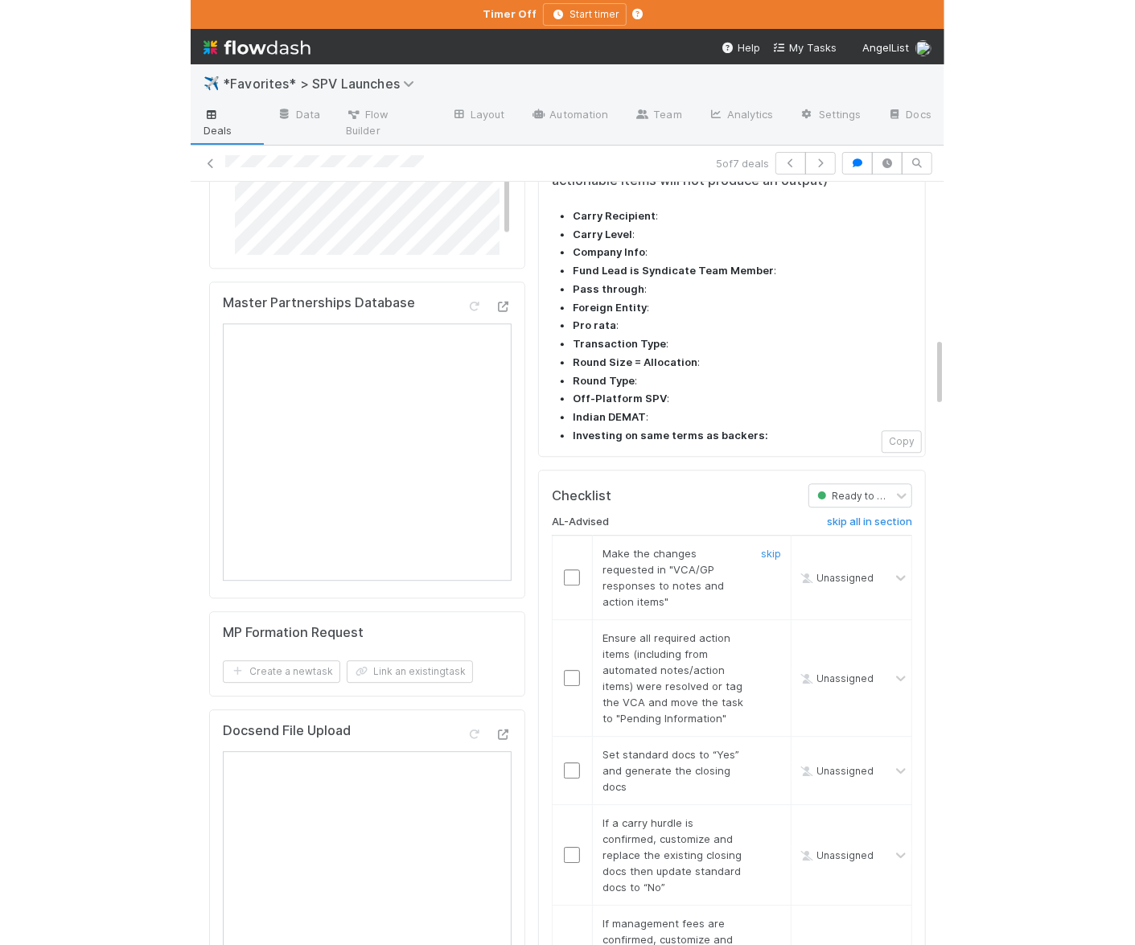
scroll to position [1778, 0]
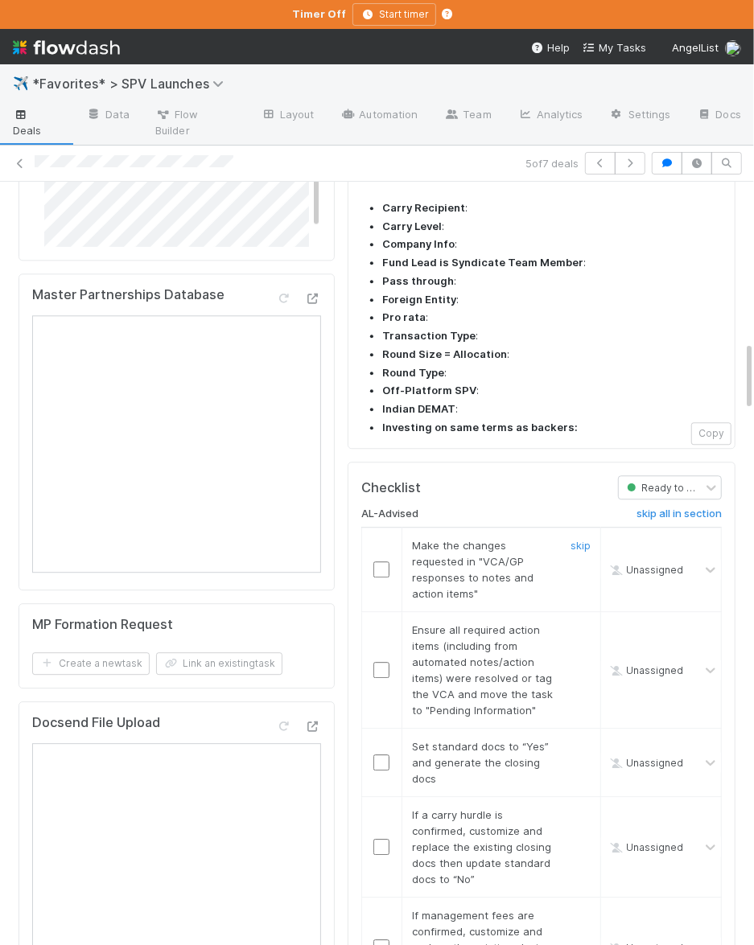
click at [380, 561] on input "checkbox" at bounding box center [381, 569] width 16 height 16
click at [386, 662] on input "checkbox" at bounding box center [381, 670] width 16 height 16
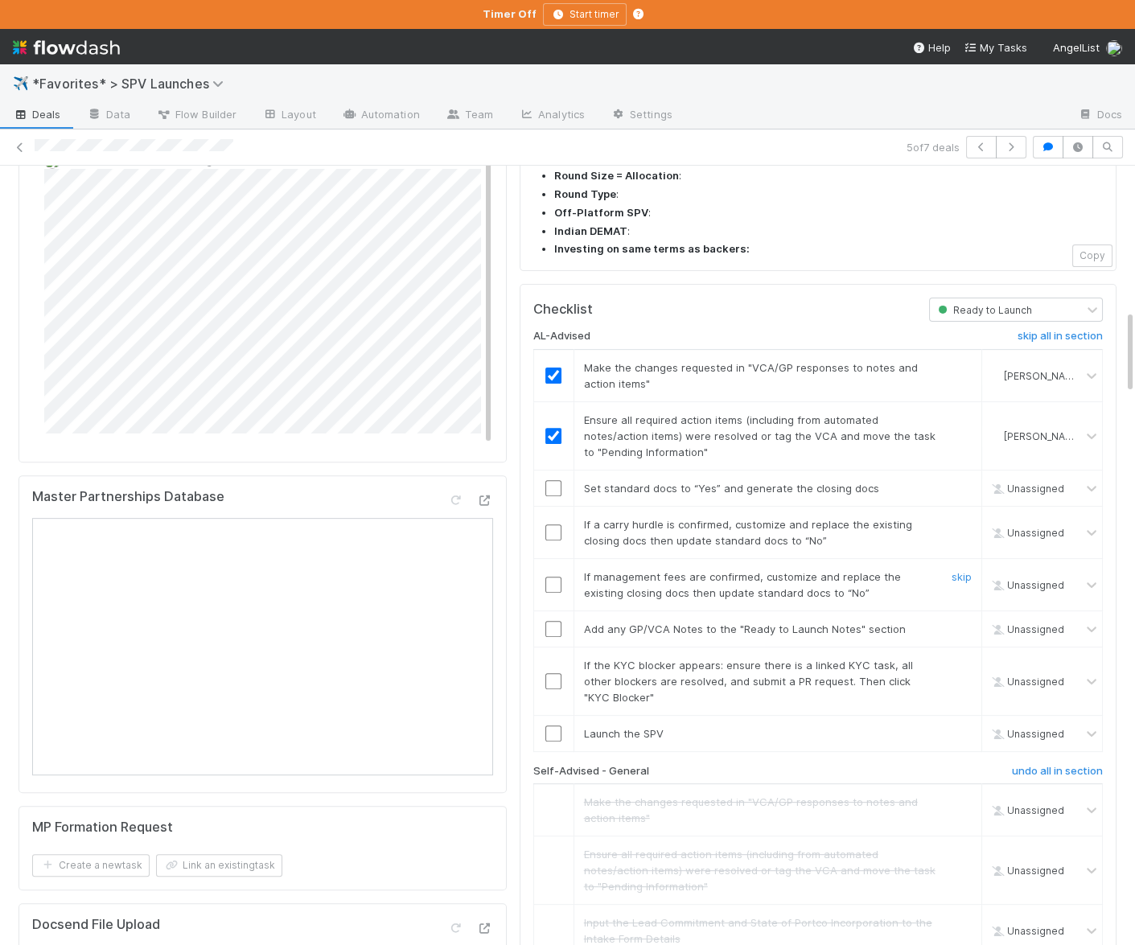
scroll to position [1288, 0]
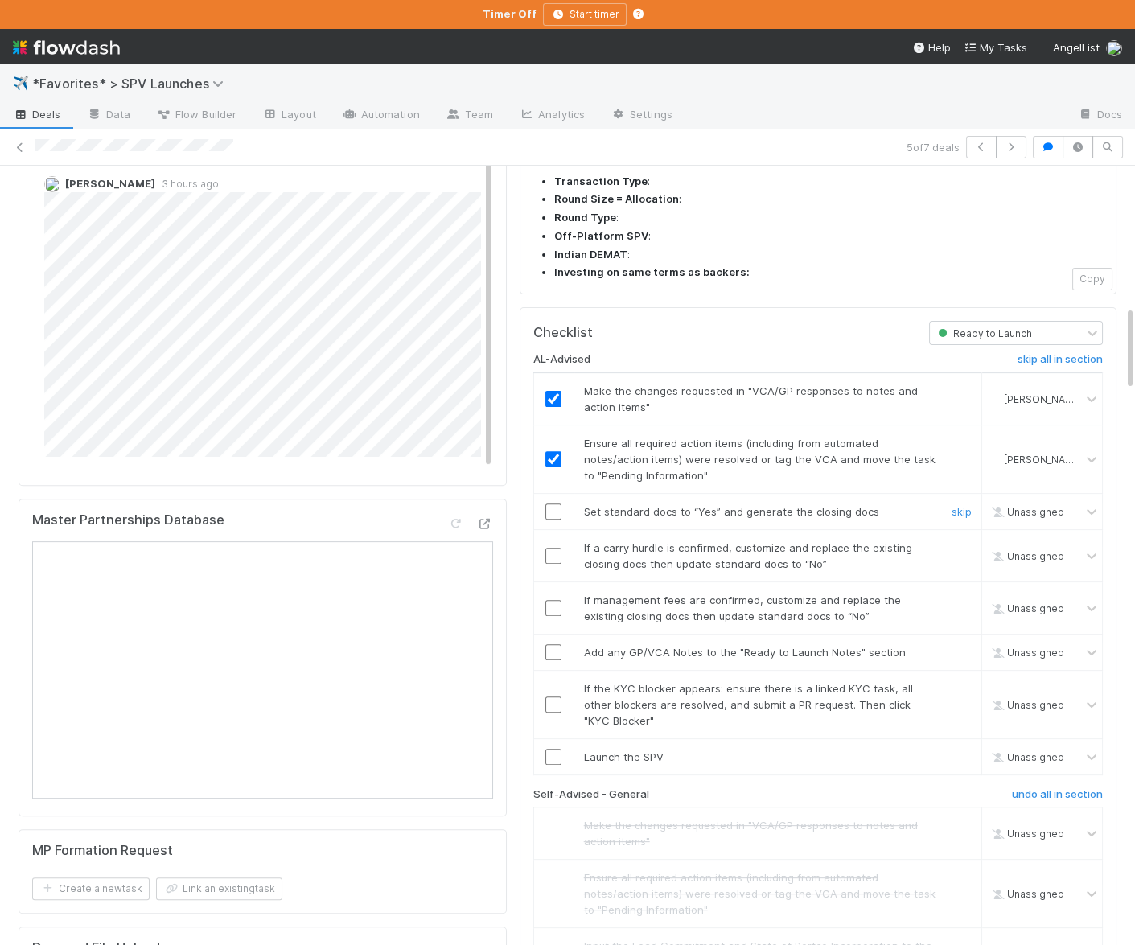
click at [549, 504] on input "checkbox" at bounding box center [553, 512] width 16 height 16
click at [963, 541] on link "skip" at bounding box center [962, 547] width 20 height 13
click at [961, 594] on link "skip" at bounding box center [962, 600] width 20 height 13
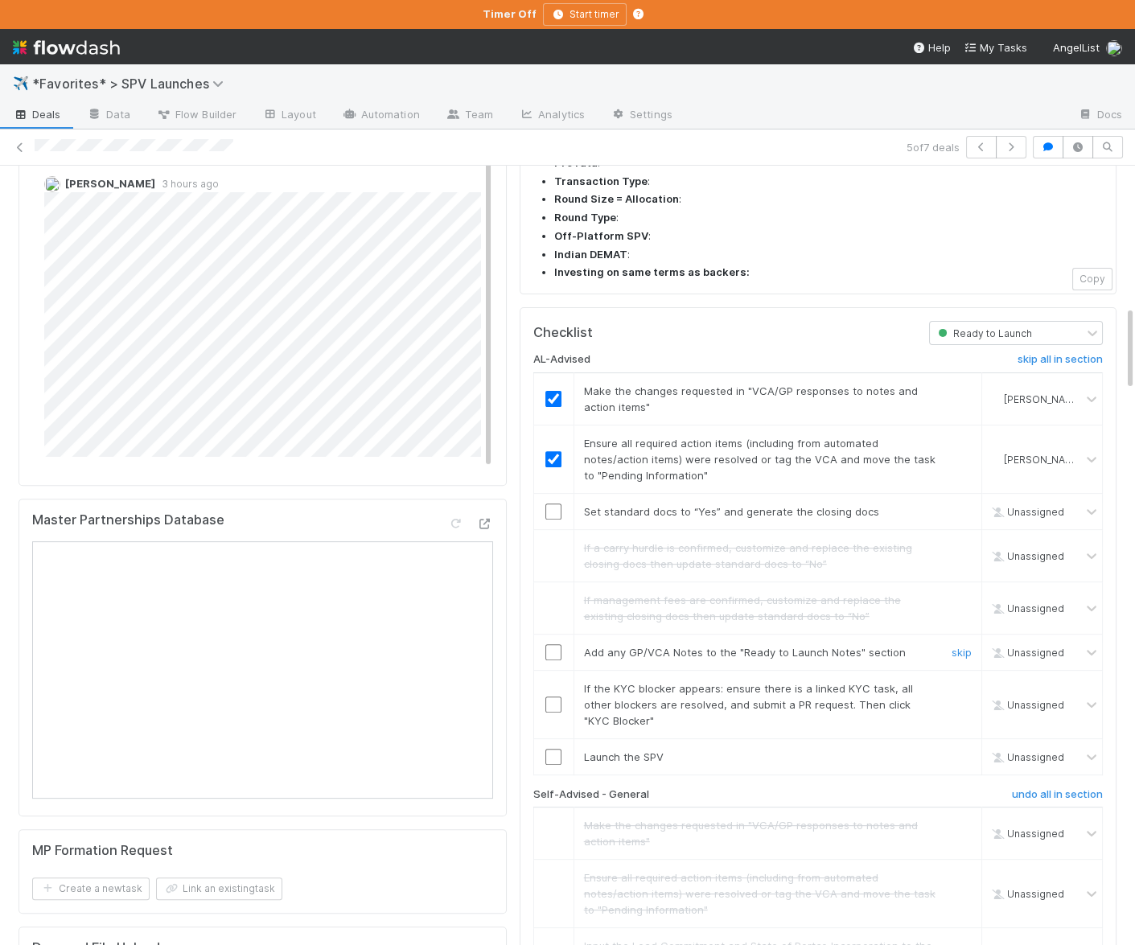
click at [551, 644] on input "checkbox" at bounding box center [553, 652] width 16 height 16
click at [960, 682] on link "skip" at bounding box center [962, 688] width 20 height 13
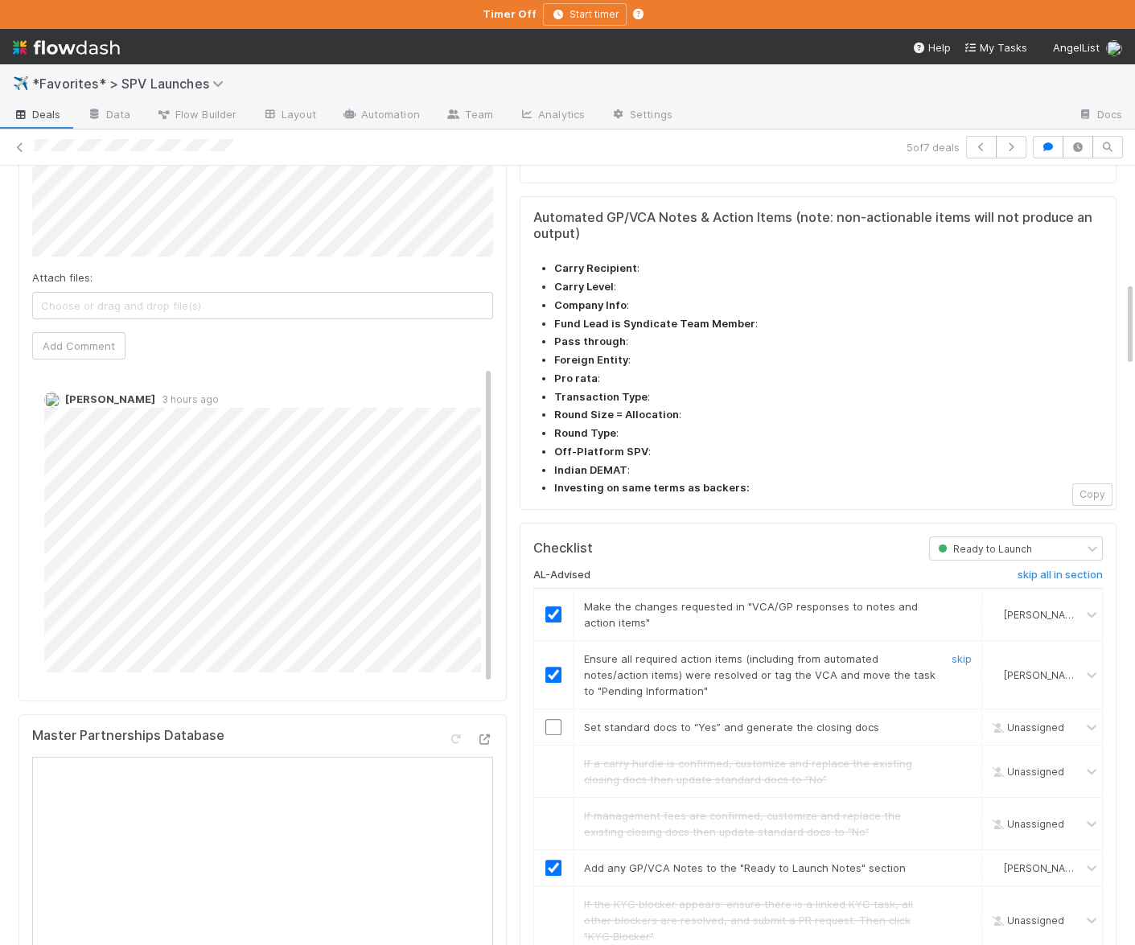
scroll to position [1067, 0]
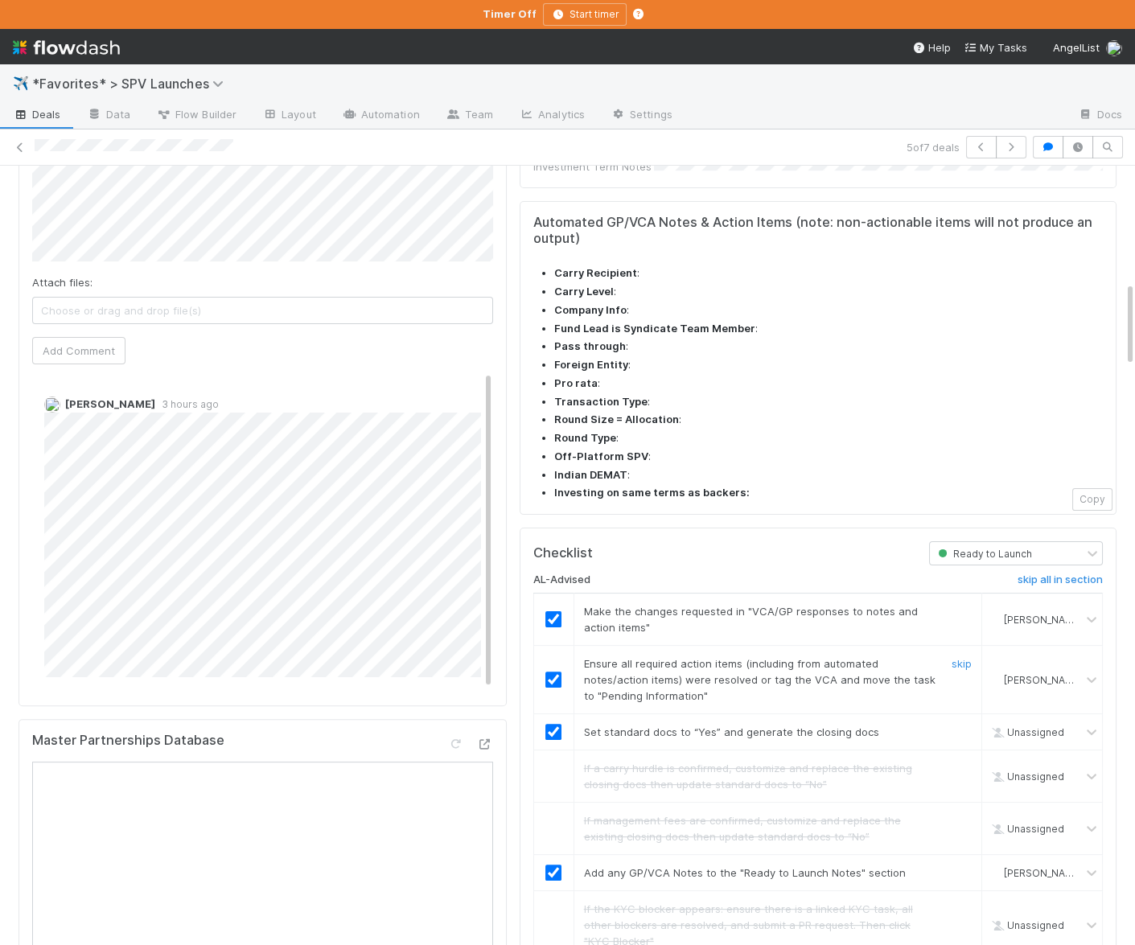
checkbox input "true"
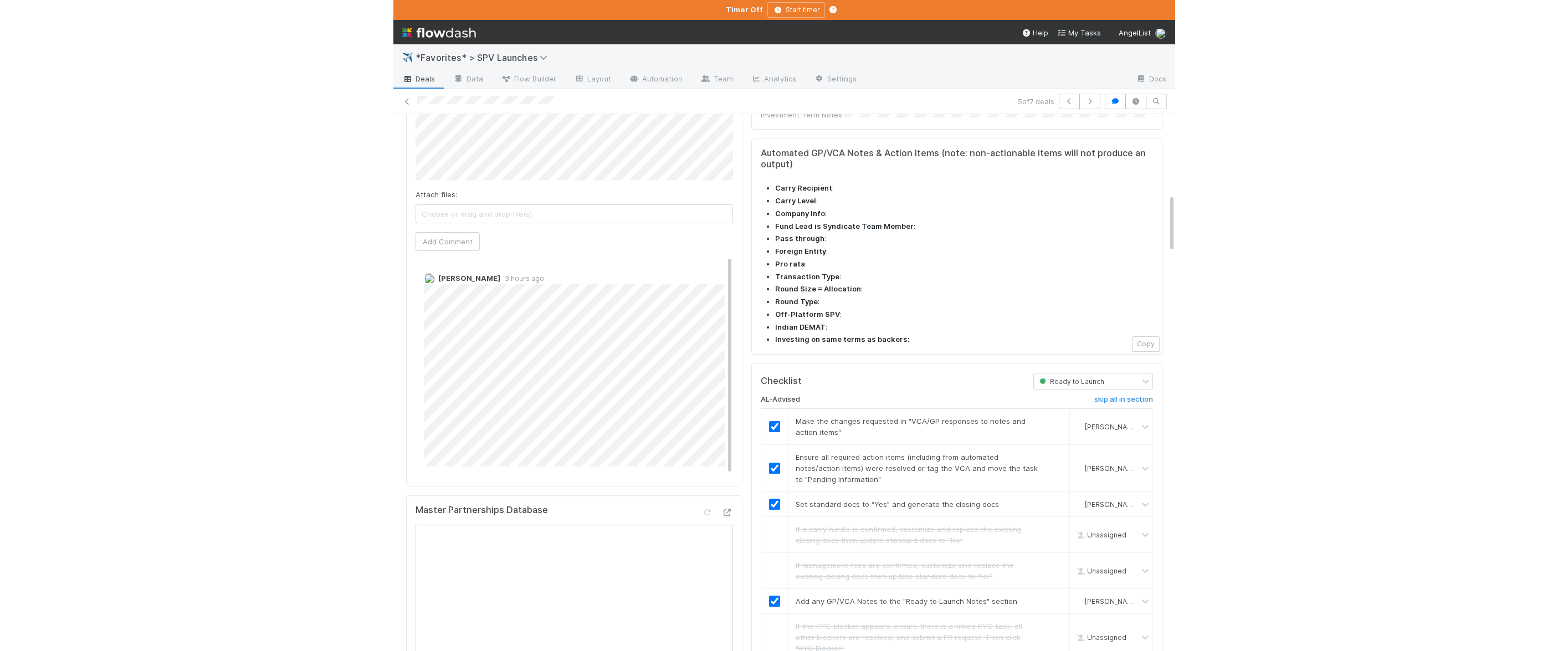
scroll to position [0, 0]
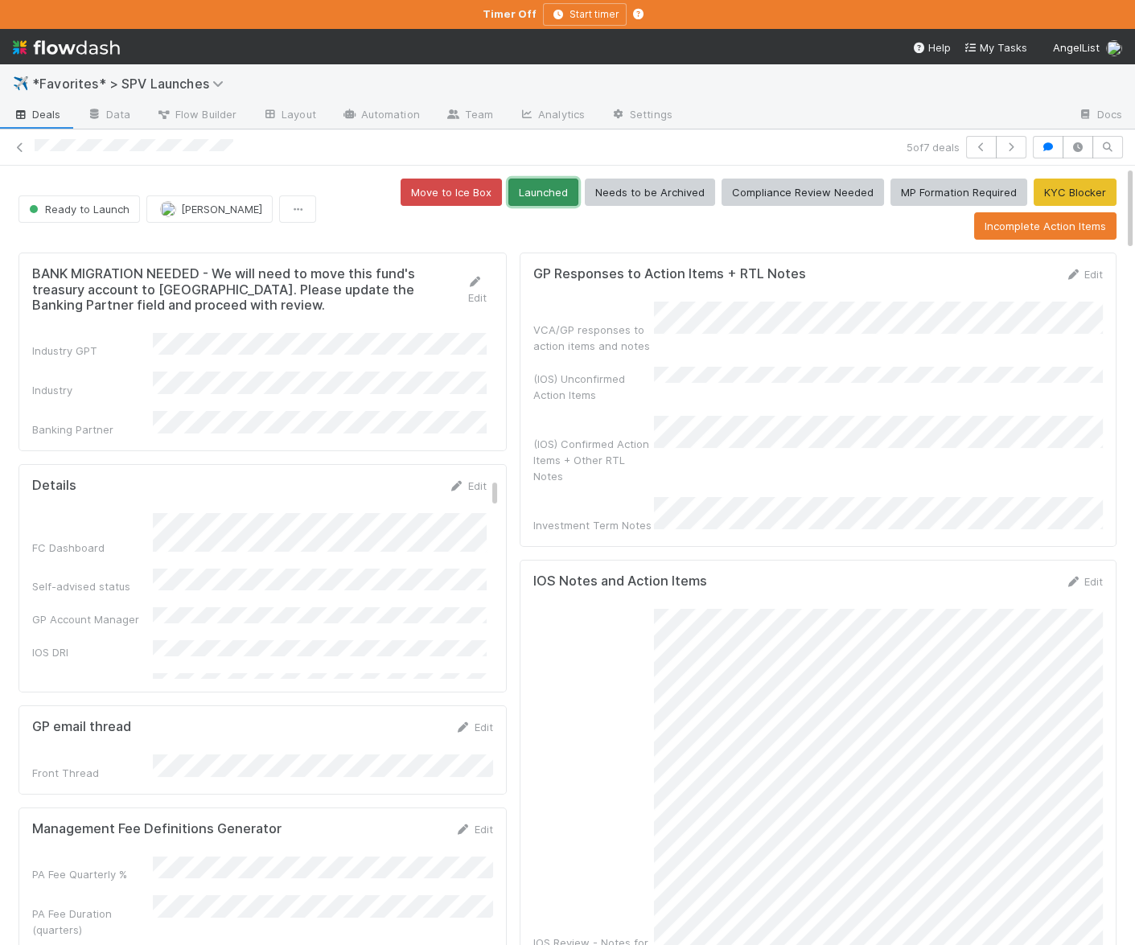
click at [559, 195] on button "Launched" at bounding box center [543, 192] width 70 height 27
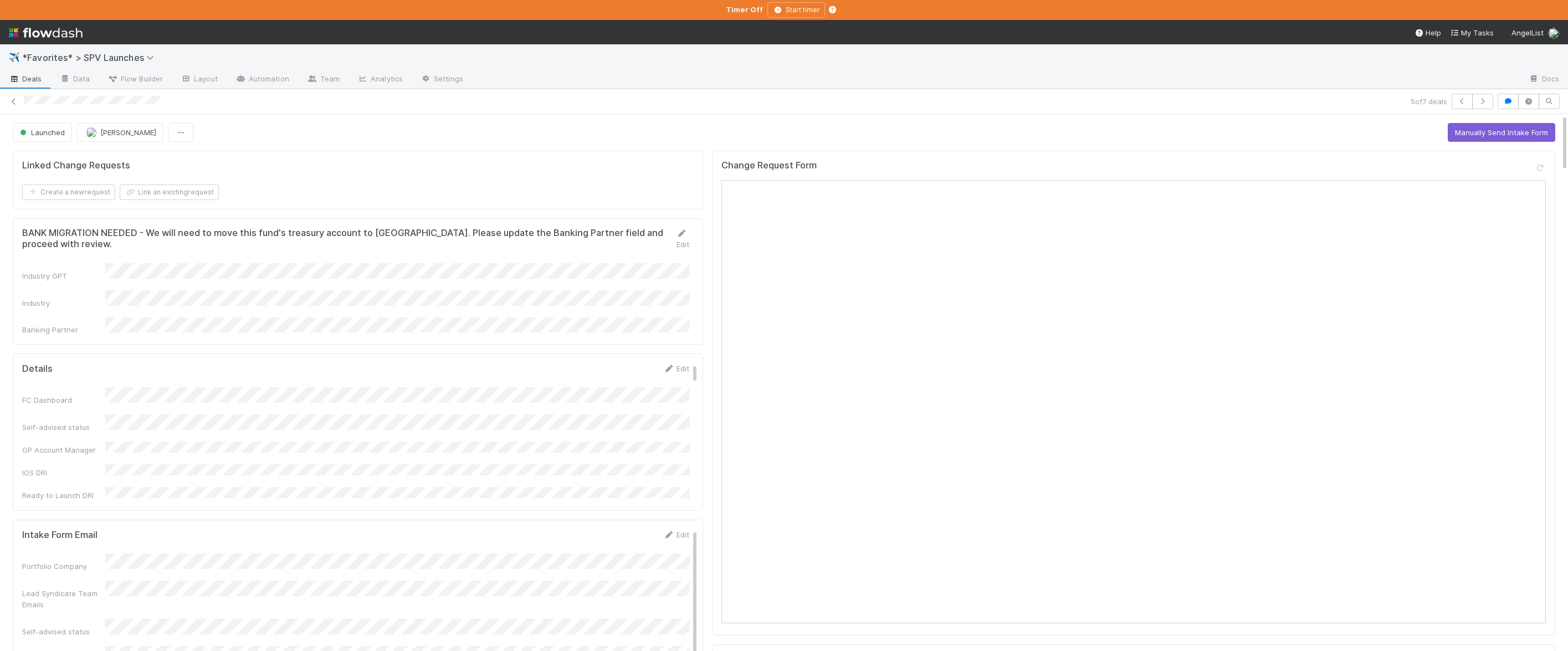
click at [19, 86] on link "Deals" at bounding box center [25, 80] width 51 height 18
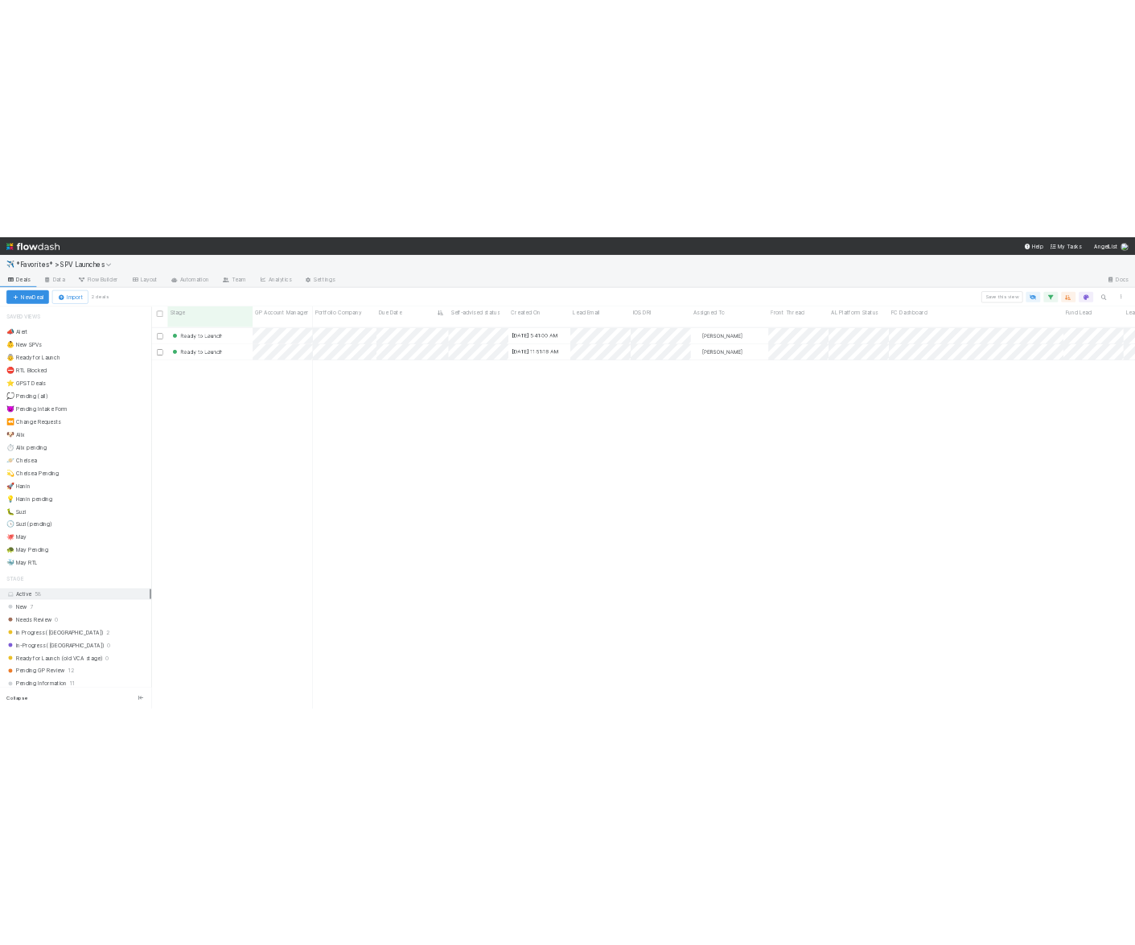
scroll to position [777, 1972]
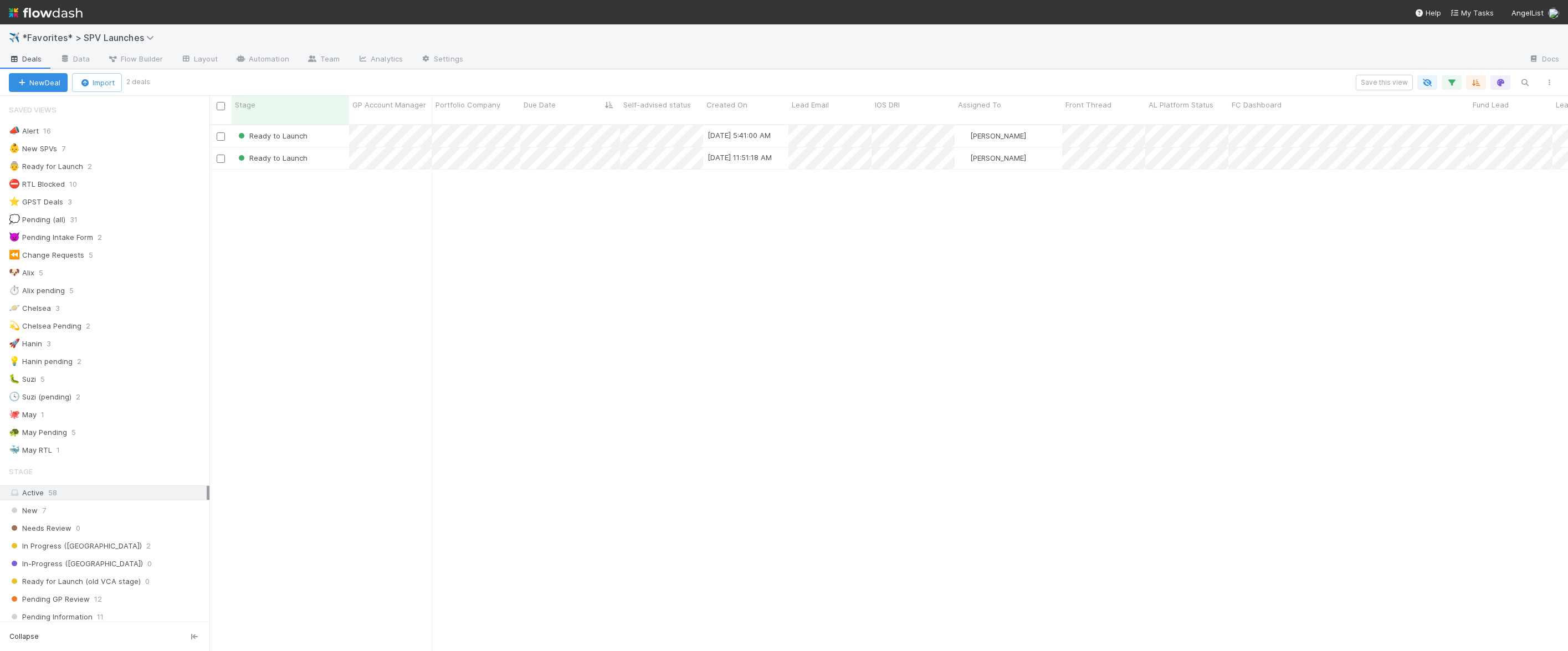
click at [640, 262] on div "Ready to Launch [DATE] 5:41:00 AM [PERSON_NAME] 0 0 0 0 0 0 0 0 1 0 0 1 0 Ready…" at bounding box center [888, 393] width 1358 height 535
